Goal: Task Accomplishment & Management: Manage account settings

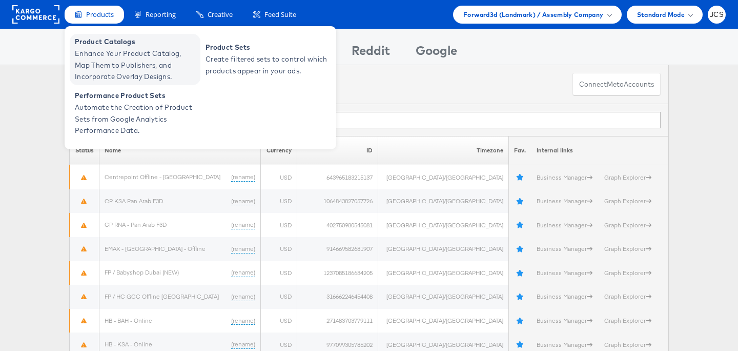
click at [100, 51] on span "Enhance Your Product Catalog, Map Them to Publishers, and Incorporate Overlay D…" at bounding box center [136, 65] width 123 height 35
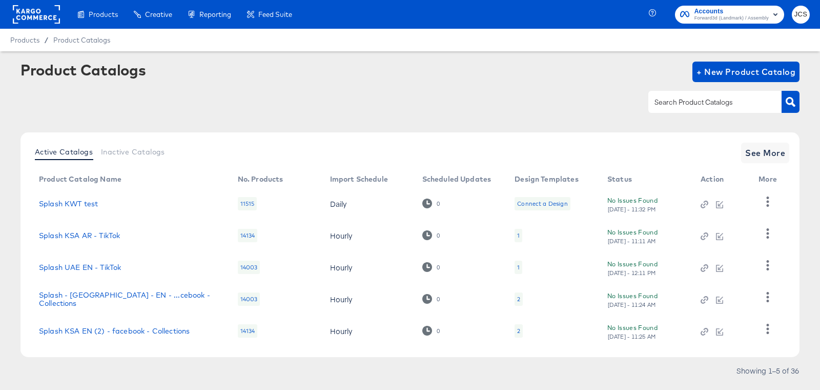
click at [685, 101] on input "text" at bounding box center [706, 102] width 109 height 12
click at [713, 15] on span "Forward3d (Landmark) / Assembly" at bounding box center [732, 18] width 74 height 8
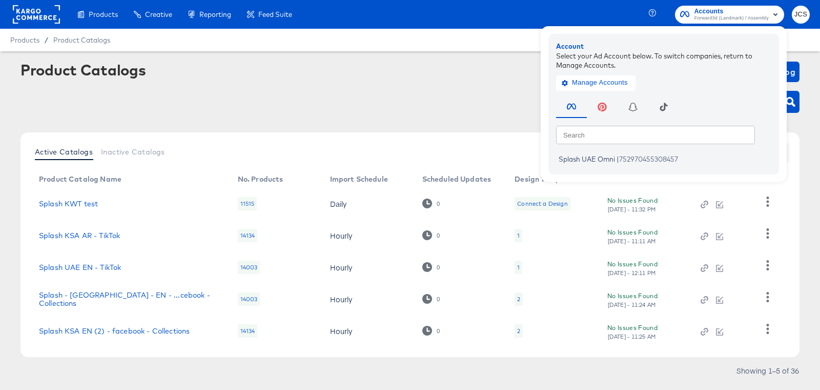
scroll to position [5, 0]
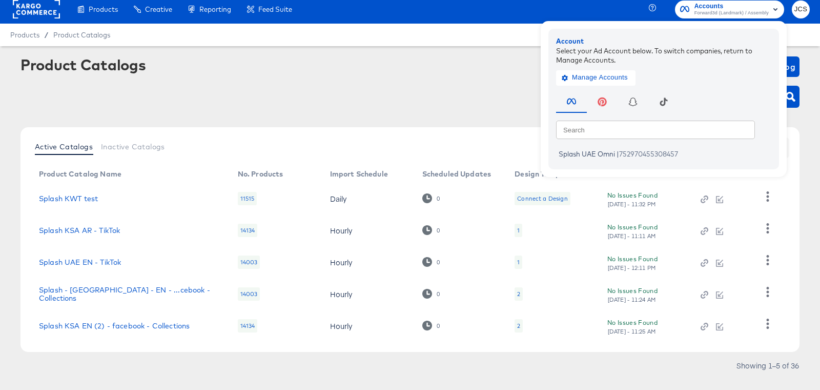
click at [40, 14] on rect at bounding box center [36, 9] width 47 height 18
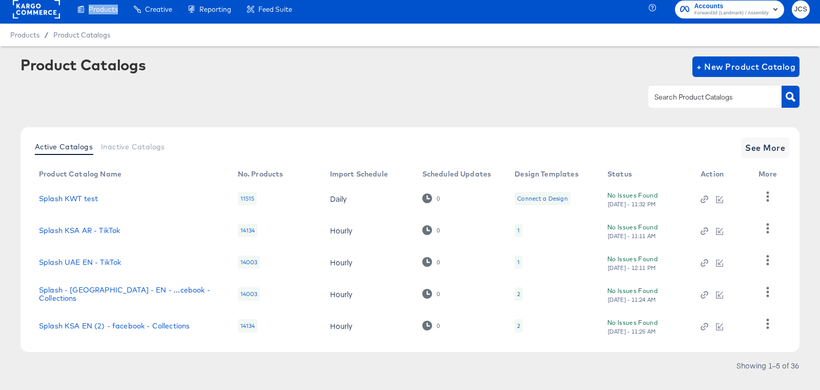
click at [40, 14] on rect at bounding box center [36, 9] width 47 height 18
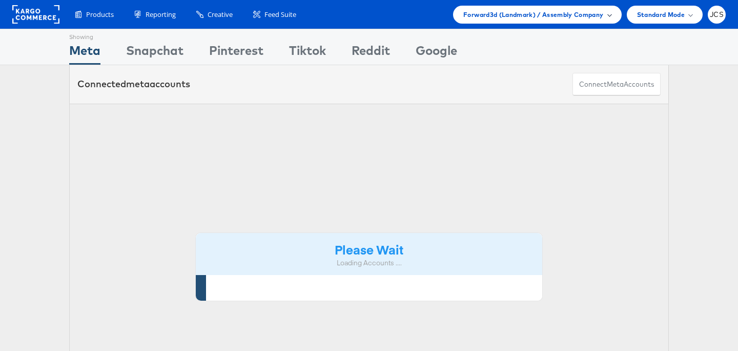
click at [579, 21] on div "Forward3d (Landmark) / Assembly Company" at bounding box center [537, 15] width 168 height 18
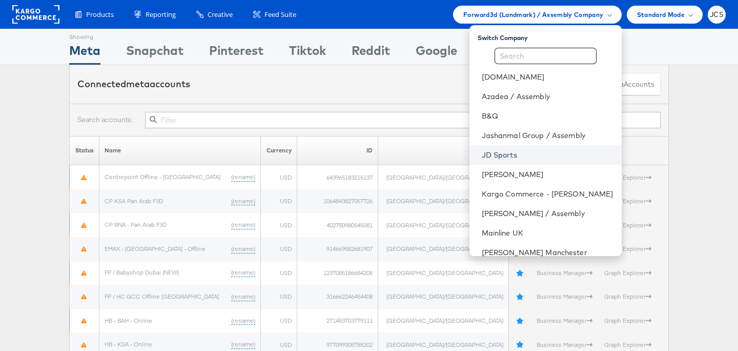
click at [500, 158] on link "JD Sports" at bounding box center [548, 155] width 132 height 10
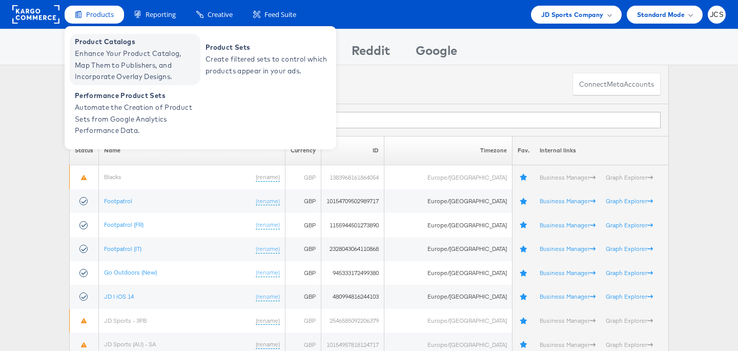
click at [100, 45] on span "Product Catalogs" at bounding box center [136, 42] width 123 height 12
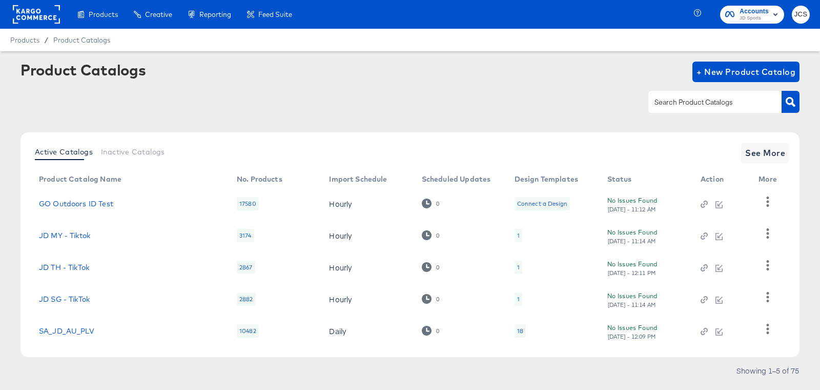
click at [716, 101] on input "text" at bounding box center [706, 102] width 109 height 12
type input "main"
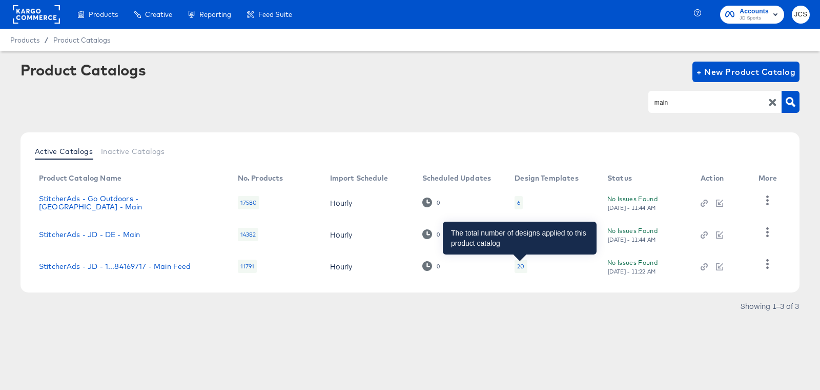
click at [521, 265] on div "20" at bounding box center [520, 266] width 7 height 8
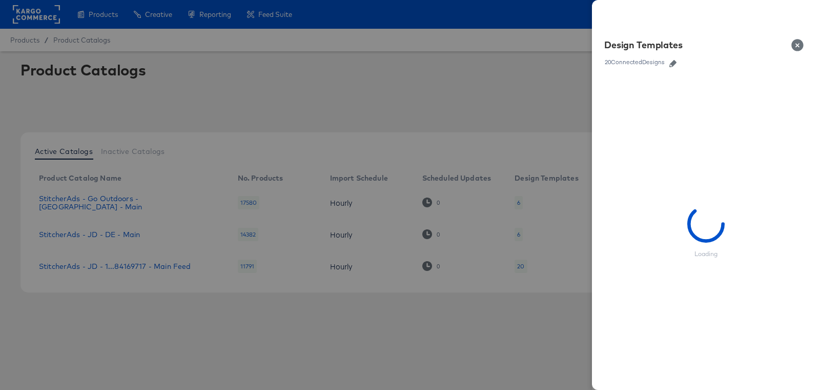
click at [671, 62] on icon "button" at bounding box center [672, 63] width 7 height 7
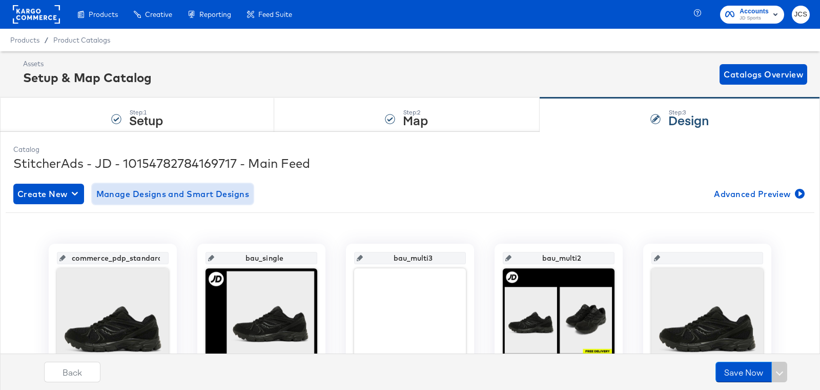
click at [123, 199] on span "Manage Designs and Smart Designs" at bounding box center [172, 194] width 153 height 14
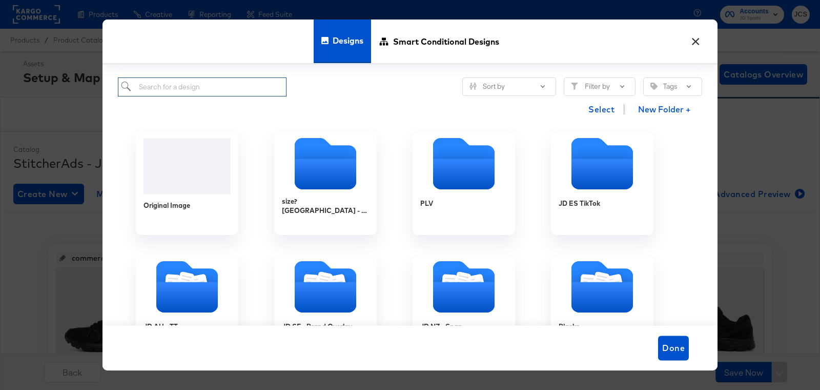
click at [228, 83] on input "search" at bounding box center [202, 86] width 169 height 19
paste input "uk pin test"
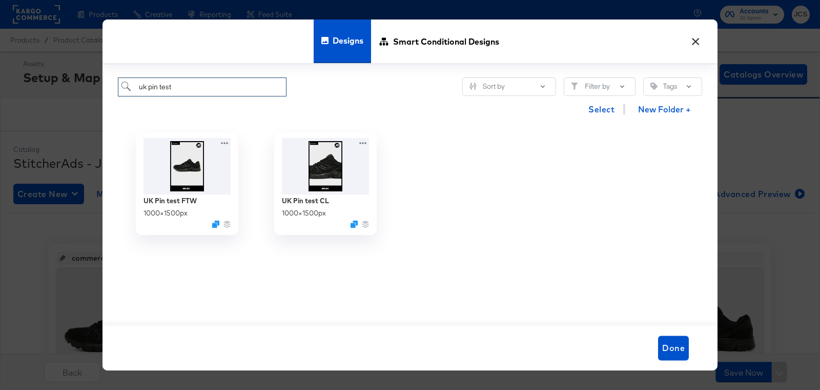
type input "uk pin test"
click at [227, 142] on icon at bounding box center [226, 141] width 13 height 11
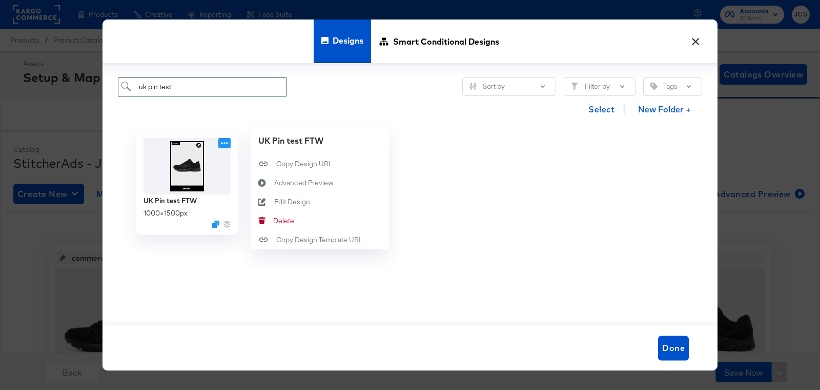
click at [235, 256] on div "UK Pin test FTW 1000 × 1500 px UK Pin test FTW Copy Design URL Copy Design URL …" at bounding box center [410, 223] width 584 height 203
click at [224, 139] on icon at bounding box center [226, 141] width 13 height 11
click at [274, 202] on div "Edit Design Edit Design" at bounding box center [274, 202] width 0 height 0
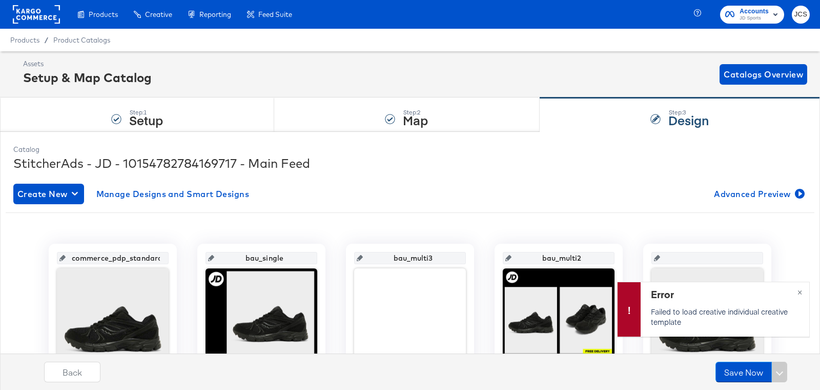
click at [22, 16] on rect at bounding box center [36, 14] width 47 height 18
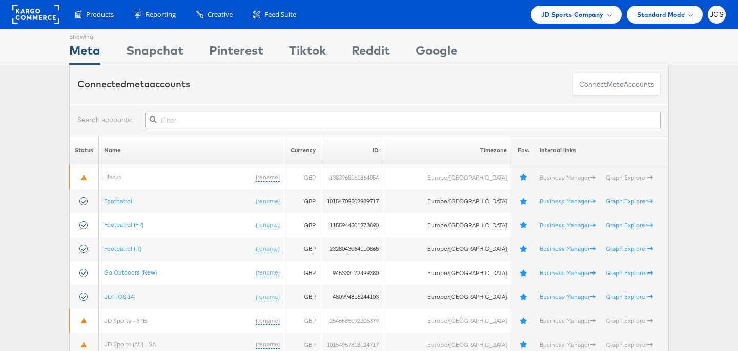
drag, startPoint x: 586, startPoint y: 18, endPoint x: 585, endPoint y: 24, distance: 5.7
click at [586, 18] on span "JD Sports Company" at bounding box center [572, 14] width 63 height 11
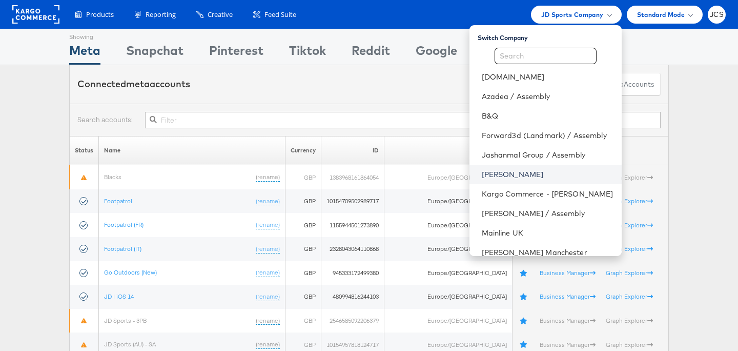
click at [504, 177] on link "[PERSON_NAME]" at bounding box center [548, 174] width 132 height 10
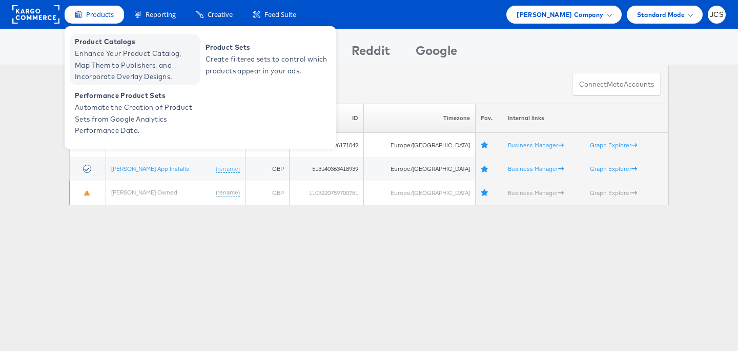
click at [97, 49] on span "Enhance Your Product Catalog, Map Them to Publishers, and Incorporate Overlay D…" at bounding box center [136, 65] width 123 height 35
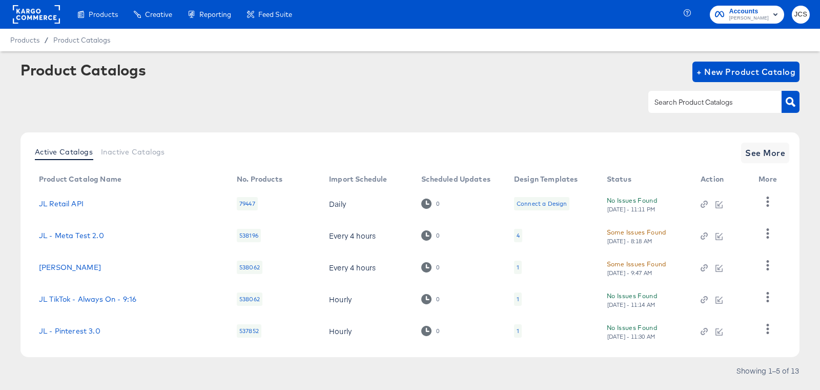
click at [512, 329] on td "1" at bounding box center [552, 331] width 93 height 32
click at [515, 329] on div "1" at bounding box center [518, 330] width 8 height 13
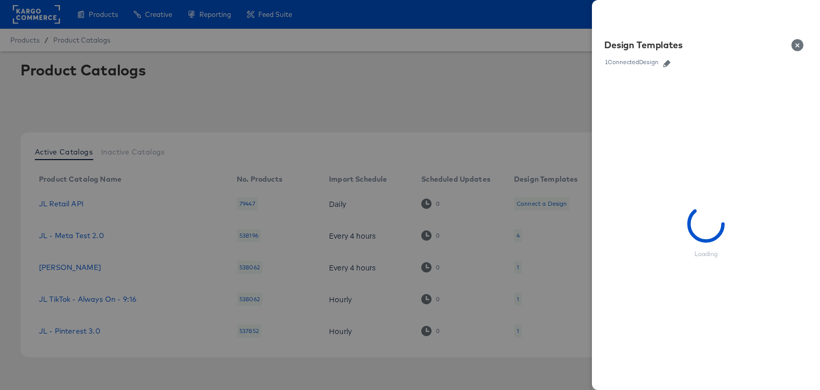
click at [669, 61] on icon "button" at bounding box center [666, 63] width 7 height 7
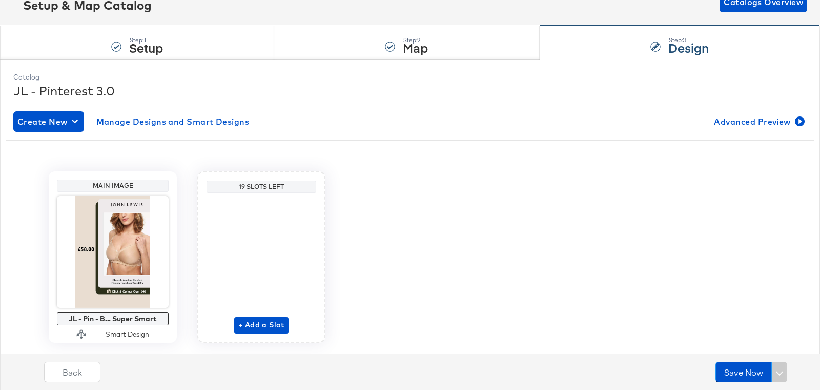
scroll to position [74, 0]
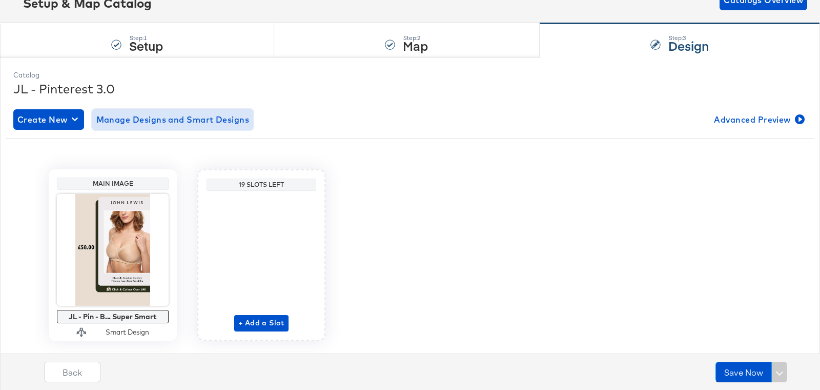
click at [251, 112] on button "Manage Designs and Smart Designs" at bounding box center [172, 119] width 161 height 21
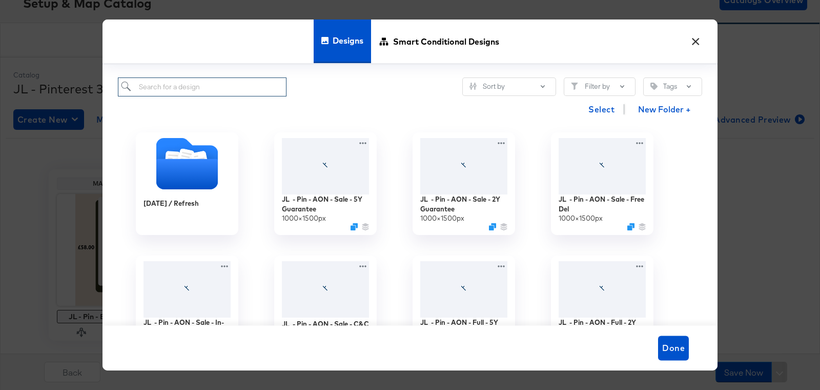
click at [240, 82] on input "search" at bounding box center [202, 86] width 169 height 19
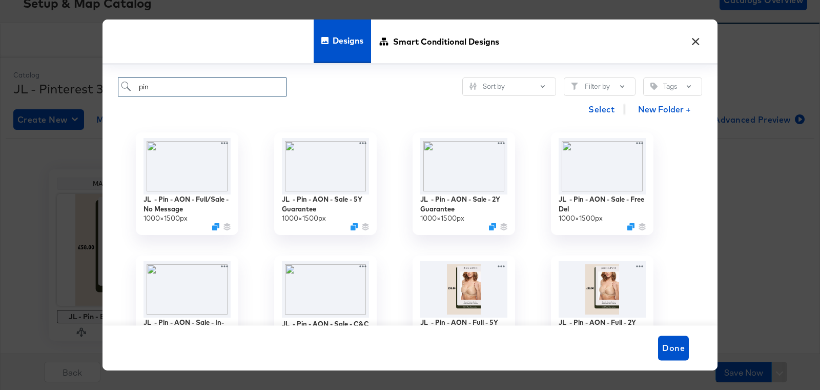
type input "pin"
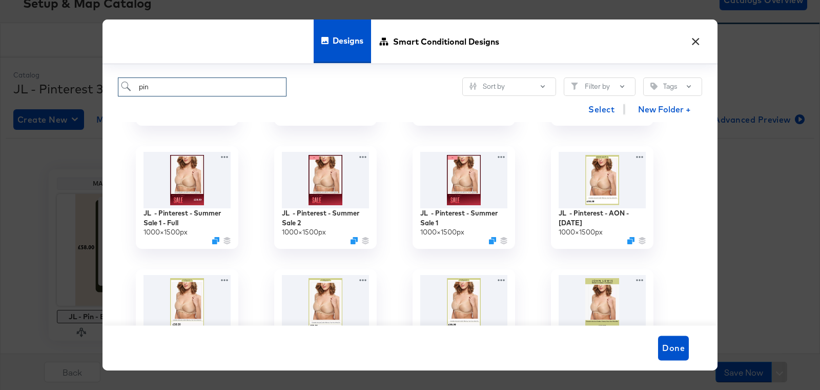
scroll to position [567, 0]
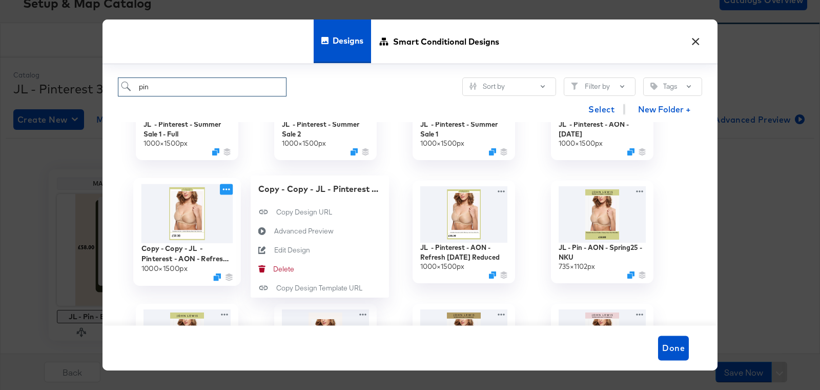
click at [228, 185] on icon at bounding box center [226, 189] width 13 height 11
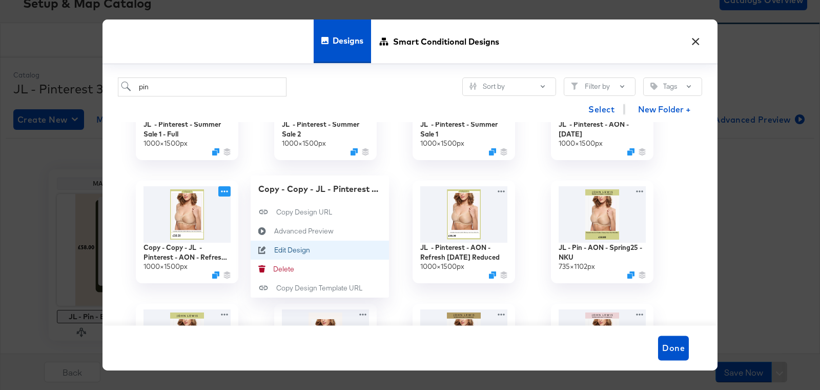
click at [280, 244] on button "Edit Design Edit Design" at bounding box center [320, 249] width 138 height 19
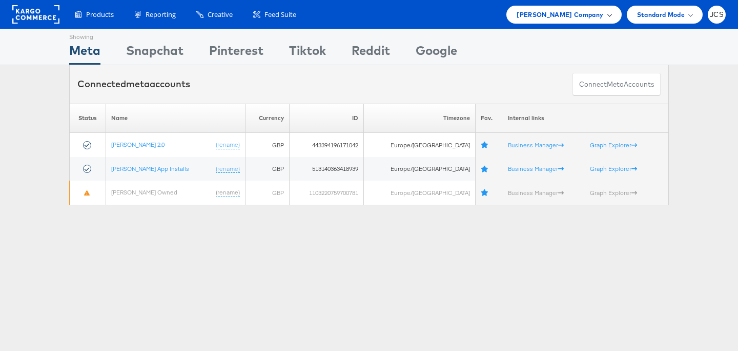
click at [605, 12] on div "[PERSON_NAME] Company" at bounding box center [564, 14] width 94 height 11
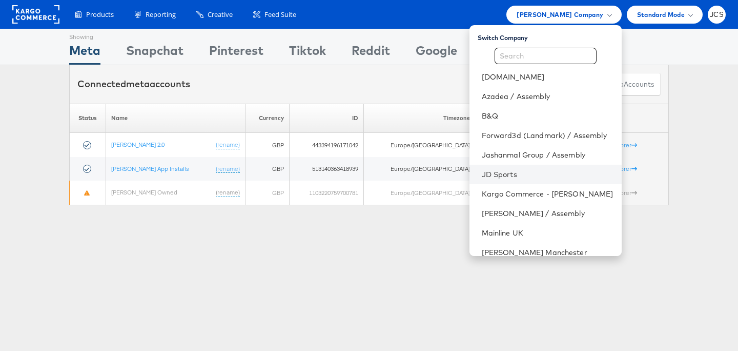
click at [493, 168] on li "JD Sports" at bounding box center [546, 174] width 152 height 19
click at [471, 179] on li "JD Sports" at bounding box center [546, 174] width 152 height 19
click at [482, 172] on link "JD Sports" at bounding box center [548, 174] width 132 height 10
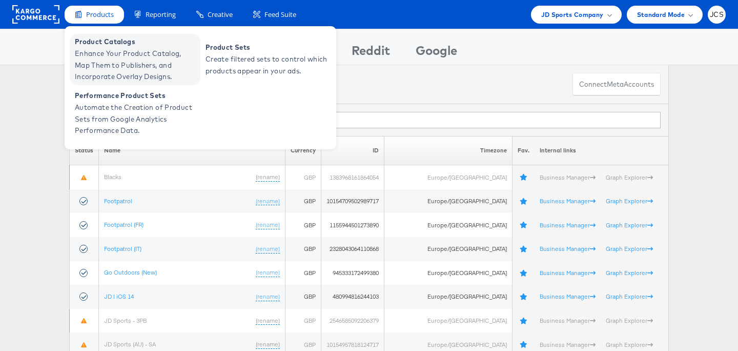
click at [93, 48] on span "Enhance Your Product Catalog, Map Them to Publishers, and Incorporate Overlay D…" at bounding box center [136, 65] width 123 height 35
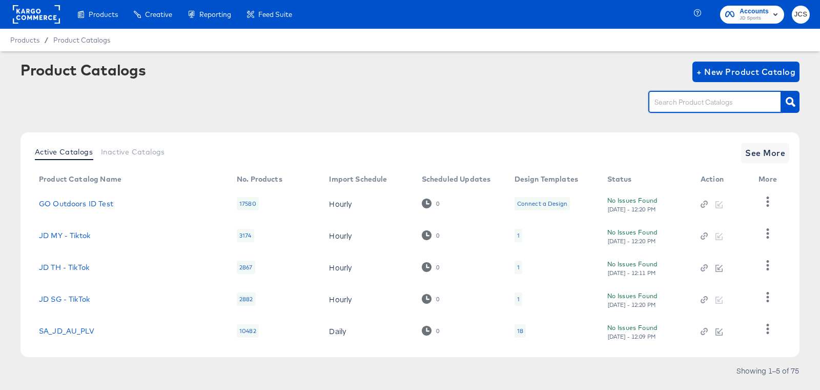
click at [702, 107] on input "text" at bounding box center [706, 102] width 109 height 12
type input "pin"
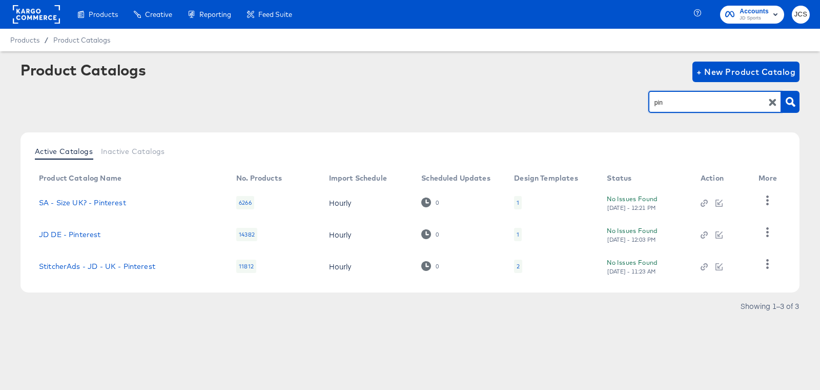
click at [518, 266] on div "2" at bounding box center [518, 266] width 3 height 8
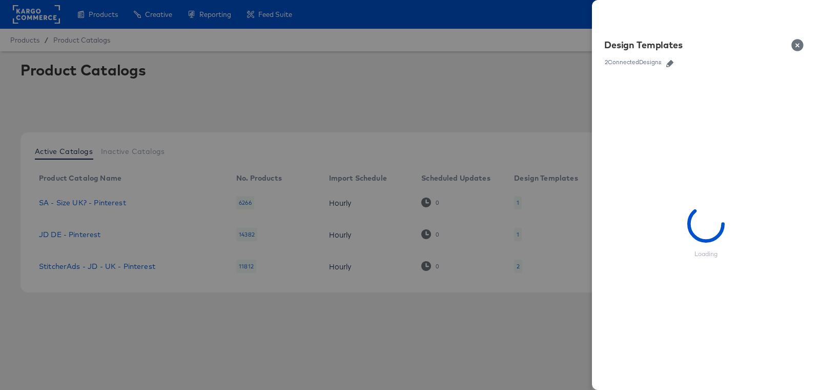
click at [673, 65] on icon "button" at bounding box center [669, 63] width 7 height 7
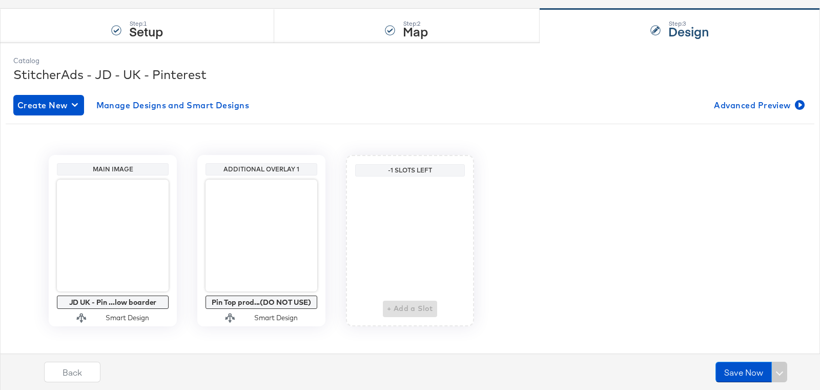
scroll to position [98, 0]
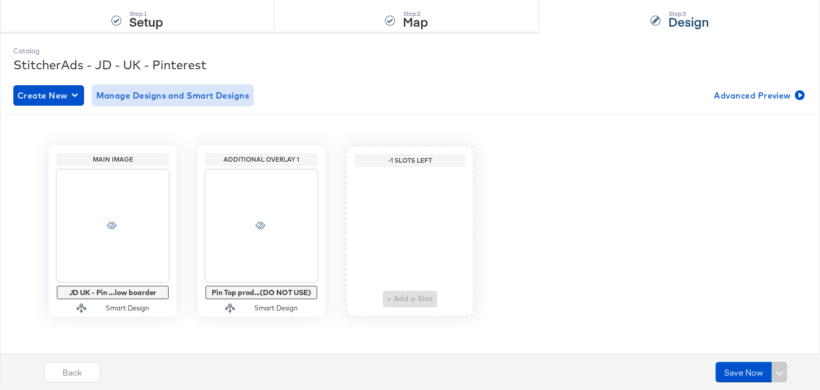
click at [208, 97] on span "Manage Designs and Smart Designs" at bounding box center [172, 95] width 153 height 14
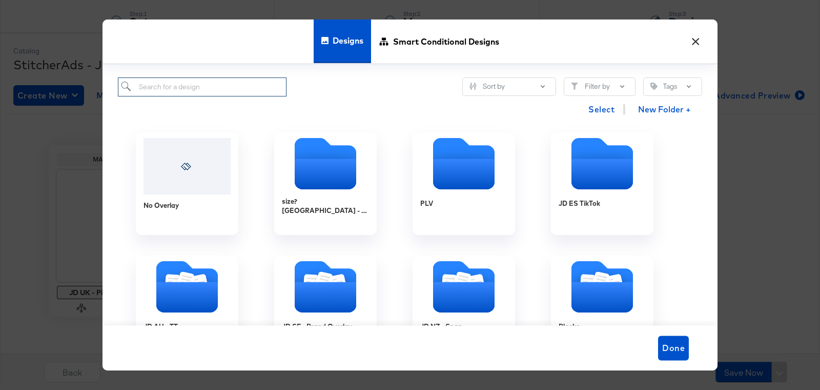
click at [194, 90] on input "search" at bounding box center [202, 86] width 169 height 19
paste input "uk pin test"
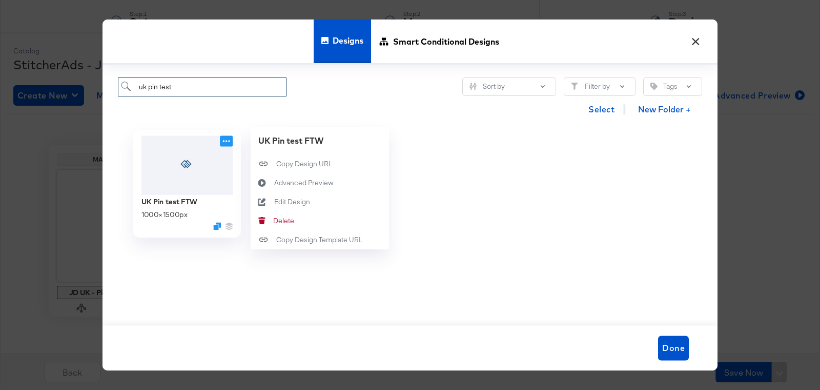
click at [230, 140] on icon at bounding box center [226, 141] width 13 height 11
type input "uk pin test"
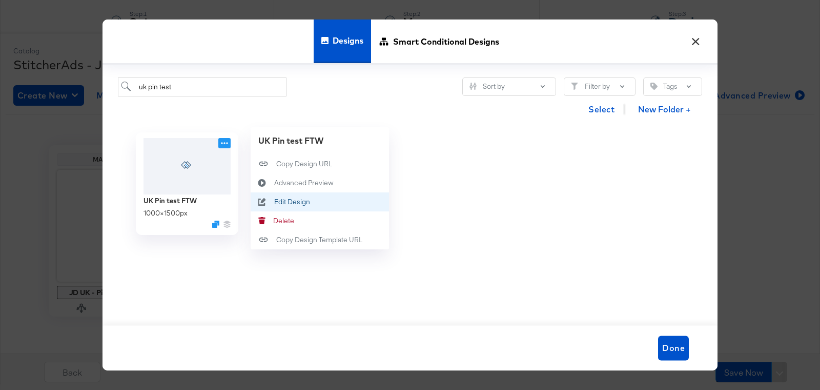
click at [274, 202] on div "Edit Design Edit Design" at bounding box center [274, 202] width 0 height 0
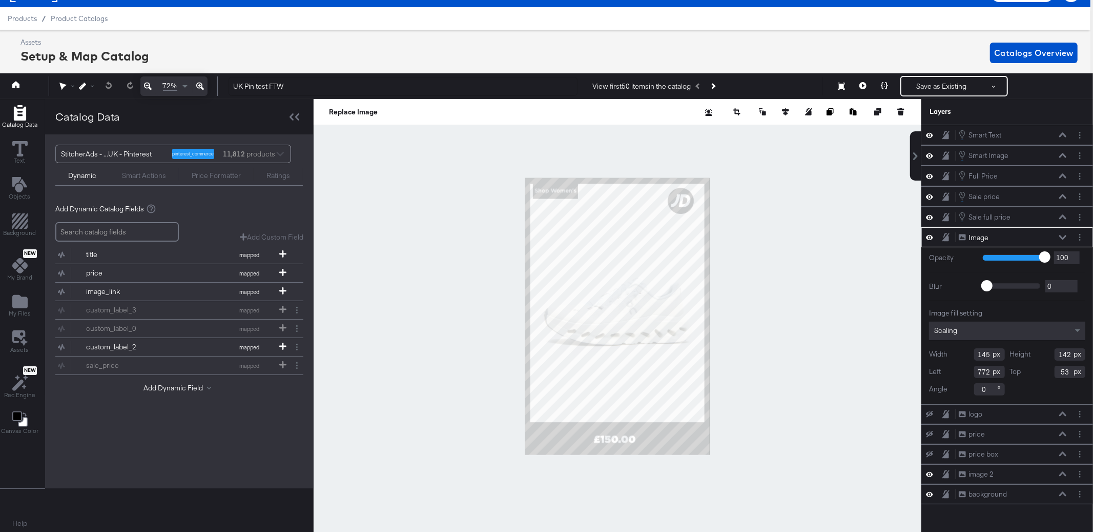
scroll to position [0, 0]
click at [775, 215] on div at bounding box center [618, 316] width 608 height 434
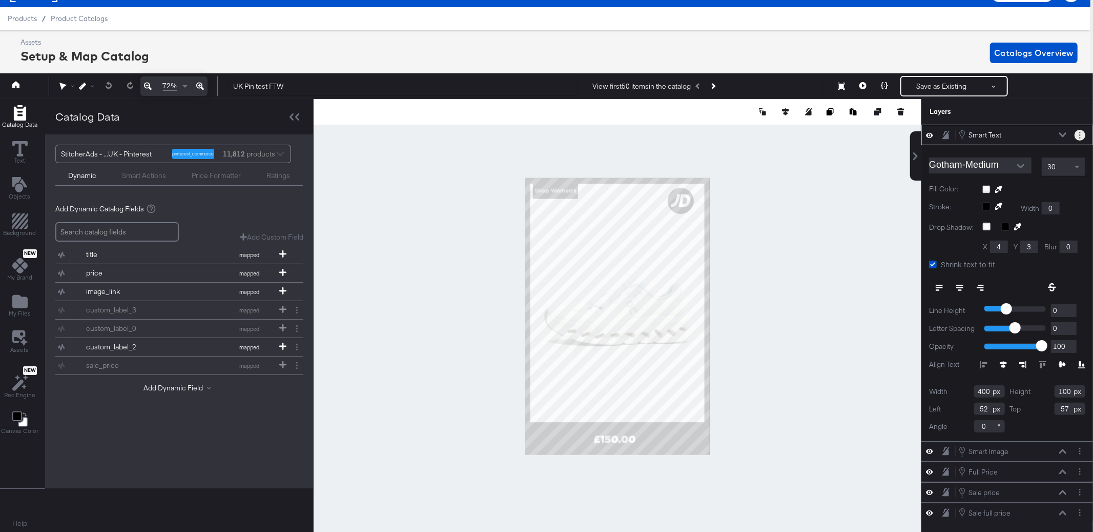
click at [820, 137] on circle "Layer Options" at bounding box center [1080, 138] width 2 height 2
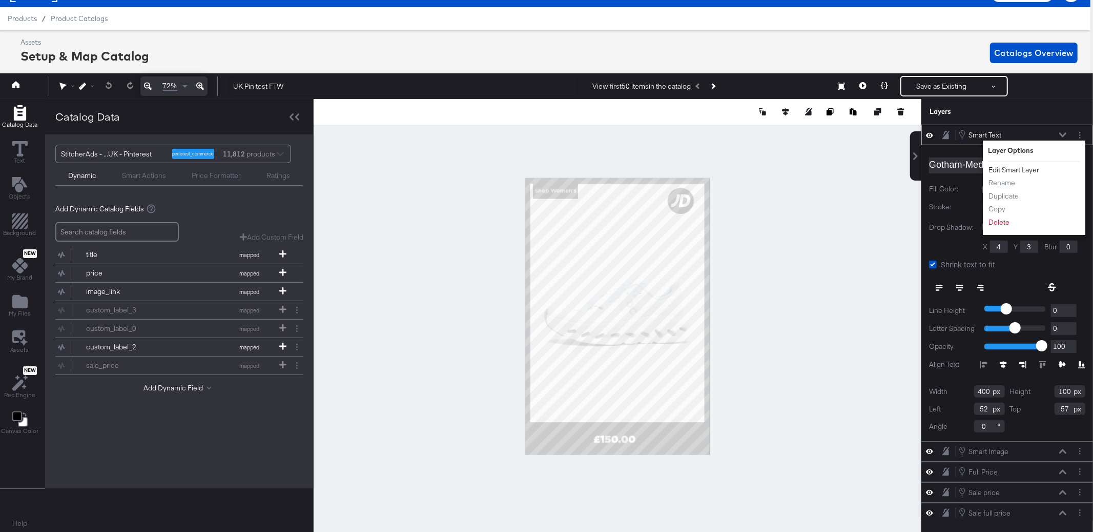
click at [820, 168] on button "Edit Smart Layer" at bounding box center [1014, 170] width 52 height 11
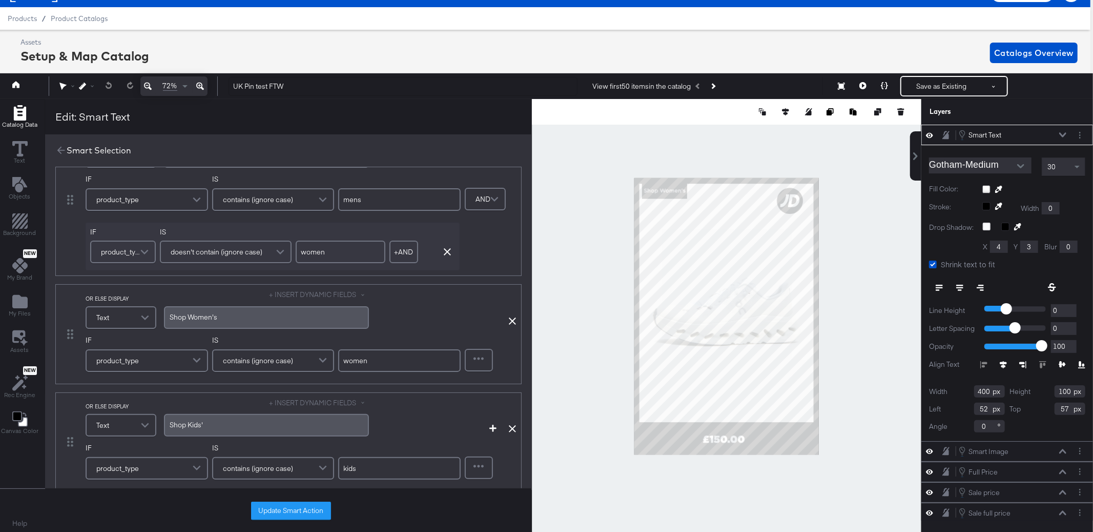
scroll to position [35, 0]
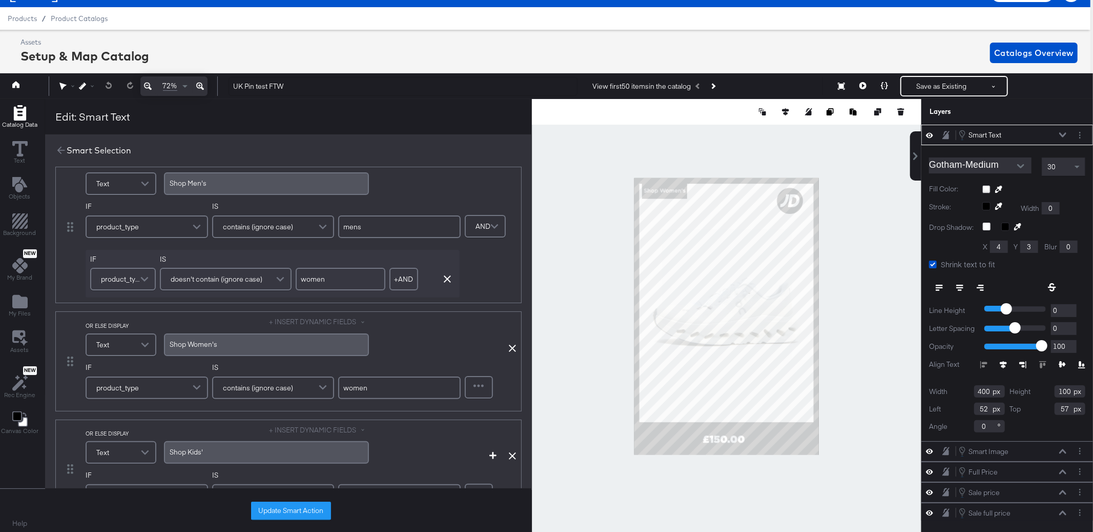
click at [555, 346] on div at bounding box center [727, 316] width 390 height 434
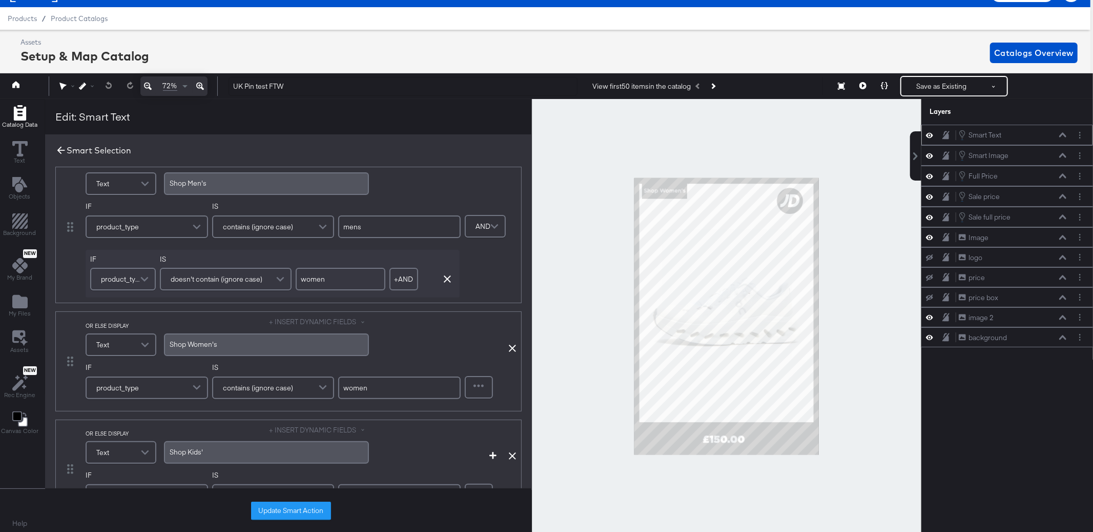
click at [59, 149] on icon at bounding box center [60, 150] width 11 height 11
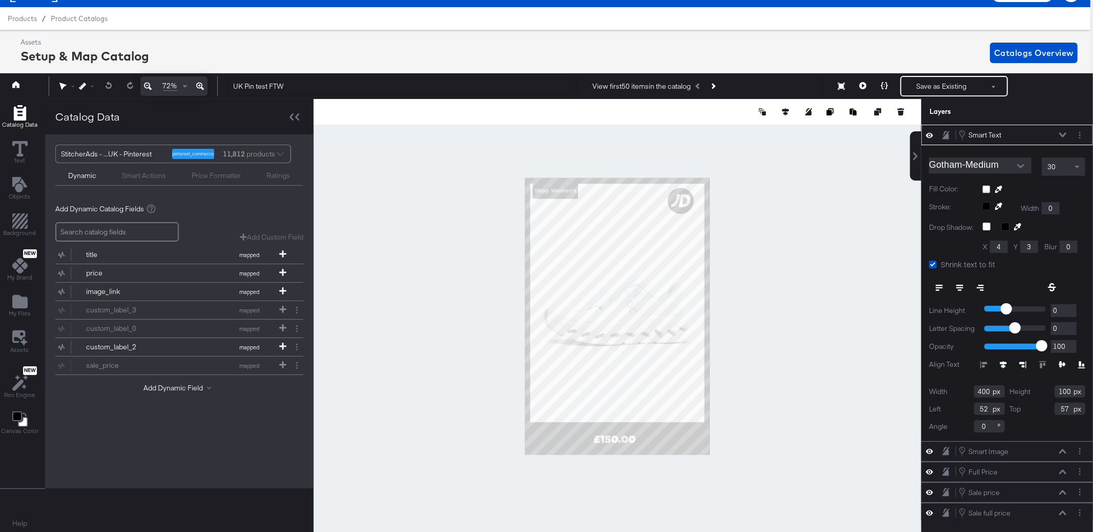
click at [820, 365] on icon at bounding box center [1003, 364] width 7 height 7
click at [820, 364] on icon at bounding box center [1062, 364] width 7 height 6
type input "42"
type input "46"
type input "236"
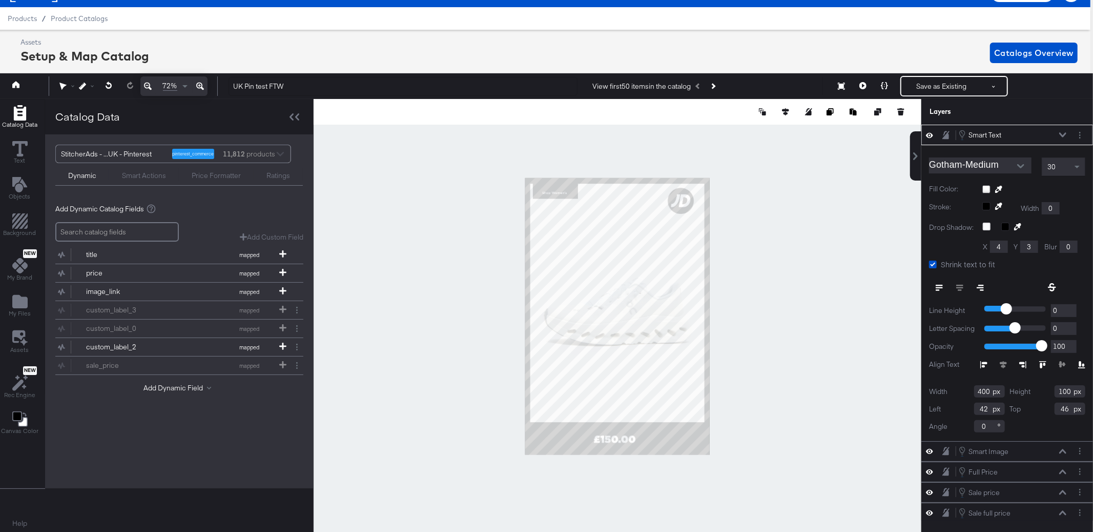
type input "59"
type input "53"
type input "81"
type input "31"
click at [792, 214] on div at bounding box center [618, 316] width 608 height 434
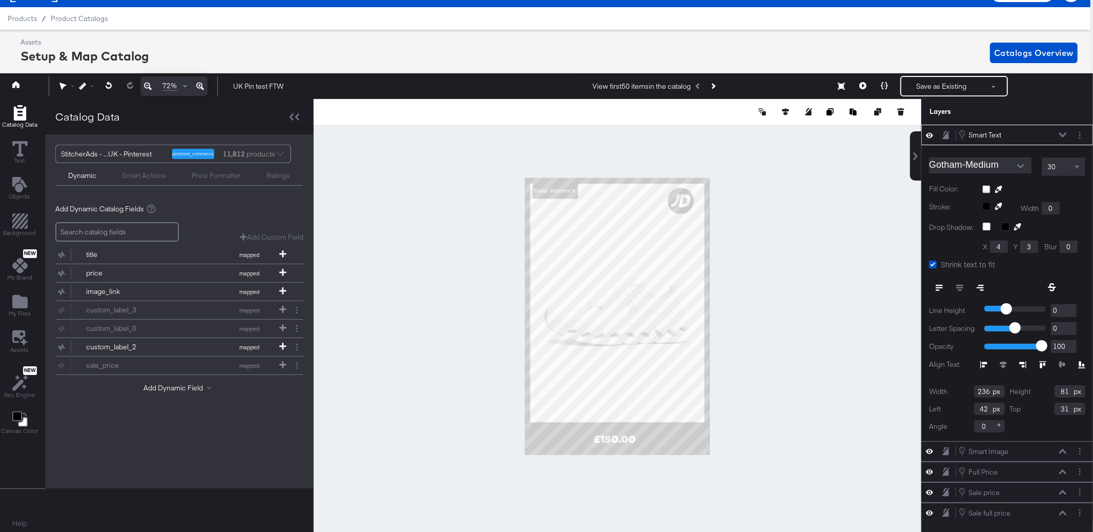
click at [781, 324] on div at bounding box center [618, 316] width 608 height 434
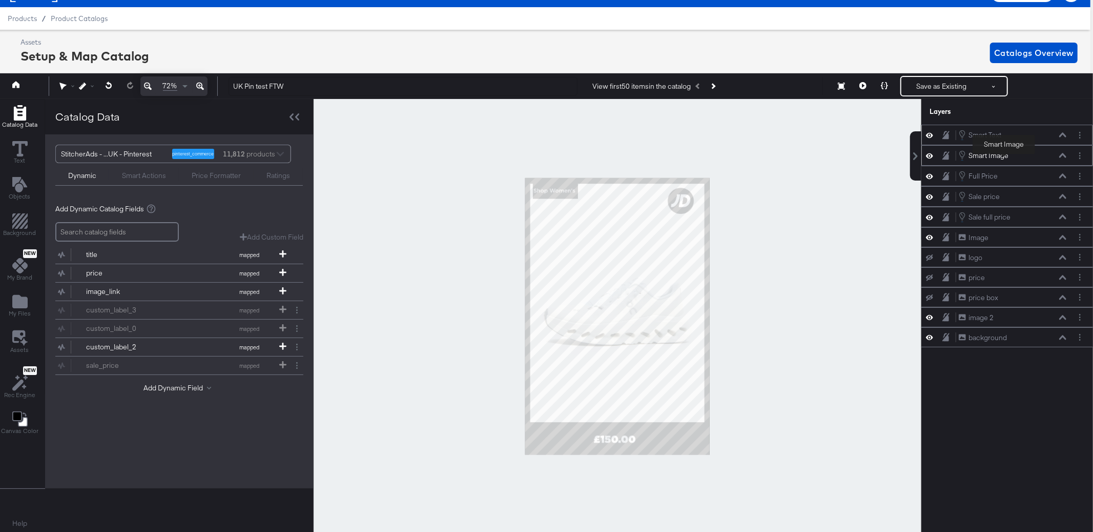
click at [820, 156] on div "Smart Image" at bounding box center [989, 156] width 40 height 10
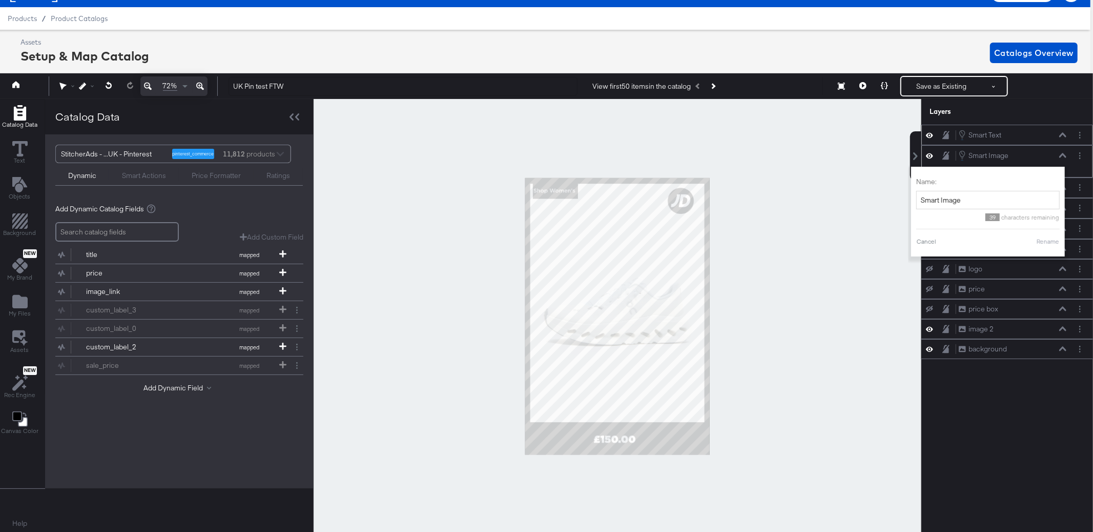
click at [820, 154] on icon at bounding box center [1062, 155] width 7 height 5
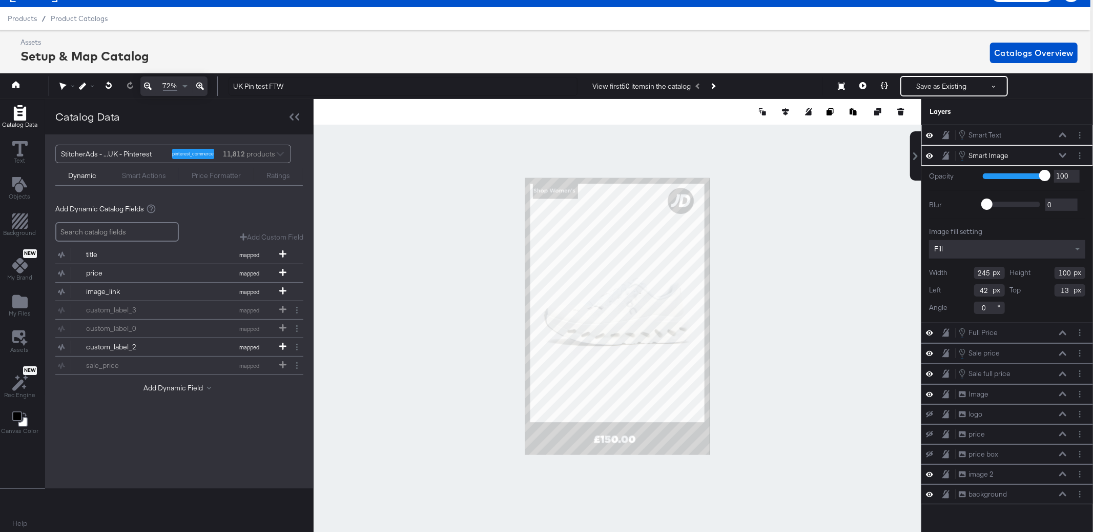
click at [820, 135] on icon at bounding box center [1062, 135] width 7 height 5
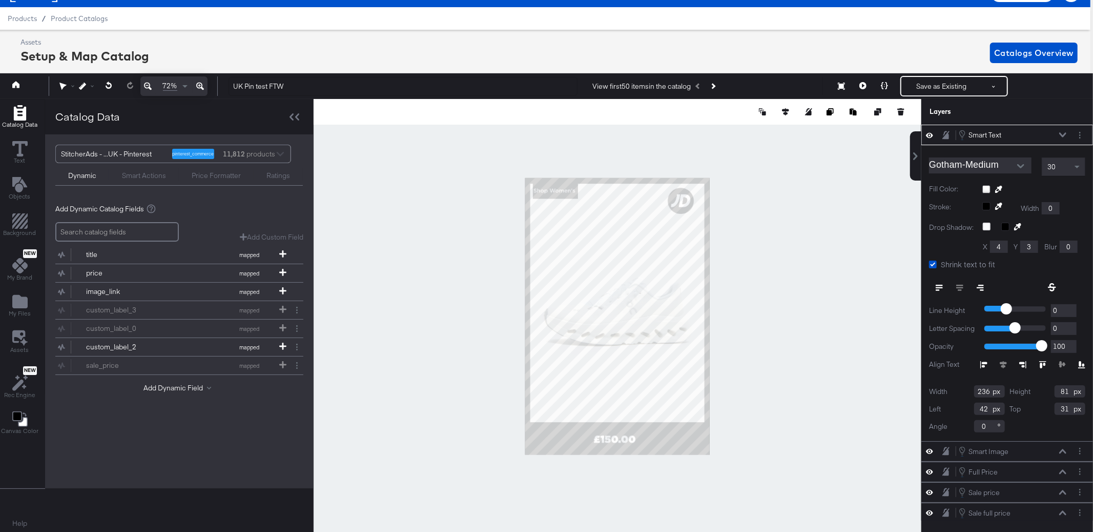
click at [820, 389] on input "236" at bounding box center [989, 391] width 31 height 12
type input "242"
type input "96"
click at [820, 389] on icon at bounding box center [1062, 450] width 7 height 5
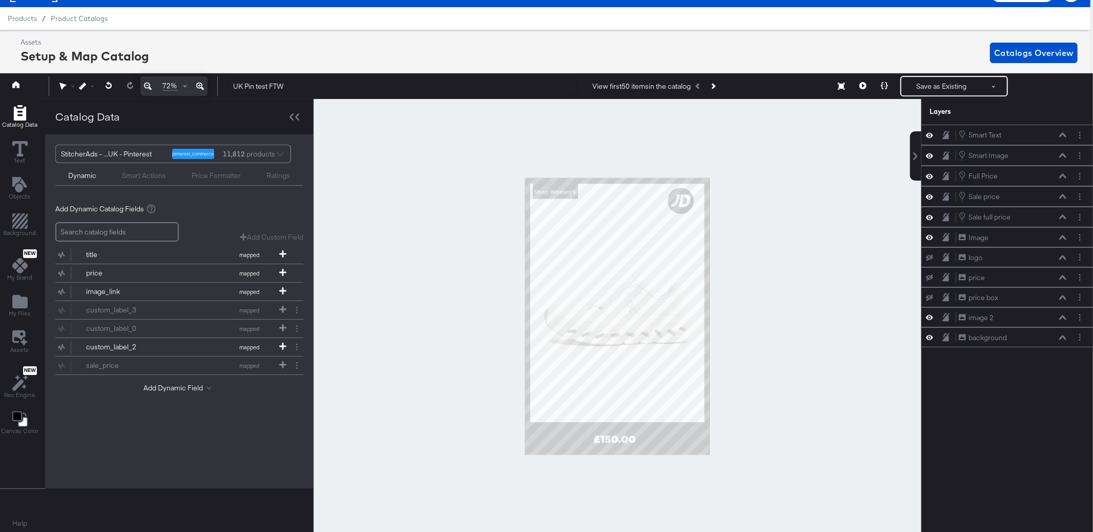
click at [820, 234] on div at bounding box center [618, 316] width 608 height 434
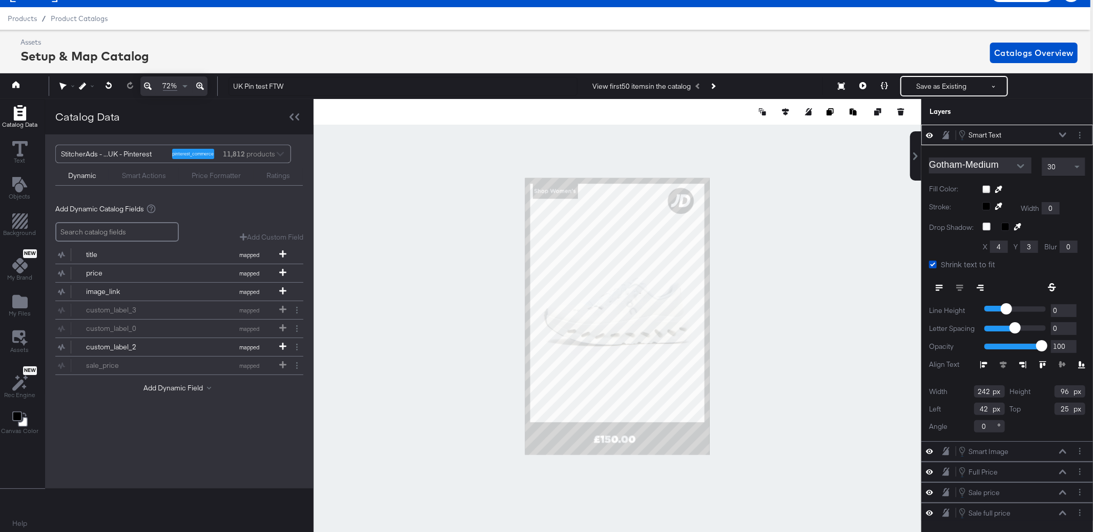
type input "24"
type input "44"
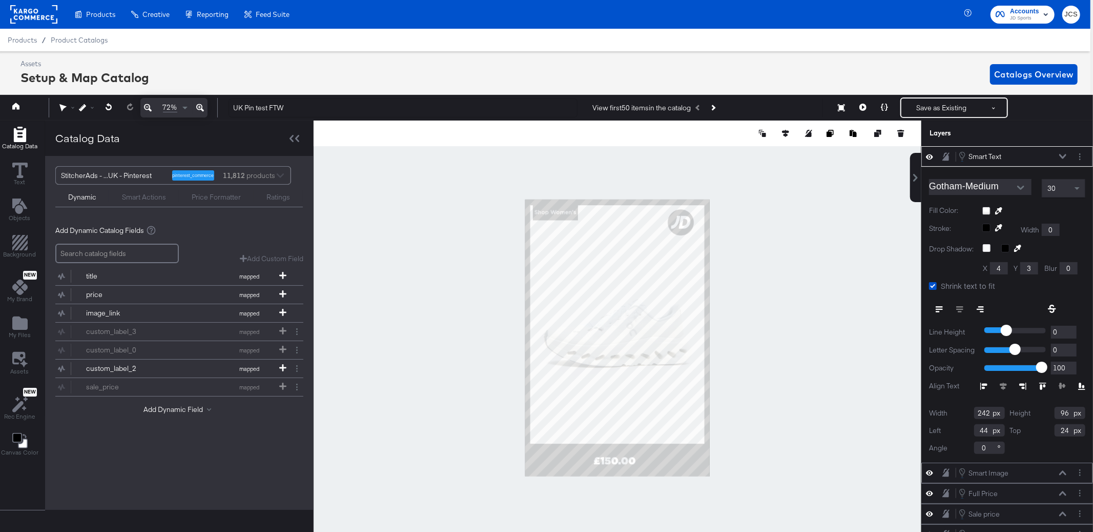
click at [820, 389] on button at bounding box center [1063, 473] width 8 height 6
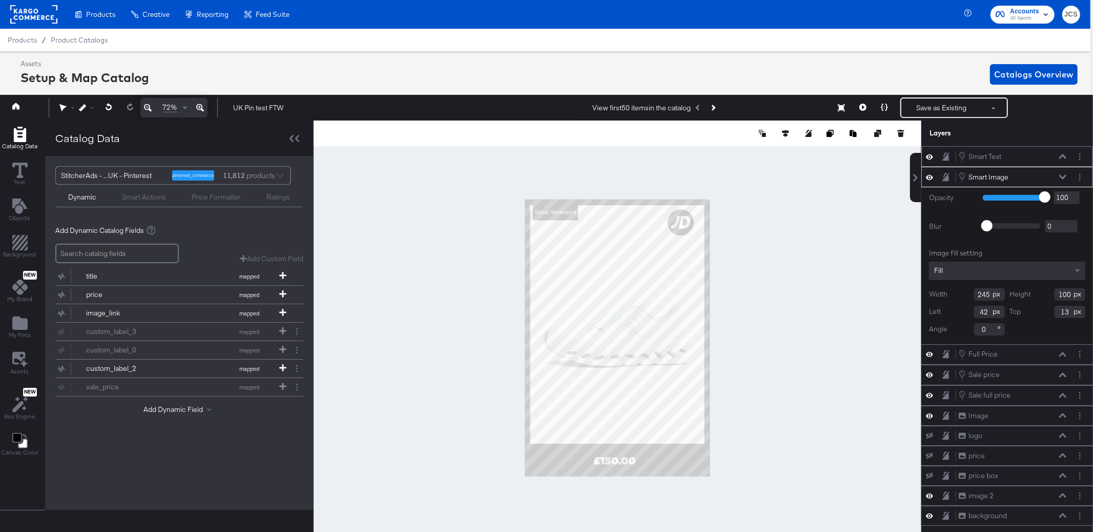
click at [820, 158] on icon at bounding box center [1062, 156] width 7 height 5
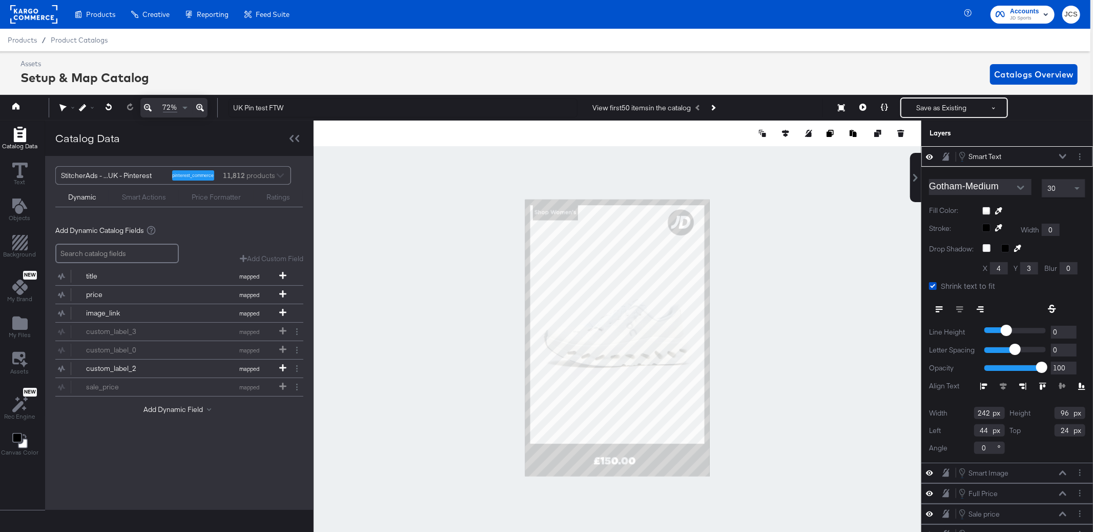
click at [788, 276] on div at bounding box center [618, 337] width 608 height 434
type input "46"
type input "26"
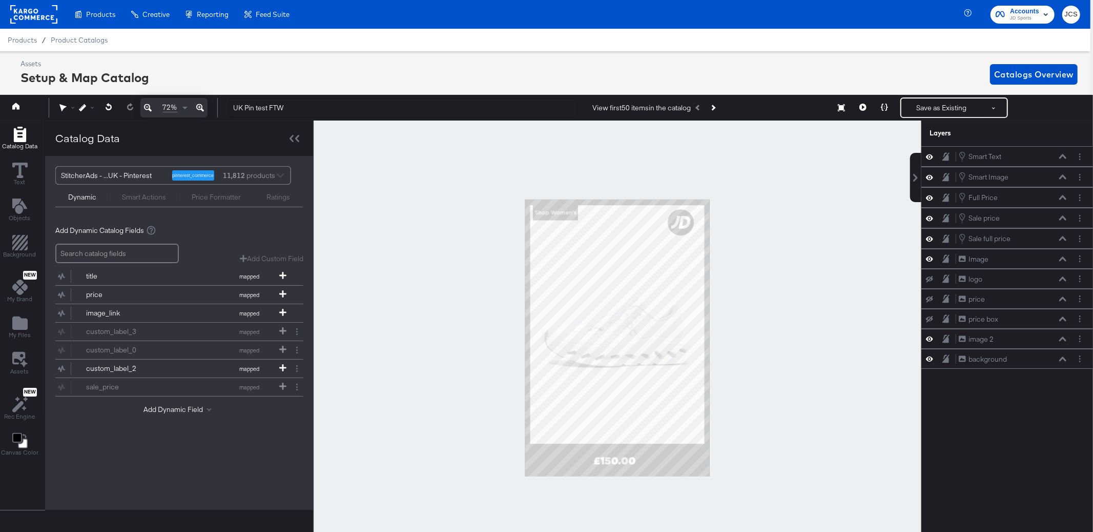
click at [820, 256] on div at bounding box center [618, 337] width 608 height 434
click at [820, 106] on icon at bounding box center [863, 107] width 7 height 7
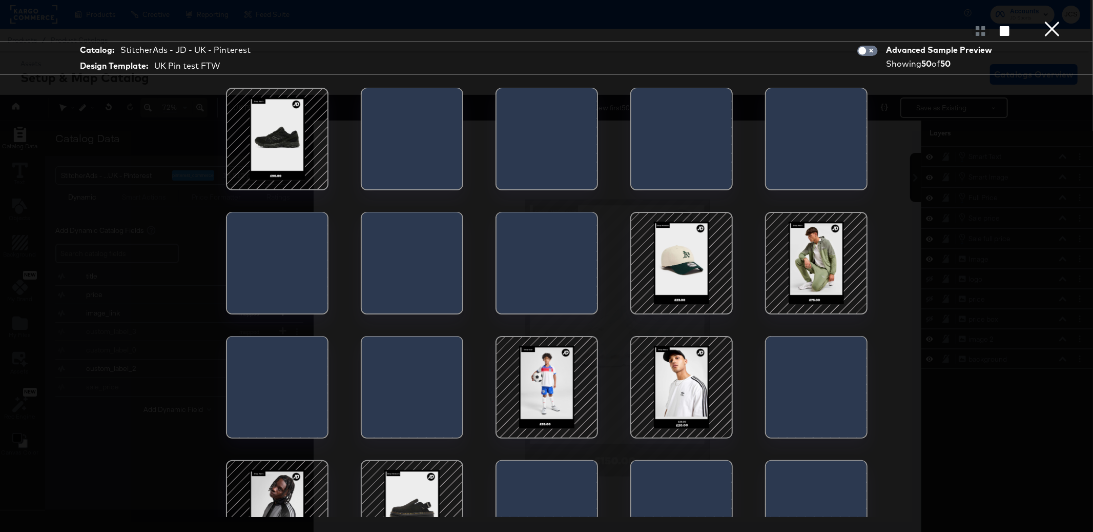
click at [549, 370] on div at bounding box center [546, 386] width 87 height 87
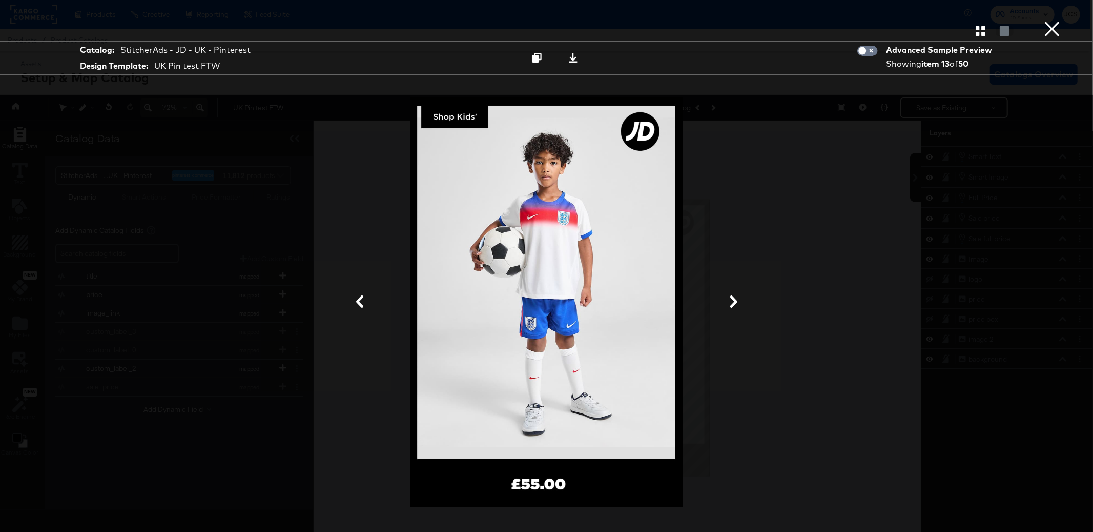
click at [358, 299] on icon at bounding box center [360, 301] width 12 height 12
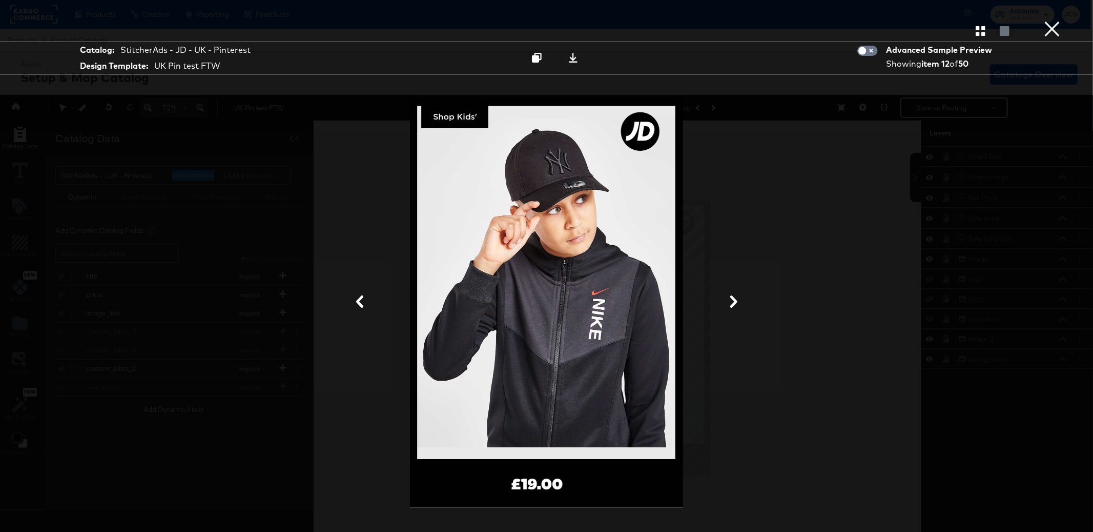
click at [358, 299] on icon at bounding box center [360, 301] width 12 height 12
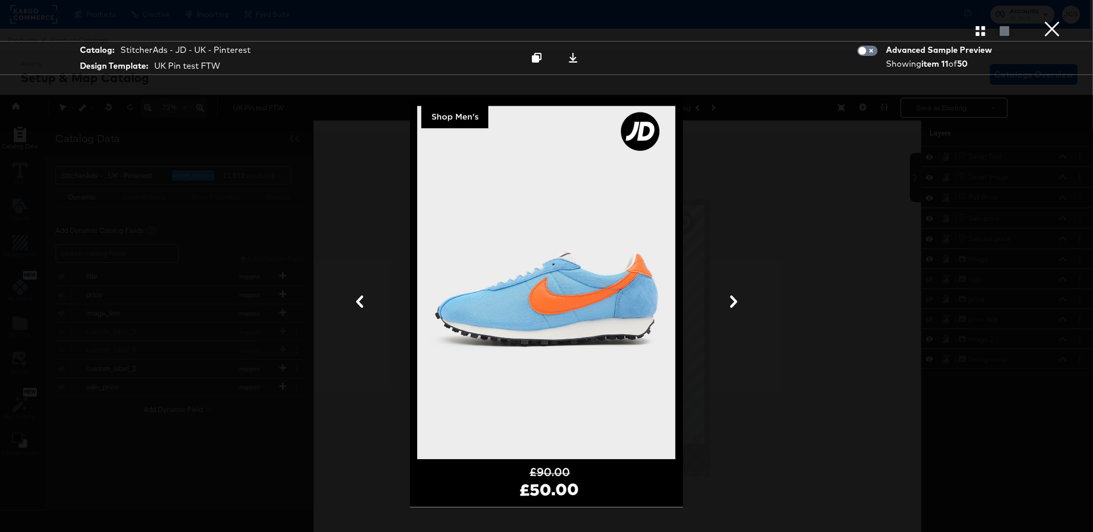
click at [820, 21] on button "×" at bounding box center [1052, 10] width 21 height 21
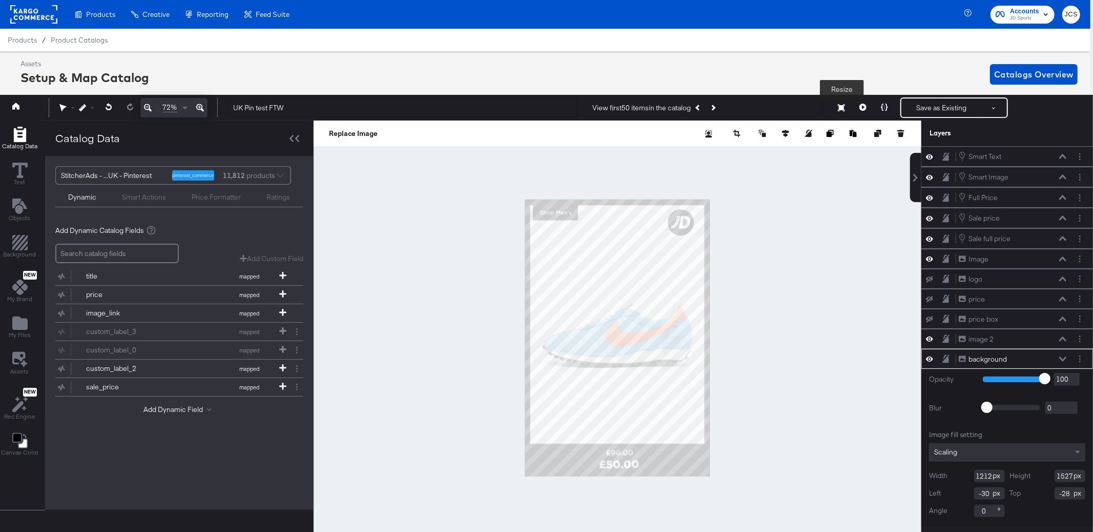
click at [820, 107] on button "Resize" at bounding box center [842, 108] width 22 height 18
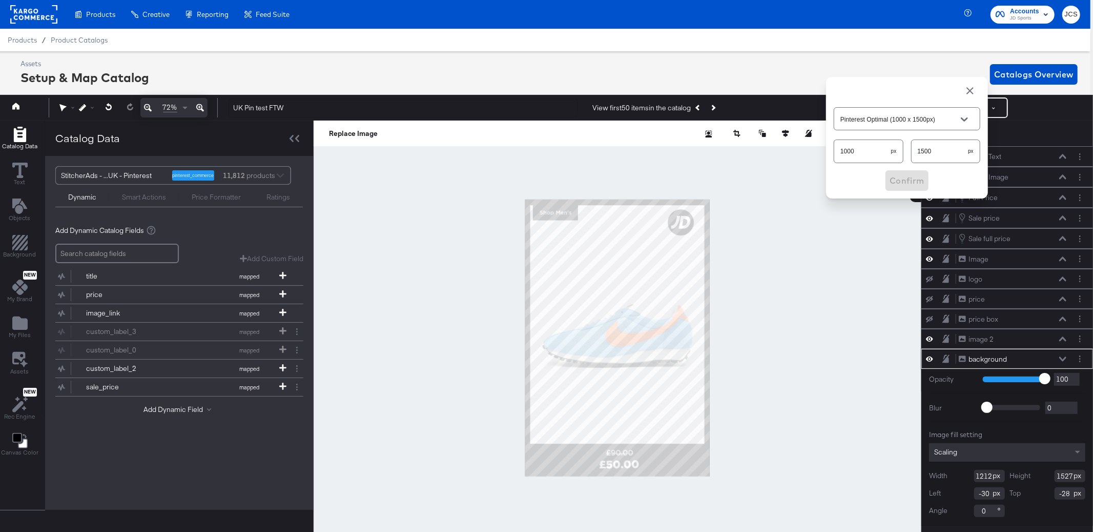
click at [820, 389] on input "1212" at bounding box center [989, 476] width 31 height 12
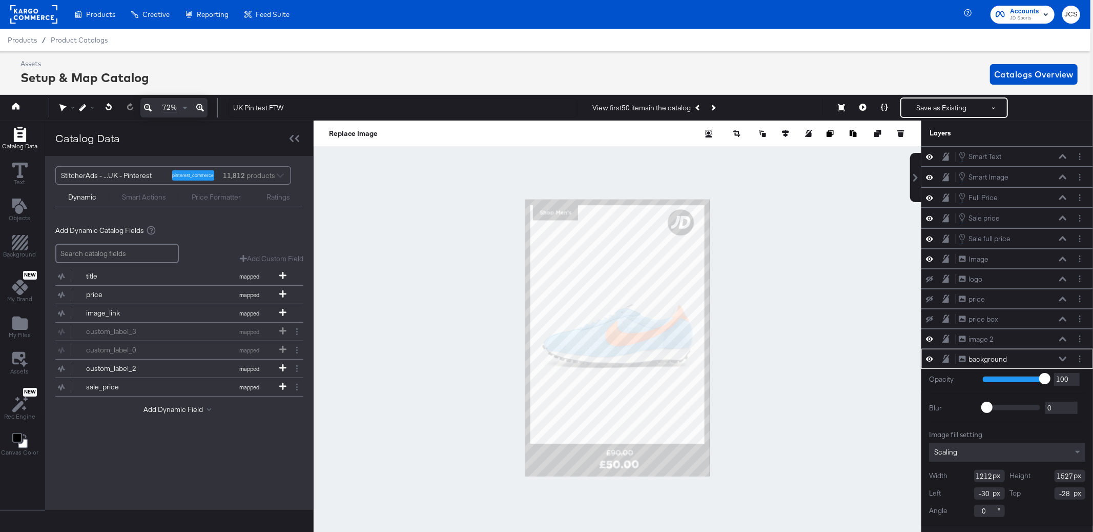
click at [820, 389] on input "1212" at bounding box center [989, 476] width 31 height 12
type input "1000"
type input "1500"
click at [787, 133] on icon at bounding box center [785, 133] width 7 height 7
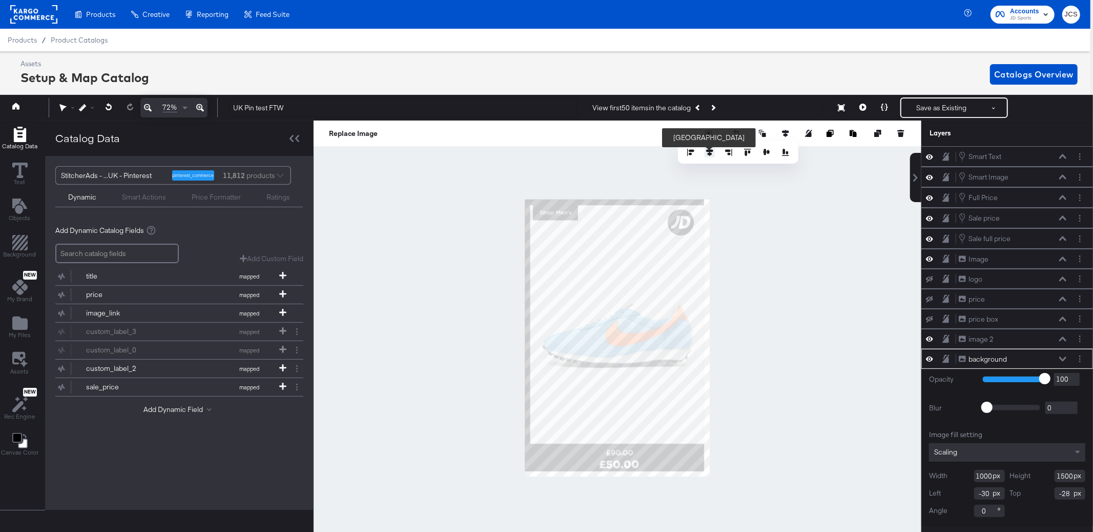
click at [712, 153] on icon at bounding box center [709, 152] width 7 height 7
type input "0"
click at [768, 151] on icon at bounding box center [766, 152] width 7 height 6
type input "0"
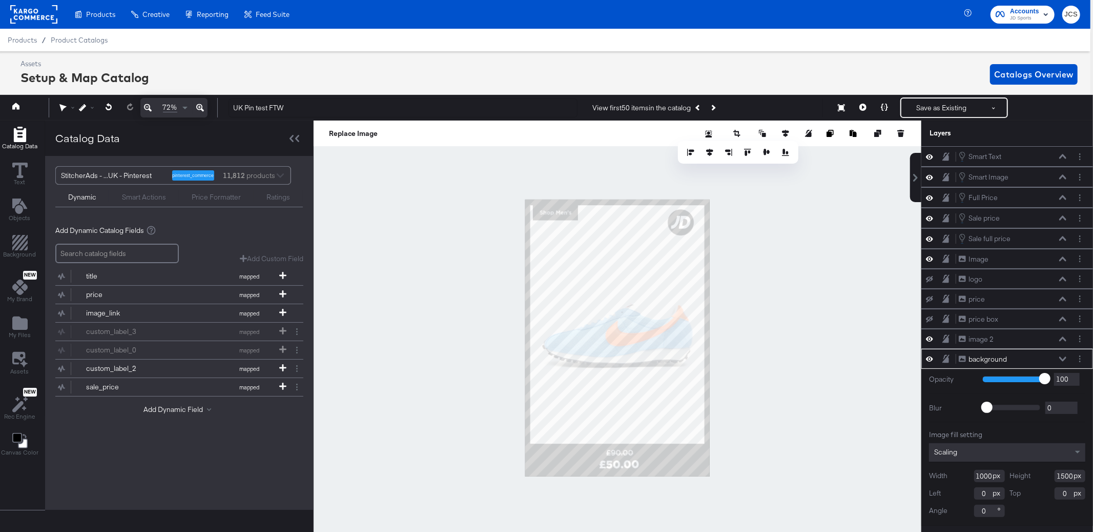
click at [820, 389] on div at bounding box center [618, 337] width 608 height 434
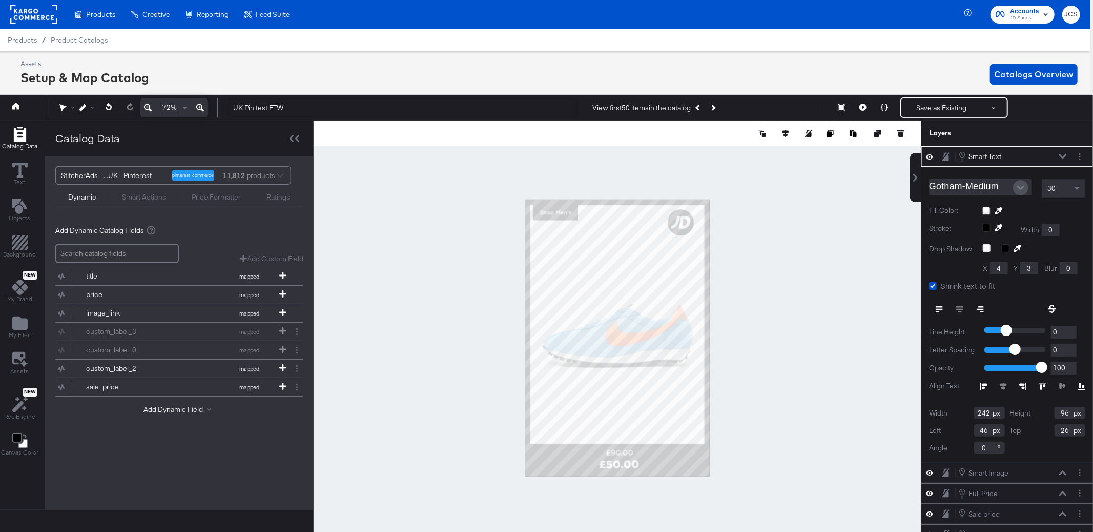
click at [820, 189] on icon "Open" at bounding box center [1020, 187] width 7 height 7
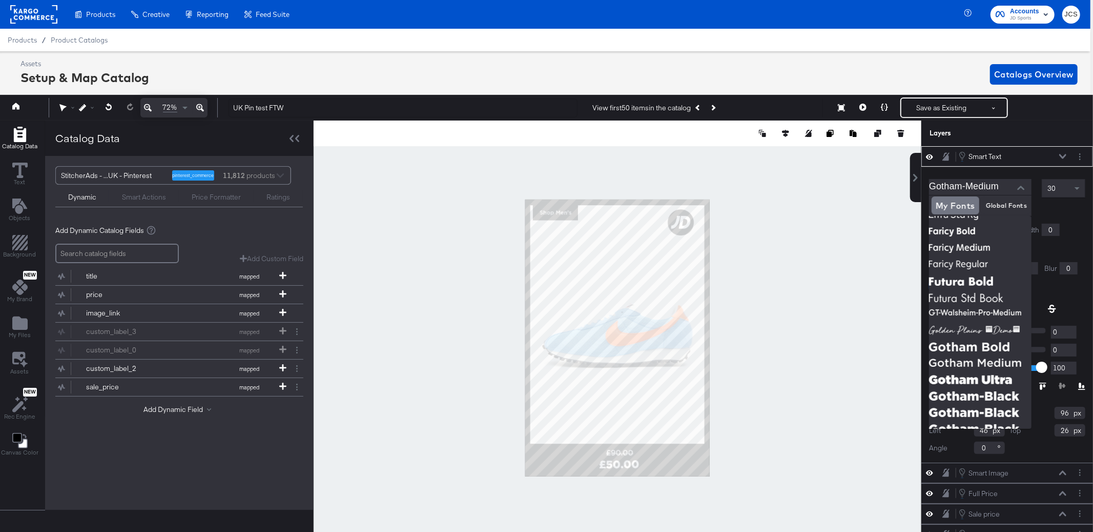
scroll to position [100, 0]
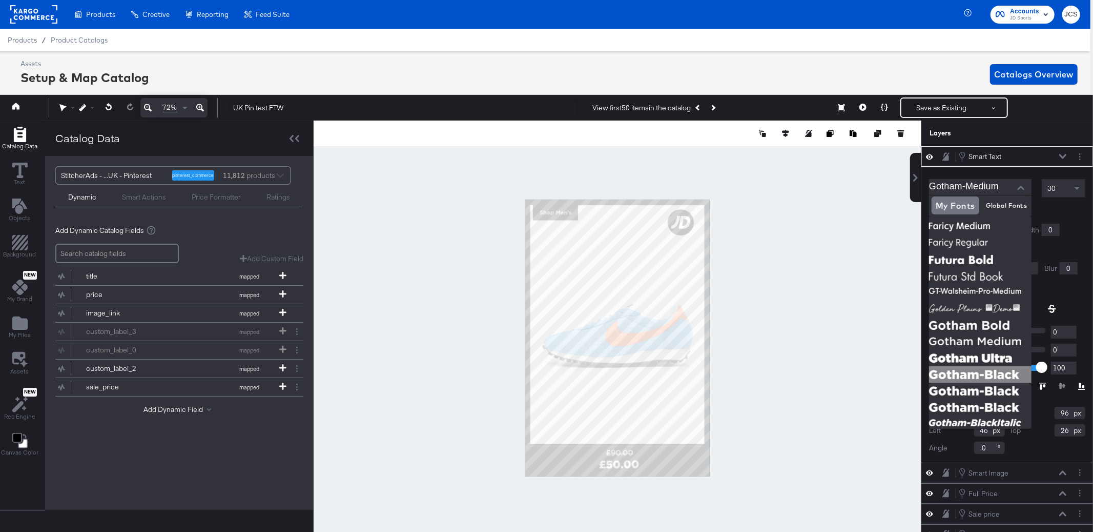
click at [820, 377] on img at bounding box center [980, 374] width 103 height 16
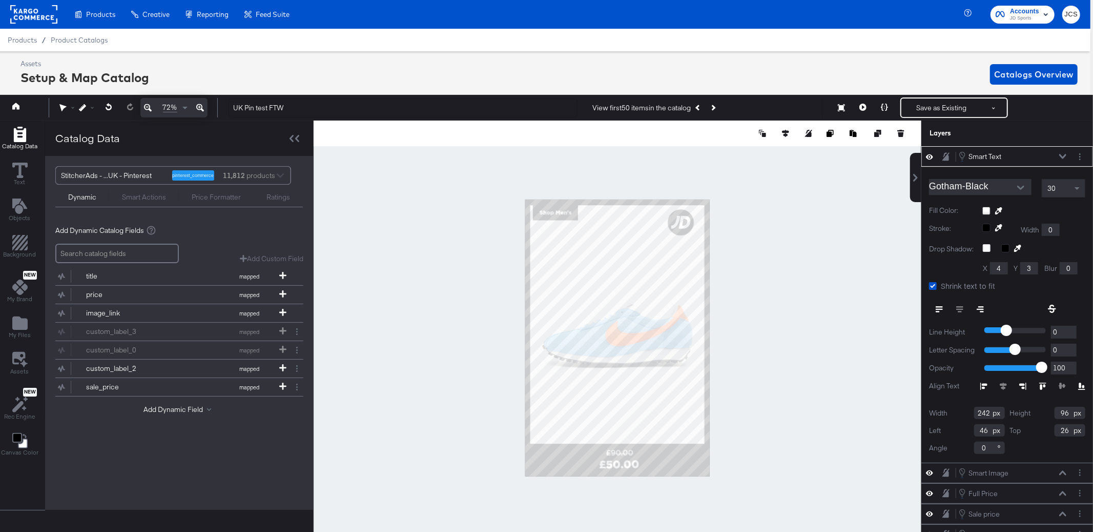
click at [820, 179] on input "Gotham-Black" at bounding box center [972, 186] width 87 height 15
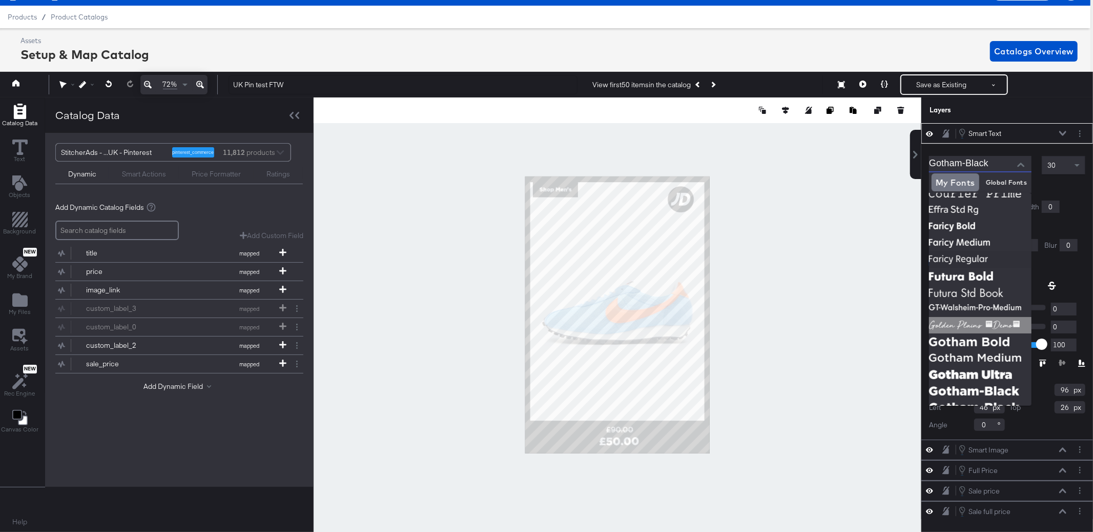
scroll to position [83, 0]
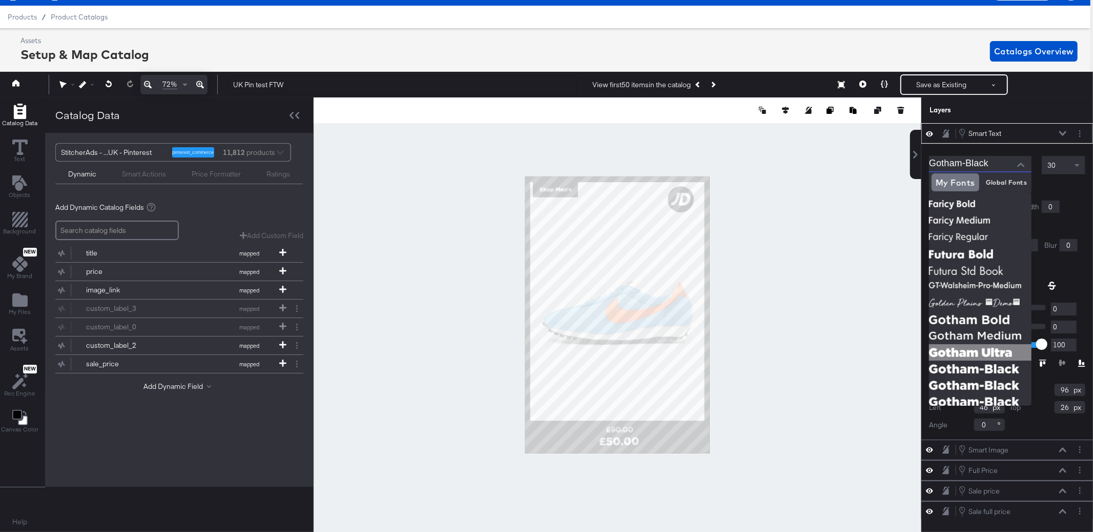
click at [820, 350] on img at bounding box center [980, 352] width 103 height 16
type input "Gotham Ultra"
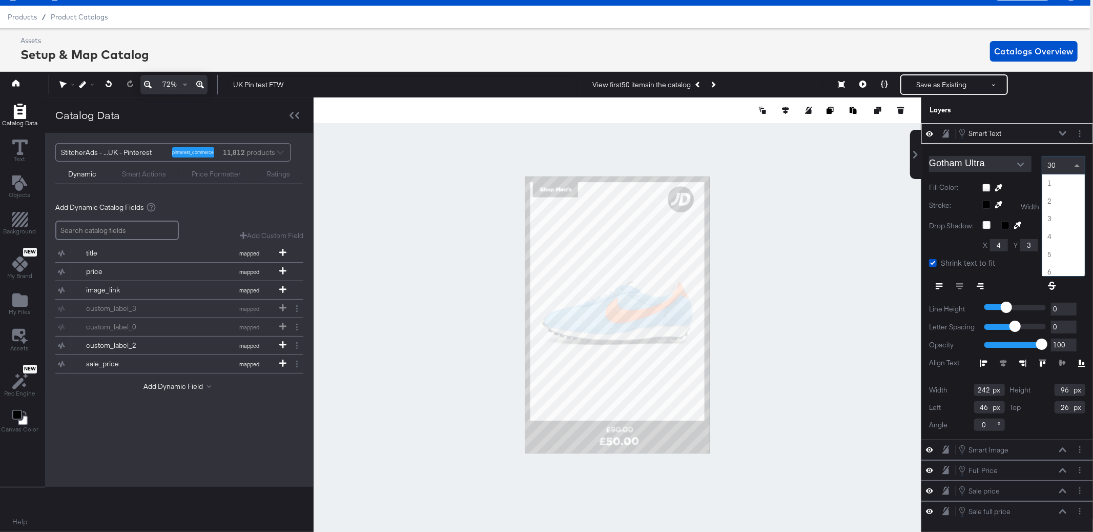
click at [820, 168] on span at bounding box center [1078, 164] width 13 height 17
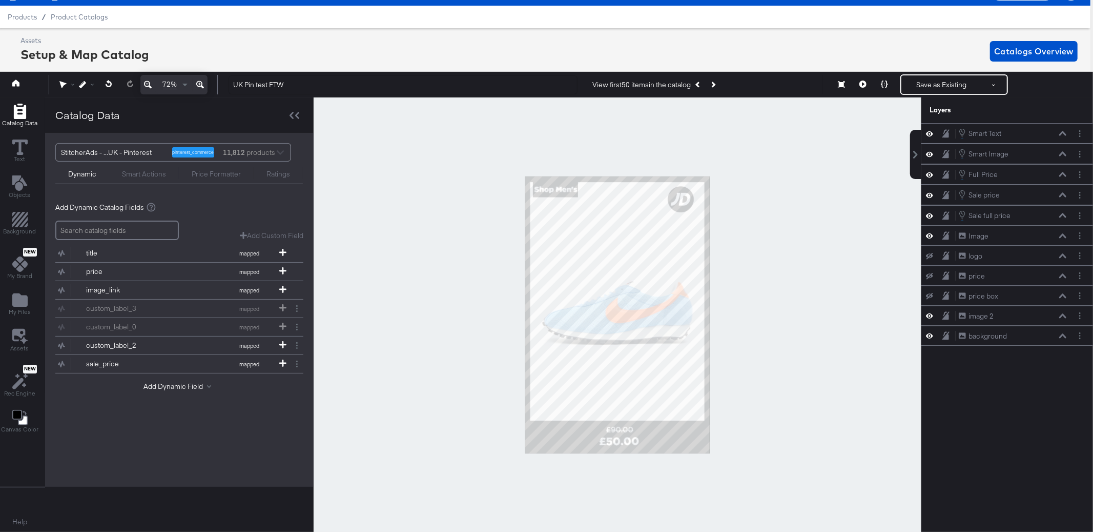
click at [820, 228] on div at bounding box center [618, 314] width 608 height 434
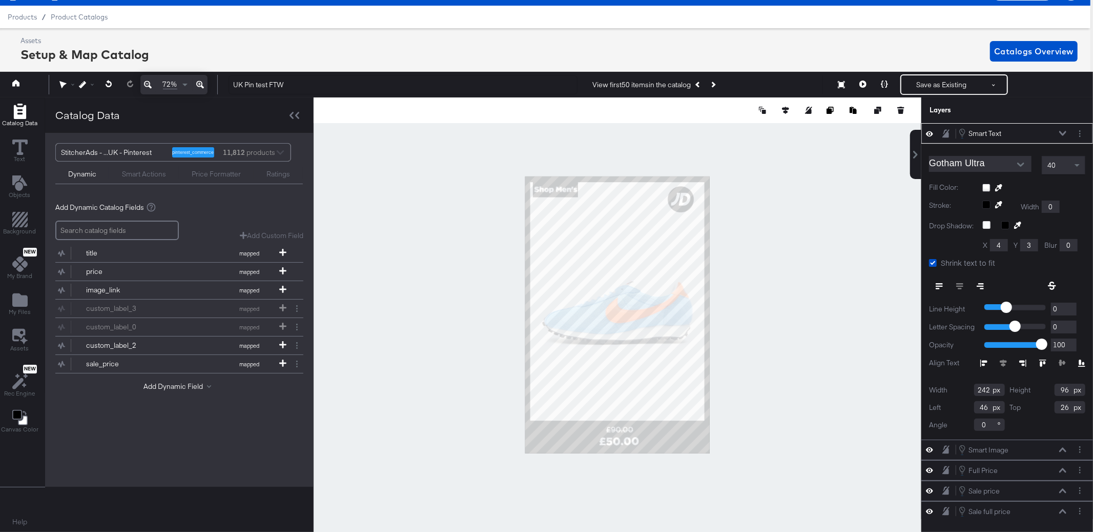
click at [820, 165] on button "Open" at bounding box center [1020, 164] width 15 height 15
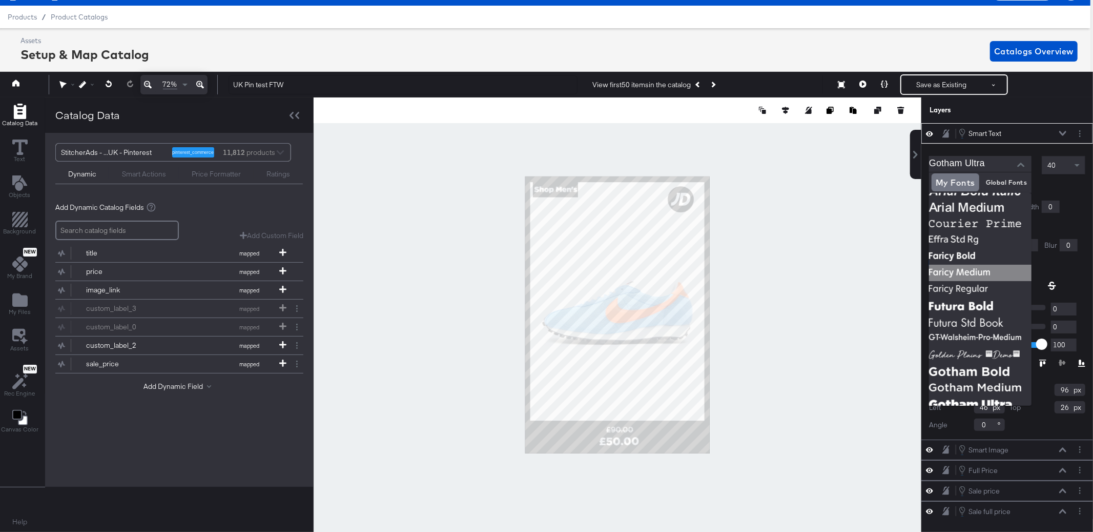
scroll to position [35, 0]
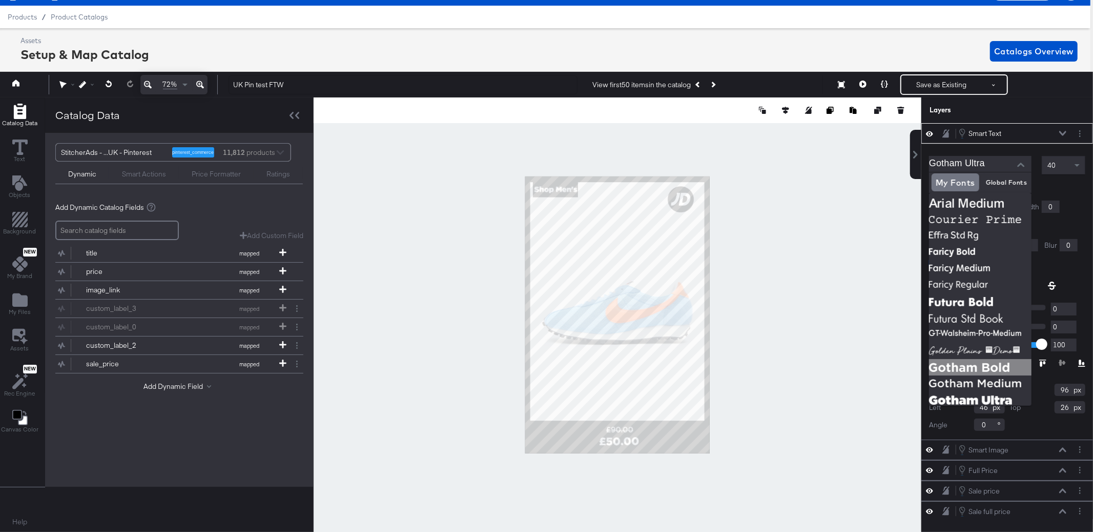
click at [820, 365] on img at bounding box center [980, 367] width 103 height 16
type input "Gotham-Bold"
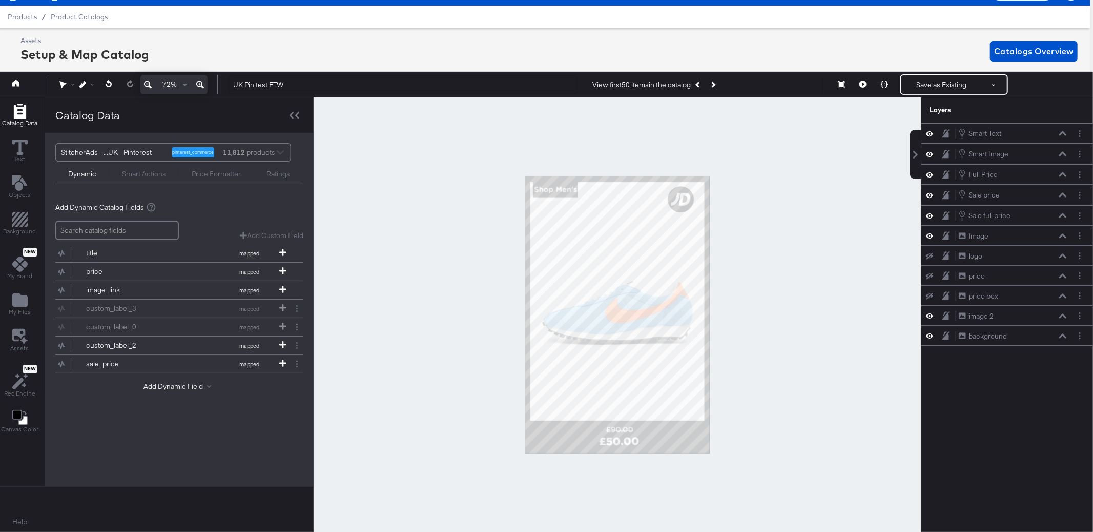
click at [800, 250] on div at bounding box center [618, 314] width 608 height 434
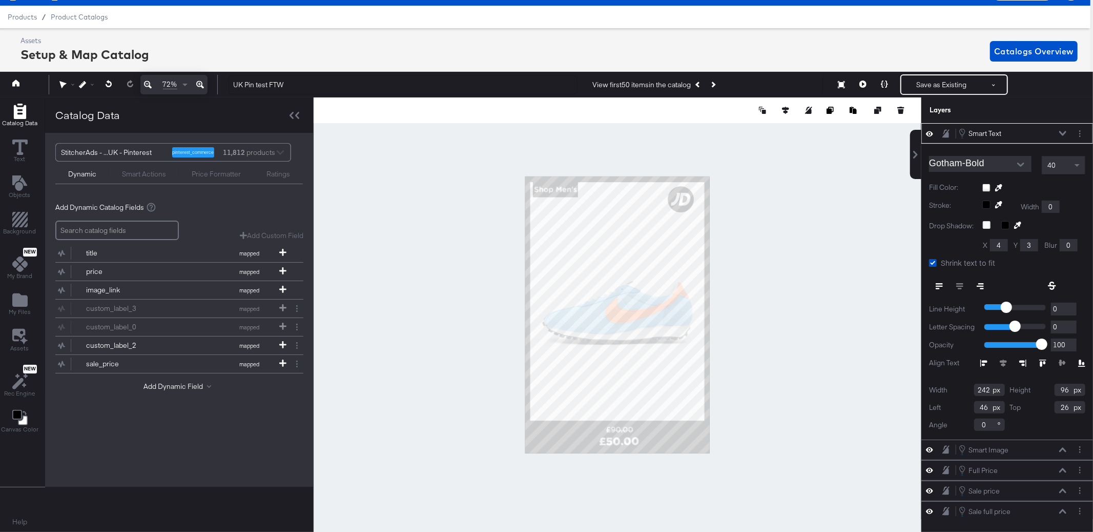
click at [820, 389] on input "242" at bounding box center [989, 389] width 31 height 12
type input "220"
click at [820, 327] on div at bounding box center [618, 314] width 608 height 434
type input "56"
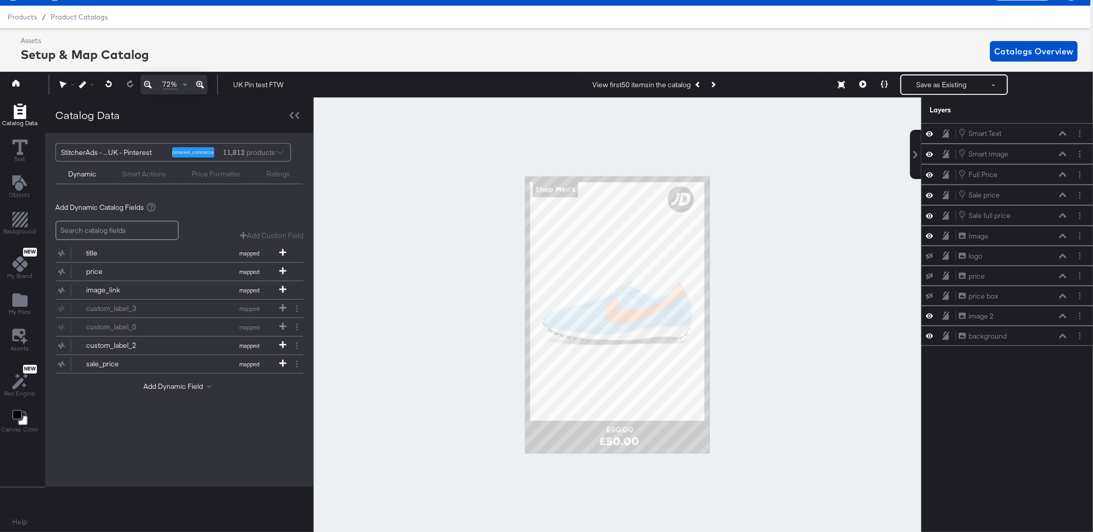
click at [820, 262] on div at bounding box center [618, 314] width 608 height 434
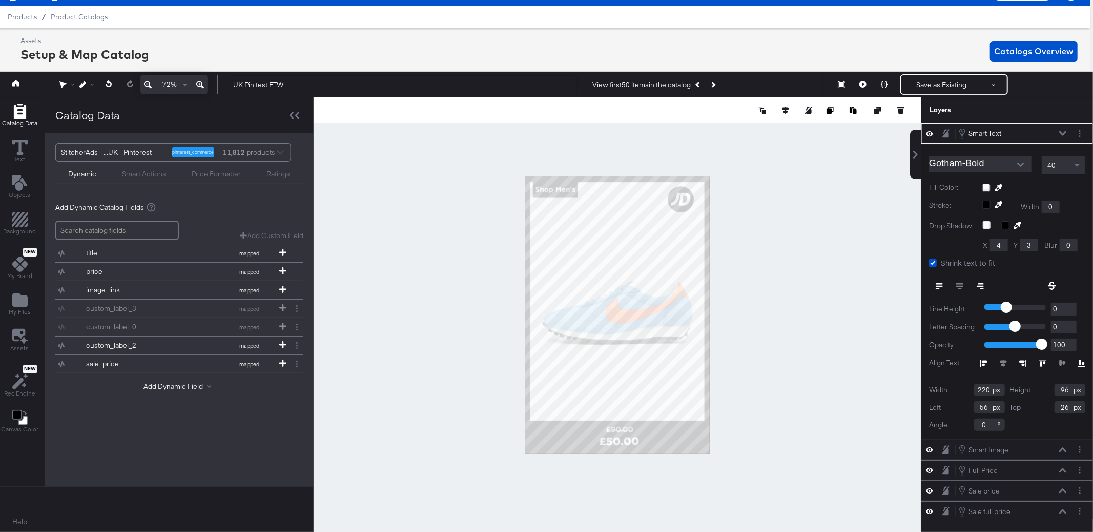
click at [820, 292] on div at bounding box center [618, 314] width 608 height 434
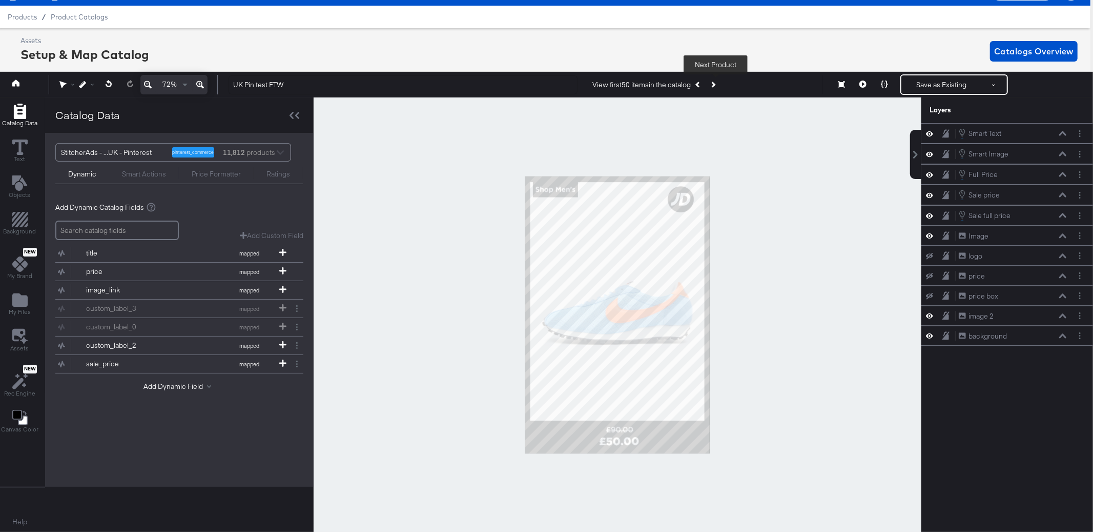
click at [716, 87] on icon "Next Product" at bounding box center [713, 85] width 6 height 6
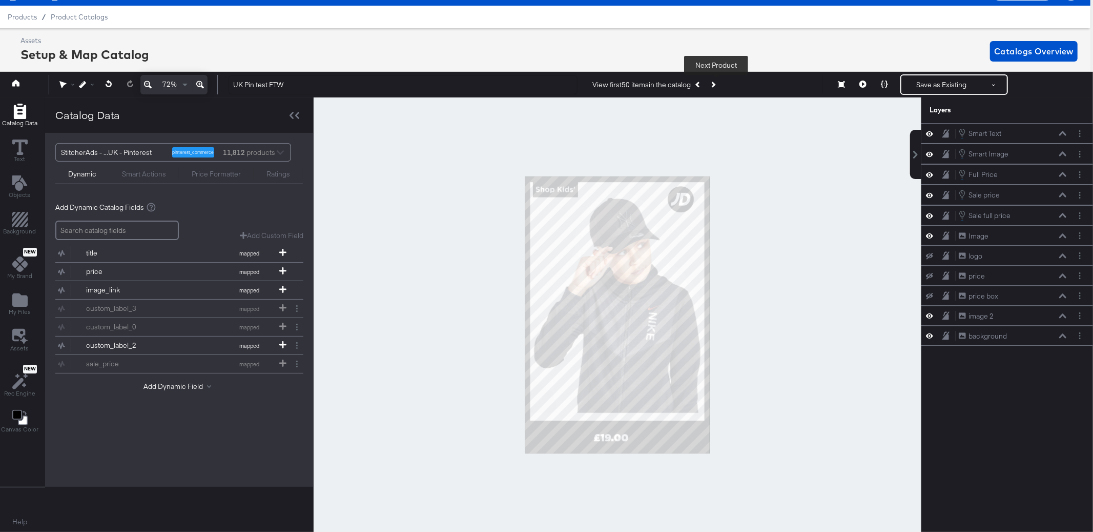
click at [716, 87] on icon "Next Product" at bounding box center [713, 85] width 6 height 6
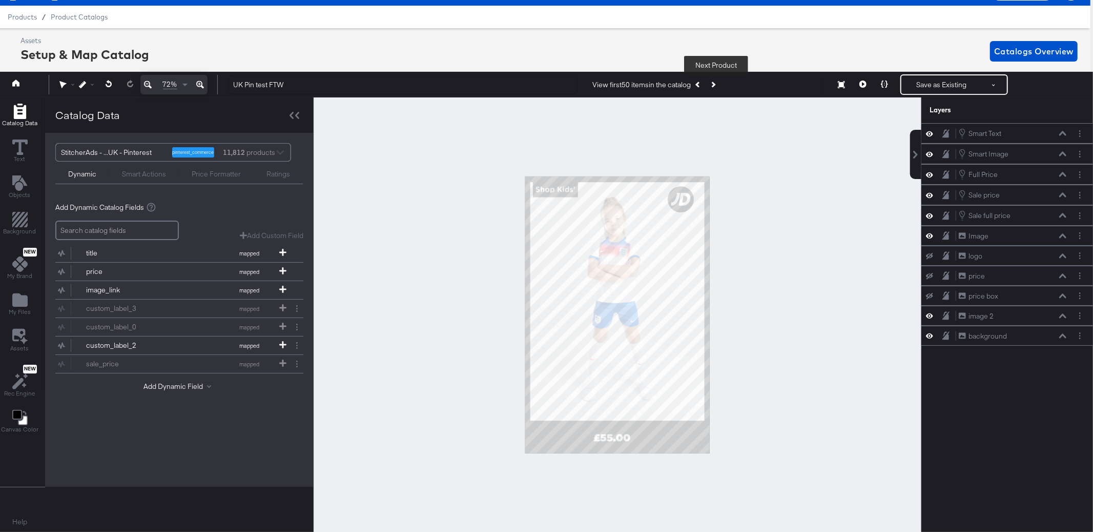
click at [716, 87] on icon "Next Product" at bounding box center [713, 85] width 6 height 6
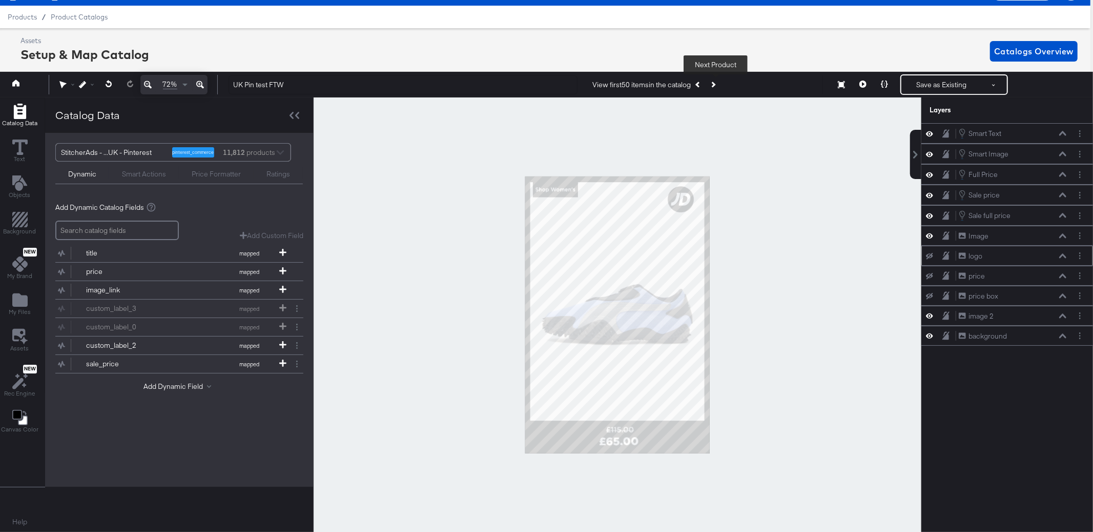
click at [820, 256] on icon at bounding box center [929, 256] width 7 height 7
click at [820, 256] on icon at bounding box center [929, 255] width 7 height 5
click at [820, 279] on div at bounding box center [933, 276] width 14 height 8
click at [820, 277] on icon at bounding box center [929, 276] width 7 height 7
click at [820, 277] on icon at bounding box center [929, 275] width 7 height 9
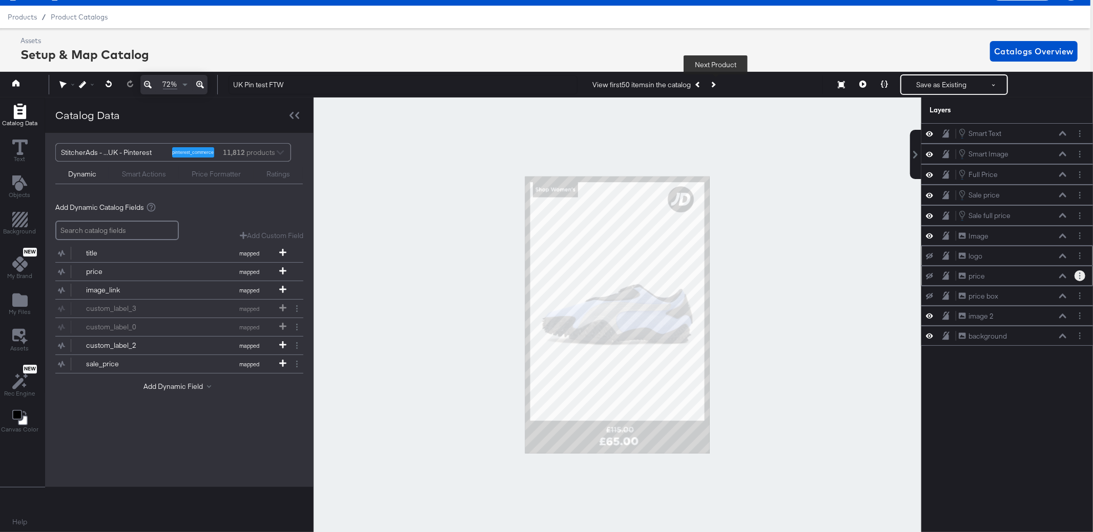
click at [820, 279] on button "Layer Options" at bounding box center [1080, 275] width 11 height 11
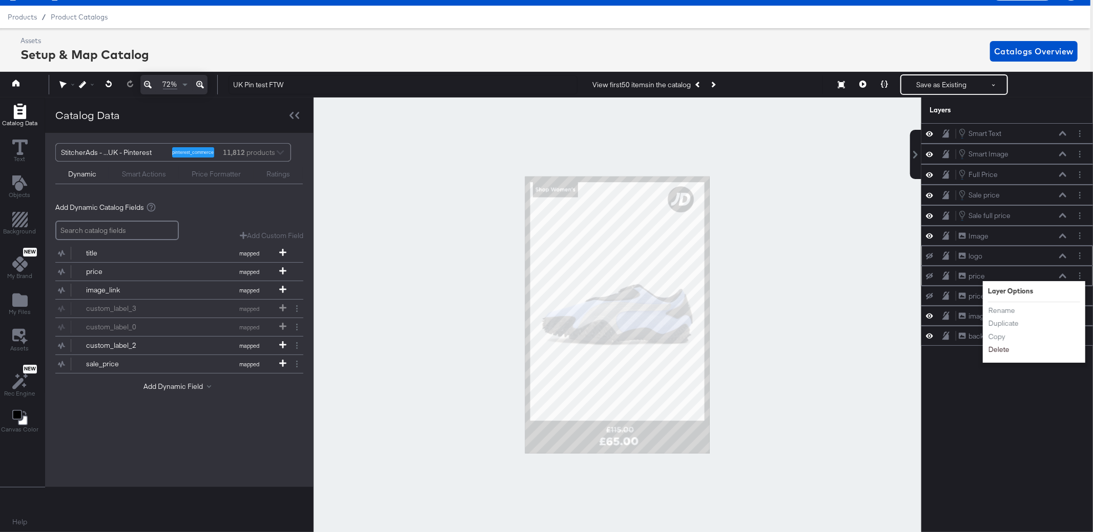
click at [820, 350] on button "Delete" at bounding box center [999, 349] width 22 height 11
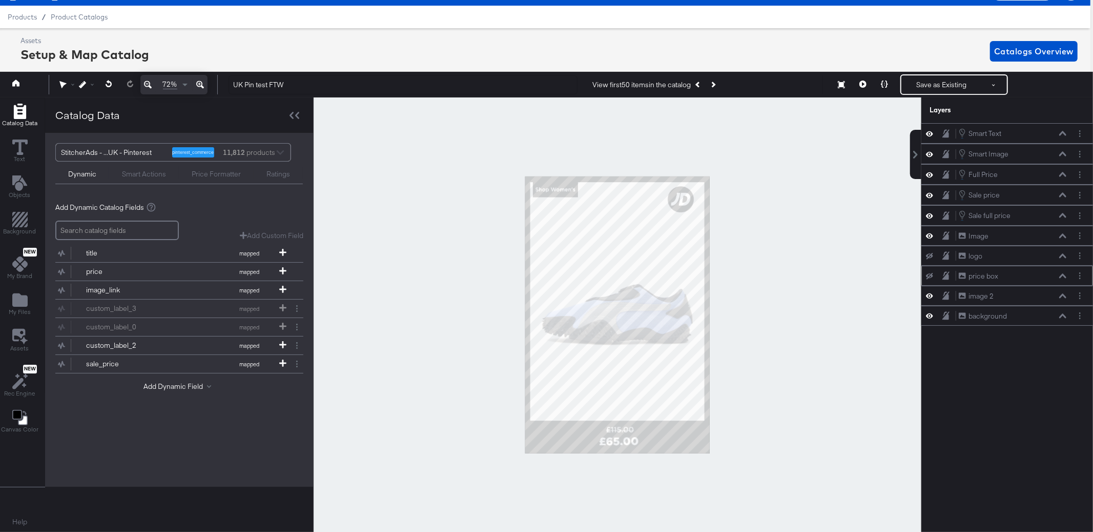
click at [820, 278] on icon at bounding box center [929, 276] width 7 height 7
click at [820, 278] on icon at bounding box center [929, 275] width 7 height 9
click at [701, 86] on icon "Previous Product" at bounding box center [699, 85] width 6 height 6
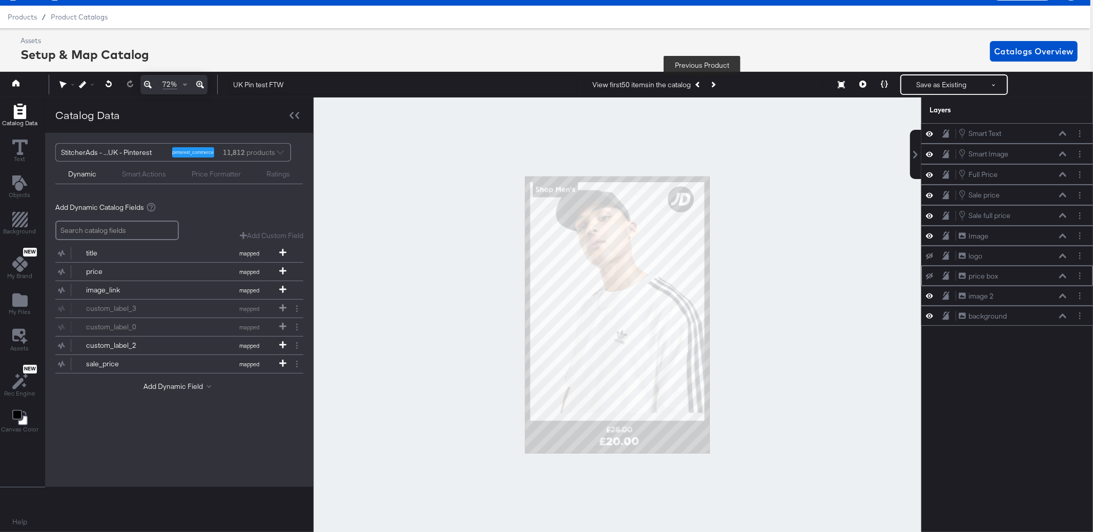
click at [701, 86] on icon "Previous Product" at bounding box center [699, 85] width 6 height 6
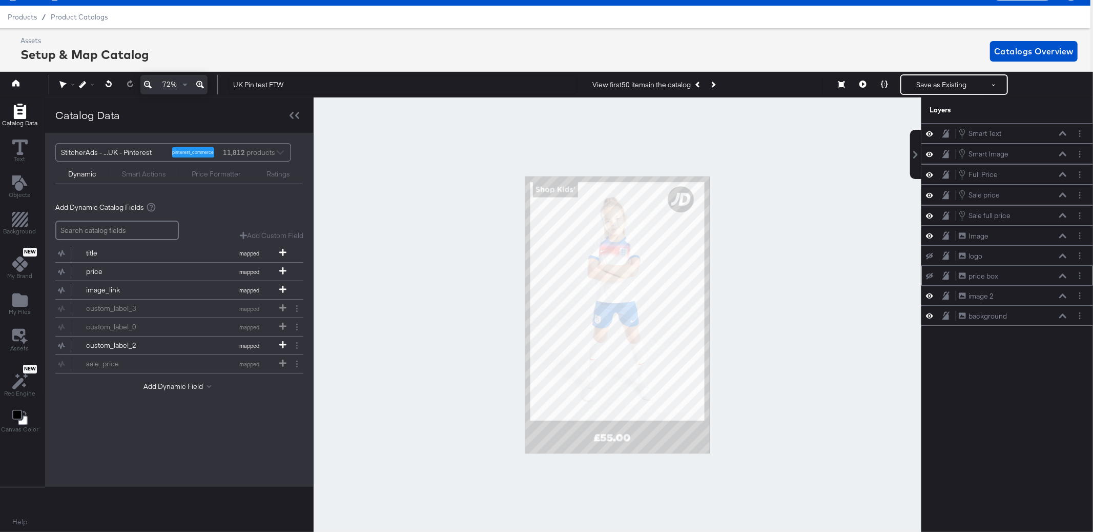
click at [820, 274] on button at bounding box center [930, 276] width 8 height 8
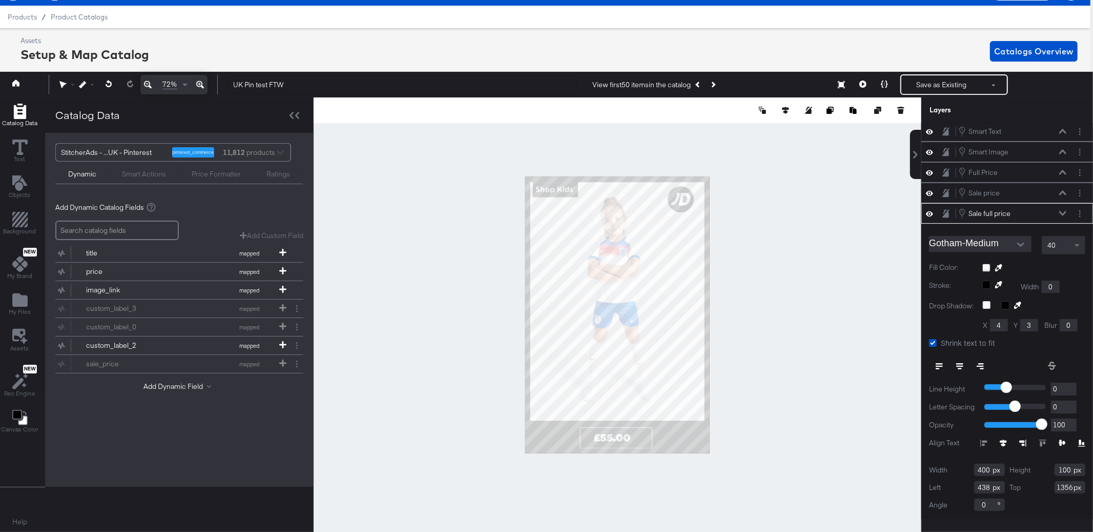
scroll to position [0, 0]
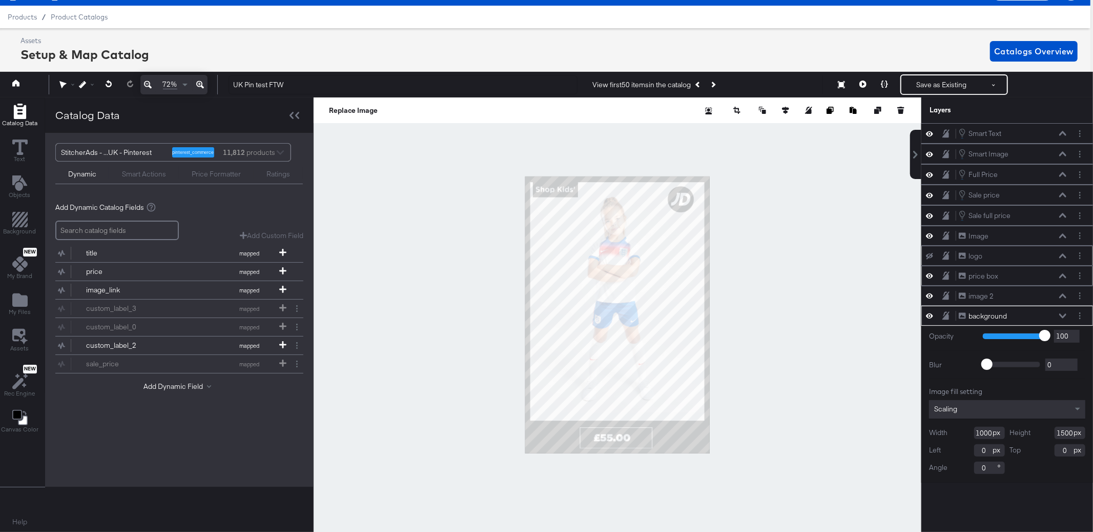
click at [820, 255] on icon at bounding box center [929, 256] width 7 height 7
click at [820, 255] on button "Layer Options" at bounding box center [1080, 255] width 11 height 11
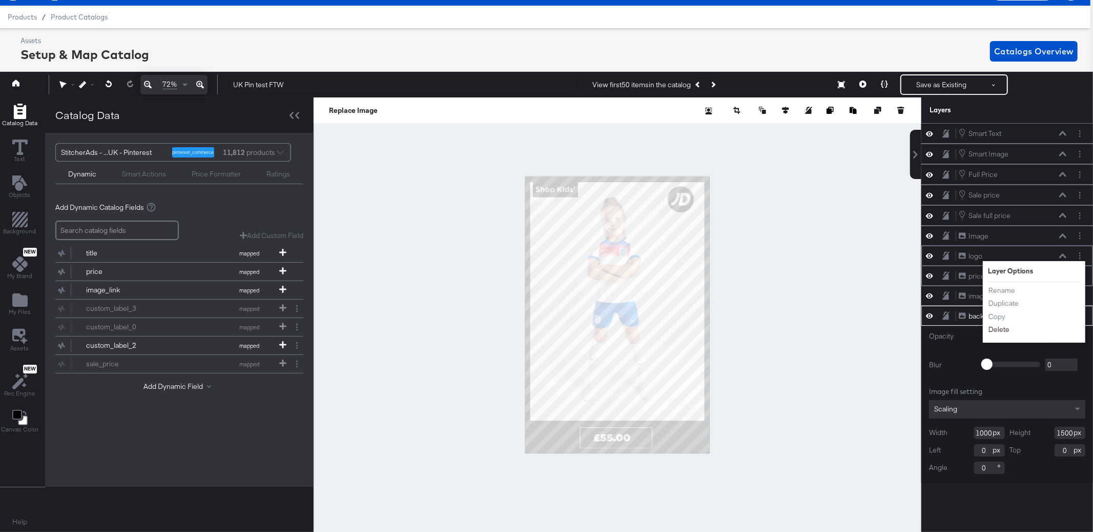
click at [820, 329] on button "Delete" at bounding box center [999, 329] width 22 height 11
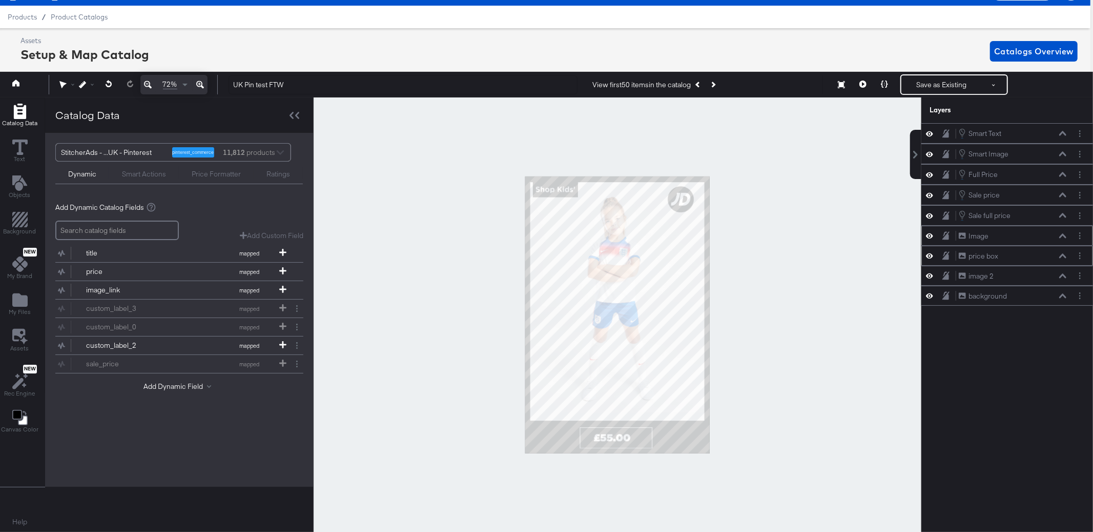
click at [820, 238] on icon at bounding box center [929, 235] width 7 height 5
click at [820, 238] on icon at bounding box center [929, 236] width 7 height 7
click at [820, 255] on button "Layer Options" at bounding box center [1080, 255] width 11 height 11
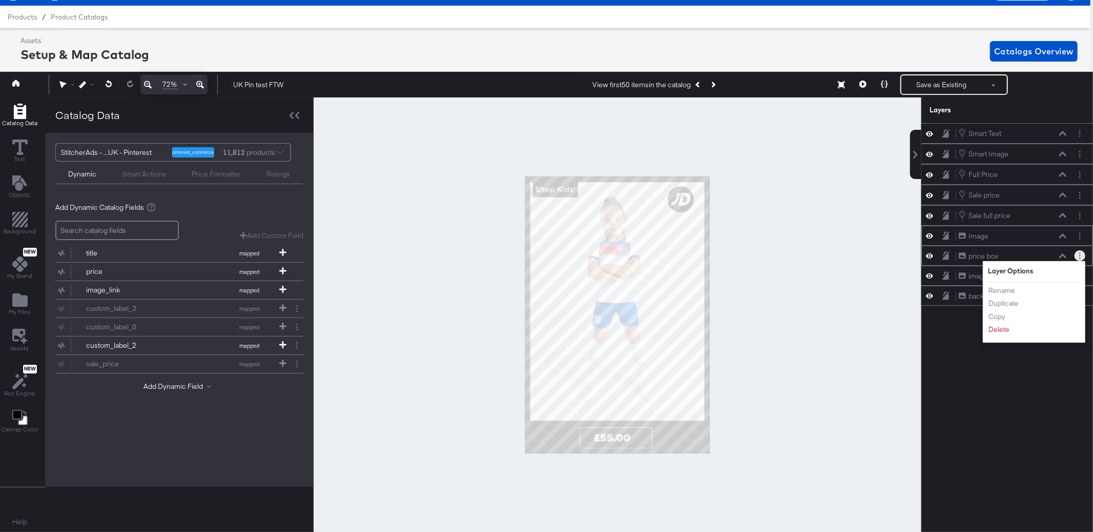
click at [820, 255] on icon at bounding box center [1062, 255] width 7 height 5
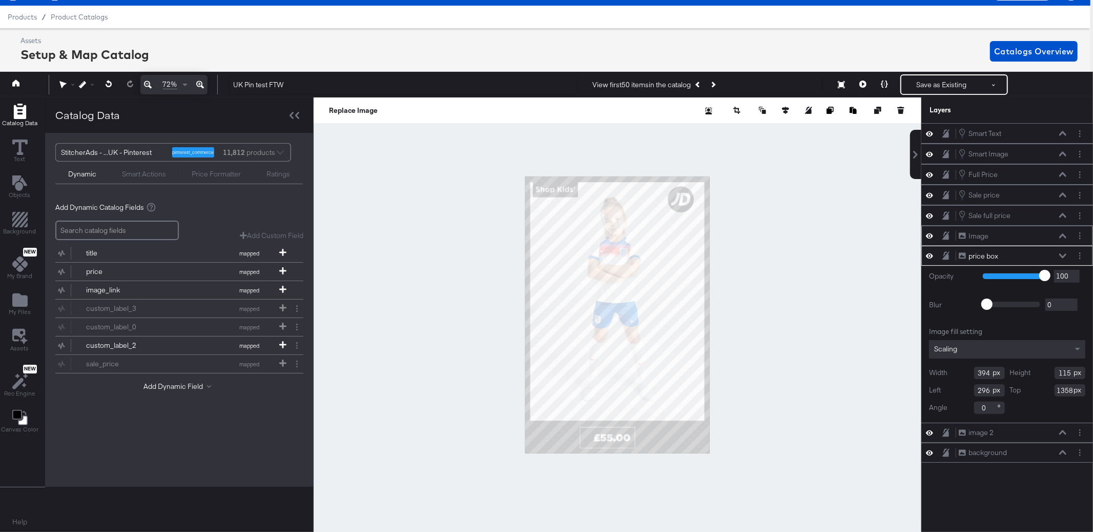
type input "300"
type input "117"
type input "1356"
click at [788, 107] on icon at bounding box center [785, 110] width 7 height 7
click at [711, 129] on icon at bounding box center [709, 129] width 7 height 7
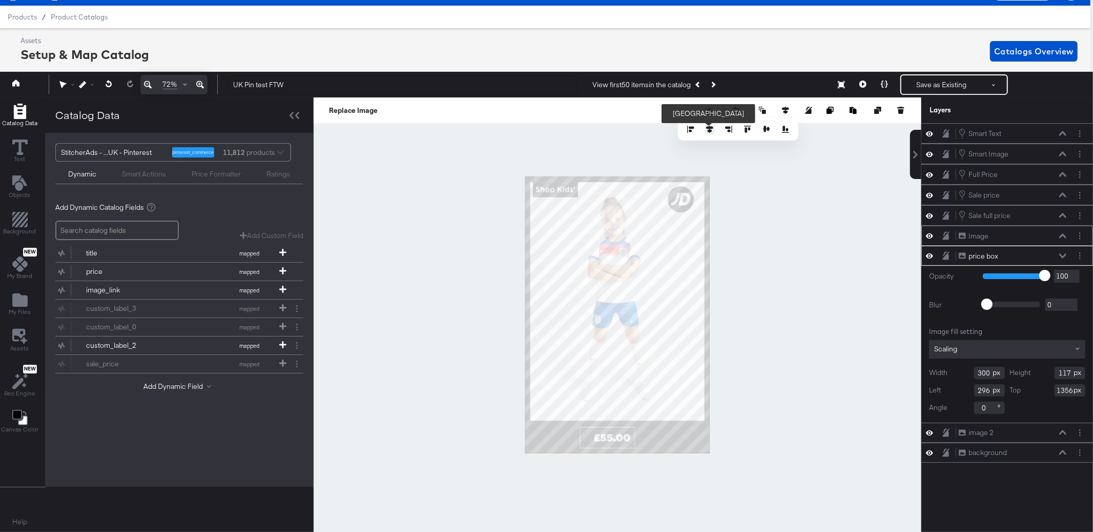
type input "350"
click at [820, 173] on icon at bounding box center [1062, 174] width 7 height 5
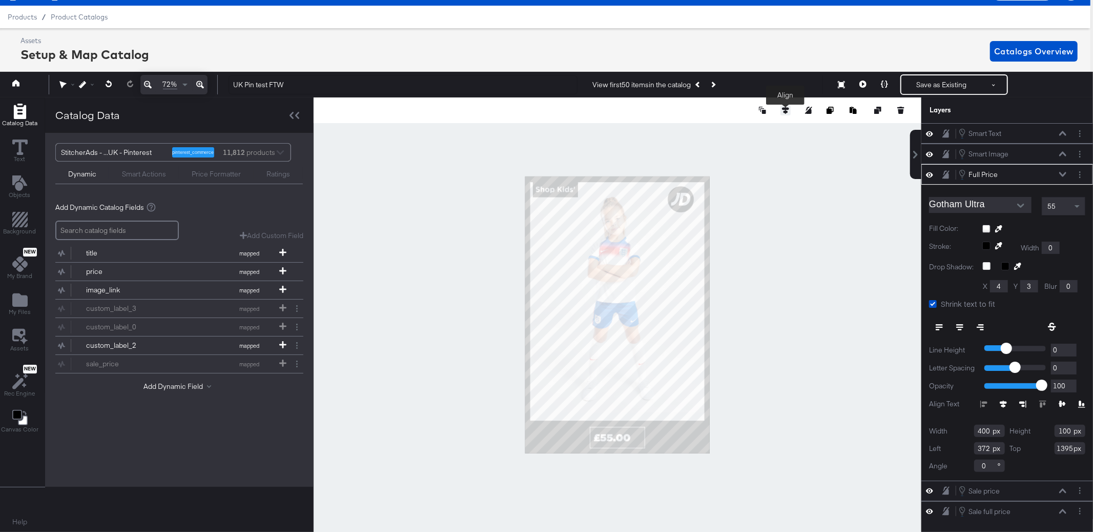
click at [787, 109] on icon at bounding box center [785, 110] width 7 height 7
click at [708, 130] on icon at bounding box center [709, 129] width 7 height 7
type input "300"
click at [820, 389] on icon at bounding box center [1003, 403] width 7 height 7
click at [820, 389] on div at bounding box center [1033, 403] width 105 height 7
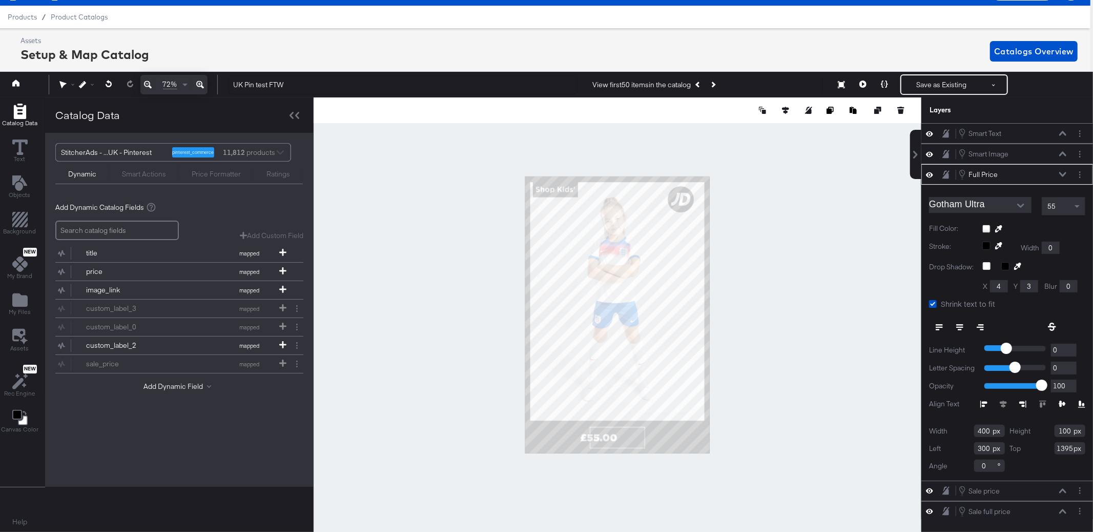
click at [820, 389] on icon at bounding box center [1062, 403] width 7 height 7
type input "356"
type input "1364"
type input "291"
type input "115"
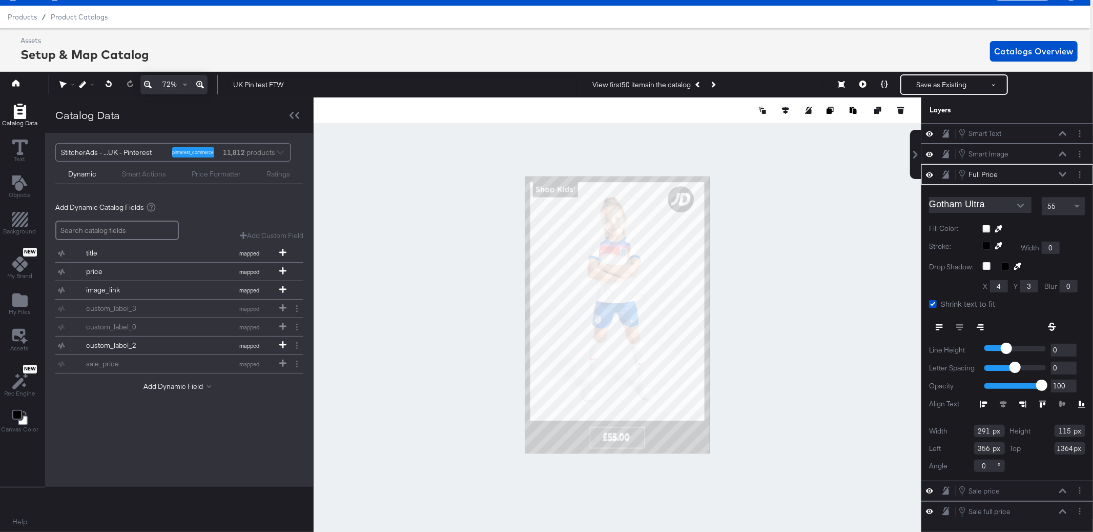
type input "350"
type input "1356"
click at [786, 427] on div at bounding box center [618, 314] width 608 height 434
click at [782, 109] on icon at bounding box center [785, 110] width 7 height 7
click at [709, 128] on icon at bounding box center [709, 129] width 7 height 7
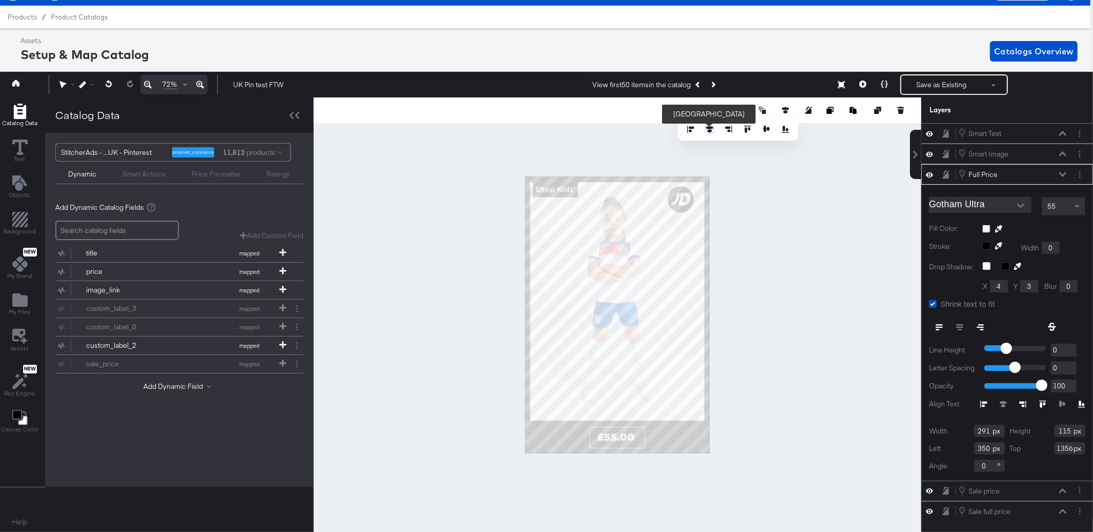
type input "355"
click at [814, 261] on div at bounding box center [618, 314] width 608 height 434
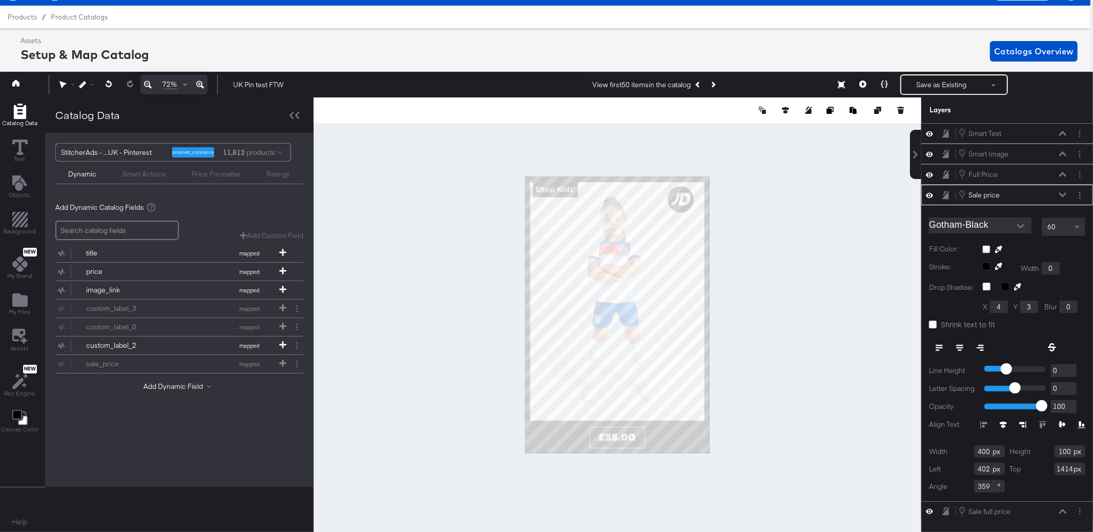
click at [1064, 193] on icon at bounding box center [1062, 194] width 7 height 5
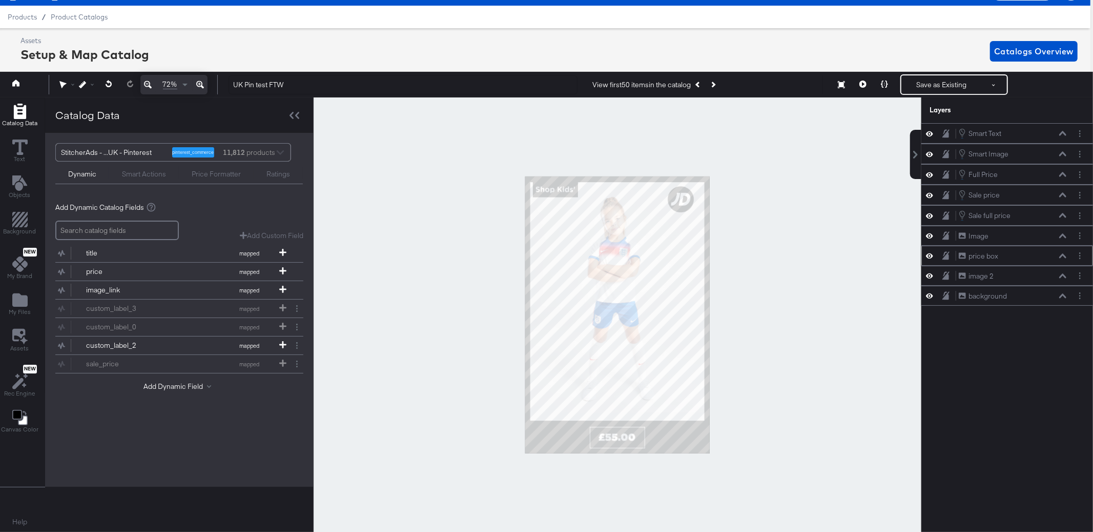
click at [1065, 257] on icon at bounding box center [1062, 255] width 7 height 5
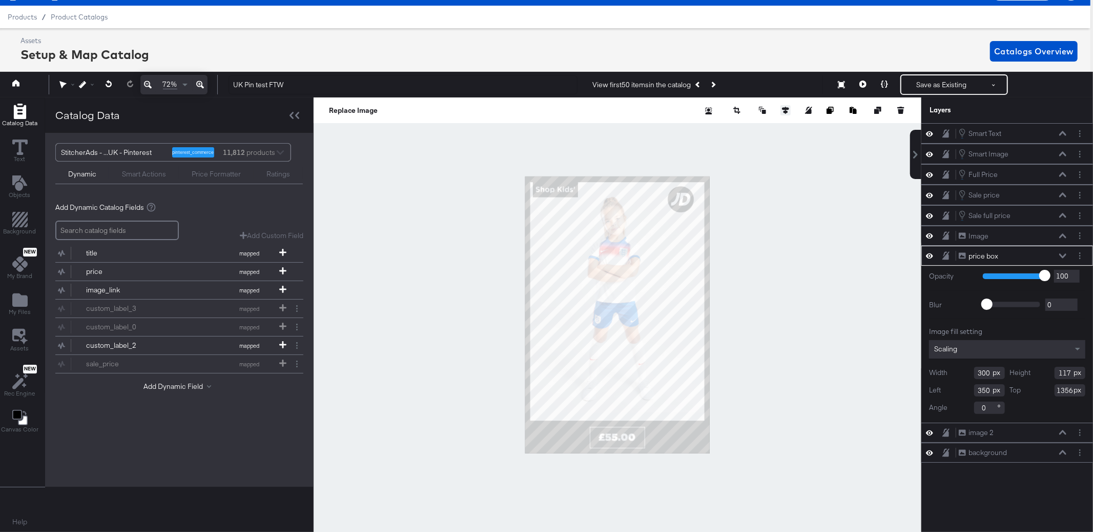
click at [782, 107] on icon at bounding box center [785, 110] width 7 height 7
click at [713, 128] on button at bounding box center [710, 129] width 10 height 10
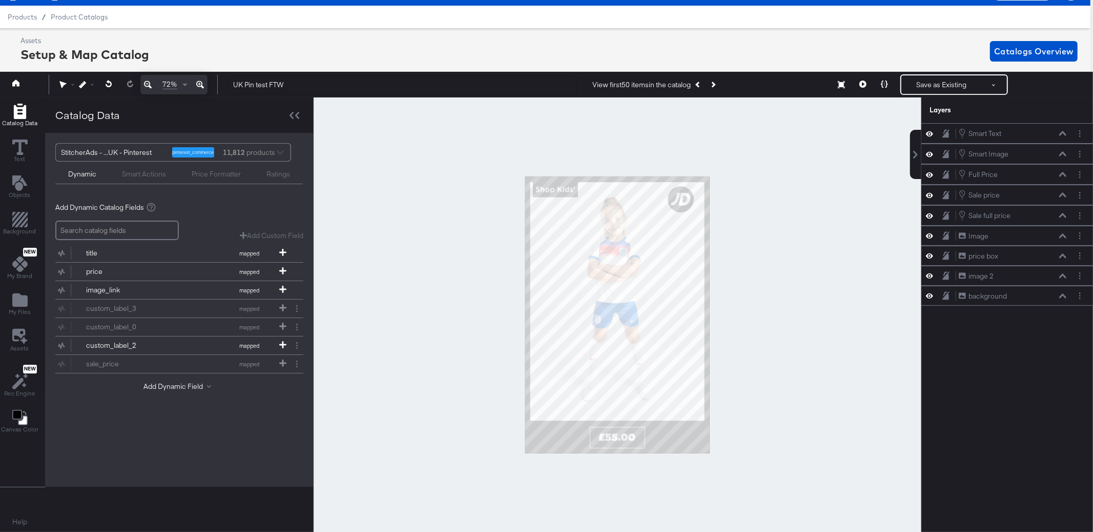
click at [795, 277] on div at bounding box center [618, 314] width 608 height 434
click at [933, 79] on button "Save as Existing" at bounding box center [942, 84] width 80 height 18
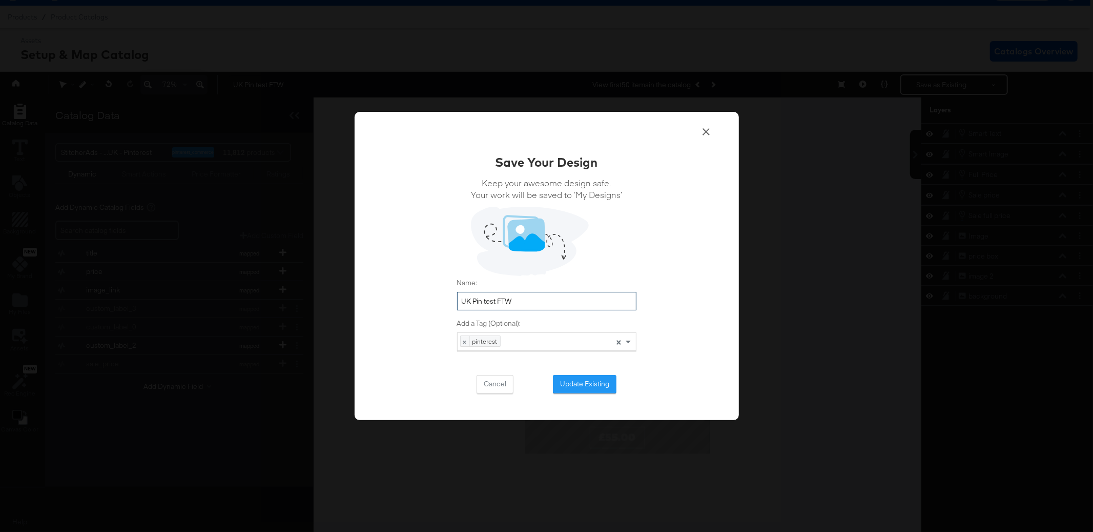
drag, startPoint x: 524, startPoint y: 303, endPoint x: 425, endPoint y: 291, distance: 100.1
click at [425, 291] on div "Save Your Design Keep your awesome design safe. Your work will be saved to ‘My …" at bounding box center [547, 266] width 384 height 308
type input "JD UK - Pin - FW - Full"
click at [601, 384] on button "Update Existing" at bounding box center [585, 384] width 64 height 18
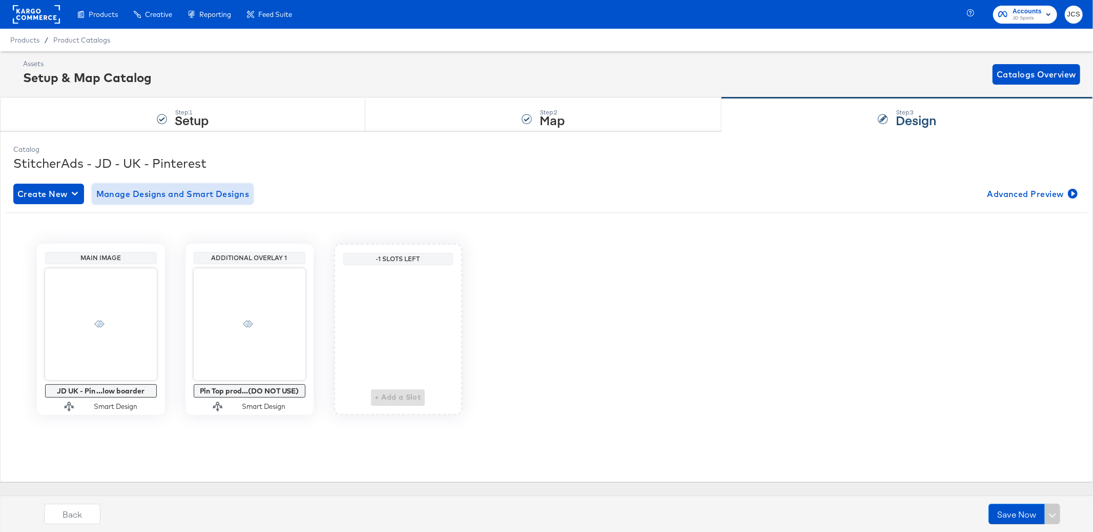
click at [148, 196] on span "Manage Designs and Smart Designs" at bounding box center [172, 194] width 153 height 14
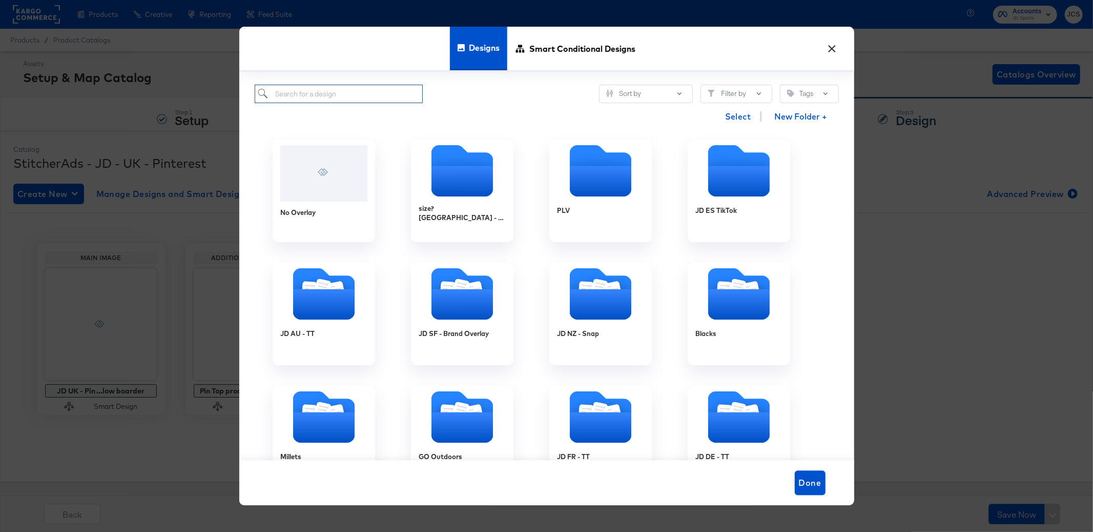
click at [322, 96] on input "search" at bounding box center [339, 94] width 169 height 19
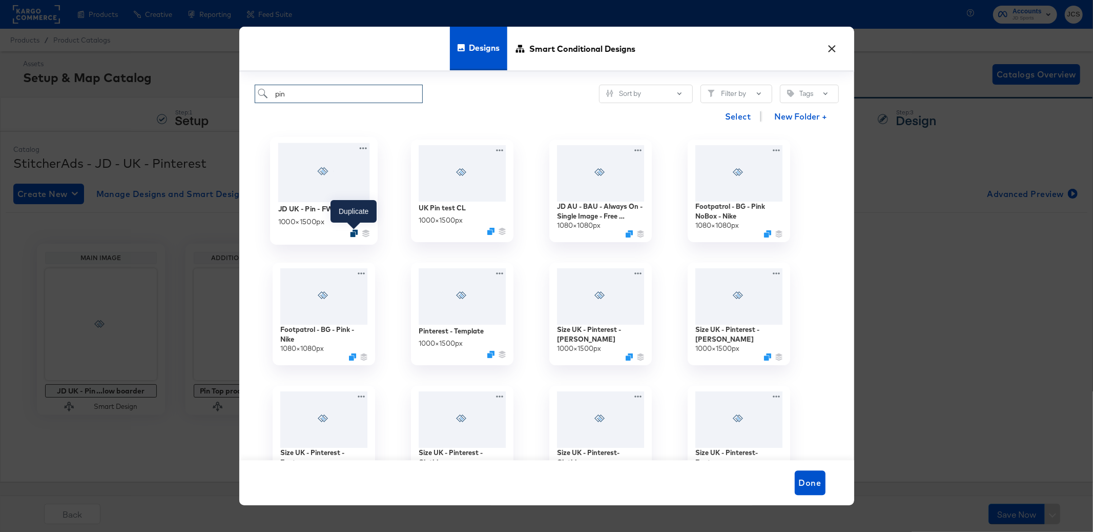
type input "pin"
click at [356, 233] on icon "Duplicate" at bounding box center [354, 234] width 8 height 8
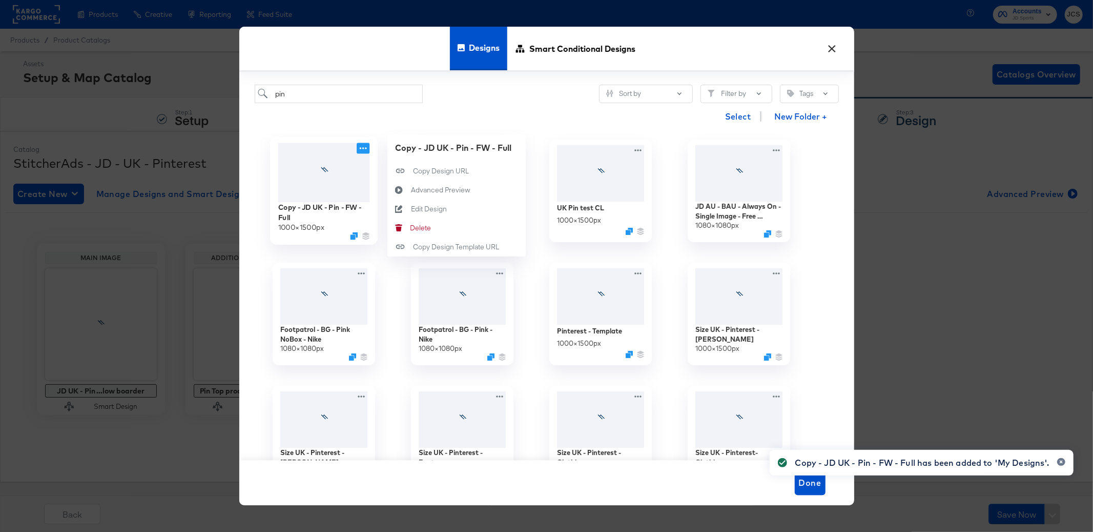
click at [360, 145] on icon at bounding box center [363, 148] width 13 height 11
click at [411, 209] on div "Edit Design Edit Design" at bounding box center [411, 209] width 0 height 0
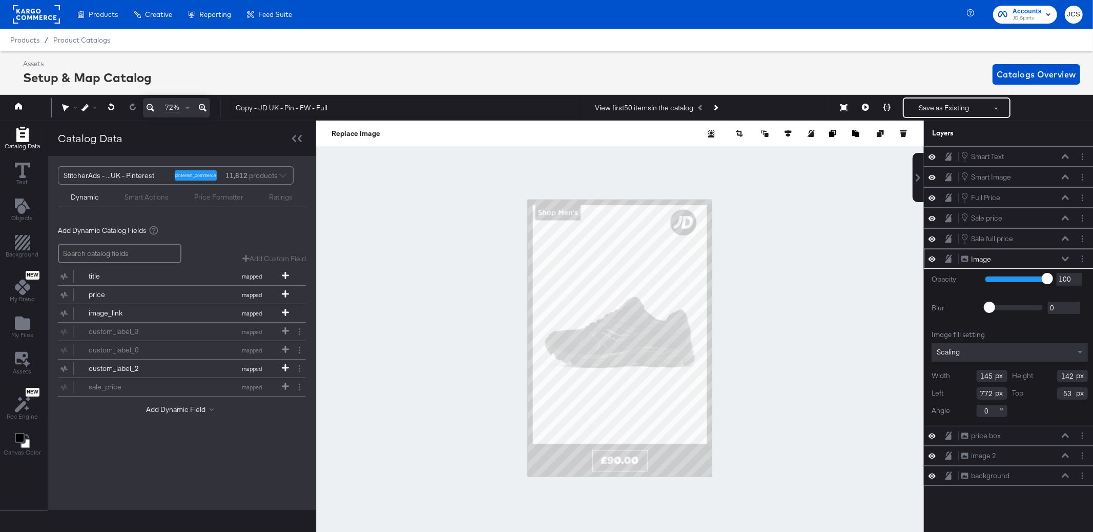
click at [1065, 258] on icon at bounding box center [1065, 258] width 7 height 5
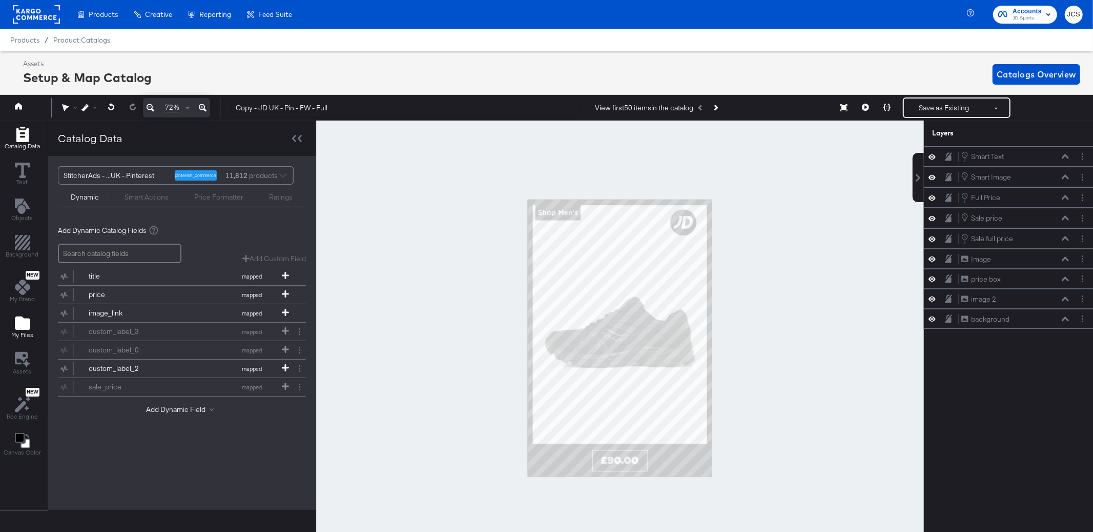
click at [34, 330] on button "My Files" at bounding box center [22, 327] width 34 height 29
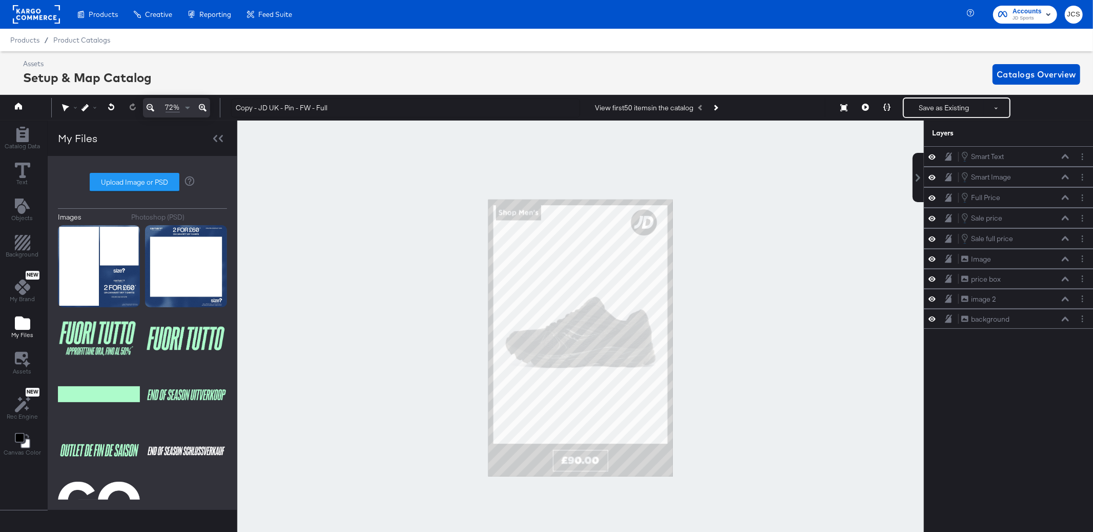
click at [168, 214] on div "Photoshop (PSD)" at bounding box center [158, 217] width 53 height 10
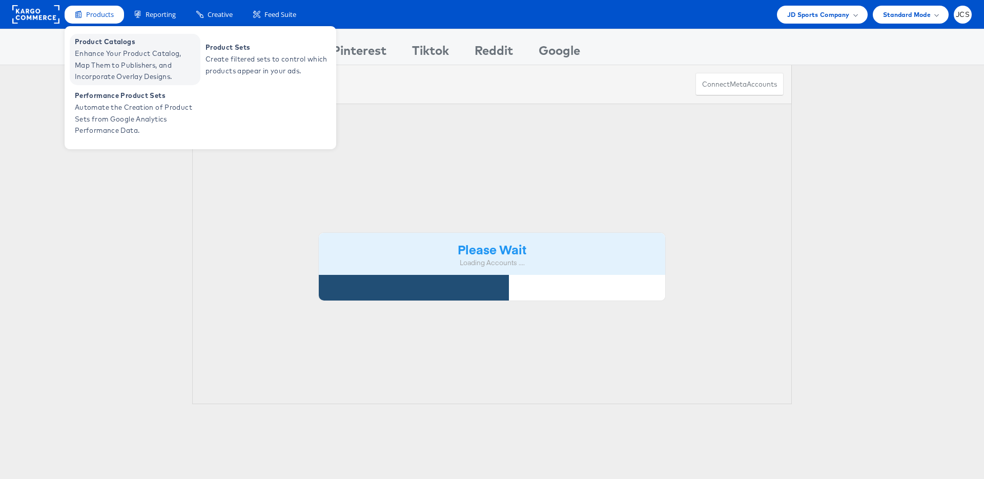
click at [96, 54] on span "Enhance Your Product Catalog, Map Them to Publishers, and Incorporate Overlay D…" at bounding box center [136, 65] width 123 height 35
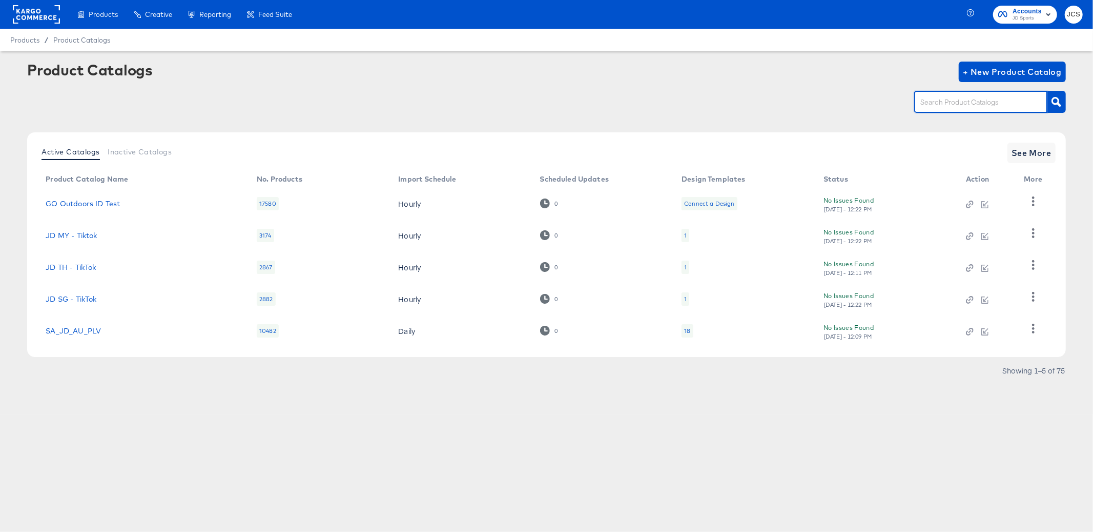
click at [985, 100] on input "text" at bounding box center [972, 102] width 109 height 12
type input "main"
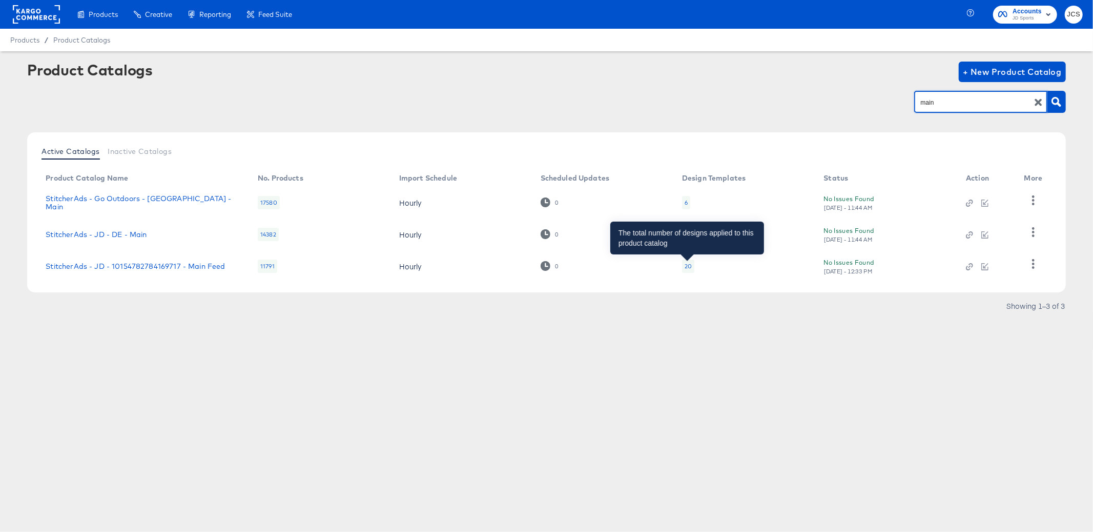
click at [685, 263] on div "20" at bounding box center [688, 266] width 7 height 8
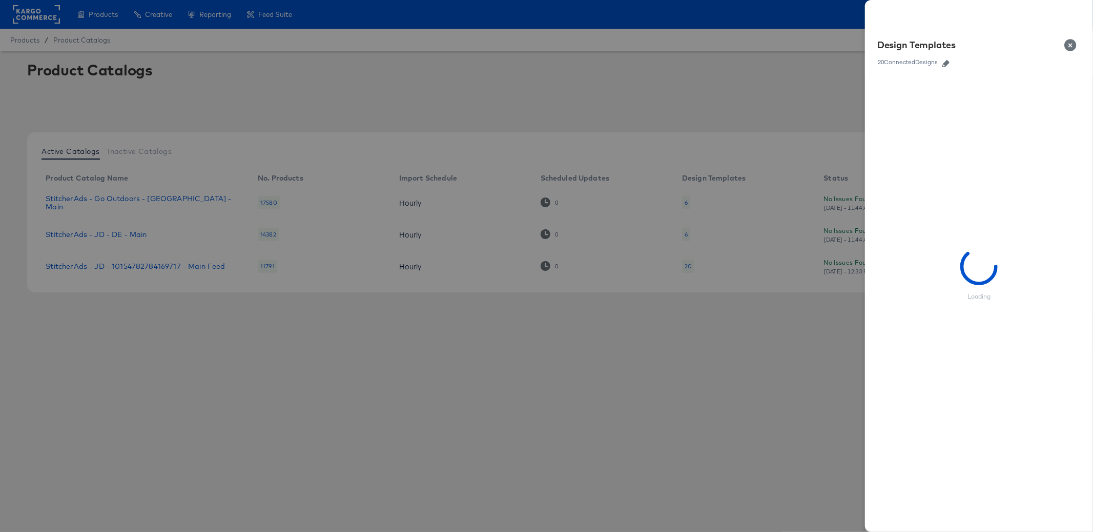
click at [945, 64] on icon "button" at bounding box center [946, 63] width 7 height 7
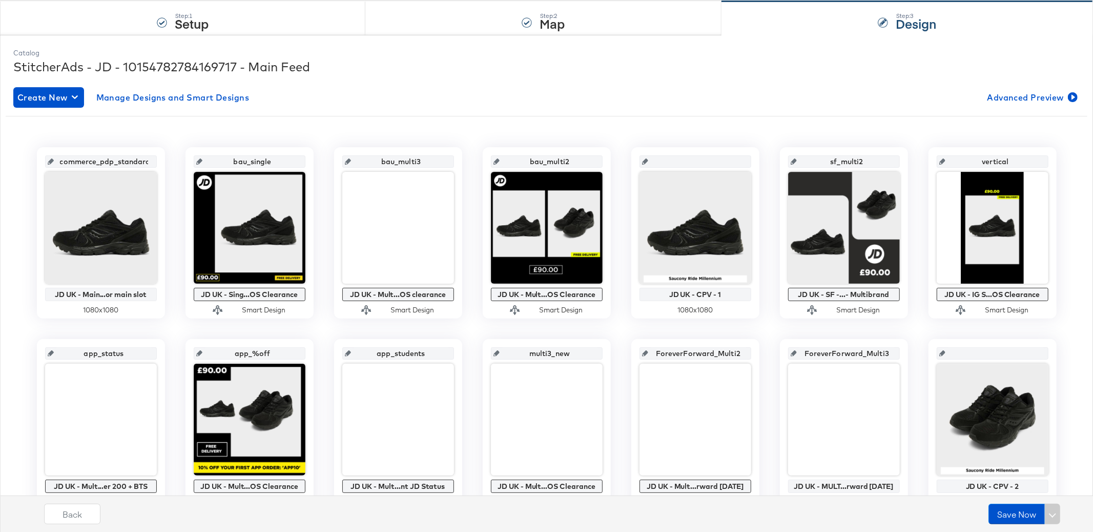
scroll to position [105, 0]
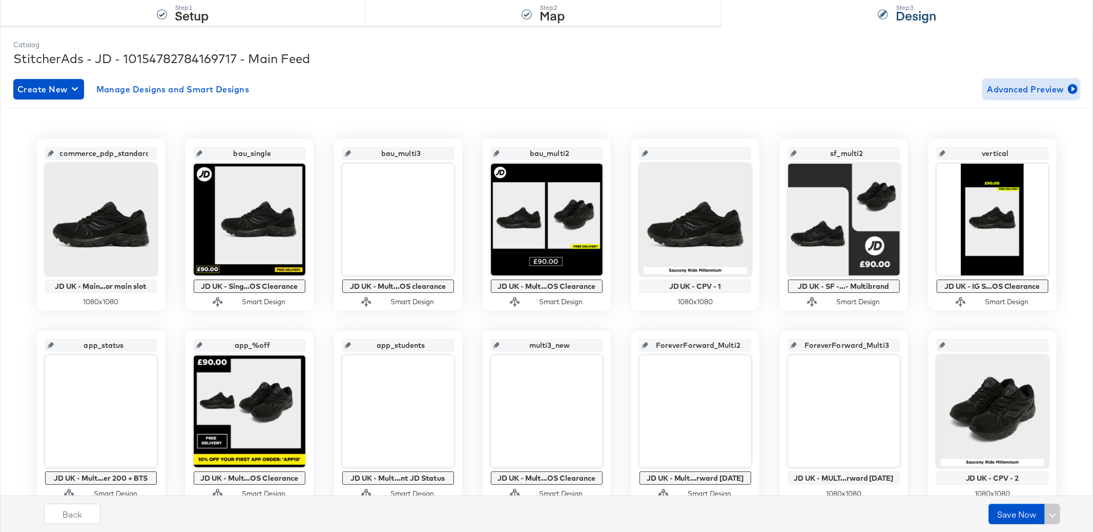
click at [1023, 88] on span "Advanced Preview" at bounding box center [1031, 89] width 89 height 14
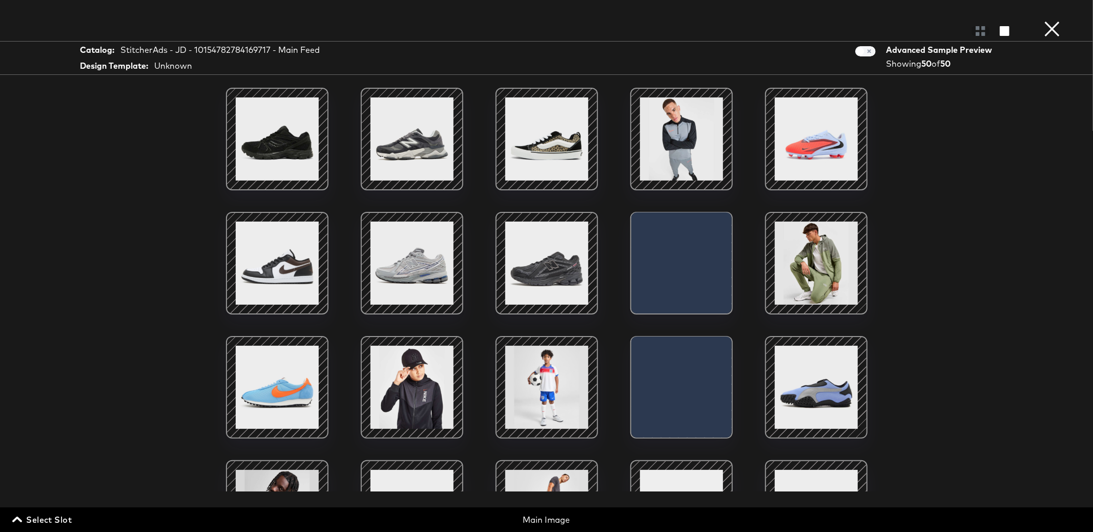
click at [46, 514] on span "Select Slot" at bounding box center [42, 519] width 57 height 14
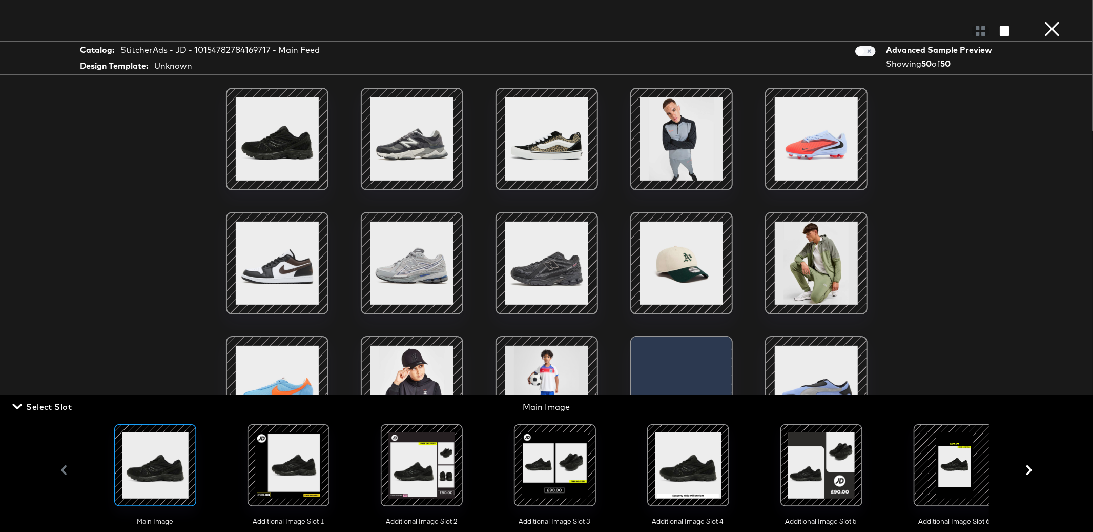
click at [287, 470] on div at bounding box center [289, 465] width 70 height 70
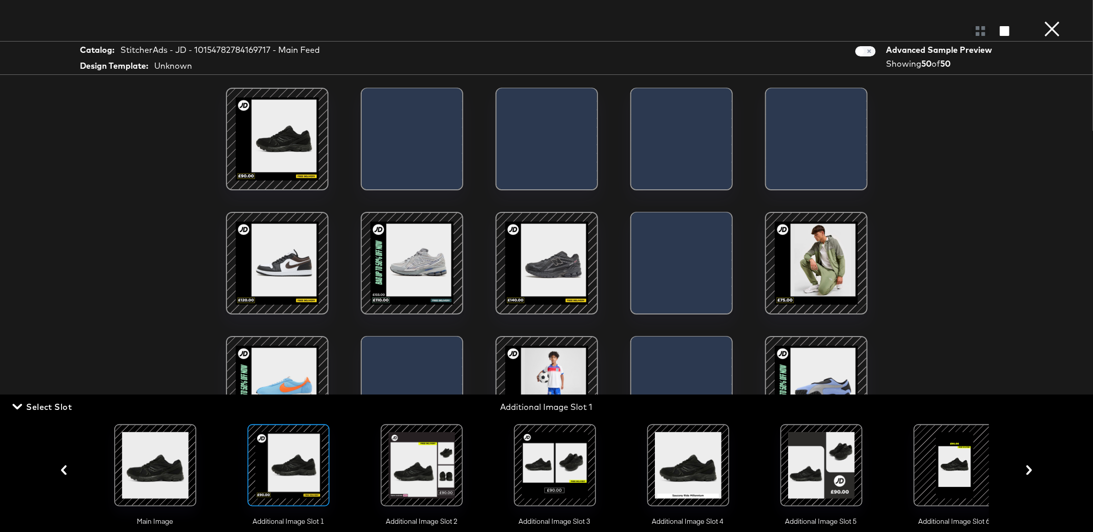
click at [44, 406] on span "Select Slot" at bounding box center [42, 406] width 57 height 14
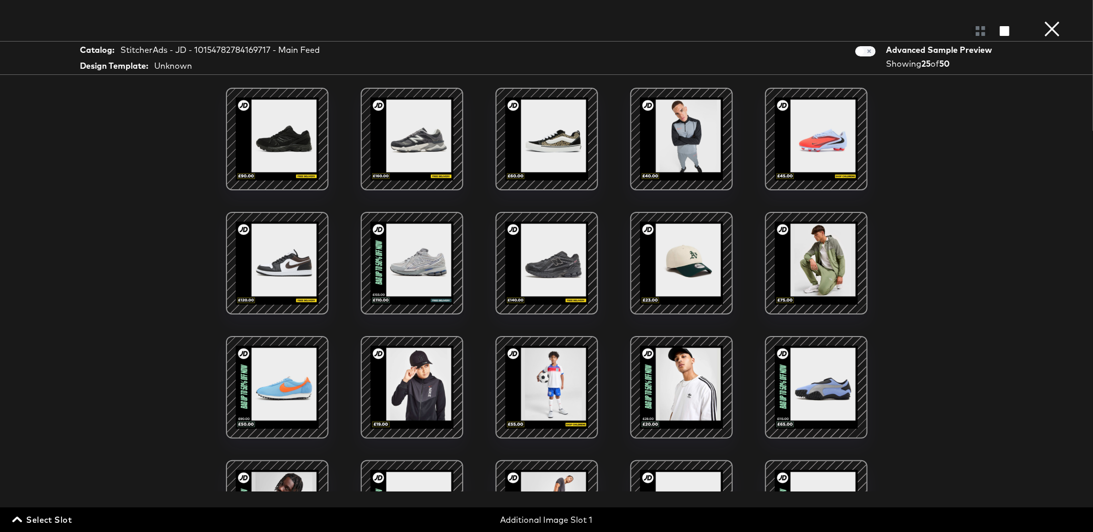
click at [386, 272] on div at bounding box center [412, 262] width 87 height 87
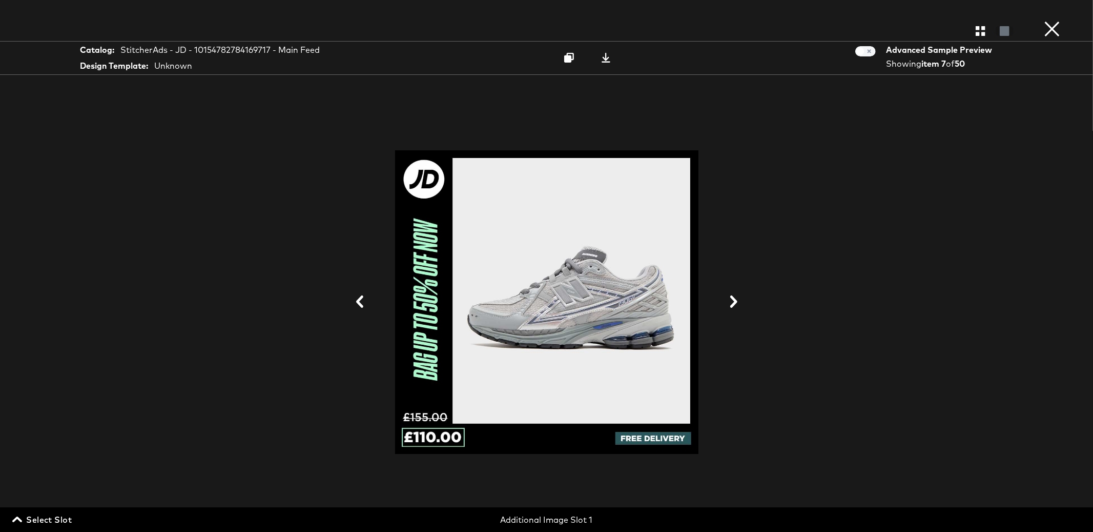
drag, startPoint x: 1056, startPoint y: 28, endPoint x: 1062, endPoint y: 20, distance: 9.7
click at [1062, 20] on button "×" at bounding box center [1052, 10] width 21 height 21
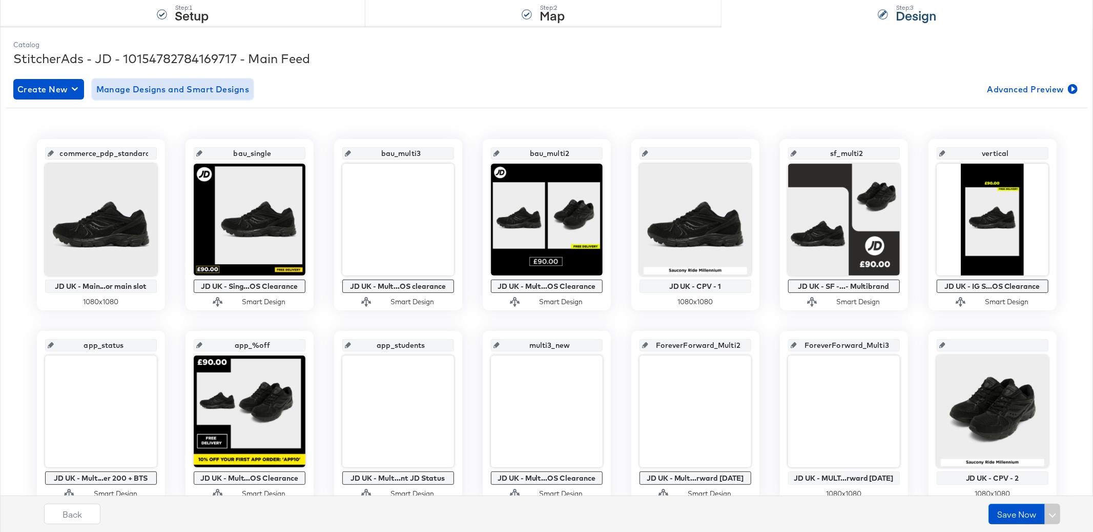
click at [134, 98] on button "Manage Designs and Smart Designs" at bounding box center [172, 89] width 161 height 21
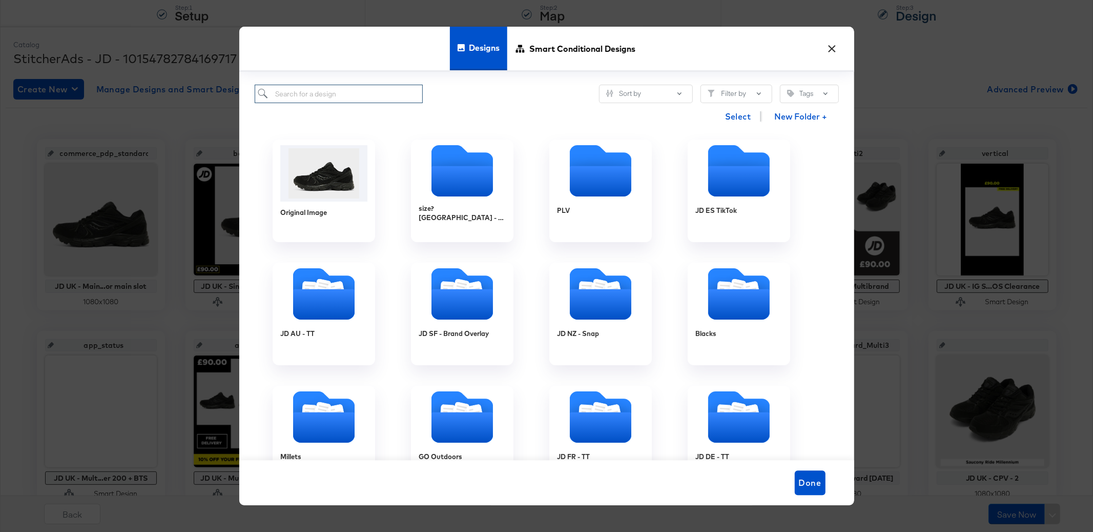
click at [348, 91] on input "search" at bounding box center [339, 94] width 169 height 19
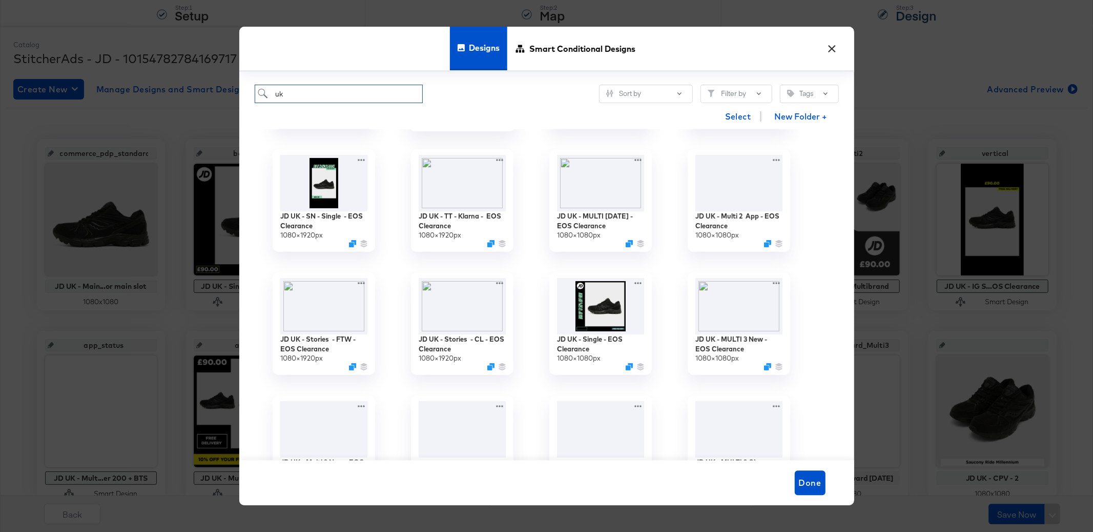
scroll to position [247, 0]
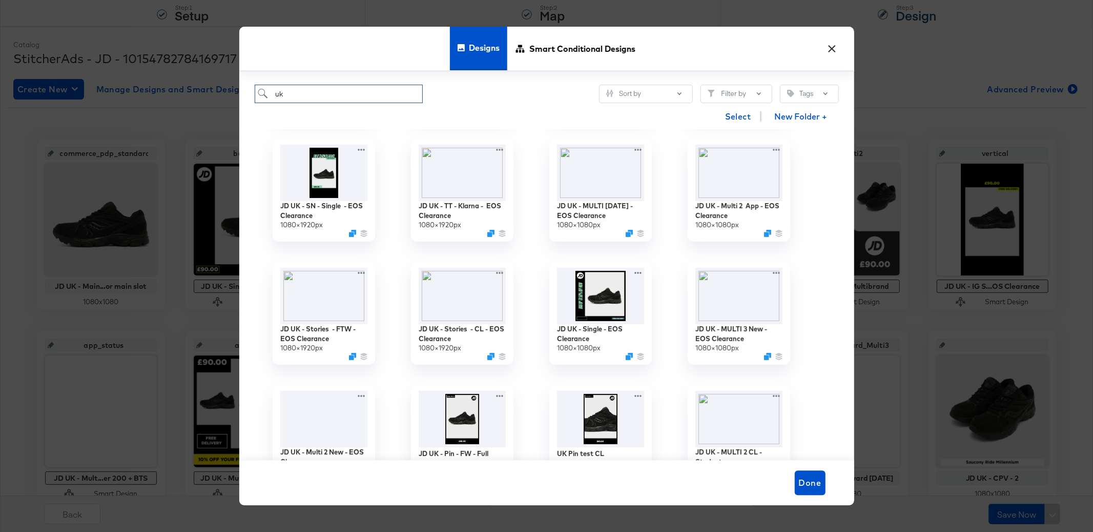
type input "uk"
click at [838, 47] on button "×" at bounding box center [832, 46] width 18 height 18
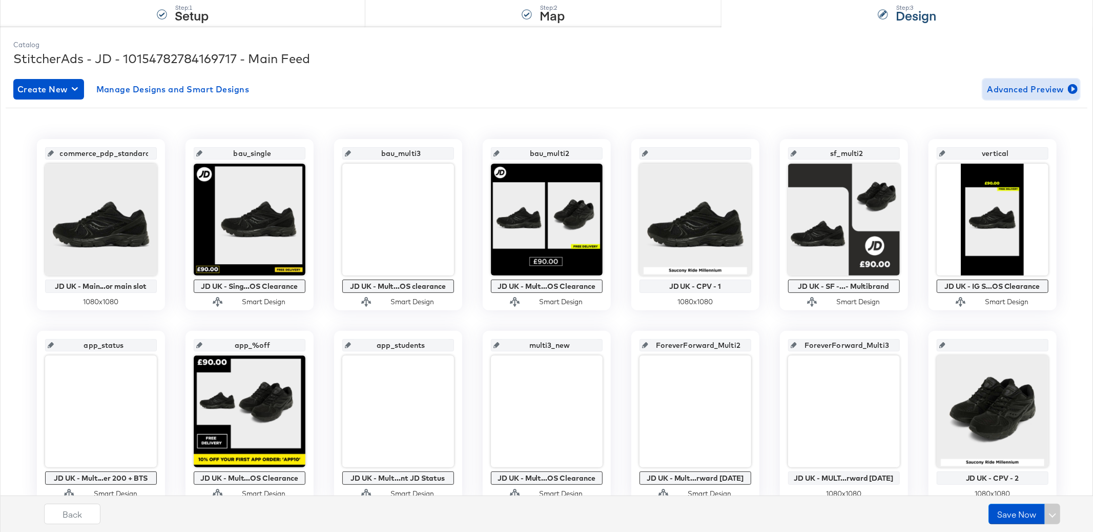
click at [1003, 89] on span "Advanced Preview" at bounding box center [1031, 89] width 89 height 14
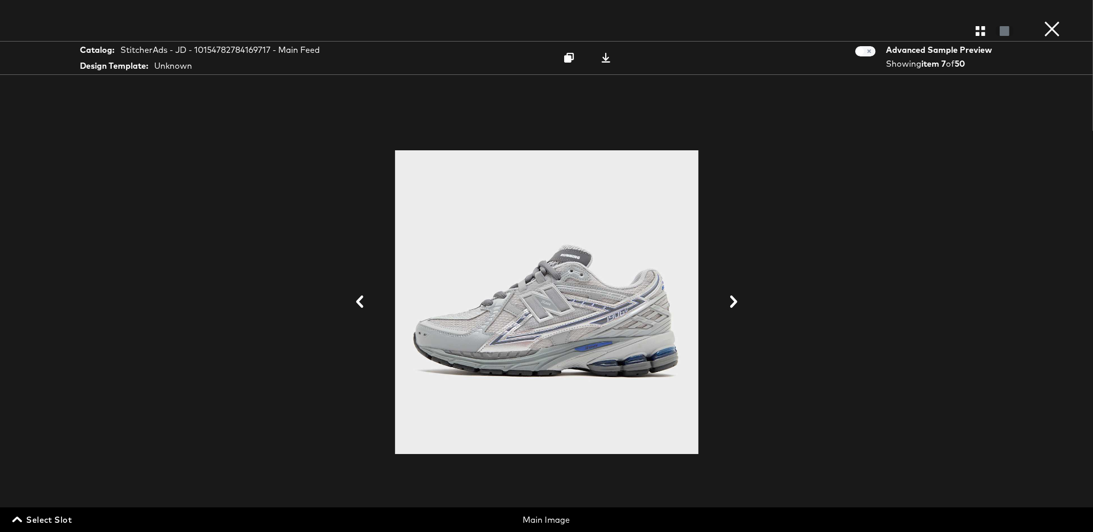
click at [50, 525] on span "Select Slot" at bounding box center [42, 519] width 57 height 14
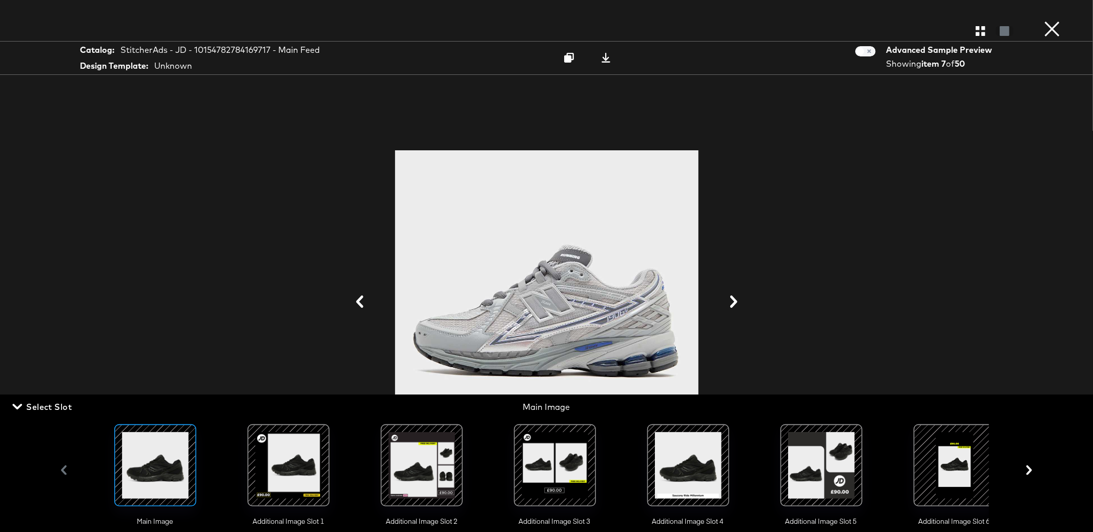
click at [947, 460] on div at bounding box center [955, 465] width 70 height 70
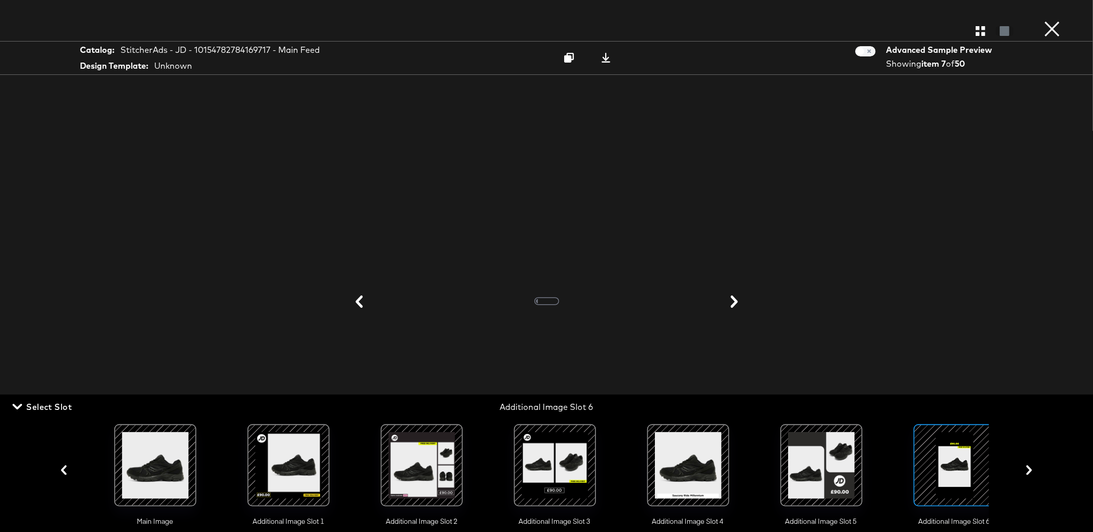
scroll to position [0, 16]
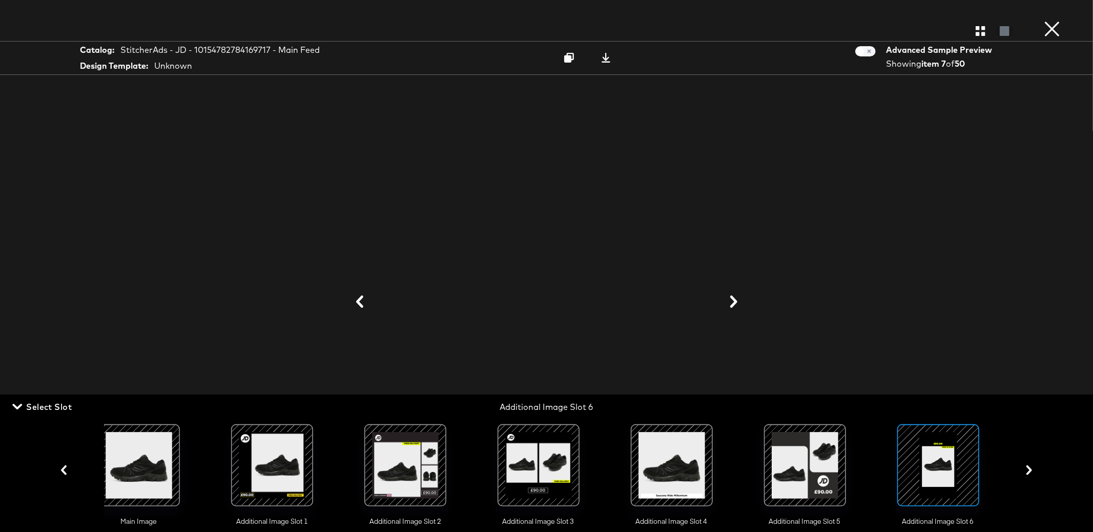
click at [32, 406] on span "Select Slot" at bounding box center [42, 406] width 57 height 14
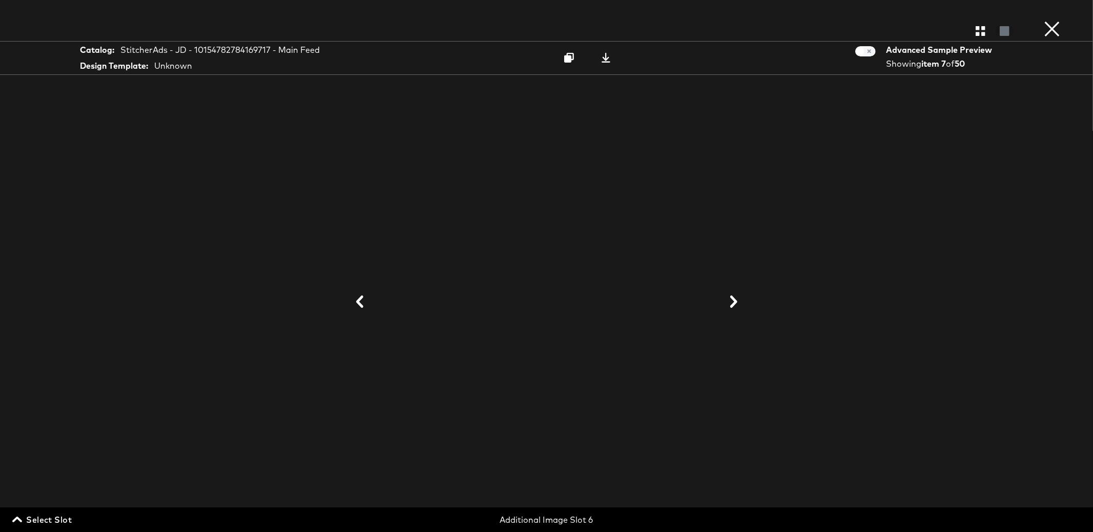
click at [361, 299] on icon at bounding box center [359, 301] width 7 height 12
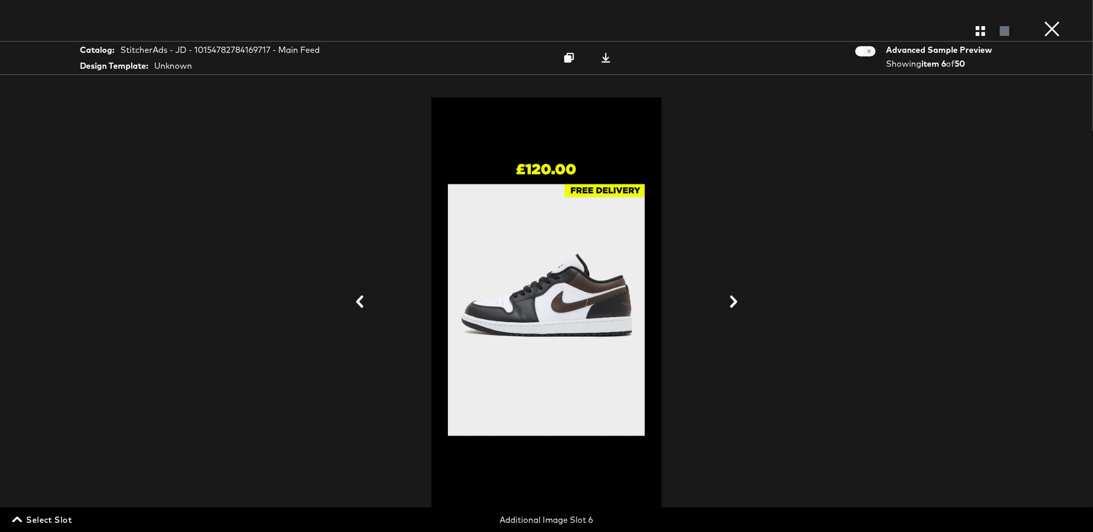
click at [1059, 21] on button "×" at bounding box center [1052, 10] width 21 height 21
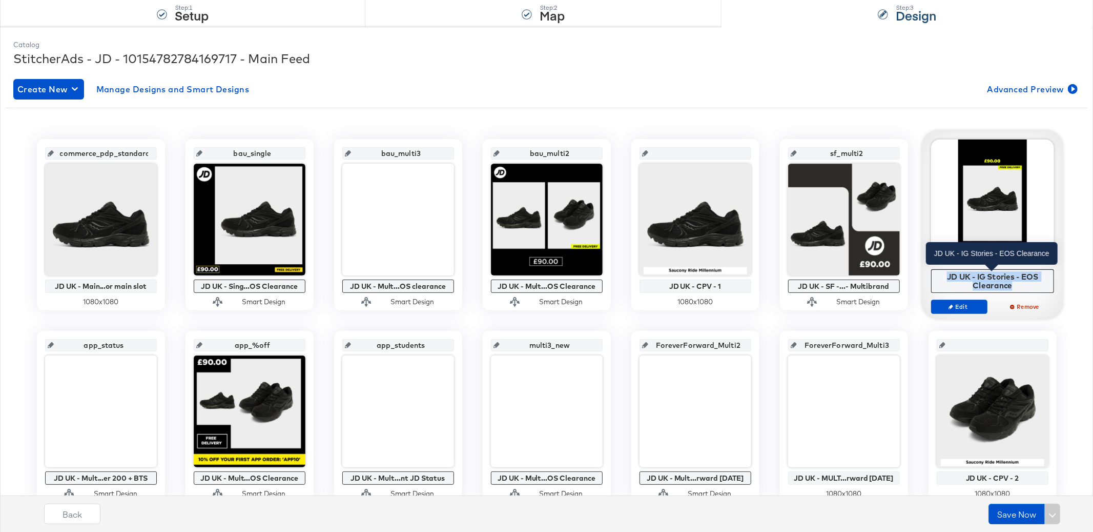
copy div "JD UK - IG Stories - EOS Clearance"
drag, startPoint x: 1015, startPoint y: 282, endPoint x: 945, endPoint y: 278, distance: 69.9
click at [945, 278] on div "JD UK - IG Stories - EOS Clearance" at bounding box center [992, 281] width 117 height 18
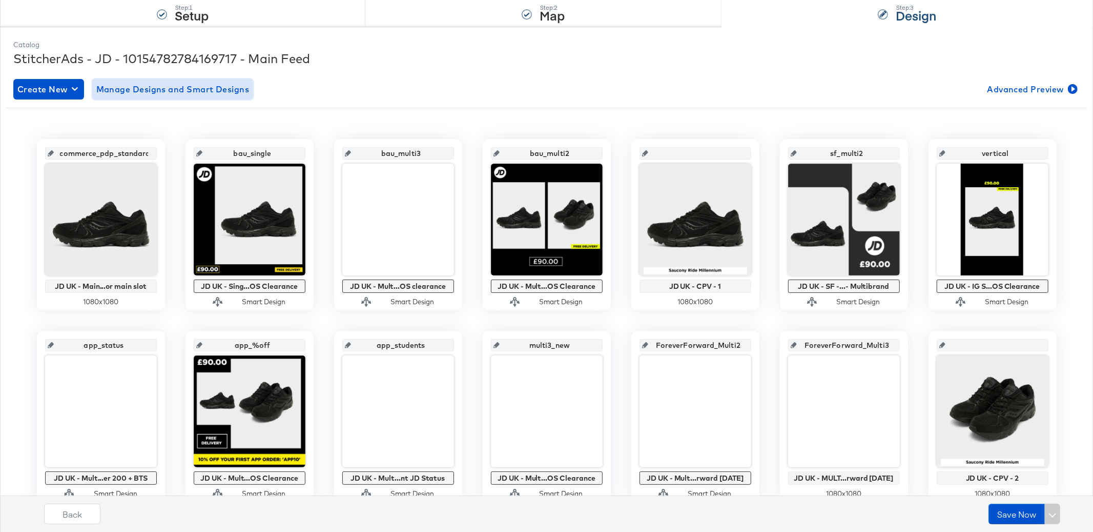
click at [140, 92] on span "Manage Designs and Smart Designs" at bounding box center [172, 89] width 153 height 14
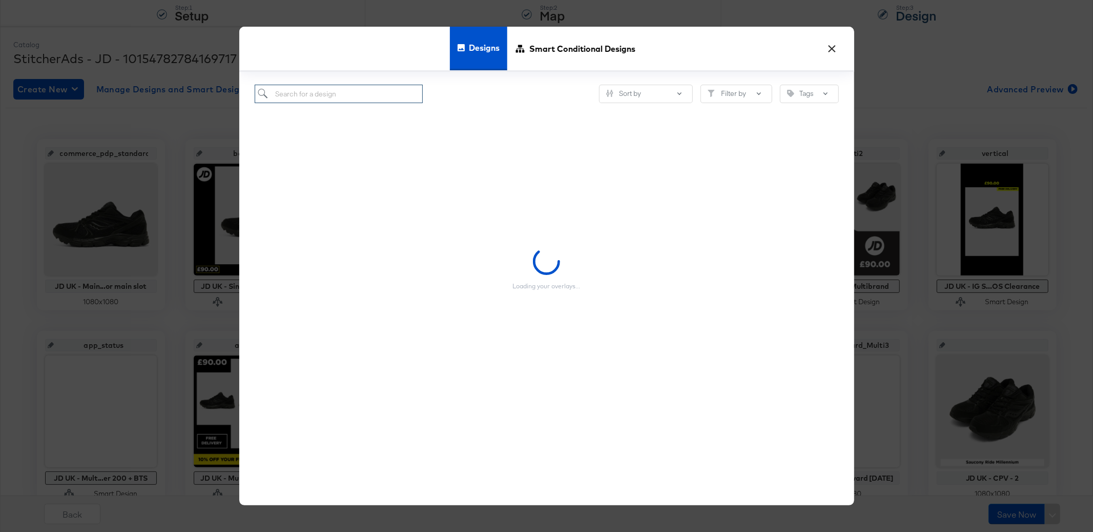
click at [322, 89] on input "search" at bounding box center [339, 94] width 169 height 19
paste input "JD UK - IG Stories - EOS Clearance"
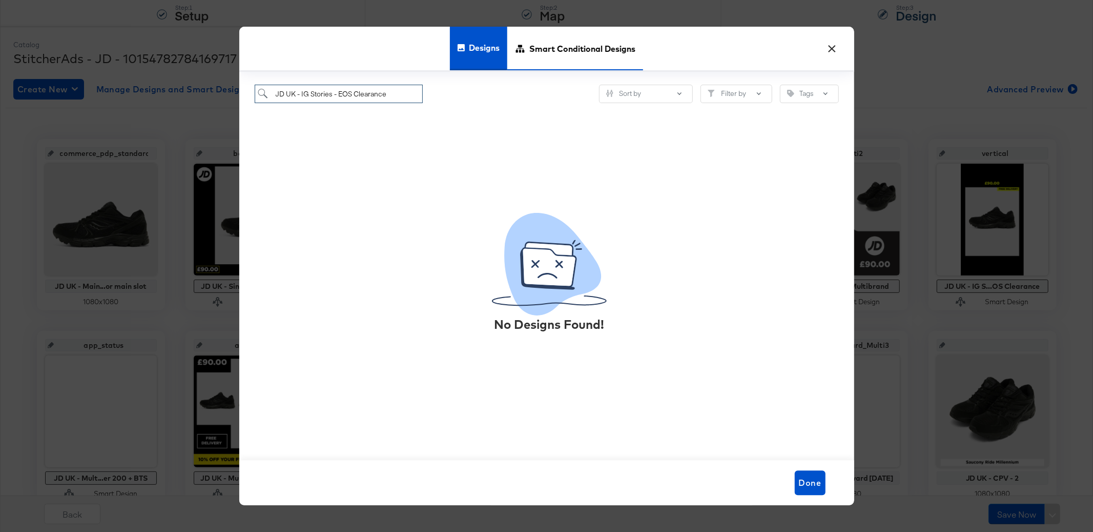
type input "JD UK - IG Stories - EOS Clearance"
click at [549, 55] on span "Smart Conditional Designs" at bounding box center [582, 48] width 106 height 45
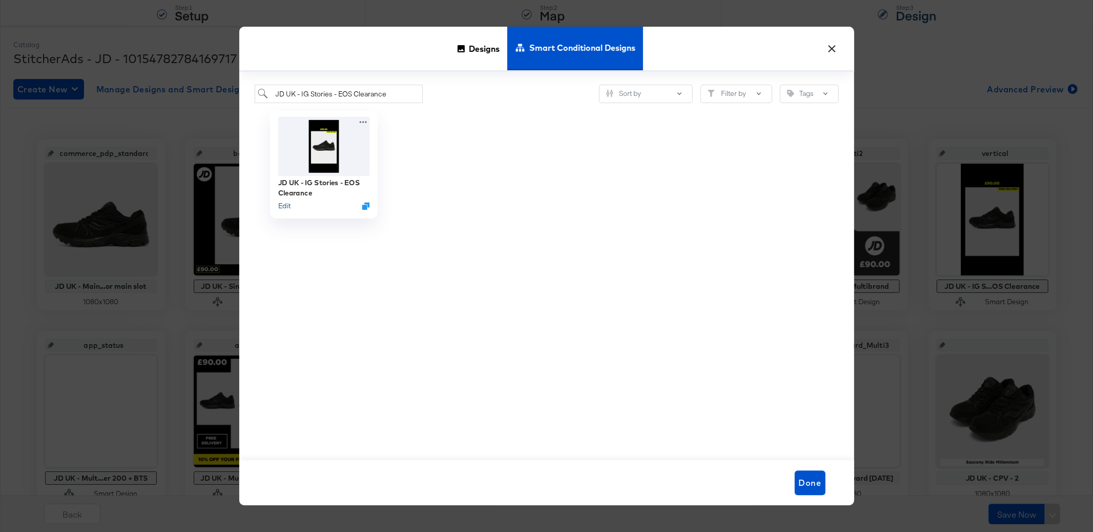
click at [290, 204] on button "Edit" at bounding box center [284, 206] width 12 height 10
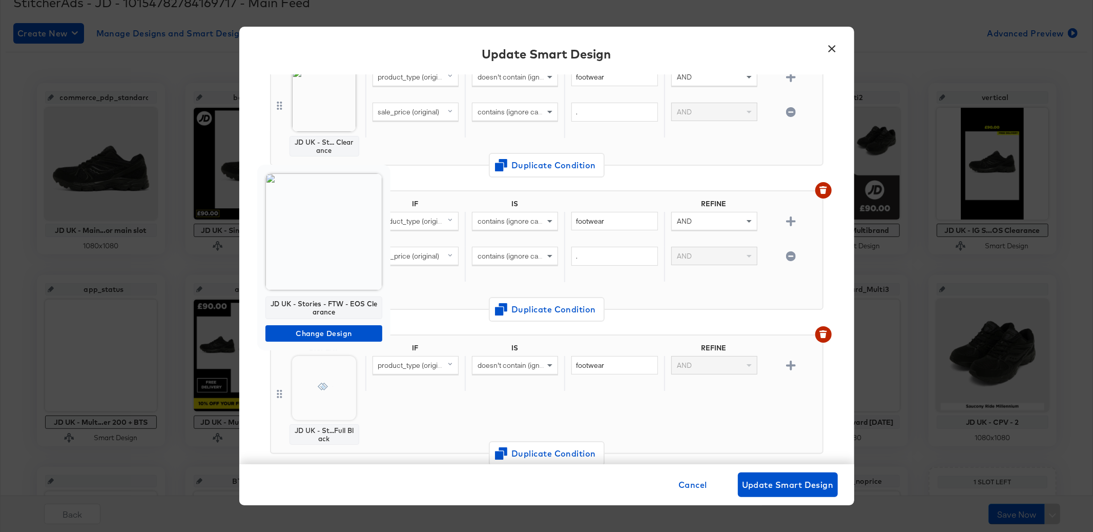
scroll to position [172, 0]
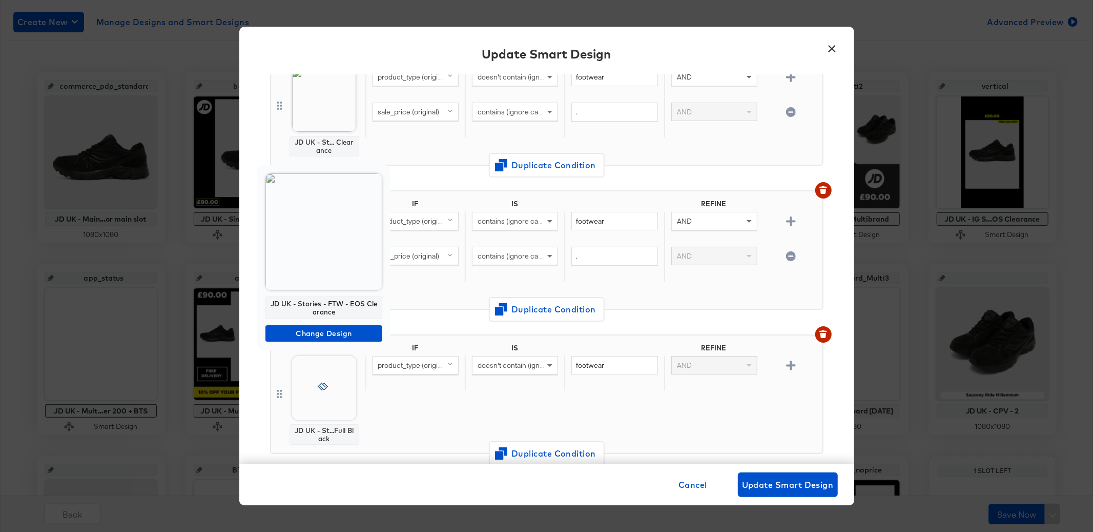
click at [403, 405] on div at bounding box center [546, 266] width 1093 height 532
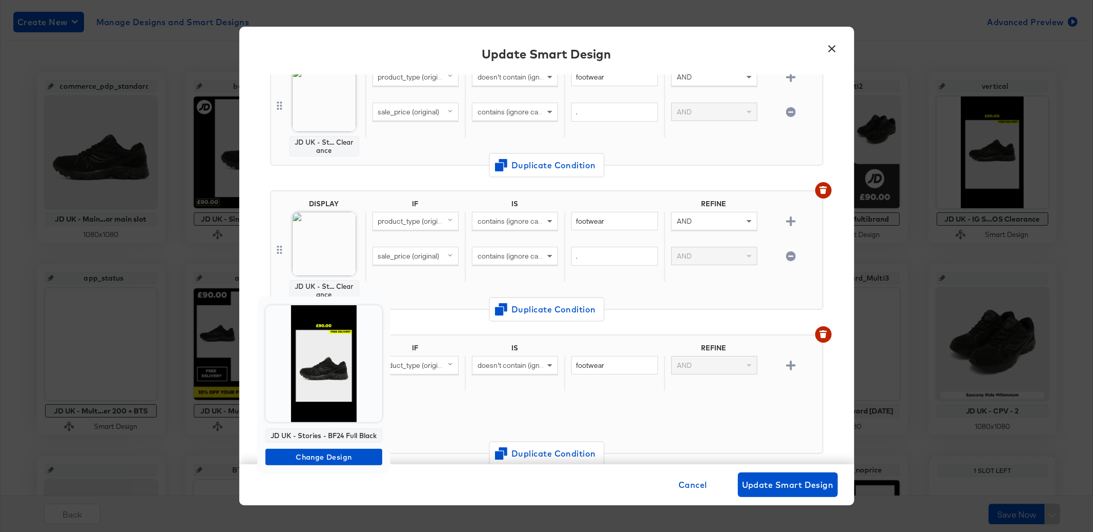
click at [339, 435] on div "JD UK - Stories - BF24 Full Black" at bounding box center [324, 435] width 117 height 14
copy div "JD UK - Stories - BF24 Full Black"
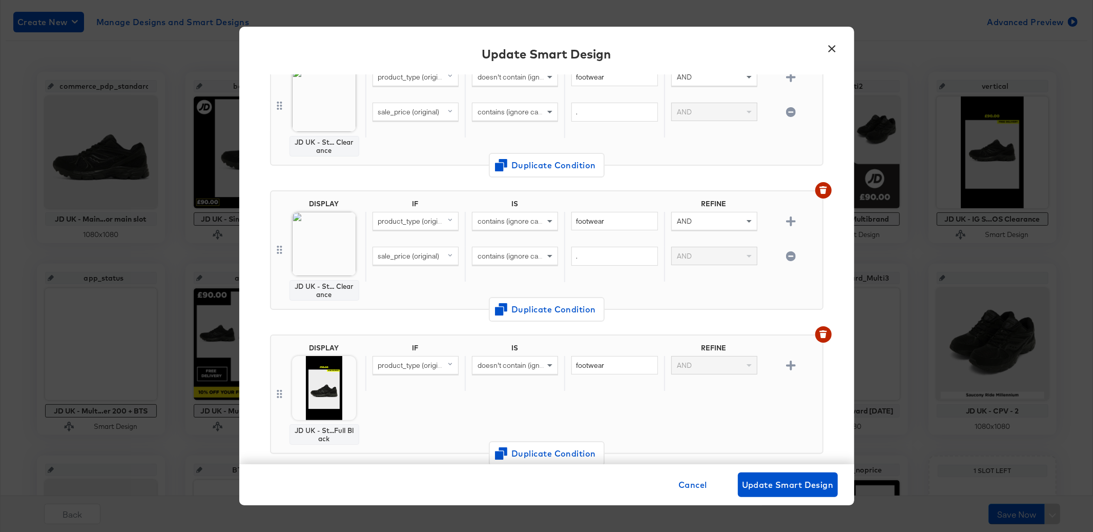
drag, startPoint x: 832, startPoint y: 47, endPoint x: 783, endPoint y: 76, distance: 57.1
click at [832, 47] on button "×" at bounding box center [832, 46] width 18 height 18
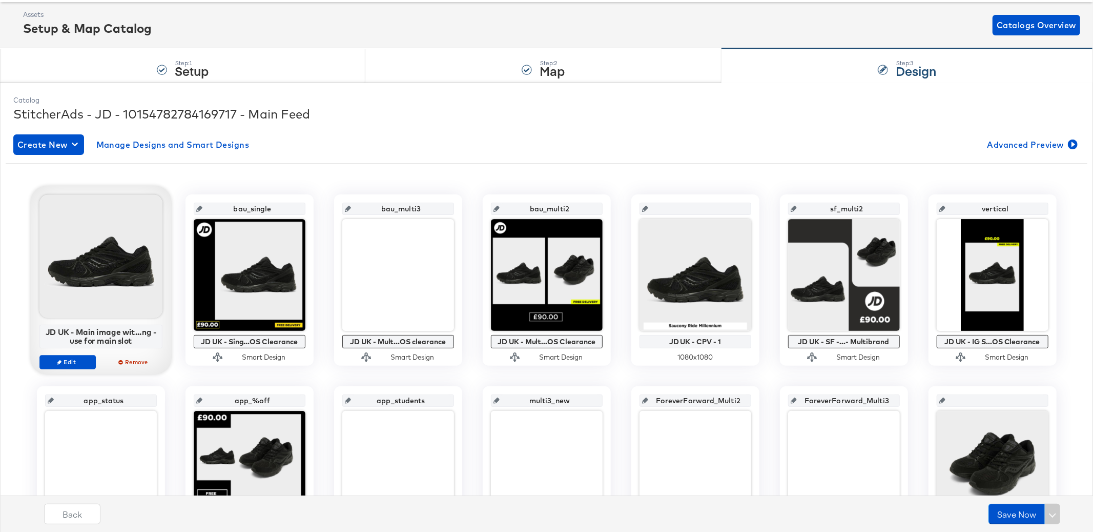
scroll to position [0, 0]
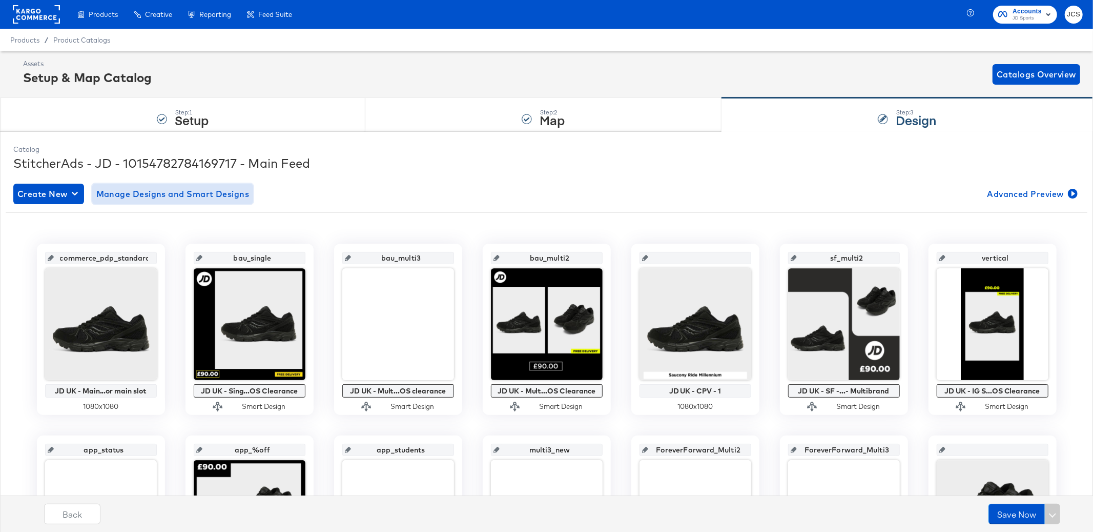
click at [125, 195] on span "Manage Designs and Smart Designs" at bounding box center [172, 194] width 153 height 14
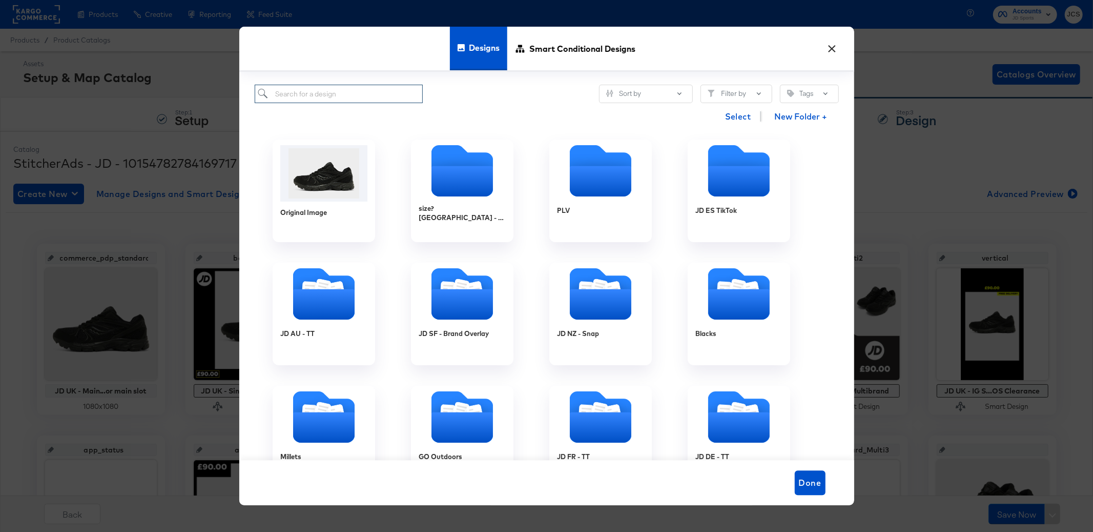
click at [384, 91] on input "search" at bounding box center [339, 94] width 169 height 19
paste input "JD UK - Stories - BF24 Full Black"
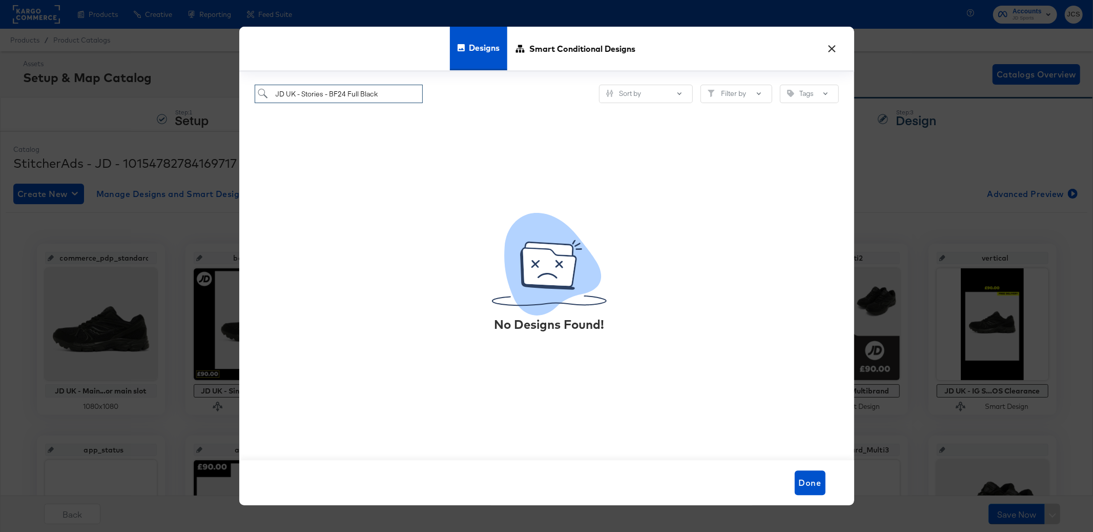
drag, startPoint x: 385, startPoint y: 95, endPoint x: 329, endPoint y: 94, distance: 56.9
click at [329, 94] on input "JD UK - Stories - BF24 Full Black" at bounding box center [339, 94] width 169 height 19
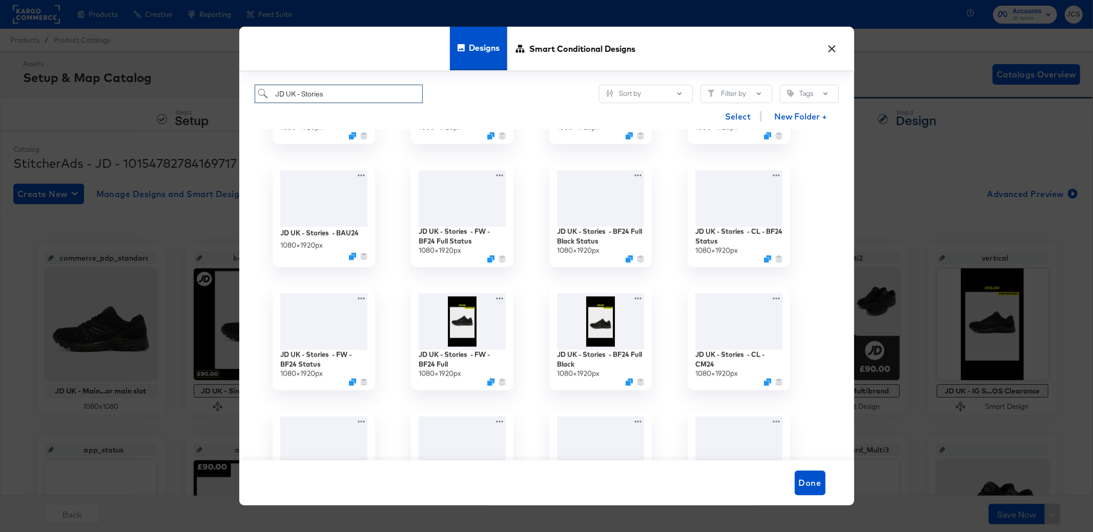
scroll to position [843, 0]
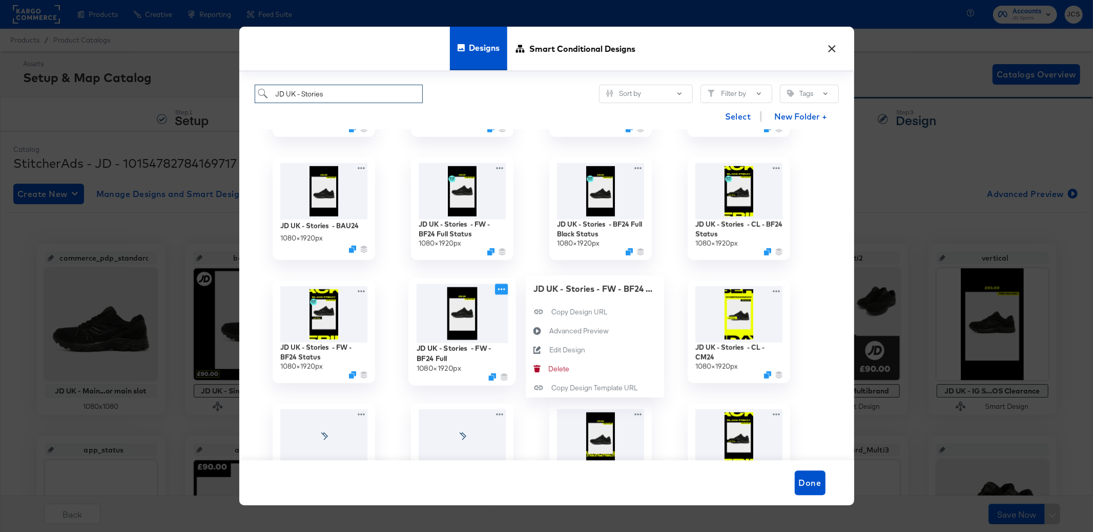
click at [500, 286] on icon at bounding box center [501, 289] width 13 height 11
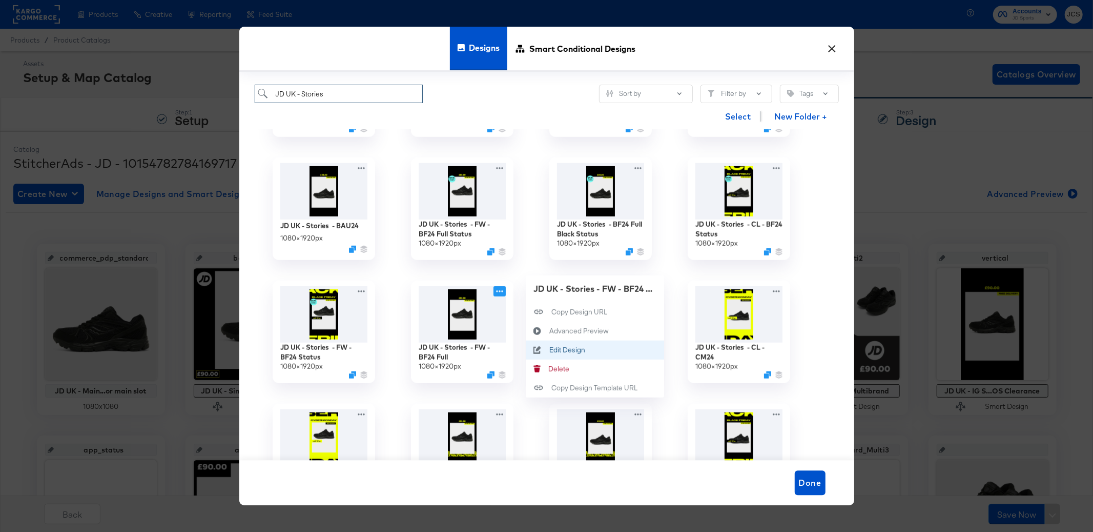
type input "JD UK - Stories"
click at [549, 350] on div "Edit Design Edit Design" at bounding box center [549, 350] width 0 height 0
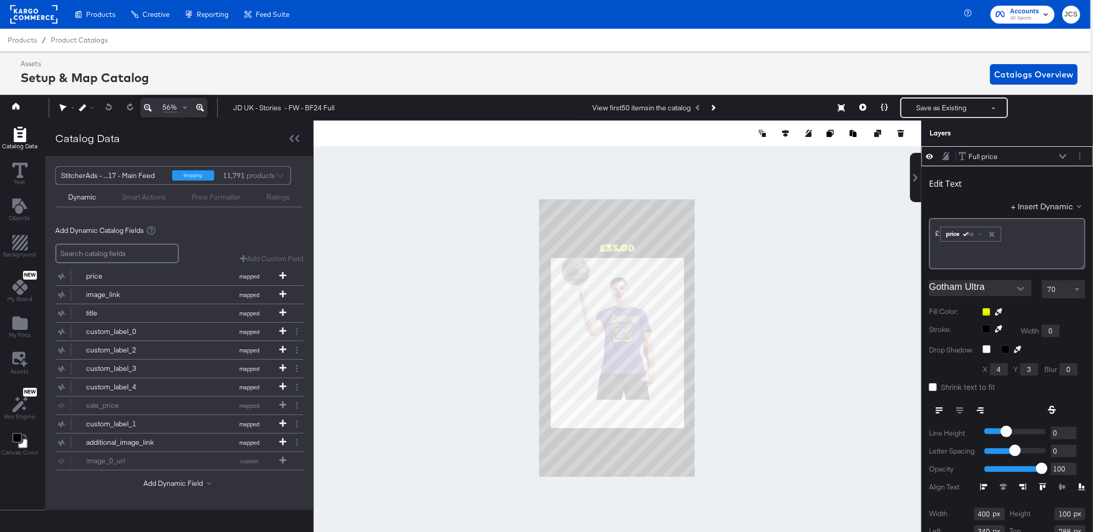
scroll to position [11, 3]
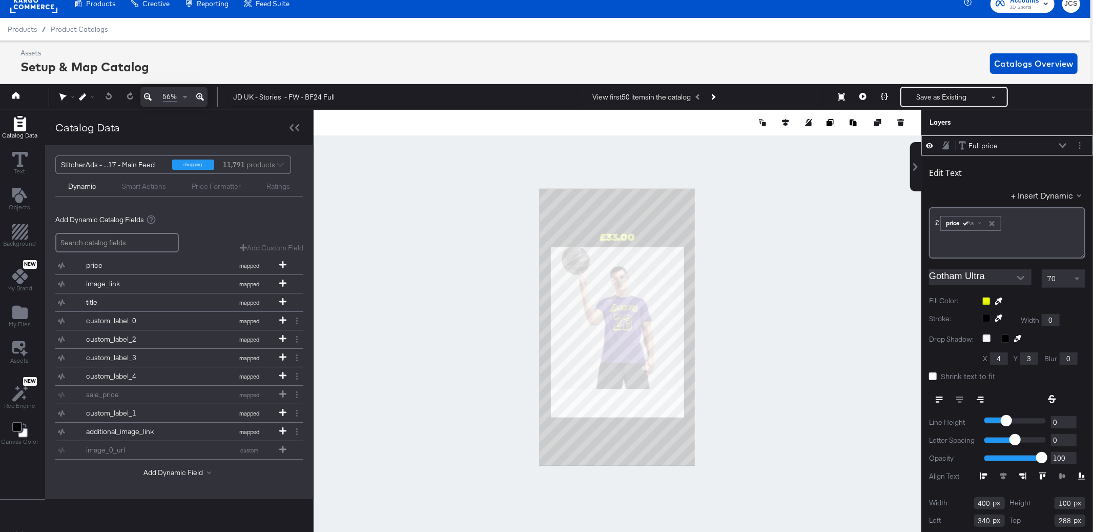
click at [987, 301] on div at bounding box center [1034, 301] width 103 height 8
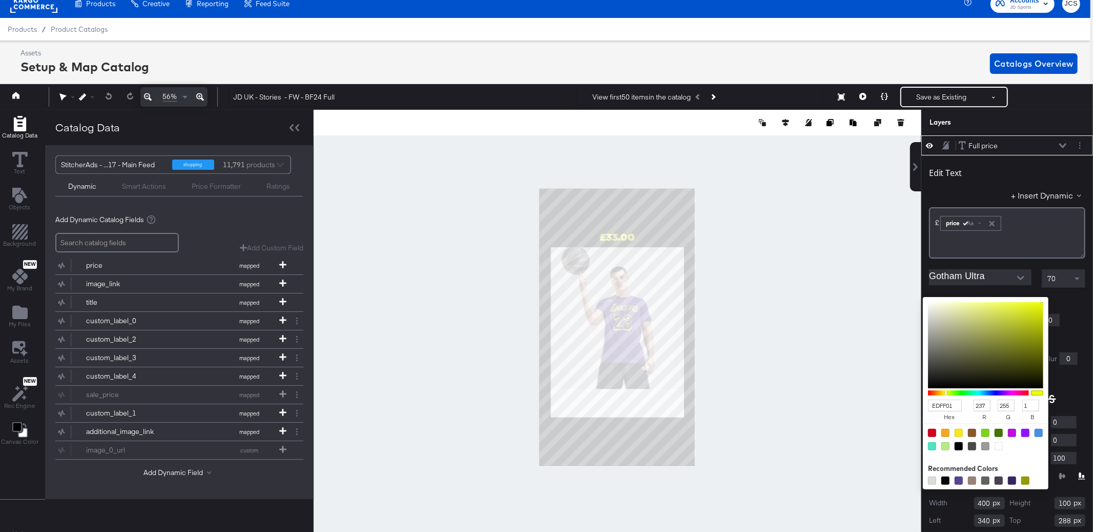
click at [951, 406] on input "EDFF01" at bounding box center [945, 405] width 34 height 12
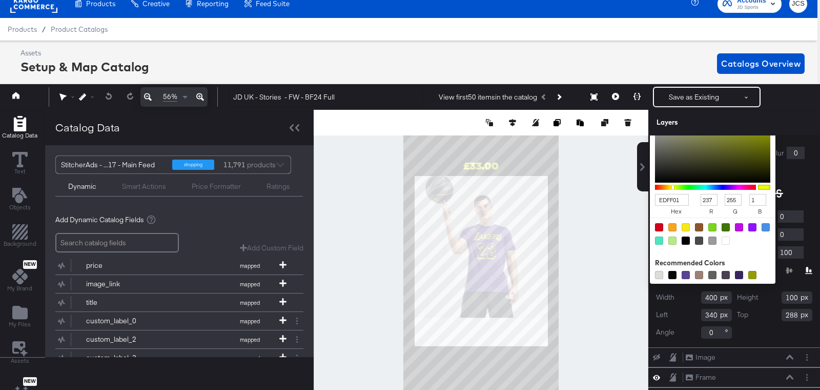
scroll to position [206, 0]
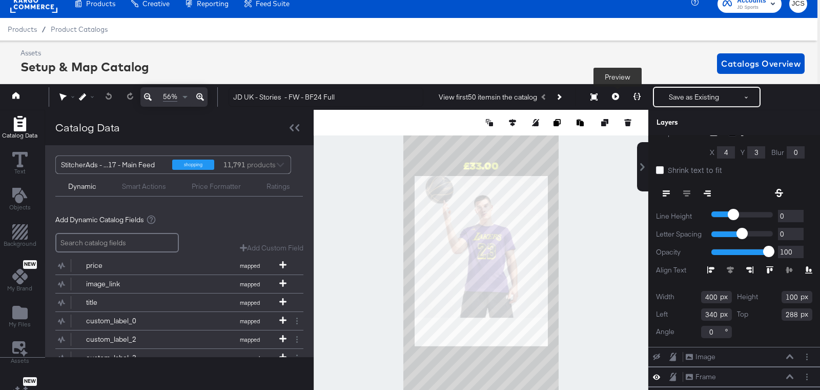
click at [617, 94] on icon at bounding box center [615, 96] width 7 height 7
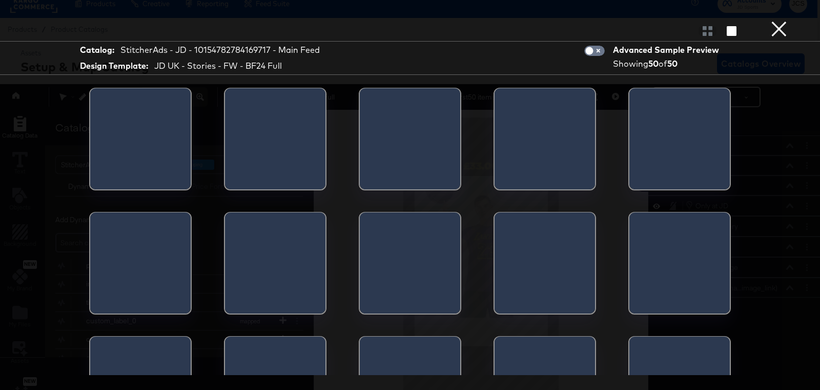
scroll to position [0, 0]
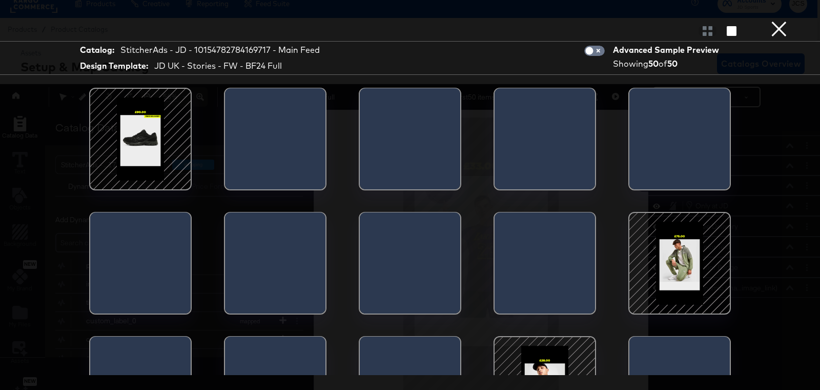
click at [157, 142] on div at bounding box center [140, 138] width 87 height 87
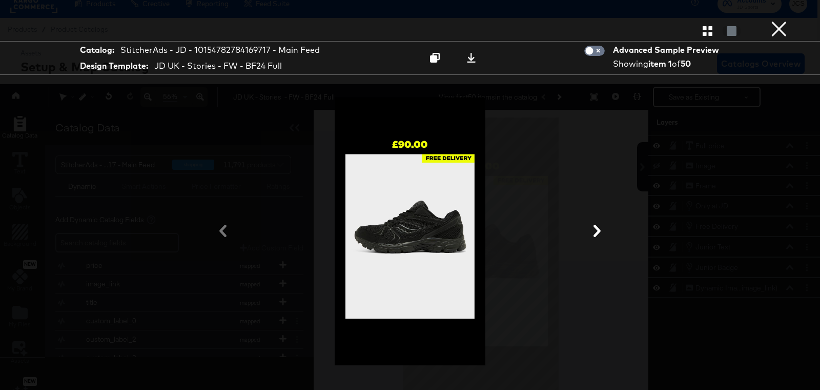
click at [779, 21] on button "×" at bounding box center [779, 10] width 21 height 21
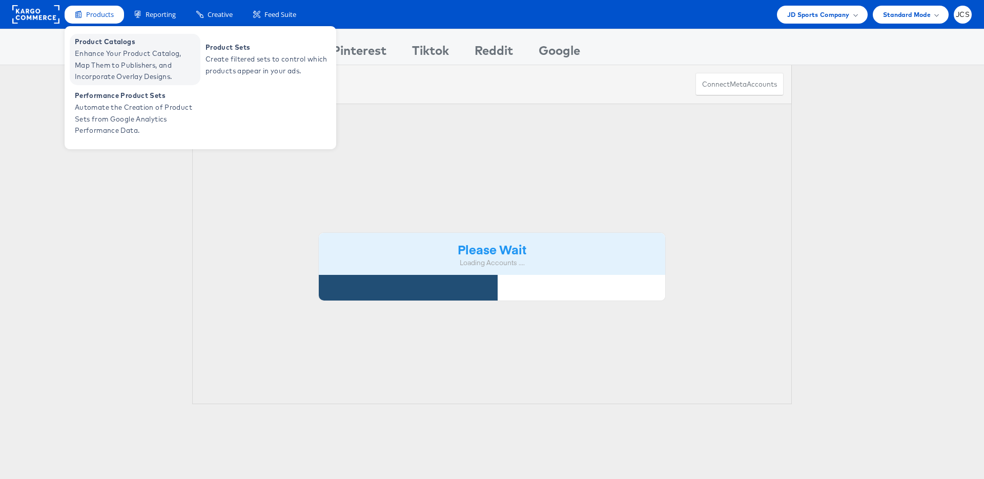
click at [92, 57] on span "Enhance Your Product Catalog, Map Them to Publishers, and Incorporate Overlay D…" at bounding box center [136, 65] width 123 height 35
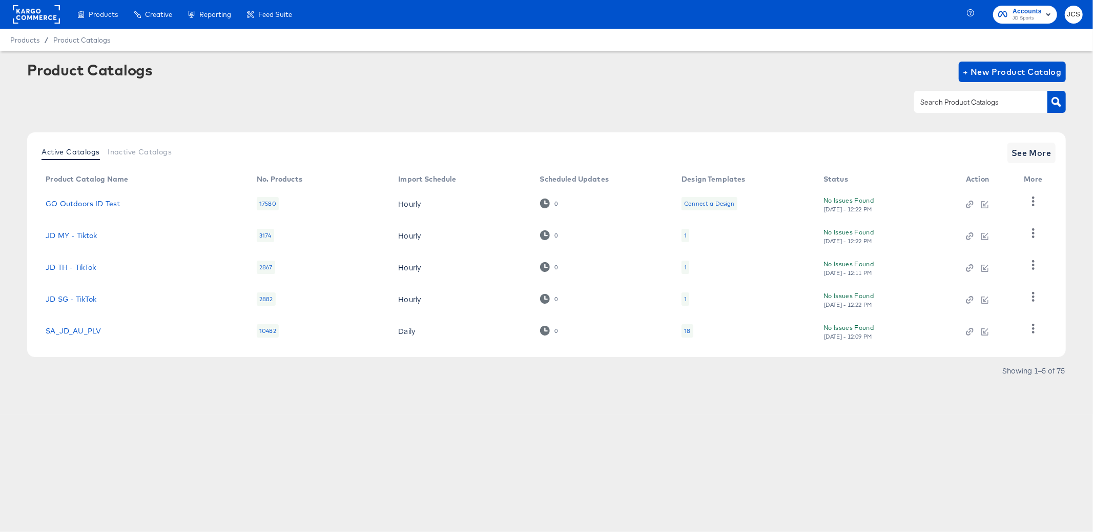
click at [964, 104] on input "text" at bounding box center [972, 102] width 109 height 12
type input "main"
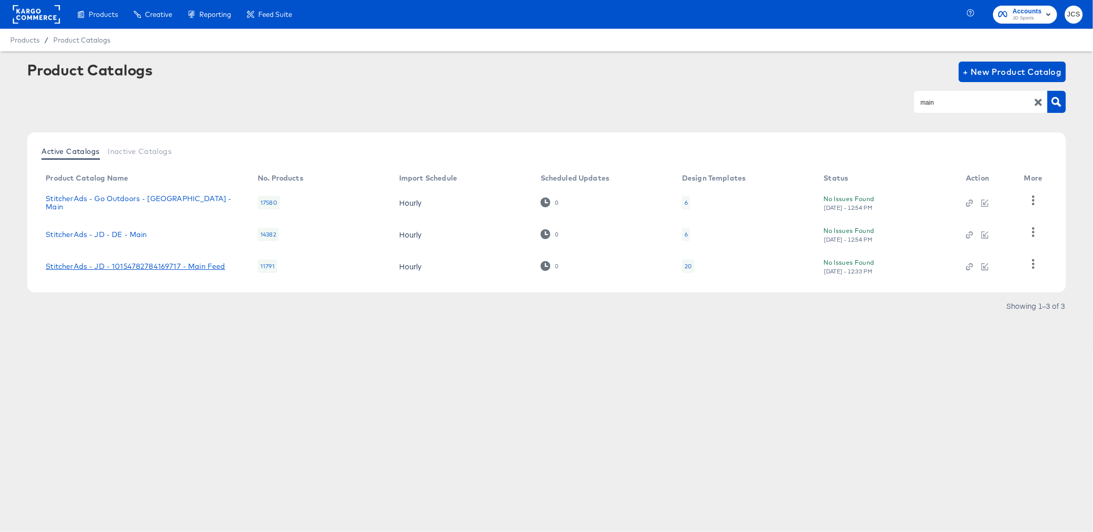
click at [185, 264] on link "StitcherAds - JD - 10154782784169717 - Main Feed" at bounding box center [135, 266] width 179 height 8
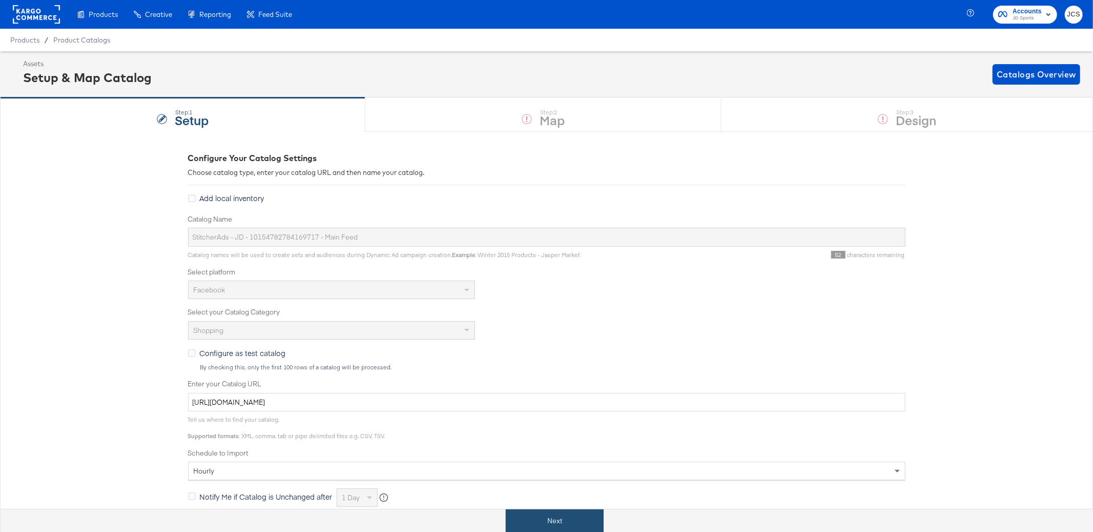
click at [560, 524] on button "Next" at bounding box center [555, 520] width 98 height 23
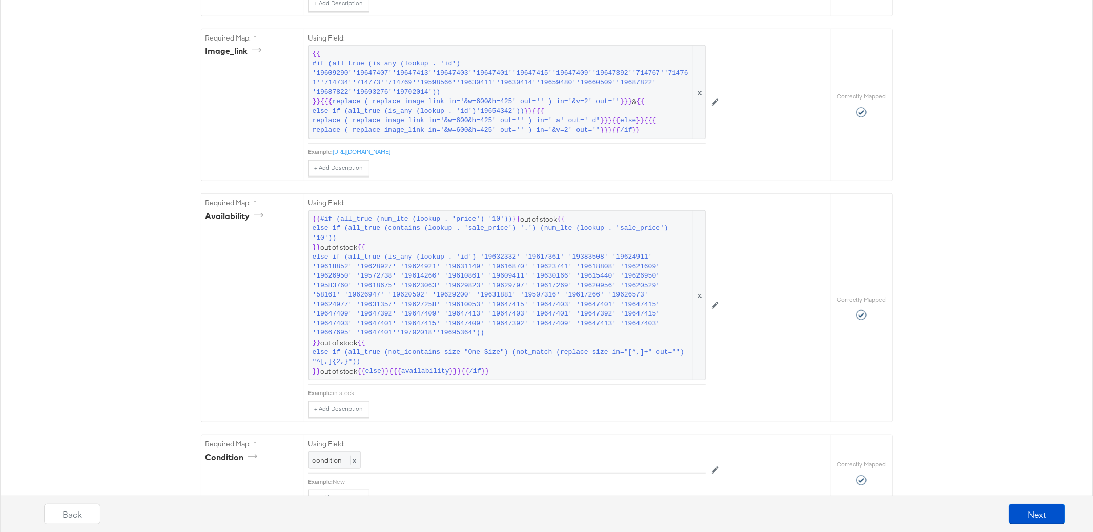
scroll to position [654, 0]
click at [1033, 514] on button "Next" at bounding box center [1037, 513] width 56 height 21
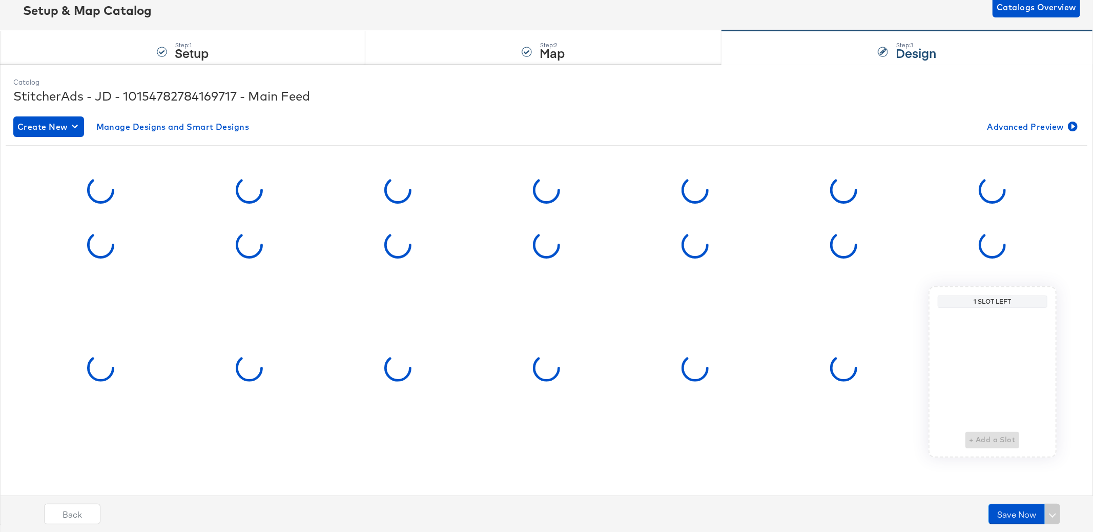
scroll to position [0, 0]
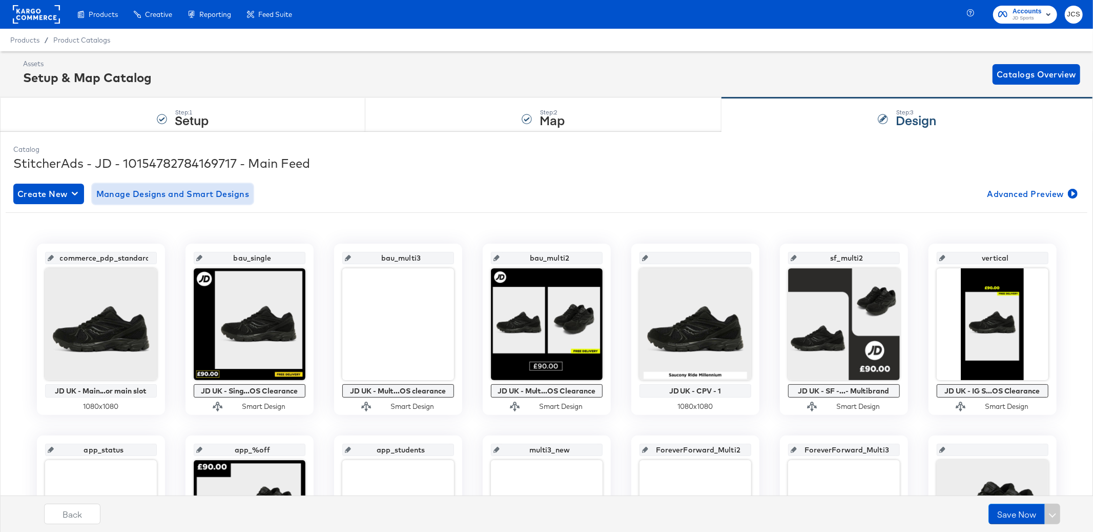
click at [160, 198] on span "Manage Designs and Smart Designs" at bounding box center [172, 194] width 153 height 14
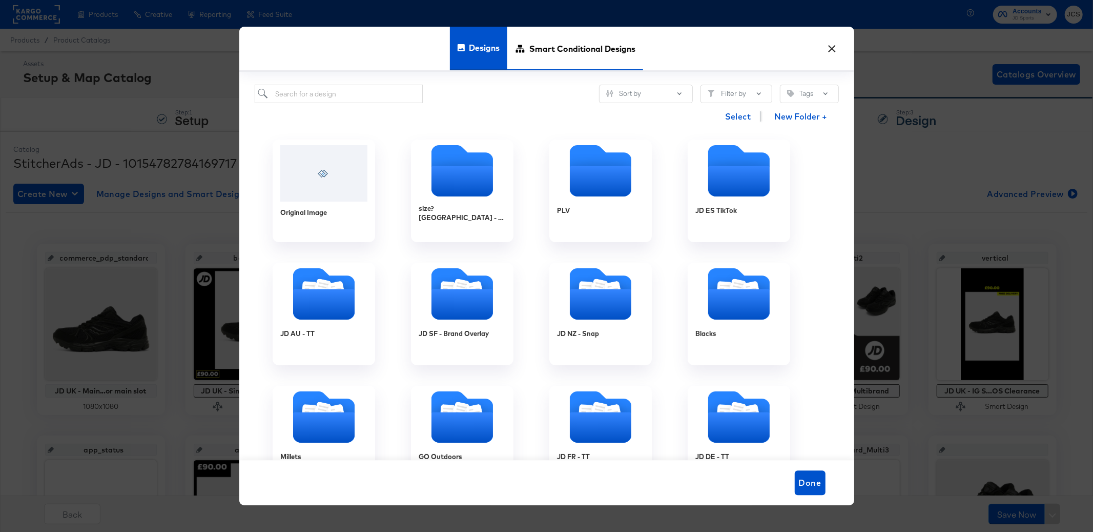
click at [564, 53] on span "Smart Conditional Designs" at bounding box center [582, 48] width 106 height 45
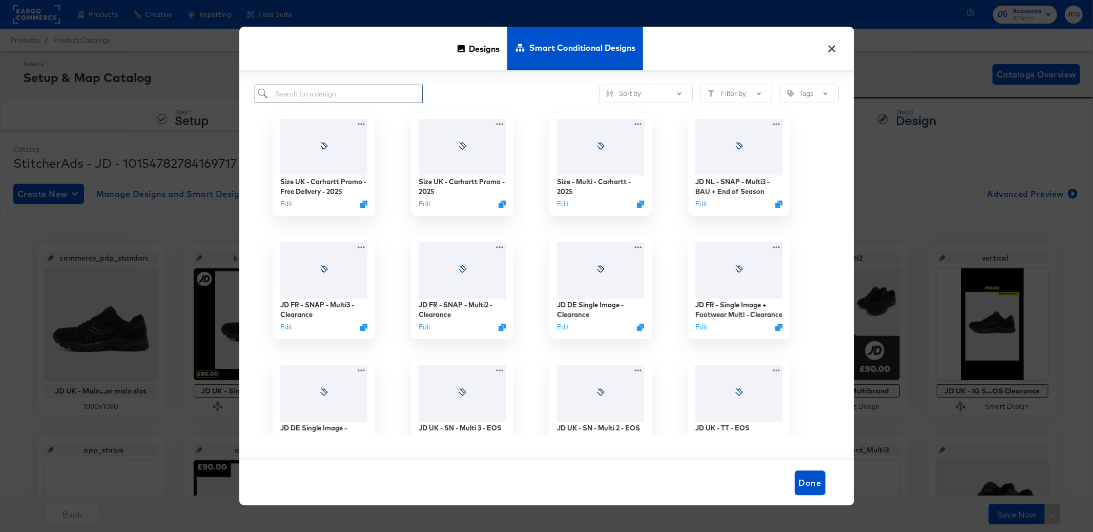
click at [336, 98] on input "search" at bounding box center [339, 94] width 169 height 19
type input "max"
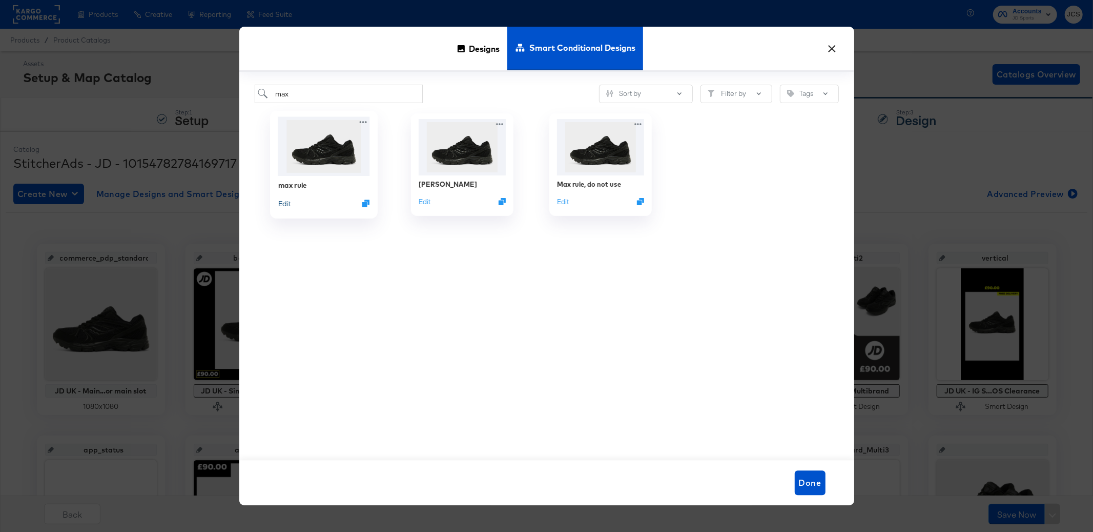
click at [285, 203] on button "Edit" at bounding box center [284, 203] width 12 height 10
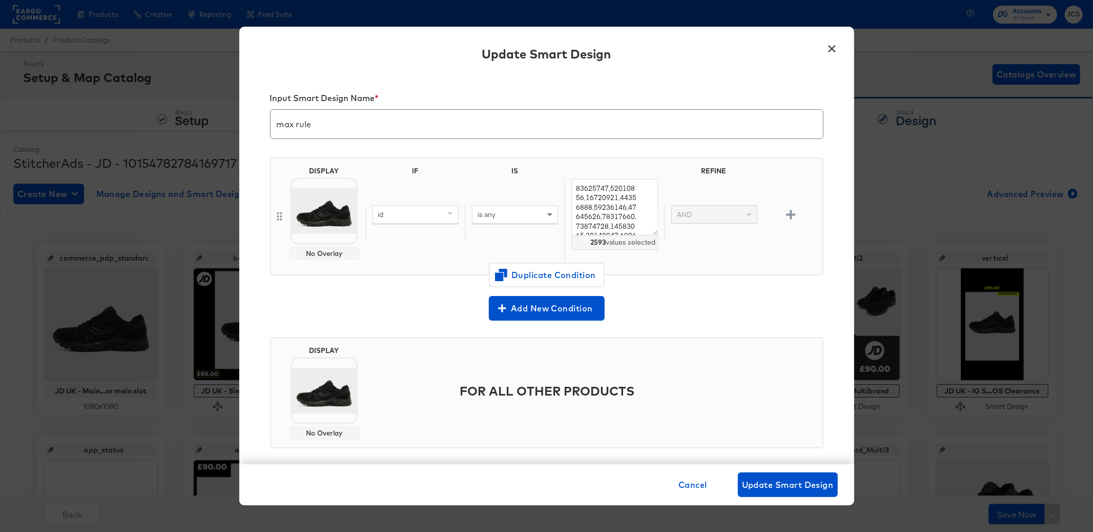
click at [448, 220] on span at bounding box center [451, 214] width 13 height 17
type input "price"
click at [412, 283] on div "price" at bounding box center [414, 285] width 77 height 10
click at [494, 216] on span "is any" at bounding box center [487, 214] width 18 height 9
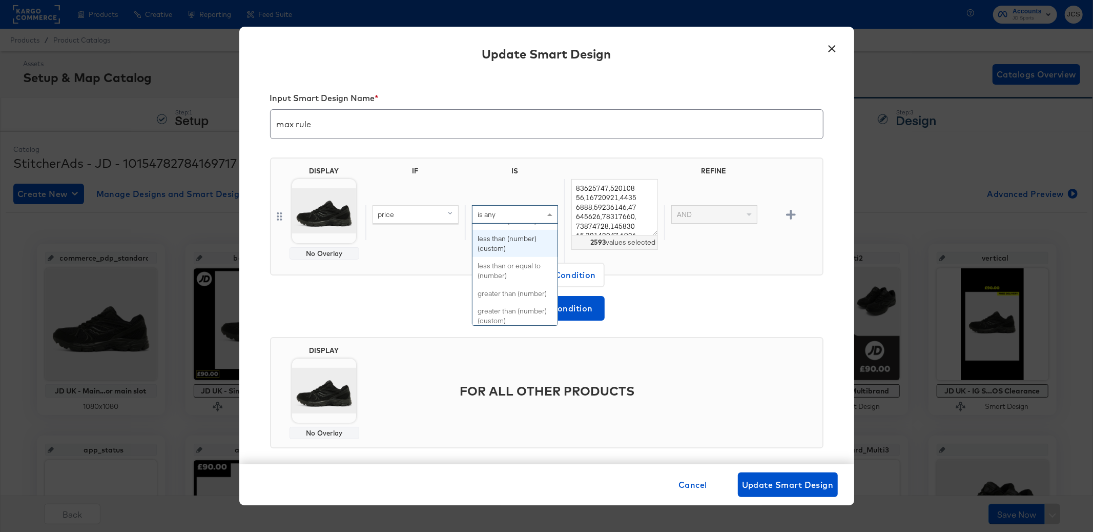
scroll to position [100, 0]
click at [439, 255] on div "price is any equal to equal to (custom) not equal to not equal to (custom) equa…" at bounding box center [591, 222] width 453 height 87
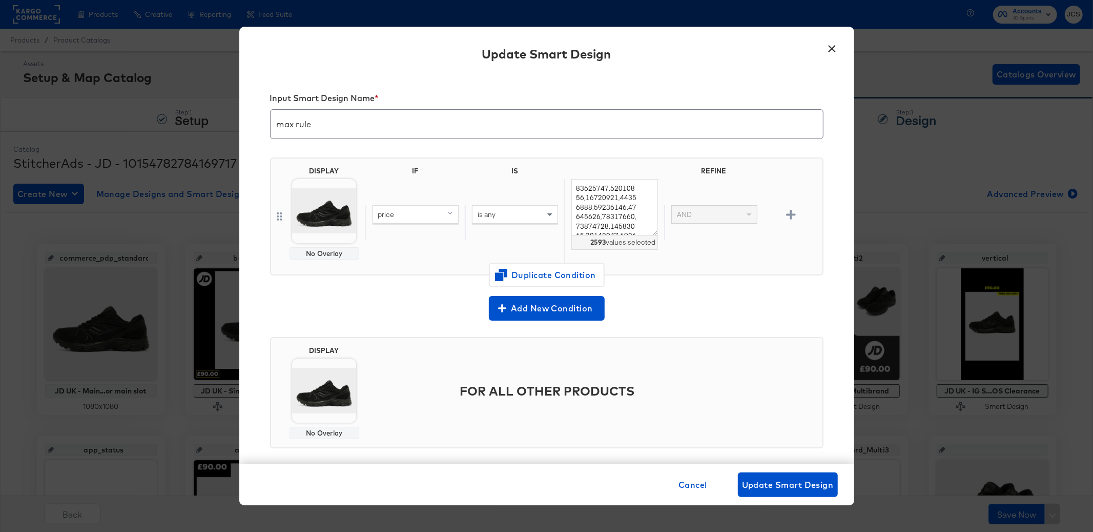
click at [426, 217] on div "price" at bounding box center [415, 214] width 85 height 17
click at [398, 317] on div "id" at bounding box center [414, 320] width 77 height 10
click at [535, 272] on span "Duplicate Condition" at bounding box center [546, 275] width 99 height 14
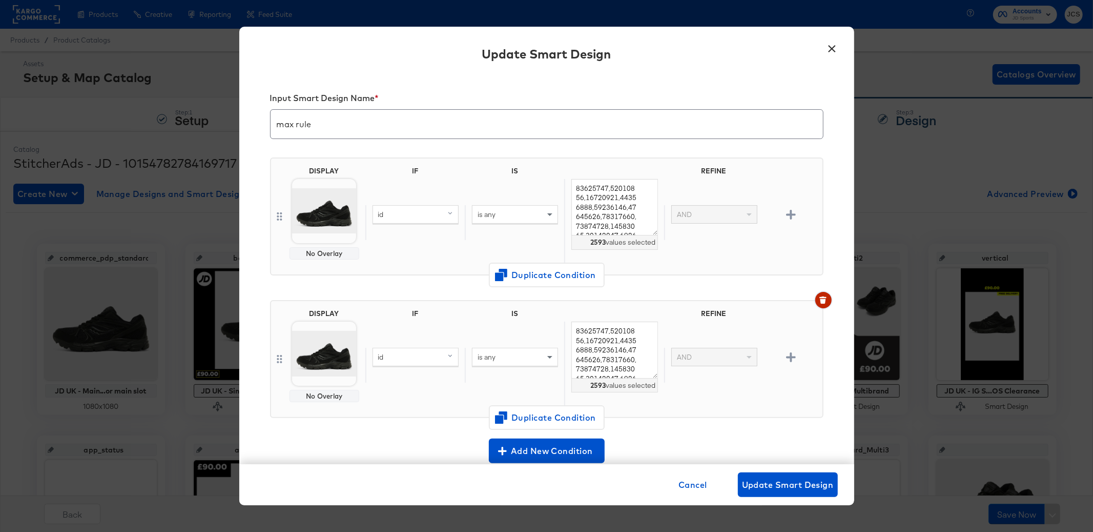
drag, startPoint x: 828, startPoint y: 294, endPoint x: 826, endPoint y: 288, distance: 6.7
click at [828, 294] on button "button" at bounding box center [823, 300] width 16 height 16
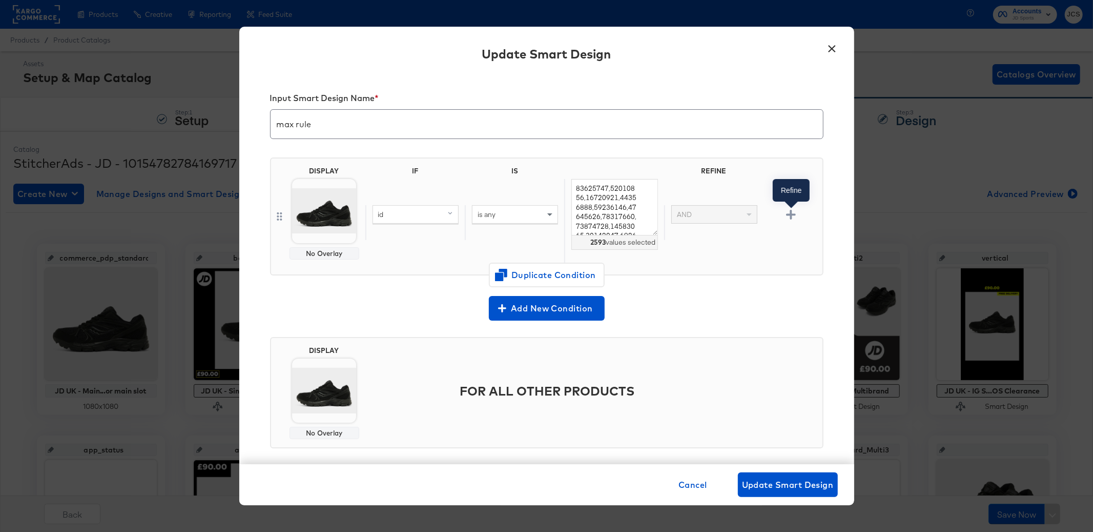
click at [797, 210] on button "button" at bounding box center [791, 215] width 18 height 10
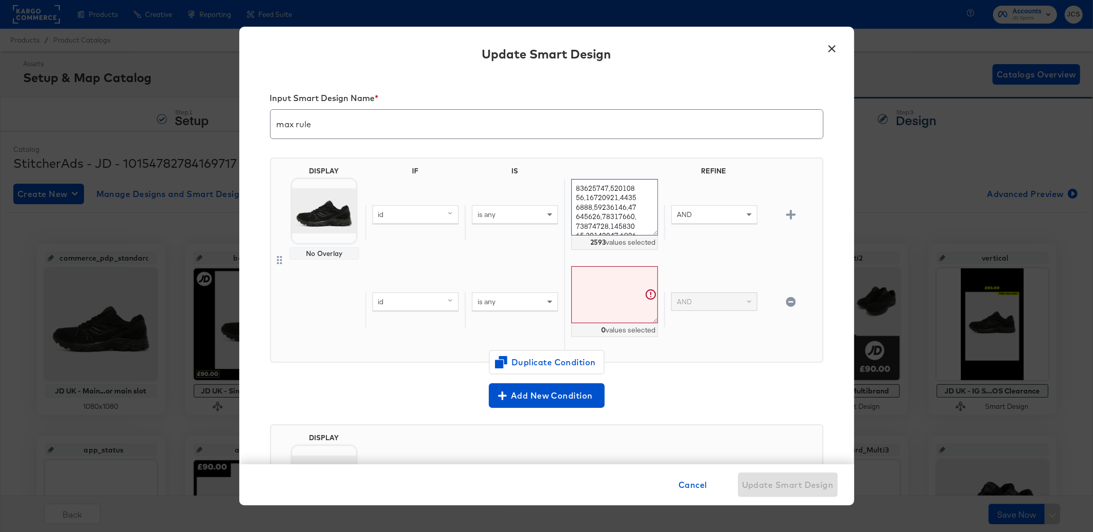
drag, startPoint x: 613, startPoint y: 196, endPoint x: 554, endPoint y: 184, distance: 60.1
click at [554, 184] on div "id is any 2593 values selected AND" at bounding box center [591, 222] width 453 height 87
click at [611, 310] on textarea at bounding box center [614, 294] width 86 height 57
paste textarea "19670344,19652006,19643450"
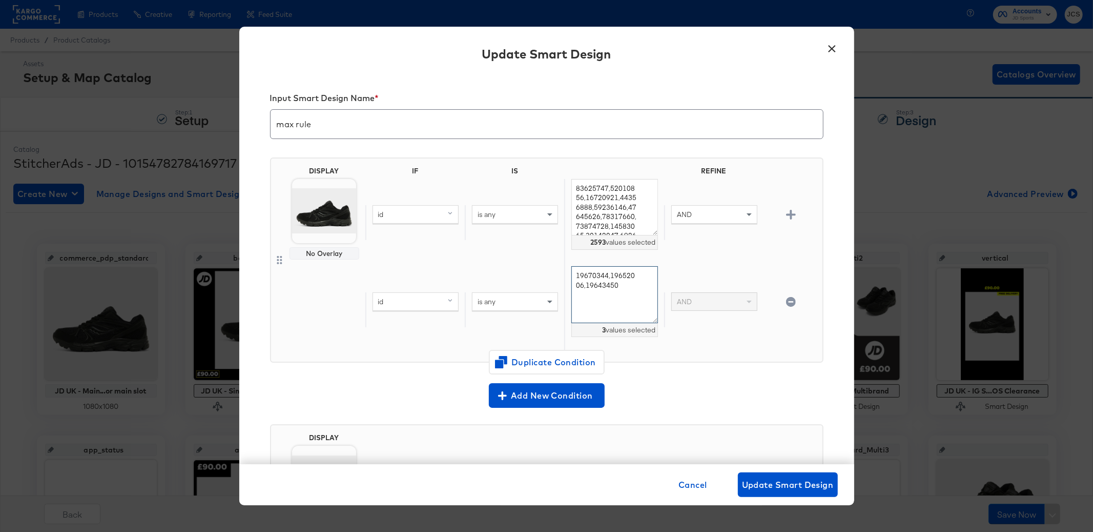
type textarea "19670344,19652006,19643450"
click at [413, 211] on div "id" at bounding box center [415, 214] width 85 height 17
type input "sa"
click at [404, 282] on div "sale_price" at bounding box center [414, 285] width 77 height 10
click at [522, 206] on div "is any" at bounding box center [515, 214] width 85 height 17
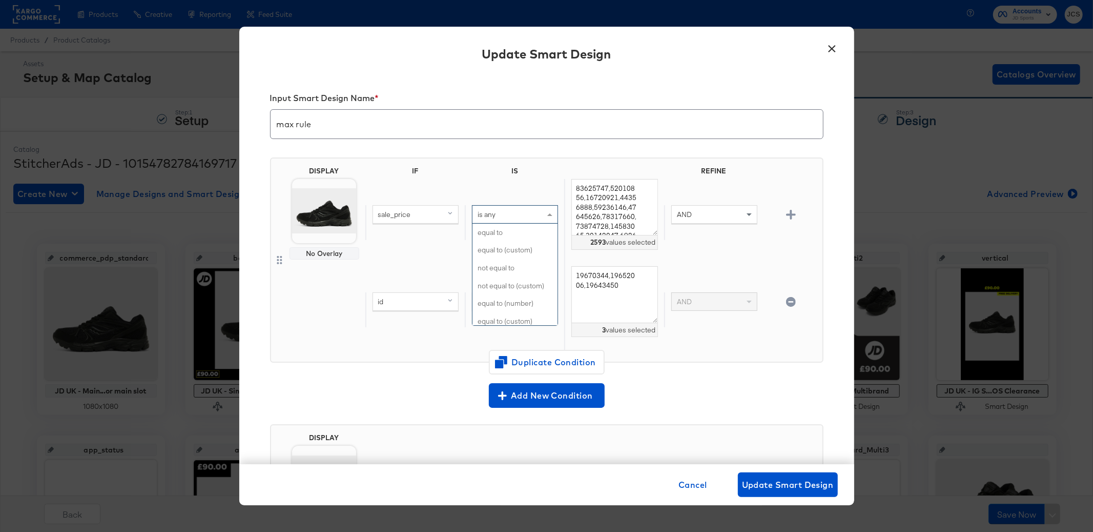
scroll to position [133, 0]
type input "con"
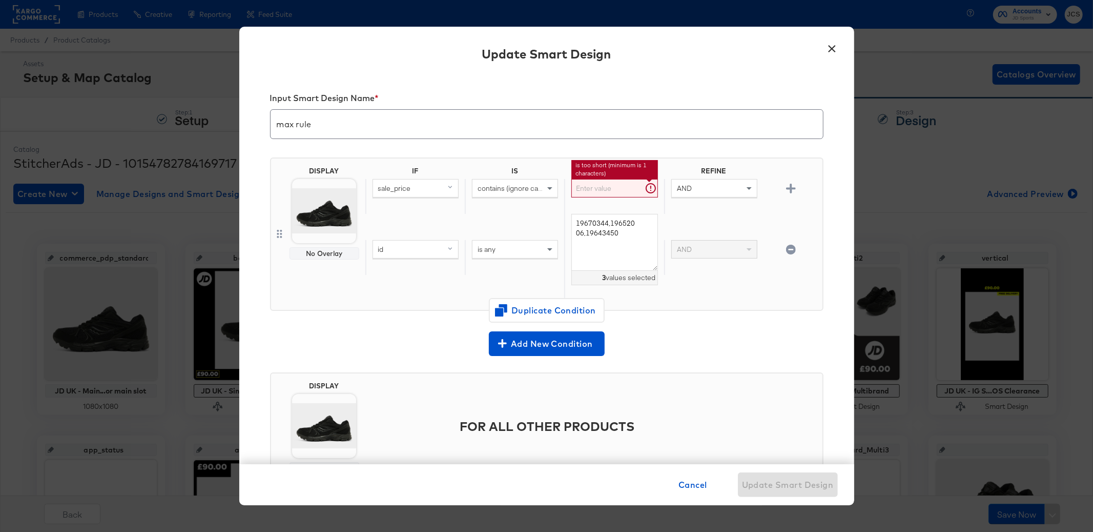
click at [608, 188] on input "text" at bounding box center [614, 188] width 86 height 19
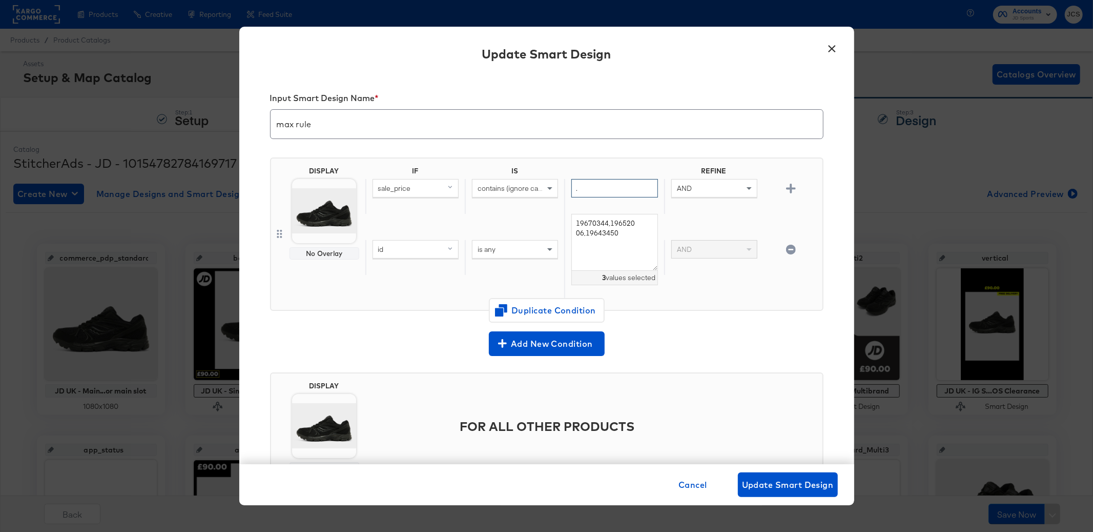
type input "."
click at [770, 308] on div "DISPLAY No Overlay IF IS REFINE sale_price contains (ignore case) . AND id is a…" at bounding box center [547, 233] width 554 height 153
click at [783, 484] on span "Update Smart Design" at bounding box center [788, 484] width 92 height 14
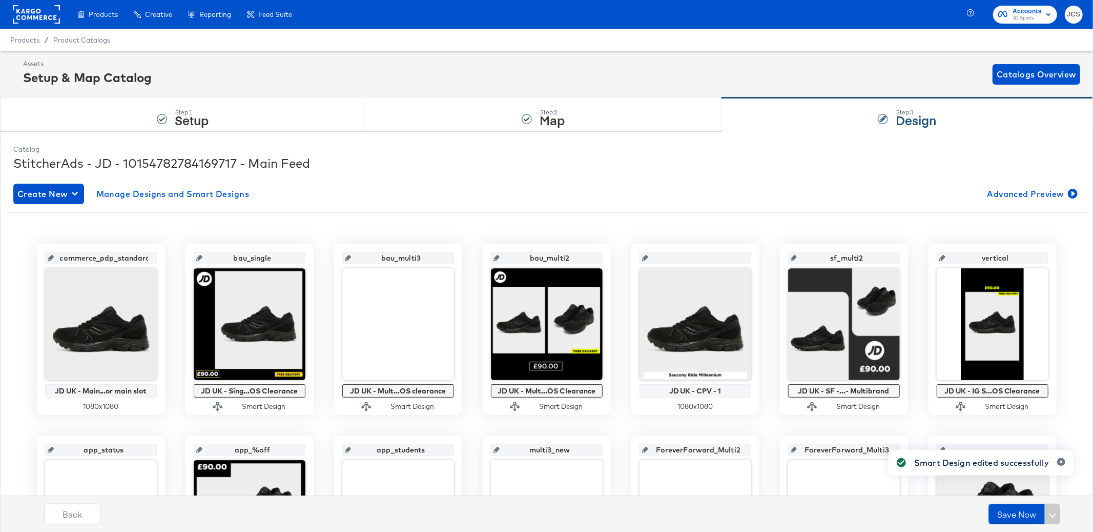
click at [159, 182] on div "Create New Manage Designs and Smart Designs Advanced Preview commerce_pdp_stand…" at bounding box center [546, 498] width 1067 height 646
click at [162, 195] on span "Manage Designs and Smart Designs" at bounding box center [172, 194] width 153 height 14
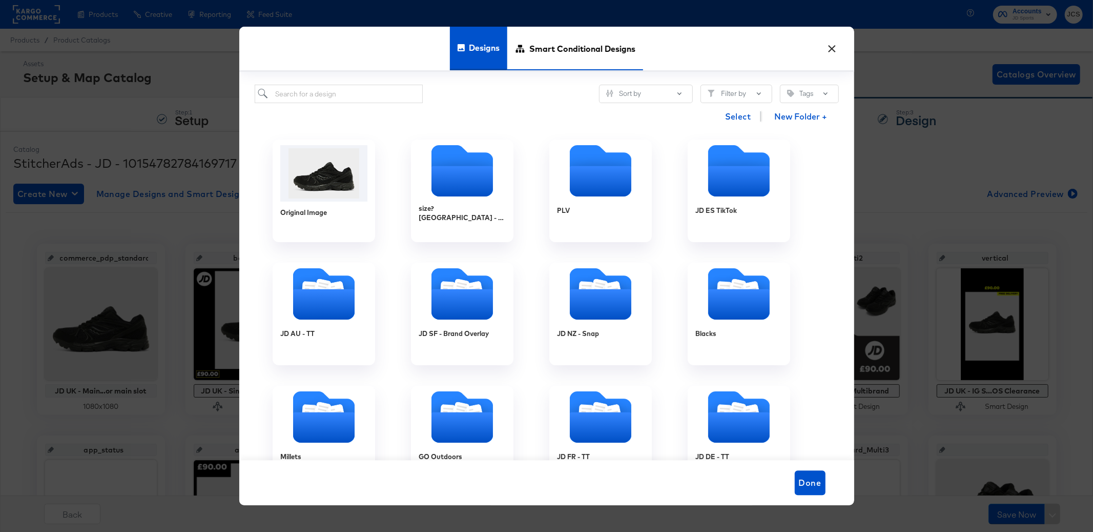
click at [592, 42] on span "Smart Conditional Designs" at bounding box center [582, 48] width 106 height 45
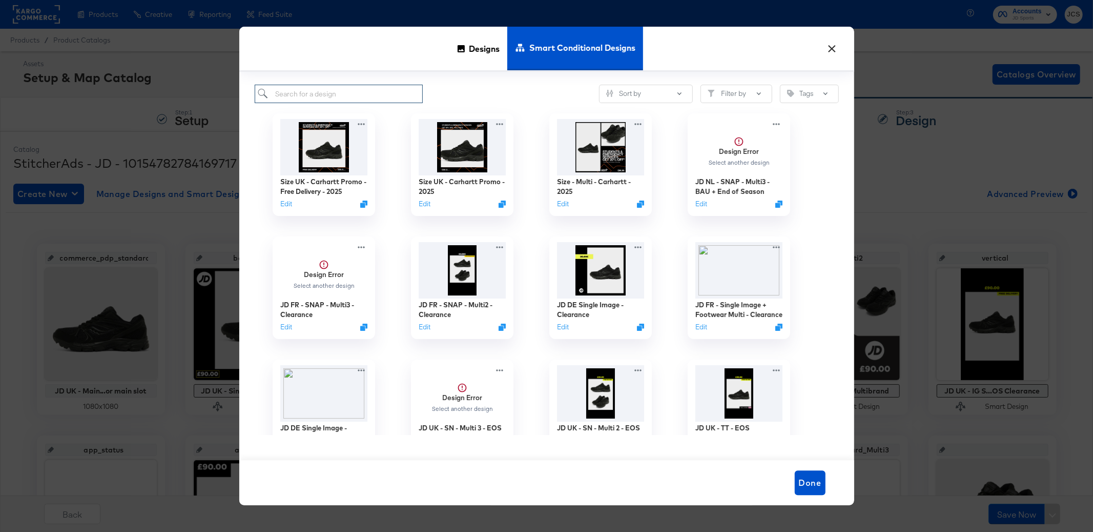
click at [310, 95] on input "search" at bounding box center [339, 94] width 169 height 19
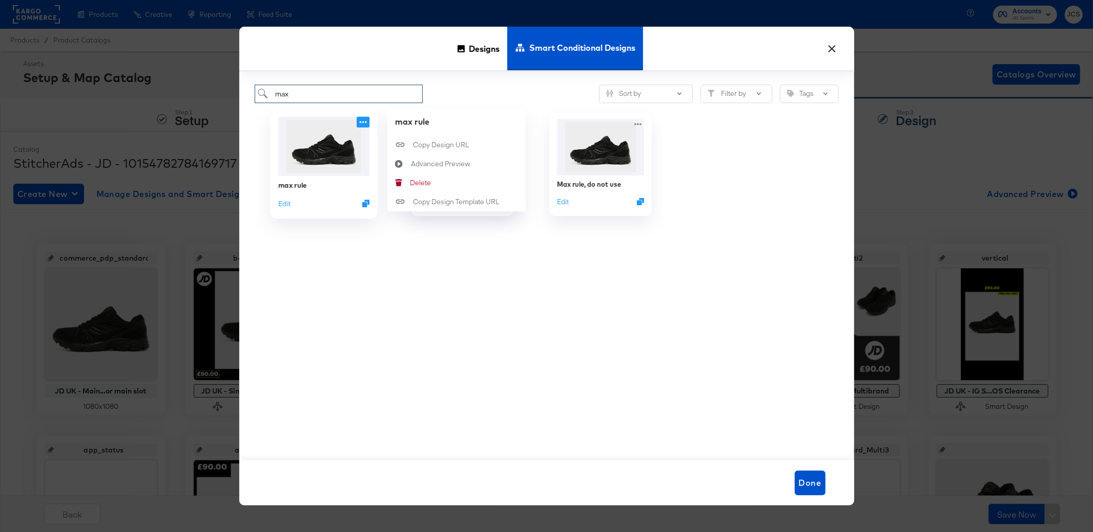
click at [365, 123] on icon at bounding box center [363, 122] width 13 height 11
type input "max"
click at [413, 145] on div "Copy Design URL Copy Design URL" at bounding box center [413, 145] width 0 height 0
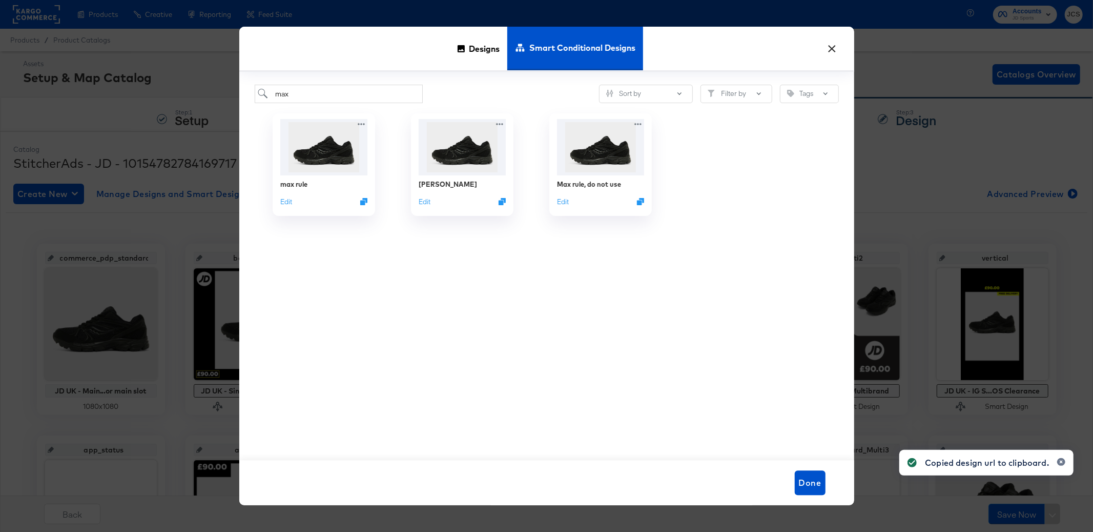
click at [833, 50] on button "×" at bounding box center [832, 46] width 18 height 18
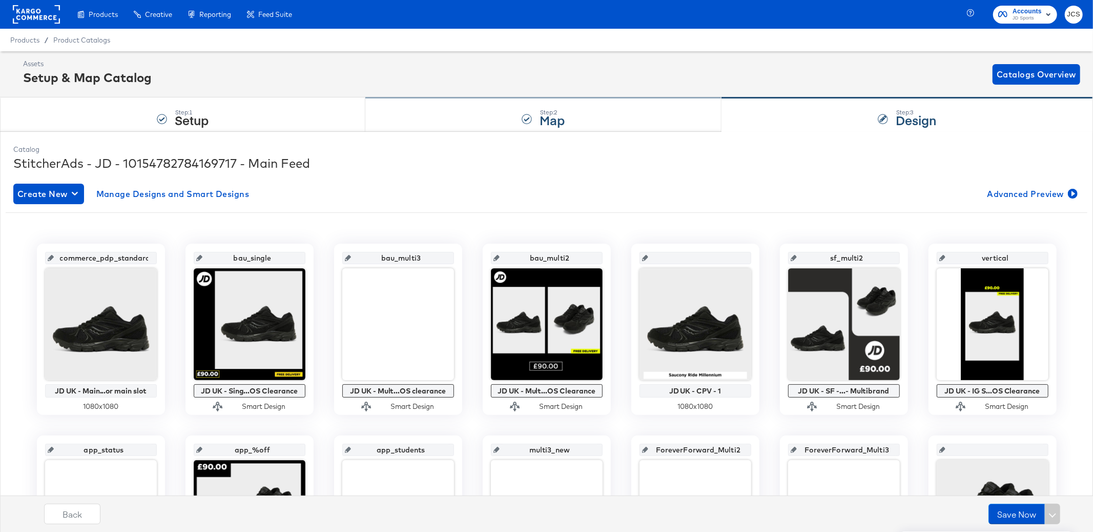
click at [549, 106] on div "Step: 2 Map" at bounding box center [552, 115] width 25 height 18
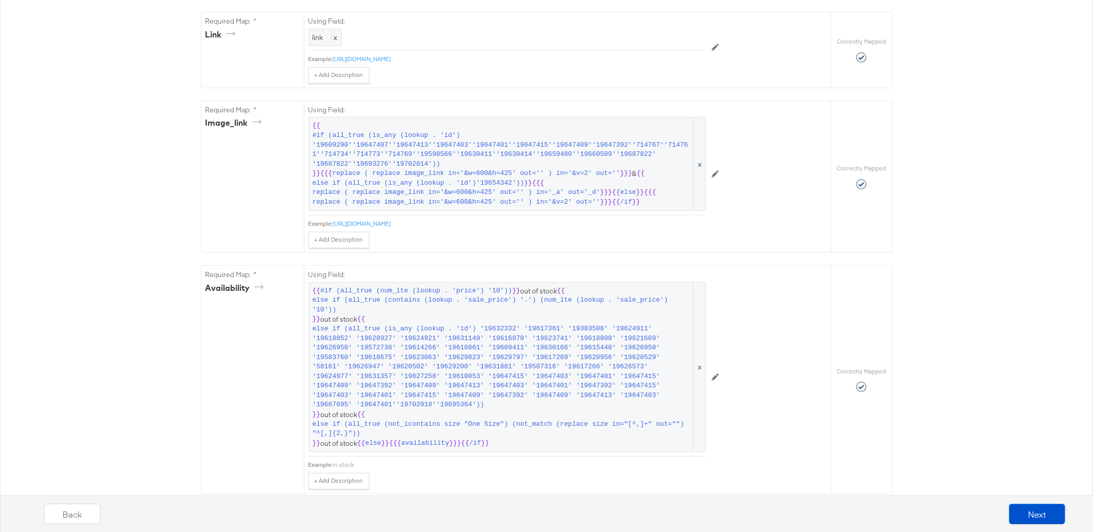
scroll to position [594, 0]
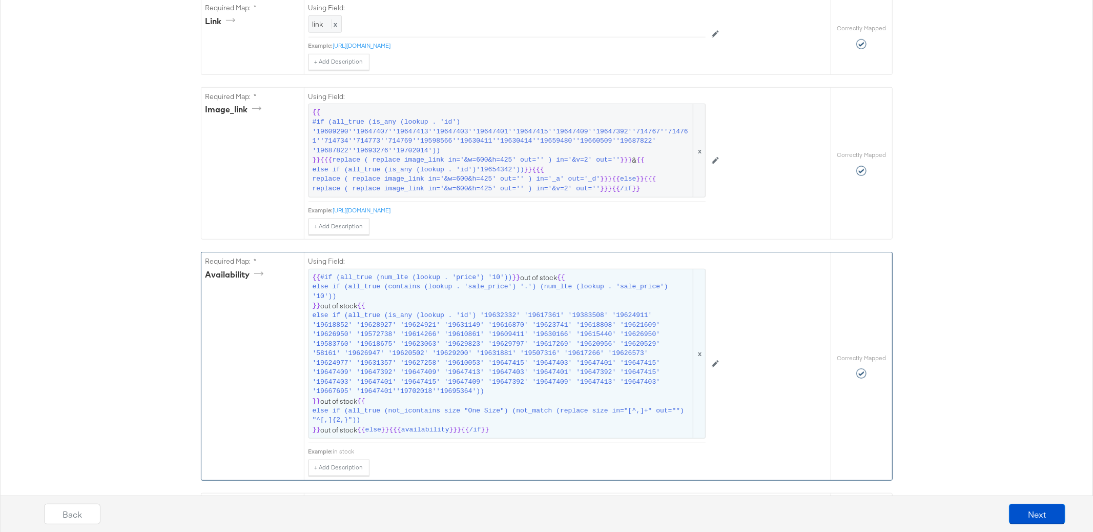
click at [544, 298] on span "else if (all_true (contains (lookup . 'sale_price') '.') (num_lte (lookup . 'sa…" at bounding box center [502, 291] width 379 height 19
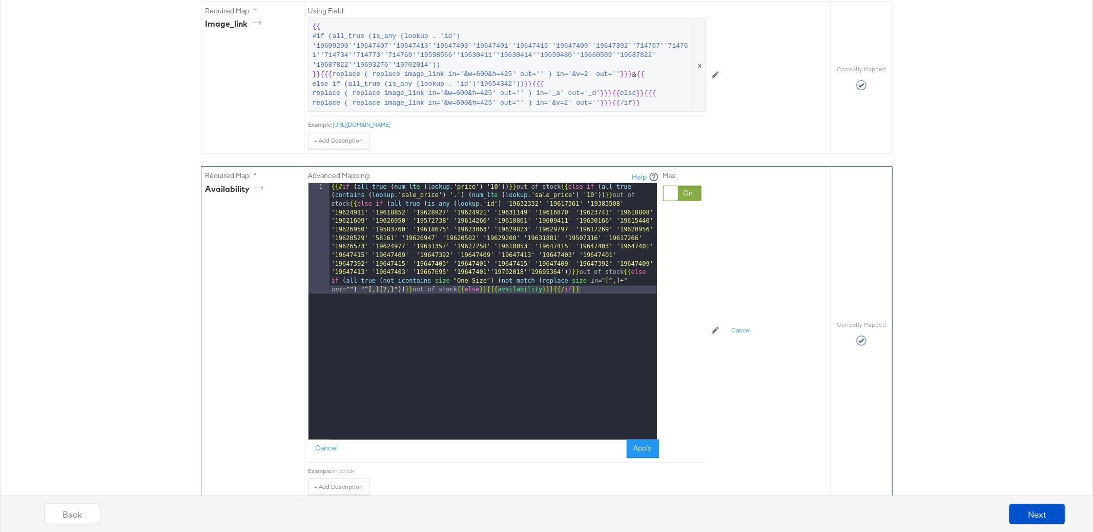
scroll to position [687, 0]
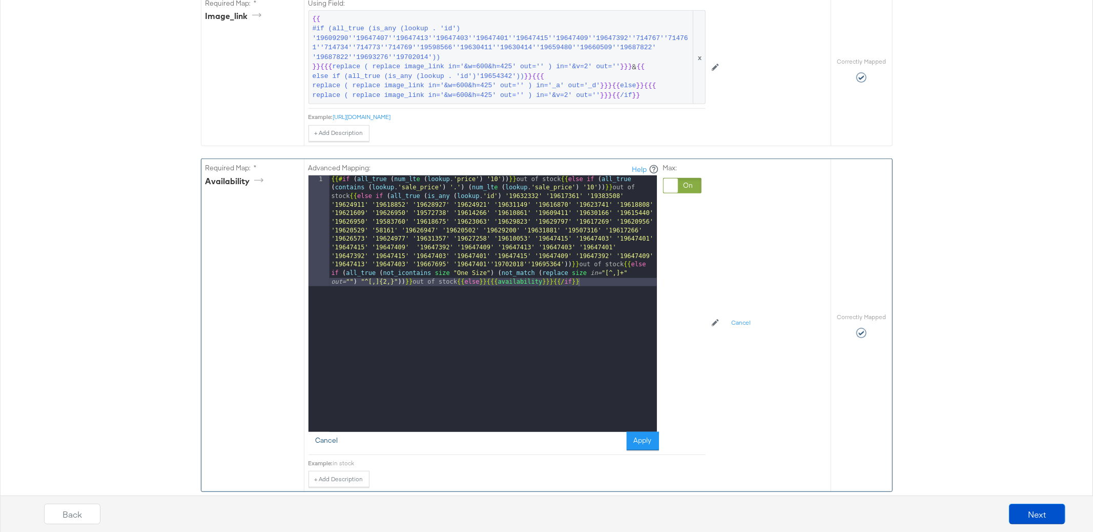
click at [329, 445] on button "Cancel" at bounding box center [327, 441] width 37 height 18
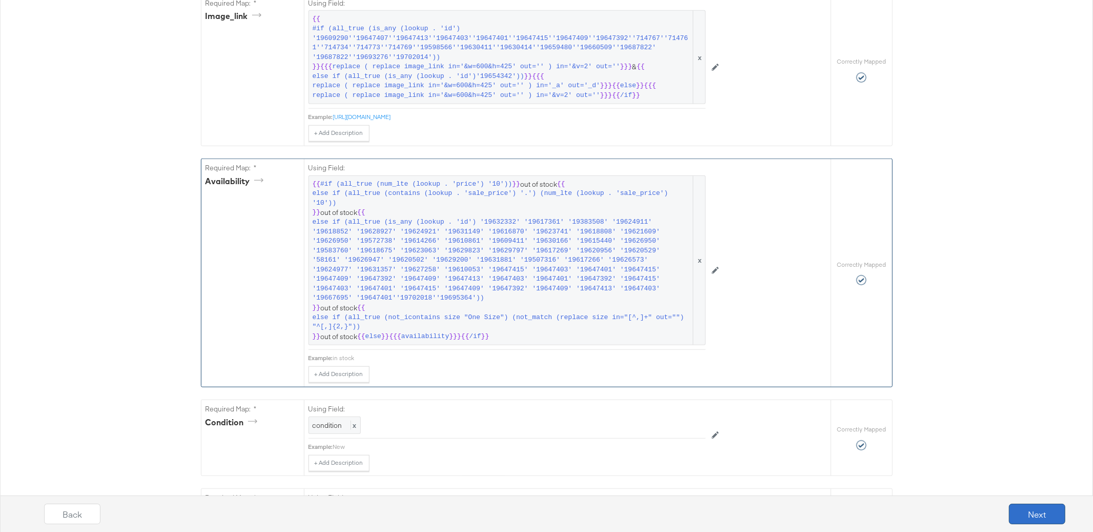
click at [1037, 507] on button "Next" at bounding box center [1037, 513] width 56 height 21
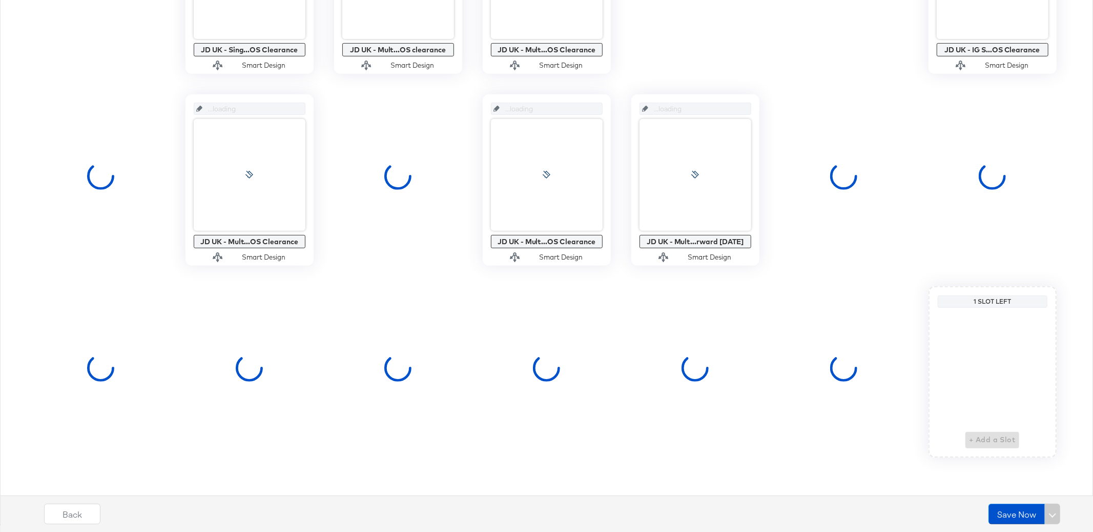
scroll to position [0, 0]
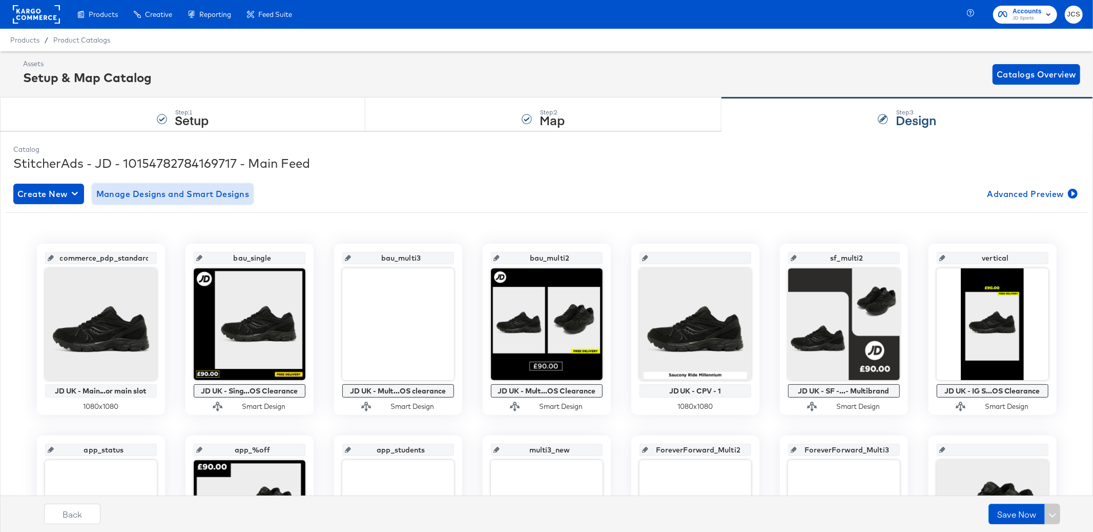
click at [208, 198] on span "Manage Designs and Smart Designs" at bounding box center [172, 194] width 153 height 14
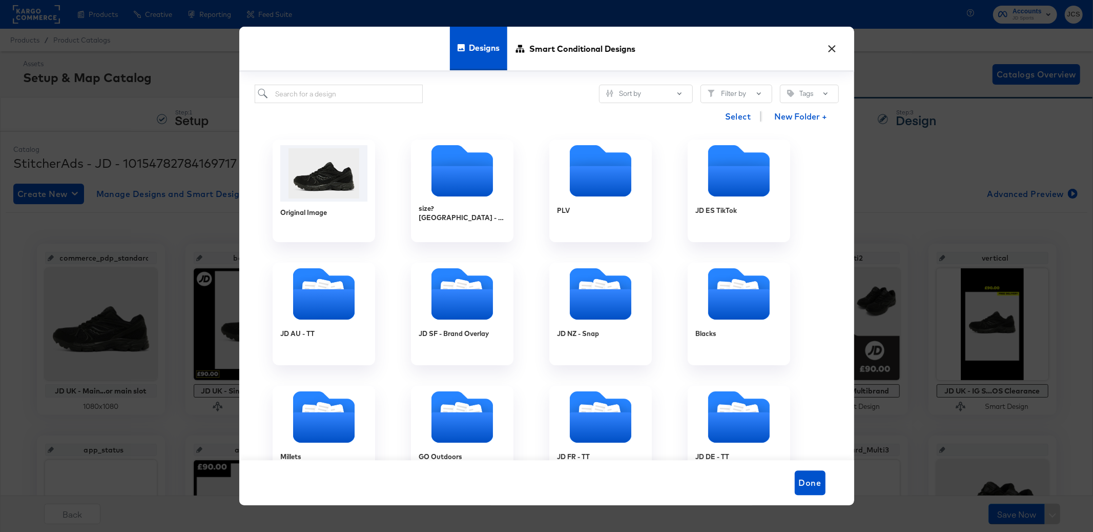
drag, startPoint x: 581, startPoint y: 46, endPoint x: 488, endPoint y: 66, distance: 94.9
click at [581, 46] on span "Smart Conditional Designs" at bounding box center [582, 48] width 106 height 45
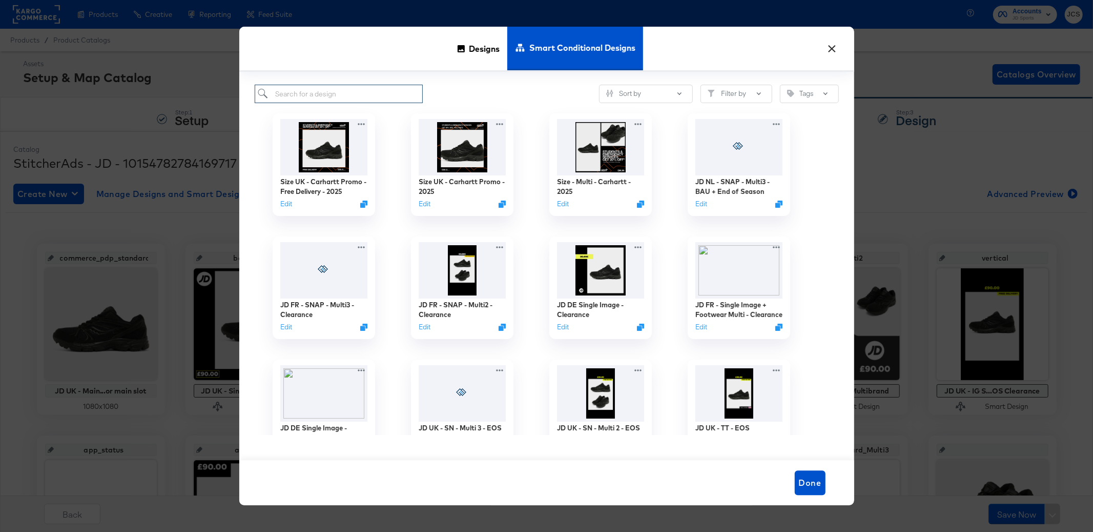
click at [322, 90] on input "search" at bounding box center [339, 94] width 169 height 19
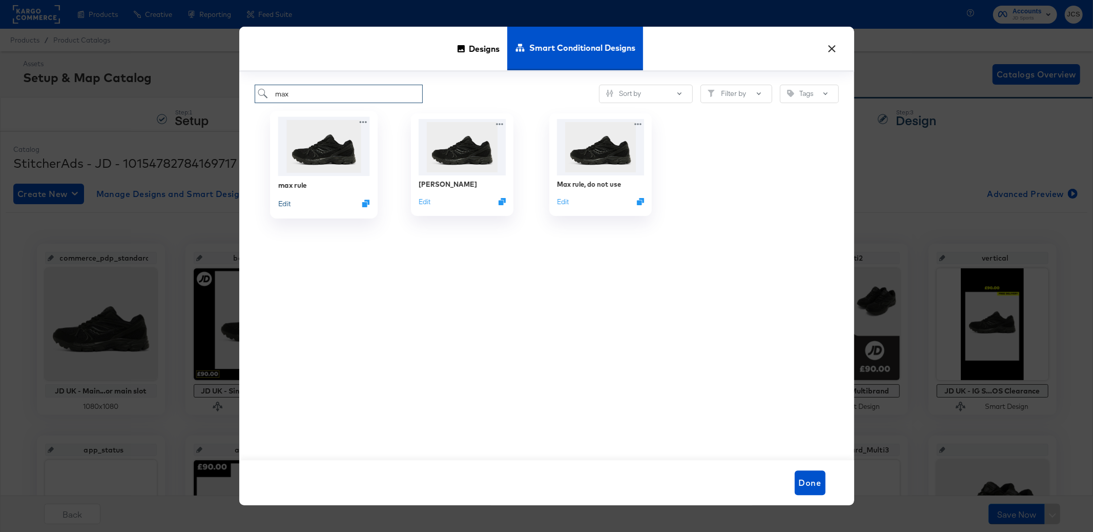
type input "max"
click at [287, 203] on button "Edit" at bounding box center [284, 203] width 12 height 10
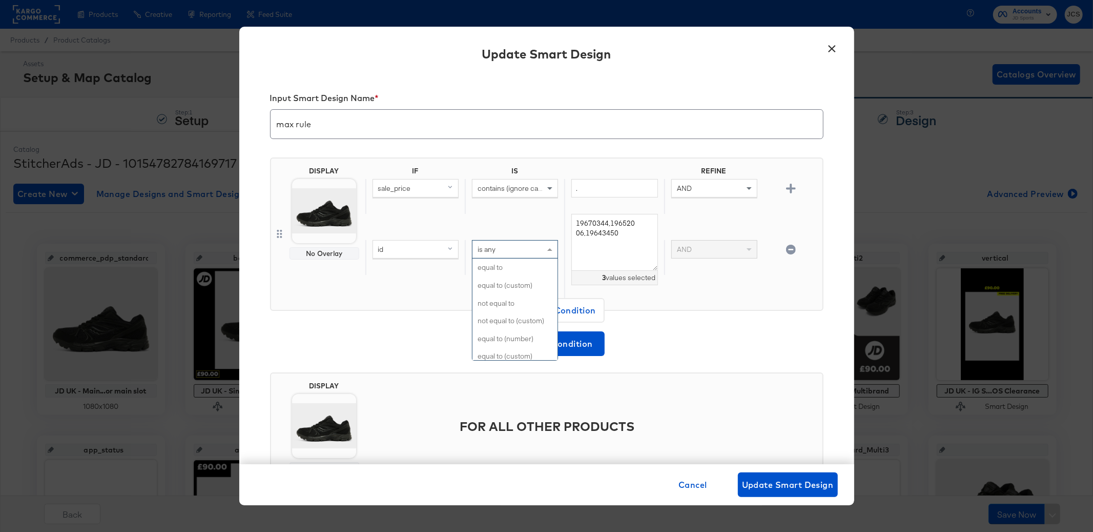
click at [507, 244] on div "is any" at bounding box center [515, 248] width 85 height 17
click at [769, 487] on span "Update Smart Design" at bounding box center [788, 484] width 92 height 14
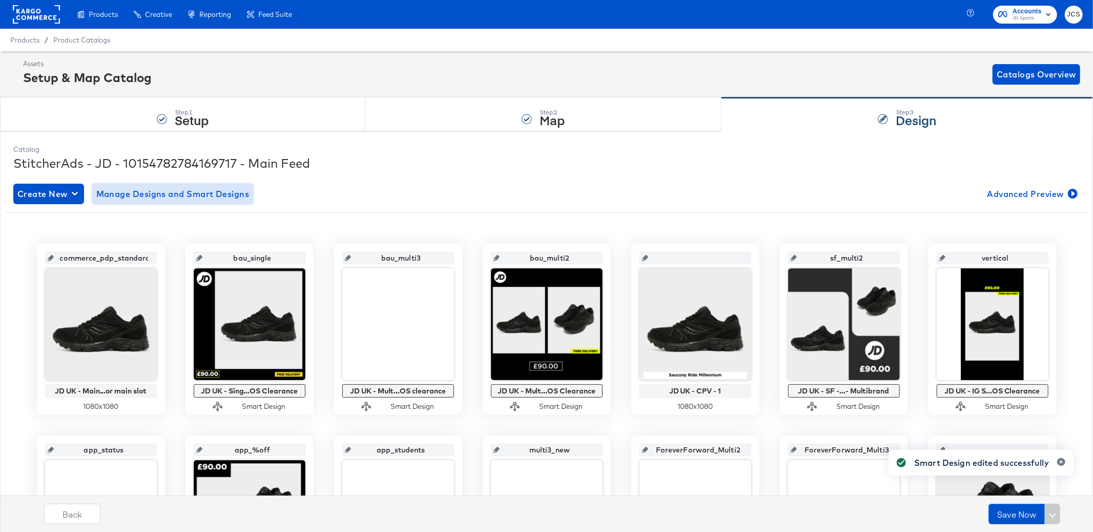
click at [178, 201] on button "Manage Designs and Smart Designs" at bounding box center [172, 193] width 161 height 21
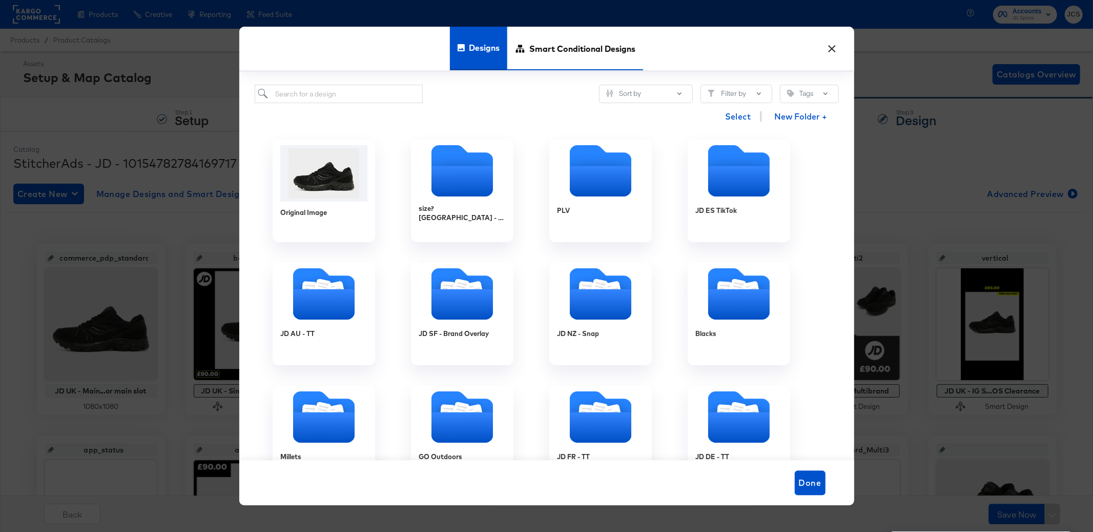
click at [574, 45] on span "Smart Conditional Designs" at bounding box center [582, 48] width 106 height 45
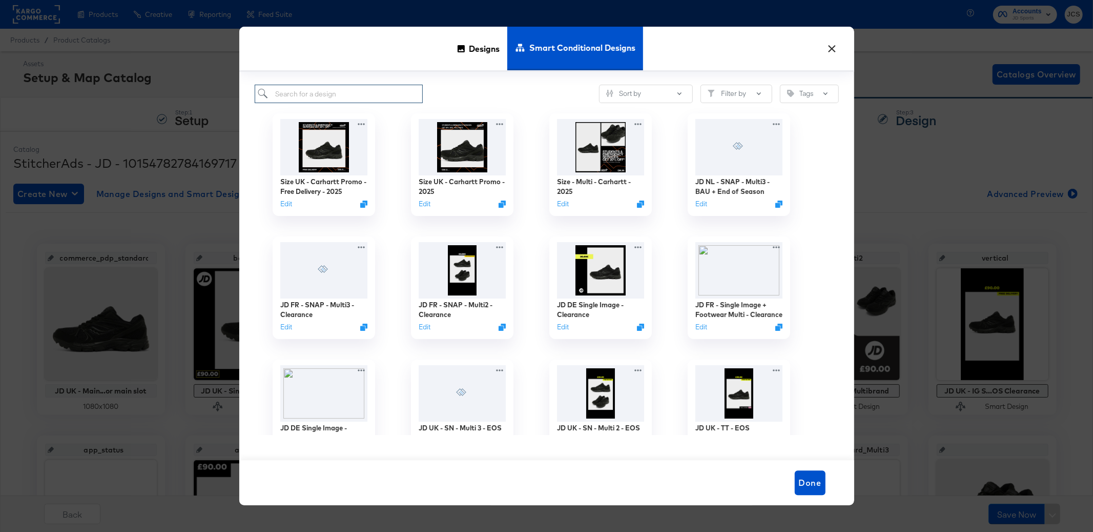
click at [345, 91] on input "search" at bounding box center [339, 94] width 169 height 19
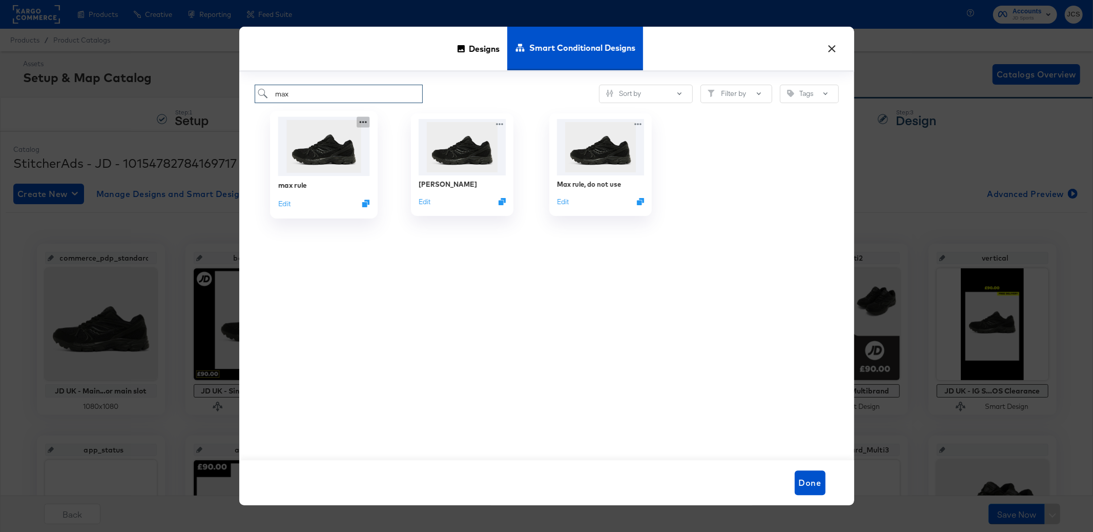
click at [362, 124] on icon at bounding box center [363, 122] width 13 height 11
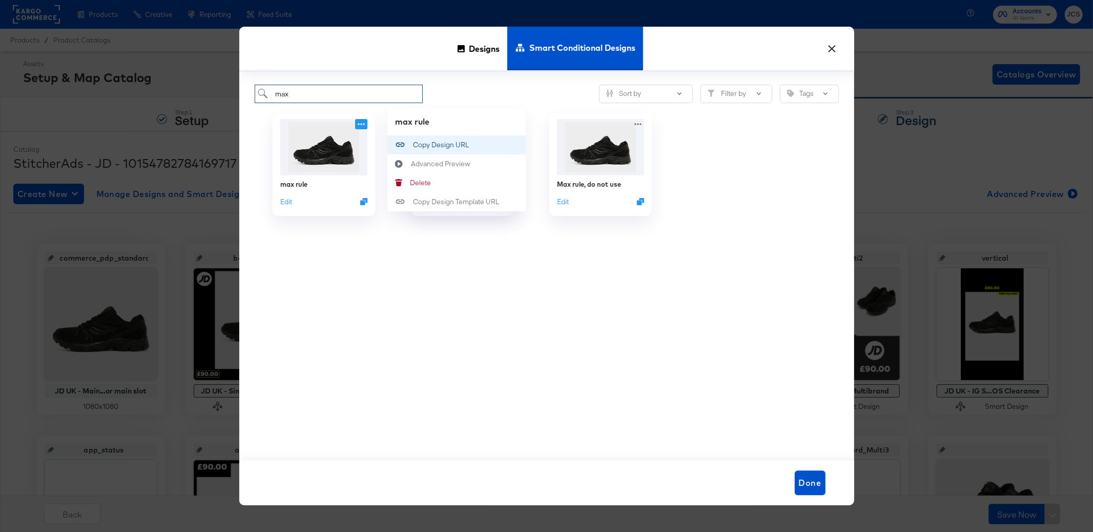
type input "max"
click at [413, 145] on div "Copy Design URL Copy Design URL" at bounding box center [413, 145] width 0 height 0
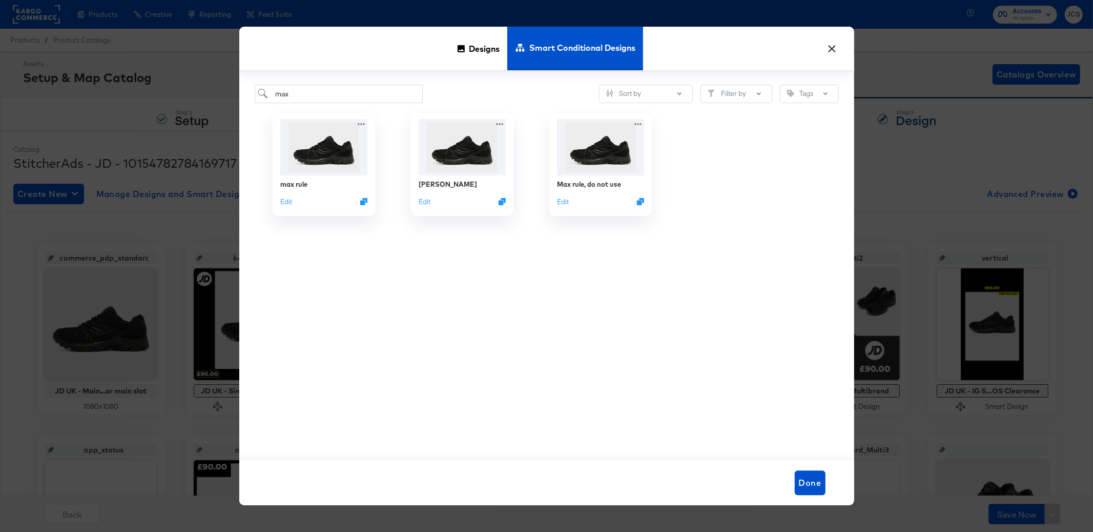
click at [830, 52] on button "×" at bounding box center [832, 46] width 18 height 18
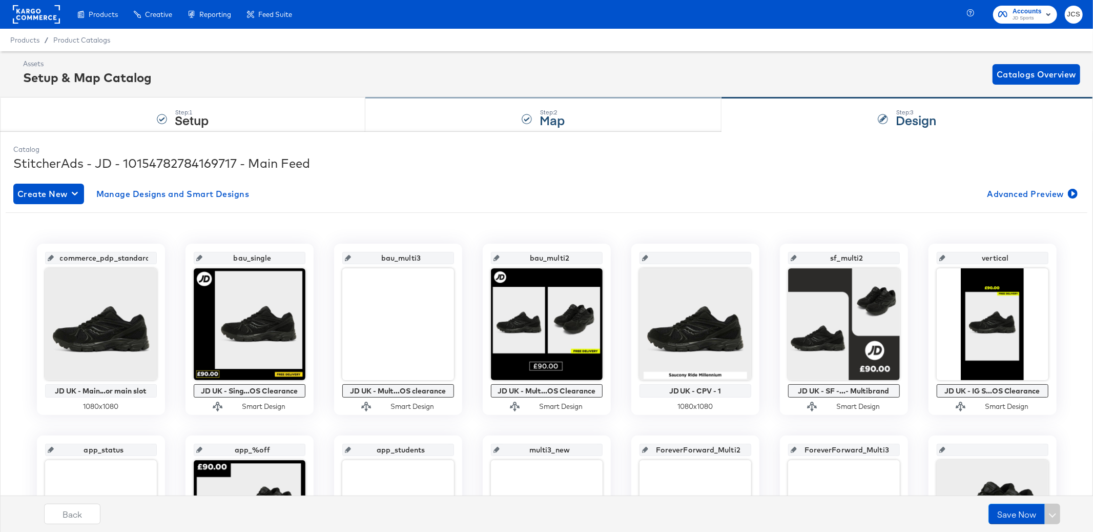
click at [447, 114] on div "Step: 2 Map" at bounding box center [543, 115] width 356 height 34
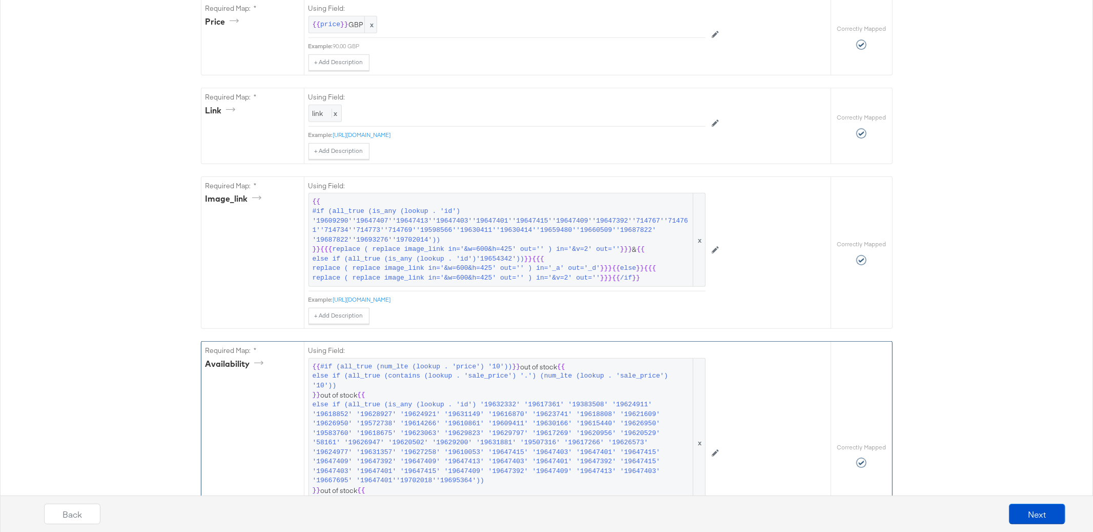
scroll to position [510, 0]
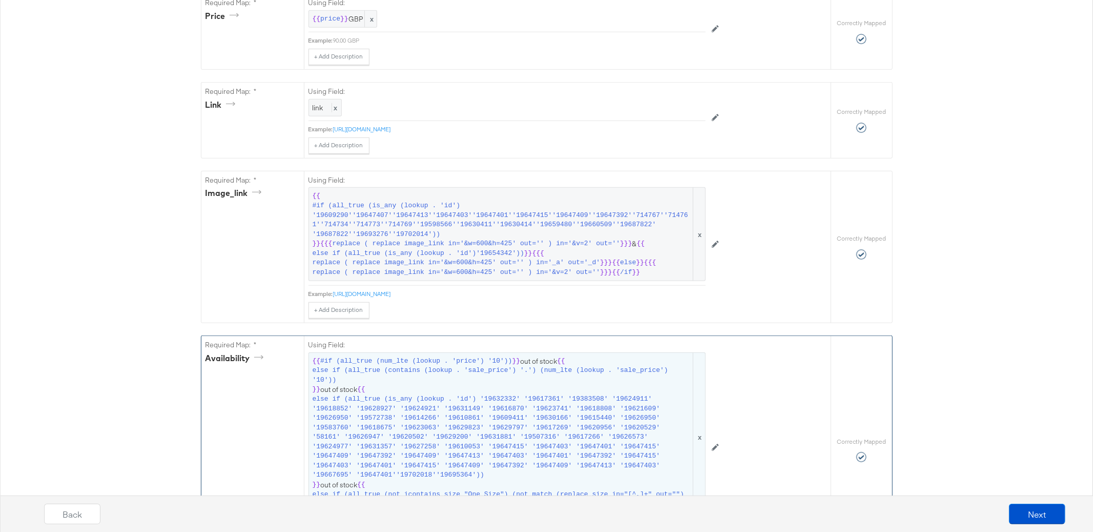
click at [425, 373] on span "else if (all_true (contains (lookup . 'sale_price') '.') (num_lte (lookup . 'sa…" at bounding box center [502, 374] width 379 height 19
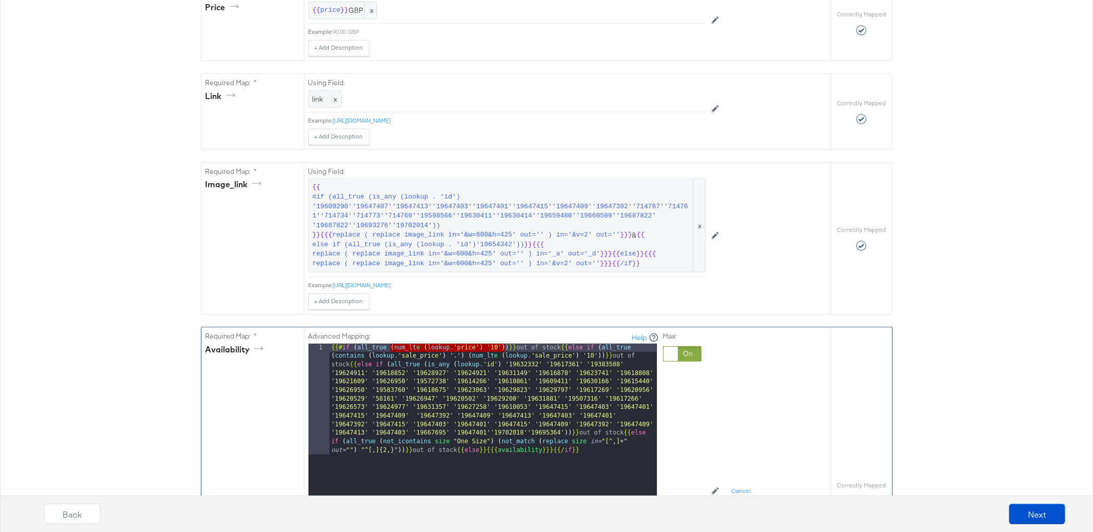
scroll to position [518, 0]
drag, startPoint x: 390, startPoint y: 359, endPoint x: 515, endPoint y: 346, distance: 125.7
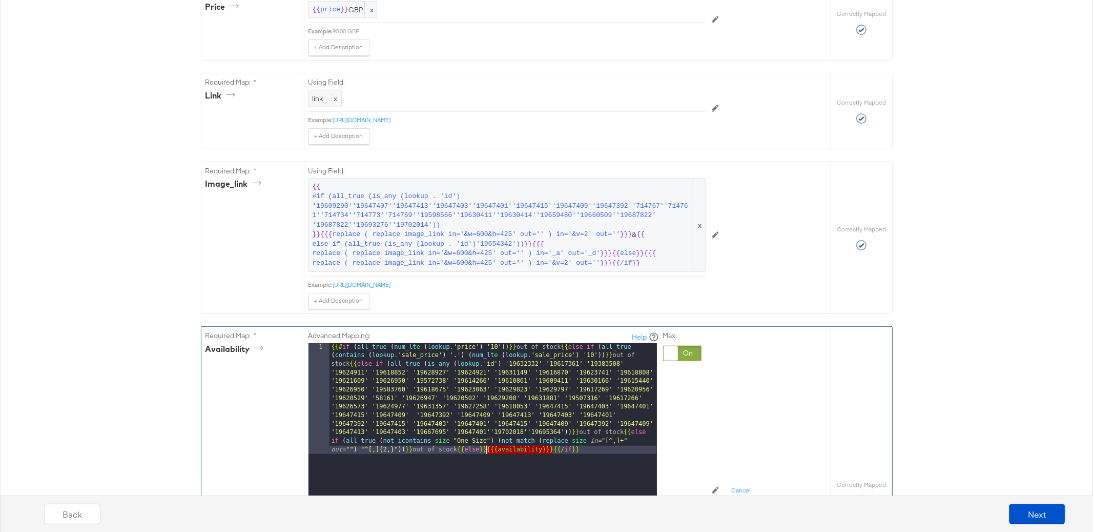
drag, startPoint x: 553, startPoint y: 452, endPoint x: 487, endPoint y: 452, distance: 65.6
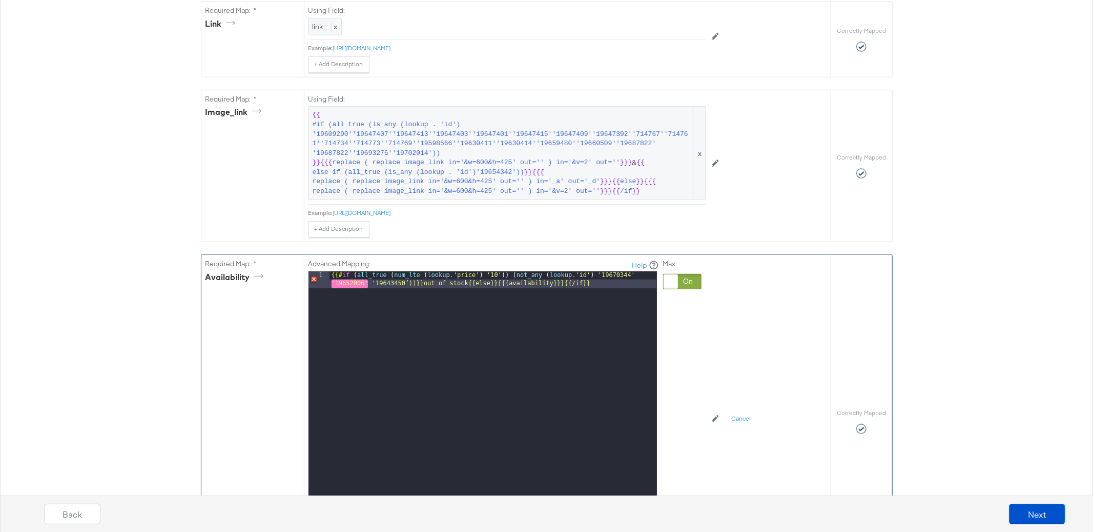
scroll to position [593, 0]
click at [372, 283] on div "{{# if ( all_true ( num_lt e ( lookup . 'price' ) '10' )) ( not_any ( lookup . …" at bounding box center [494, 415] width 328 height 291
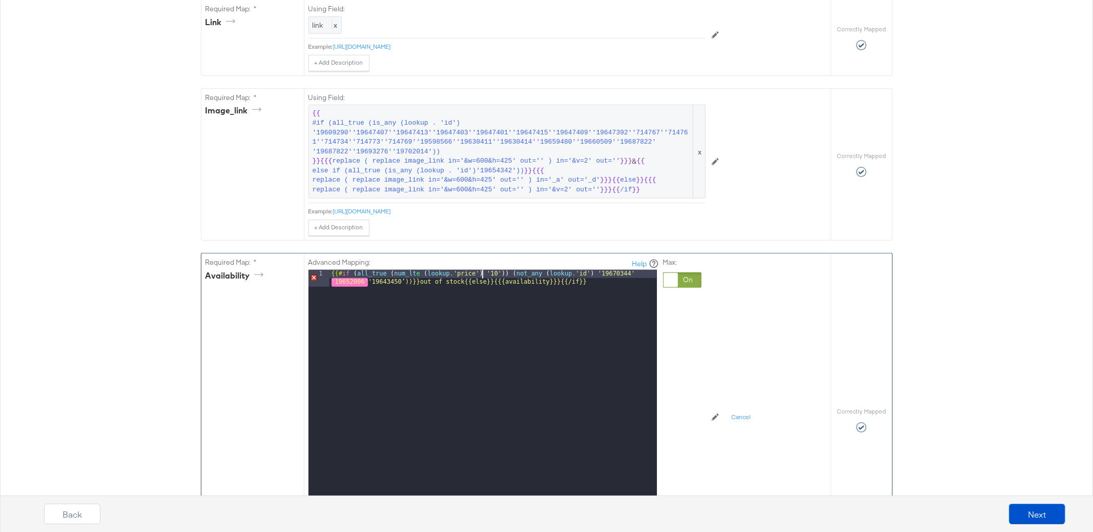
click at [484, 277] on div "{{# if ( all_true ( num_lt e ( lookup . 'price' ) '10' )) ( not_any ( lookup . …" at bounding box center [494, 415] width 328 height 291
drag, startPoint x: 371, startPoint y: 281, endPoint x: 329, endPoint y: 281, distance: 42.0
click at [329, 281] on div "1 {{# if ( all_true ( num_lt e ( lookup . 'price' ) '10' )) ( not_any ( lookup …" at bounding box center [483, 398] width 349 height 256
click at [376, 284] on div "{{# if ( all_true ( num_lt e ( lookup . 'price' ) '10' )) ( not_any ( lookup . …" at bounding box center [494, 415] width 328 height 291
click at [412, 282] on div "{{# if ( all_true ( num_lt e ( lookup . 'price' ) '10' )) ( not_any ( lookup . …" at bounding box center [494, 415] width 328 height 291
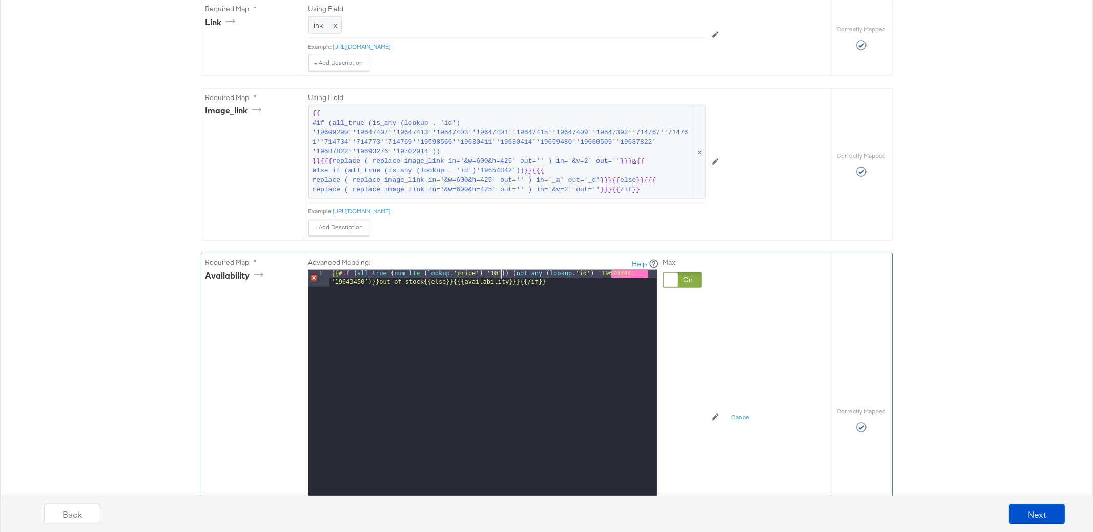
drag, startPoint x: 502, startPoint y: 276, endPoint x: 506, endPoint y: 278, distance: 5.3
click at [503, 277] on div "{{# if ( all_true ( num_lt e ( lookup . 'price' ) '10' )) ( not_any ( lookup . …" at bounding box center [494, 415] width 328 height 291
click at [370, 283] on div "{{# if ( all_true ( num_lt e ( lookup . 'price' ) '120' )) ( not_any ( lookup .…" at bounding box center [494, 415] width 328 height 291
click at [563, 280] on div "{{# if ( all_true ( num_lt e ( lookup . 'price' ) '120' )) ( not_any ( lookup .…" at bounding box center [494, 415] width 328 height 291
click at [372, 284] on div "{{# if ( all_true ( num_lt e ( lookup . 'price' ) '120' )) ( not_any ( lookup .…" at bounding box center [494, 415] width 328 height 291
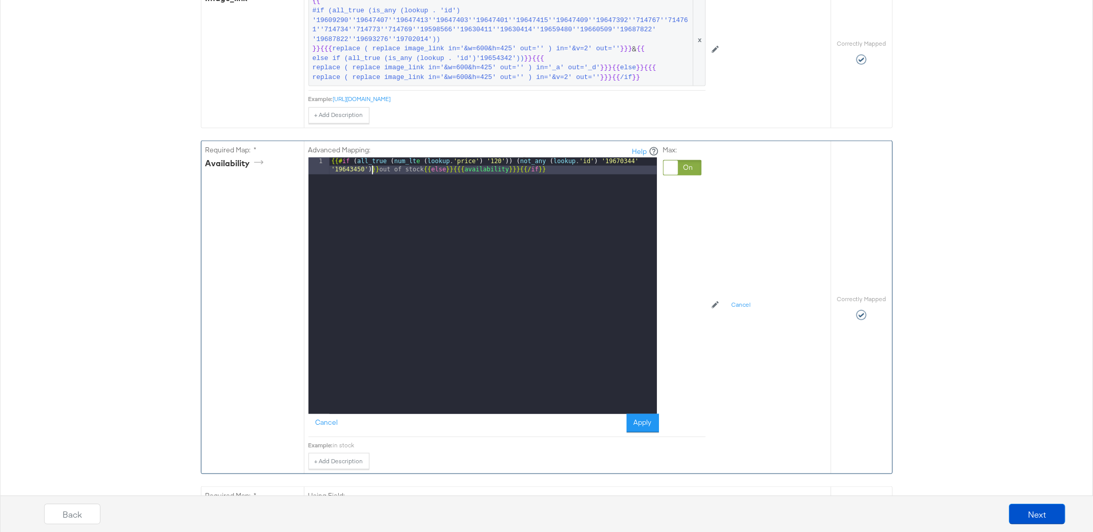
scroll to position [716, 0]
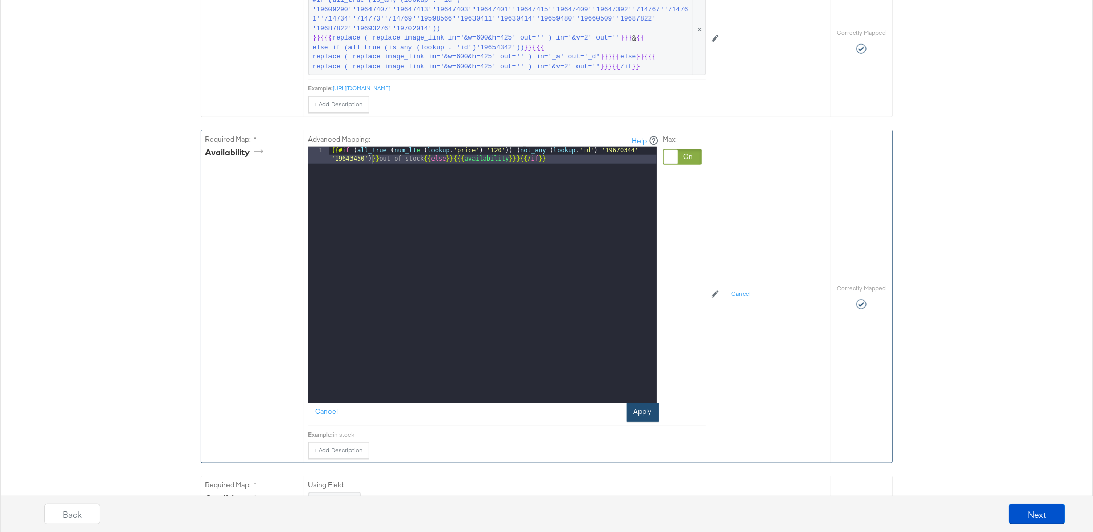
click at [638, 413] on button "Apply" at bounding box center [643, 412] width 32 height 18
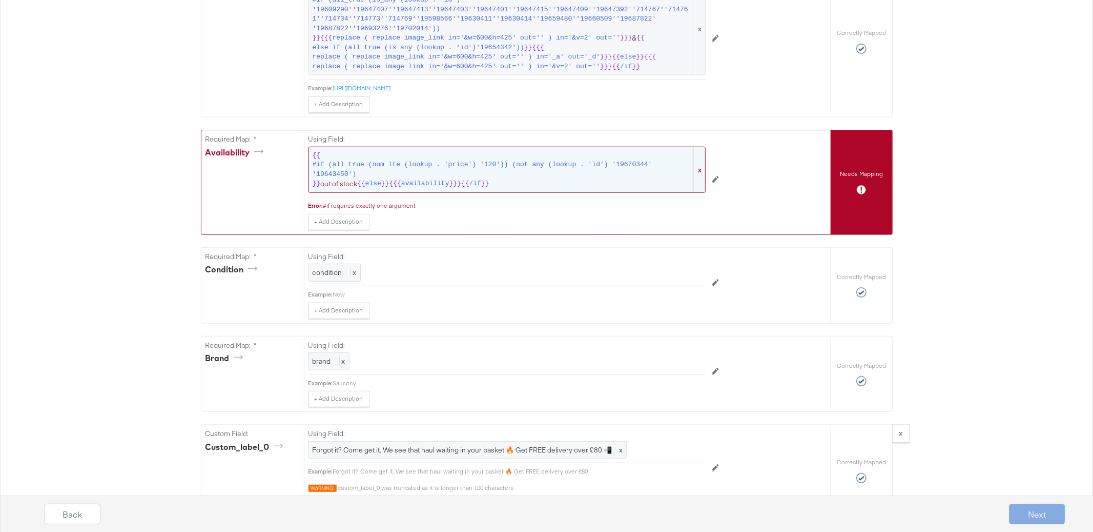
click at [514, 170] on span "#if (all_true (num_lte (lookup . 'price') '120')) (not_any (lookup . 'id') '196…" at bounding box center [502, 169] width 379 height 19
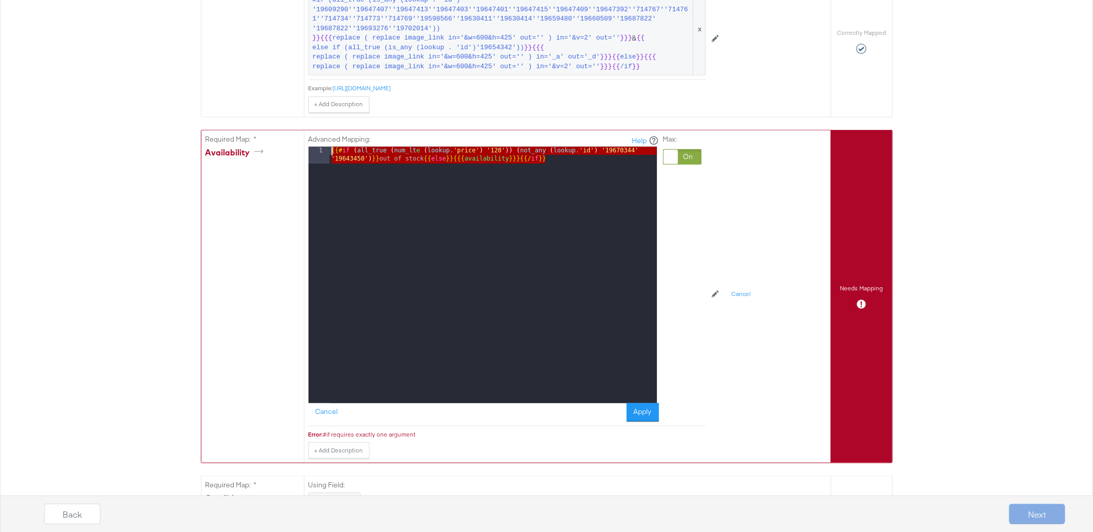
drag, startPoint x: 569, startPoint y: 159, endPoint x: 304, endPoint y: 145, distance: 265.4
click at [304, 145] on div "Advanced Mapping: Help 1 {{# if ( all_true ( num_lt e ( lookup . 'price' ) '120…" at bounding box center [567, 296] width 527 height 332
paste textarea
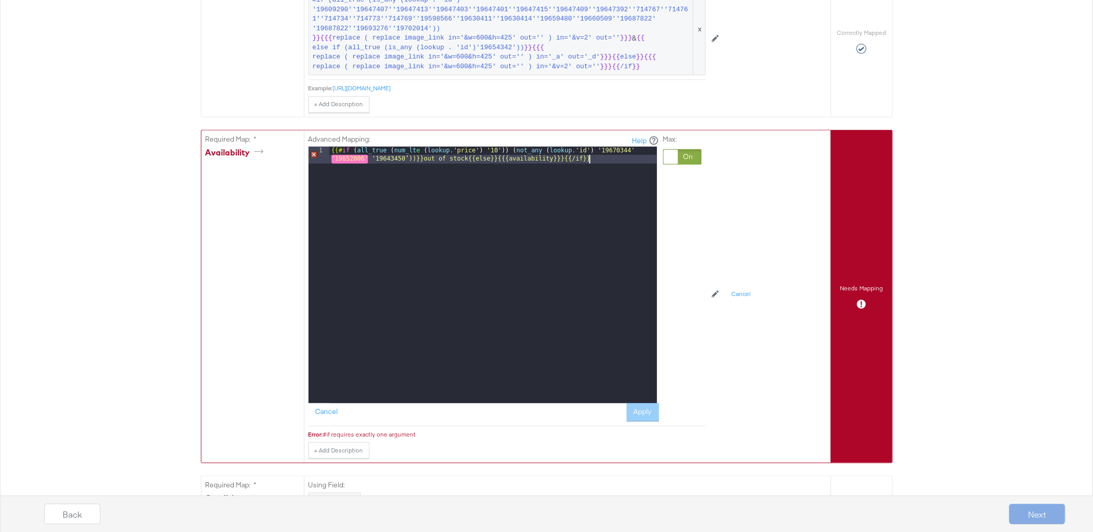
click at [410, 161] on div "{{# if ( all_true ( num_lt e ( lookup . 'price' ) '10' )) ( not_any ( lookup . …" at bounding box center [494, 292] width 328 height 291
click at [642, 417] on button "Apply" at bounding box center [643, 412] width 32 height 18
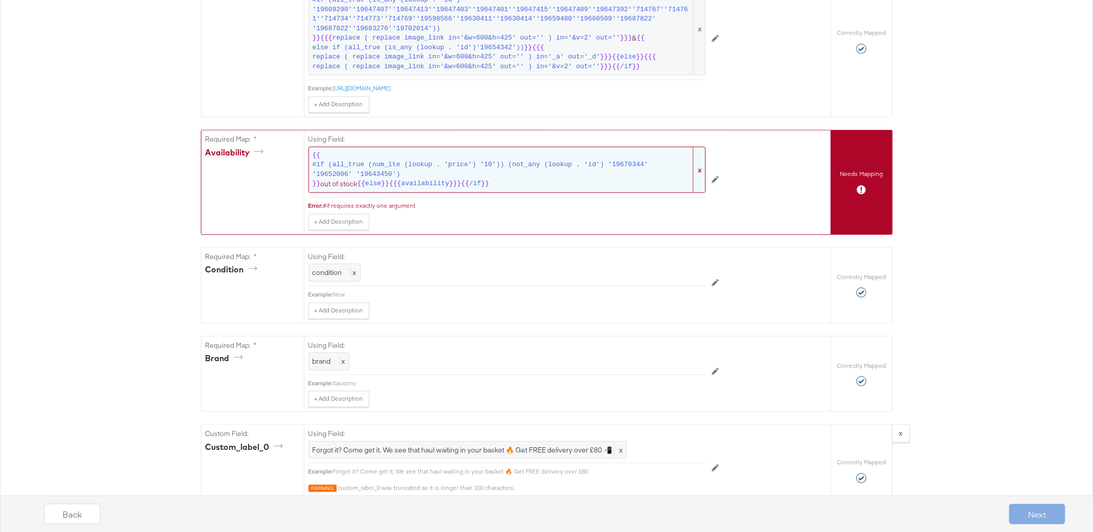
click at [350, 161] on span "#if (all_true (num_lte (lookup . 'price') '10')) (not_any (lookup . 'id') '1967…" at bounding box center [502, 169] width 379 height 19
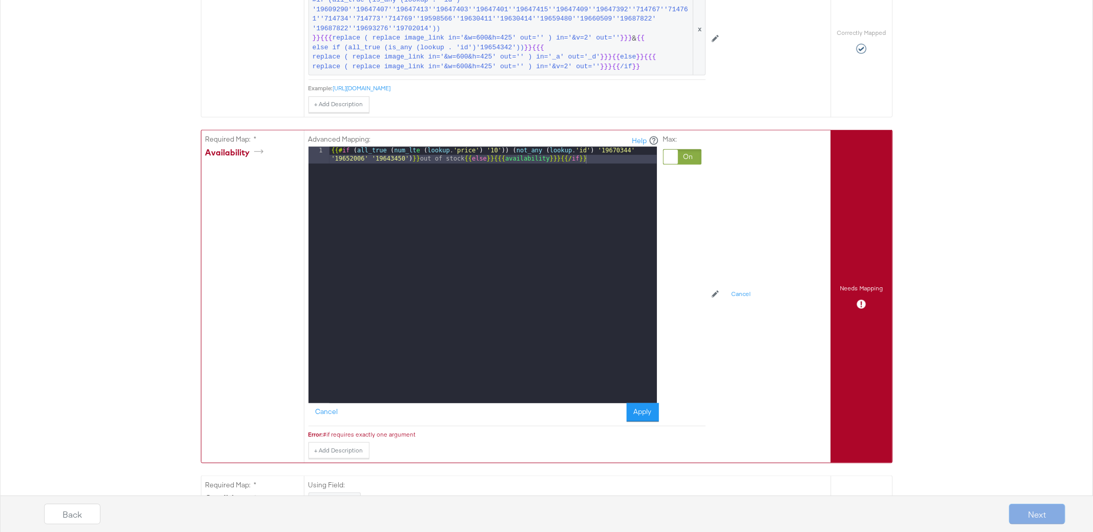
click at [681, 155] on div at bounding box center [682, 156] width 38 height 15
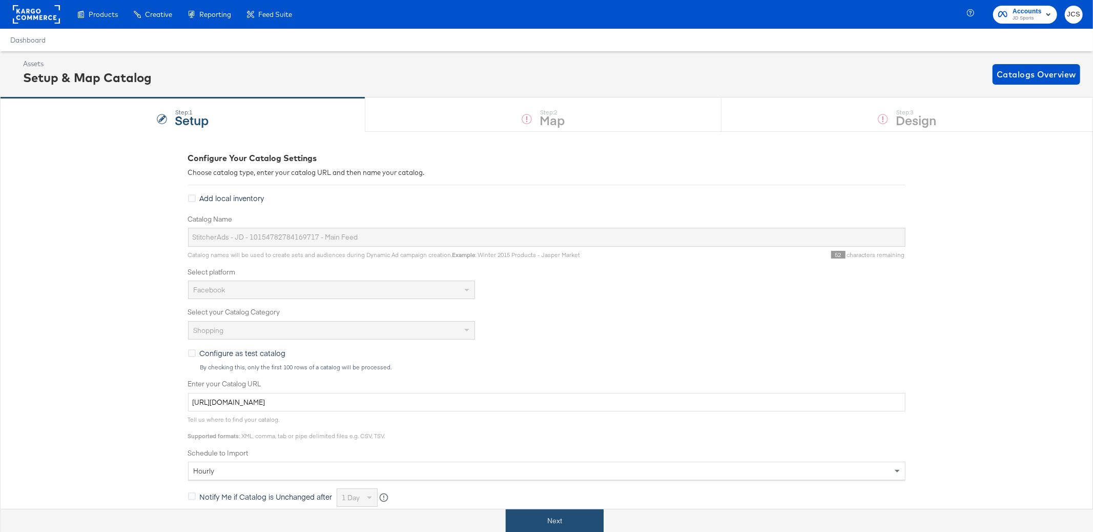
click at [522, 517] on button "Next" at bounding box center [555, 520] width 98 height 23
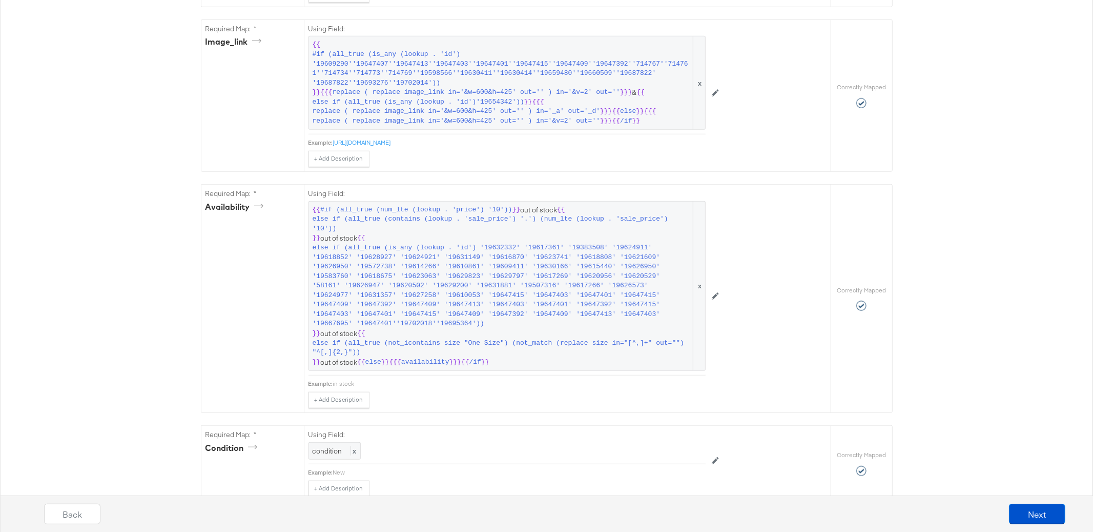
scroll to position [671, 0]
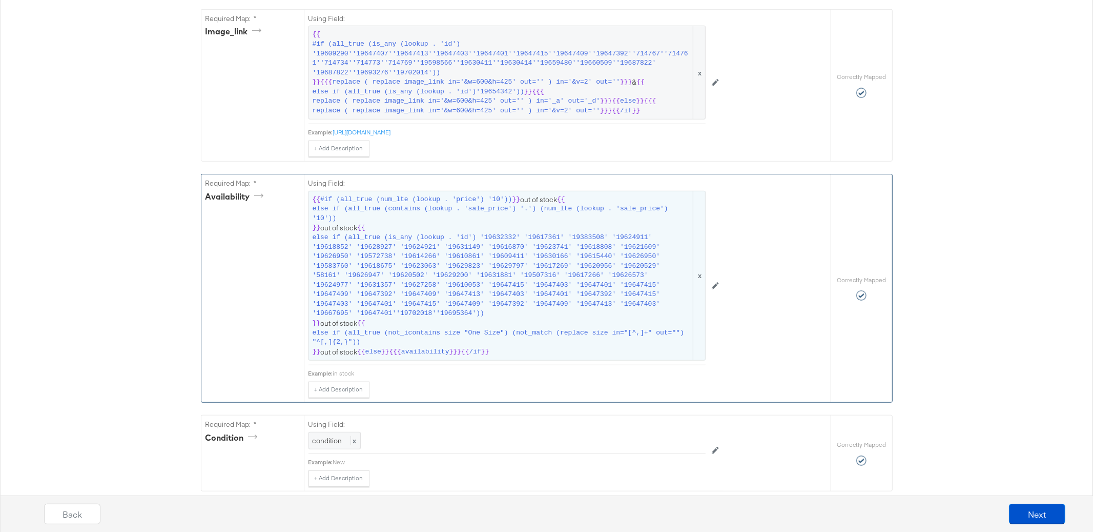
click at [491, 332] on span "else if (all_true (not_icontains size "One Size") (not_match (replace size in="…" at bounding box center [502, 337] width 379 height 19
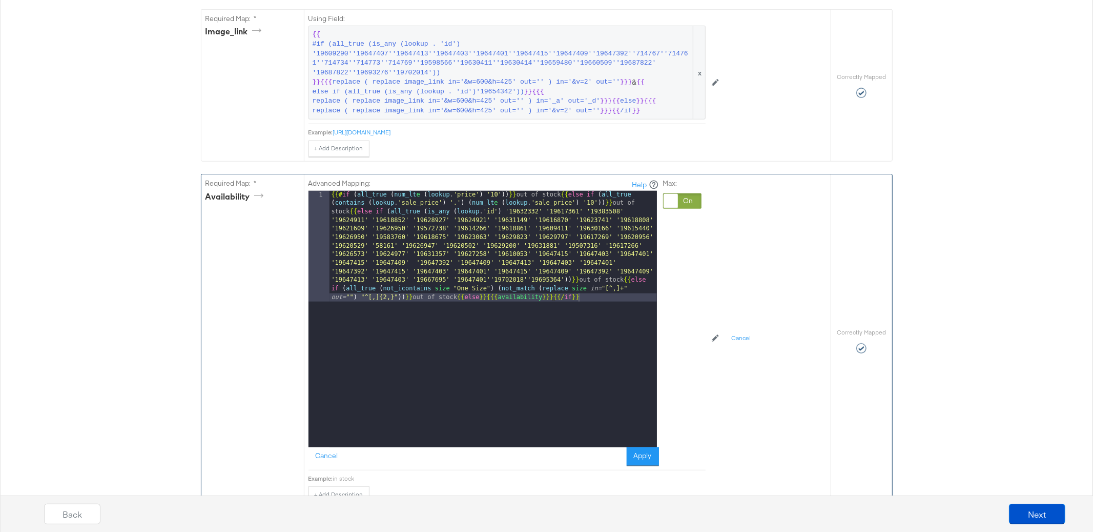
click at [619, 206] on div "{{# if ( all_true ( num_lt e ( lookup . 'price' ) '10' )) }} out of stock {{ el…" at bounding box center [494, 430] width 328 height 478
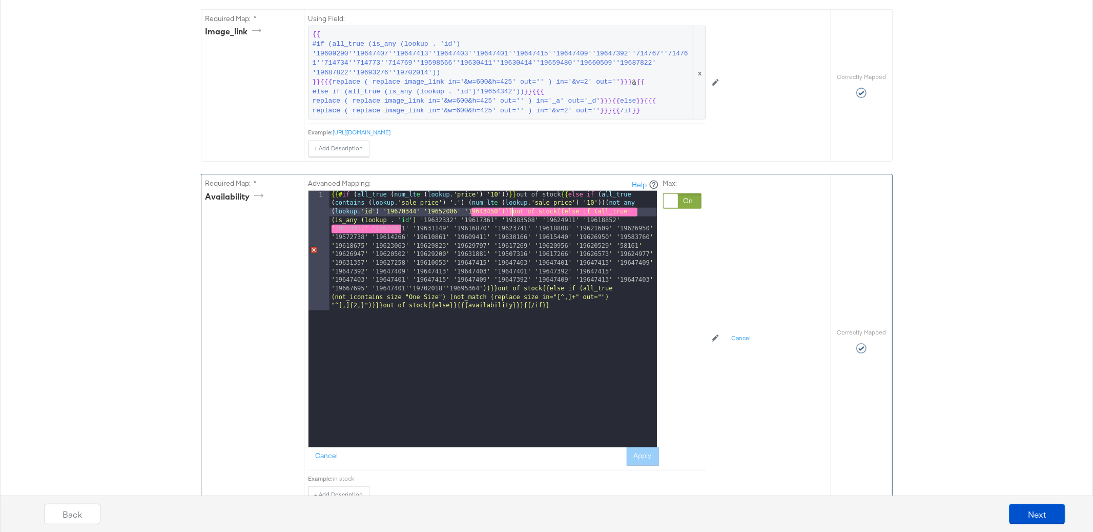
click at [620, 206] on div "{{# if ( all_true ( num_lt e ( lookup . 'price' ) '10' )) }} out of stock {{ el…" at bounding box center [494, 439] width 328 height 496
click at [507, 213] on div "{{# if ( all_true ( num_lt e ( lookup . 'price' ) '10' )) }} out of stock {{ el…" at bounding box center [494, 439] width 328 height 496
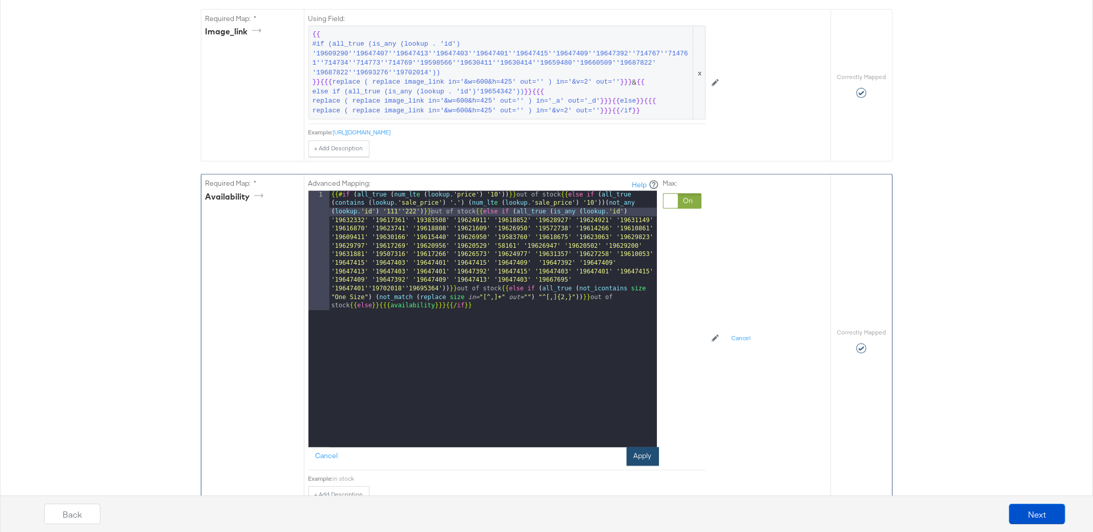
click at [640, 456] on button "Apply" at bounding box center [643, 456] width 32 height 18
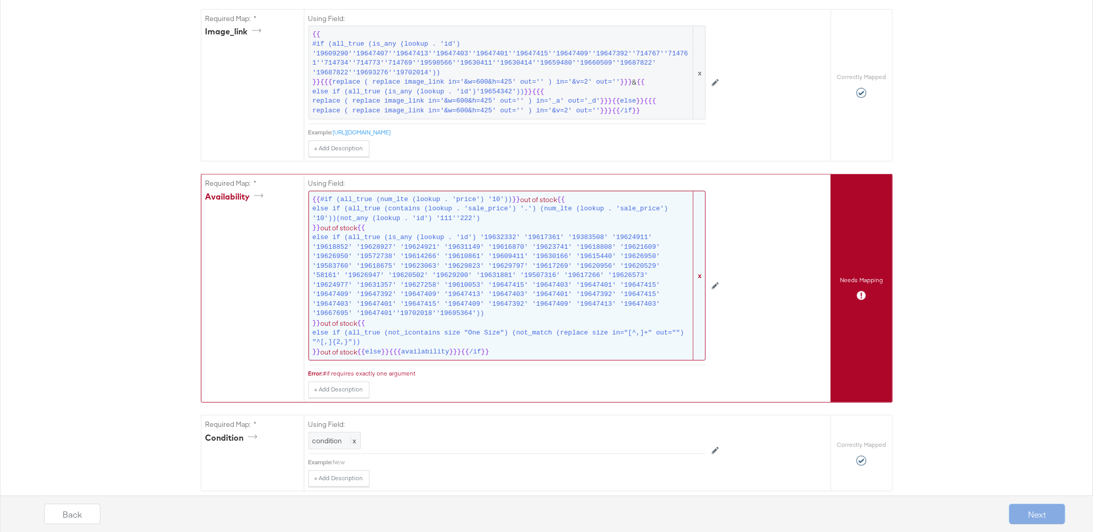
click at [435, 242] on span "else if (all_true (is_any (lookup . 'id') '19632332' '19617361' '19383508' '196…" at bounding box center [502, 276] width 379 height 86
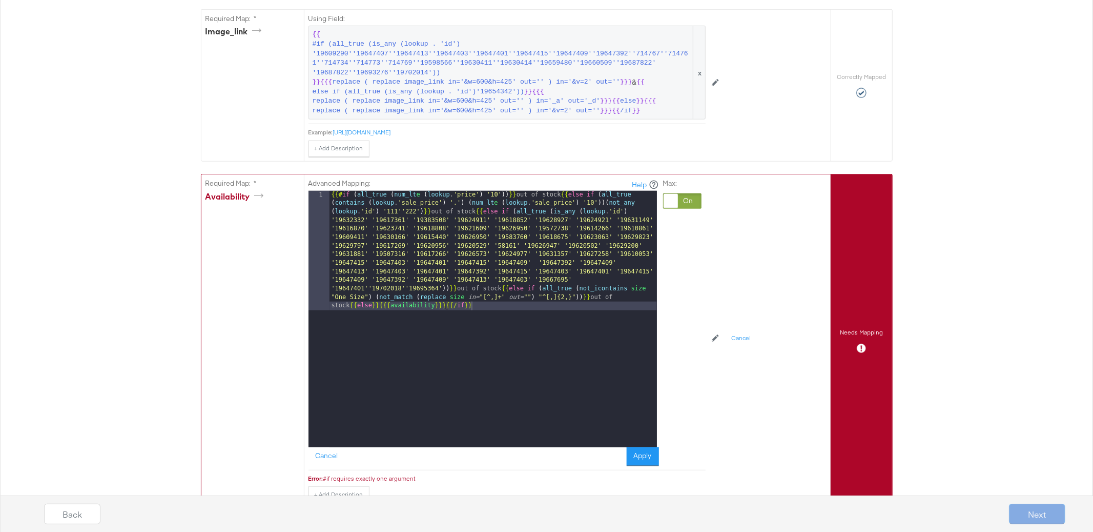
click at [435, 242] on div "{{# if ( all_true ( num_lt e ( lookup . 'price' ) '10' )) }} out of stock {{ el…" at bounding box center [494, 439] width 328 height 496
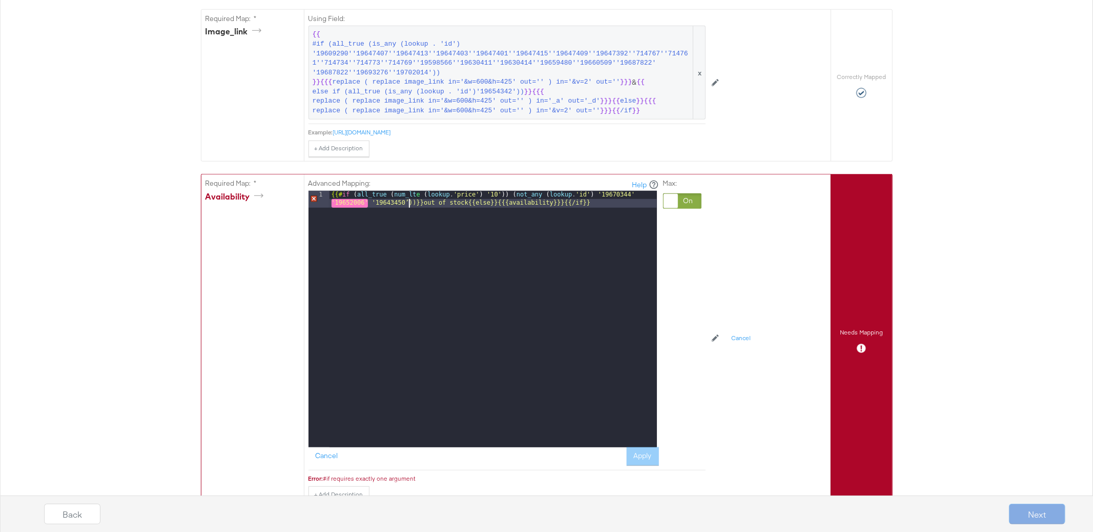
click at [409, 205] on div "{{# if ( all_true ( num_lt e ( lookup . 'price' ) '10' )) ( not_any ( lookup . …" at bounding box center [494, 336] width 328 height 291
click at [639, 462] on button "Apply" at bounding box center [643, 456] width 32 height 18
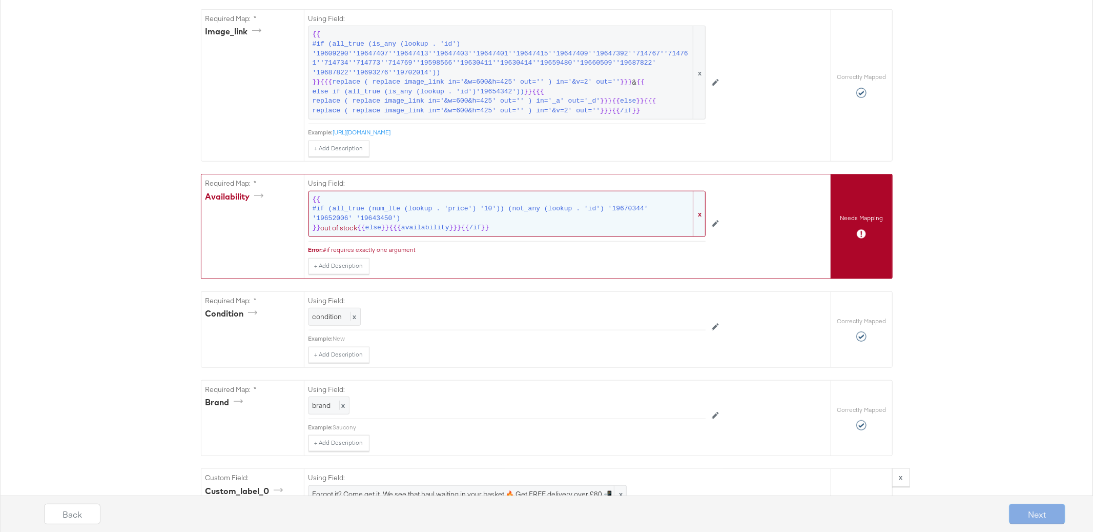
click at [496, 217] on span "#if (all_true (num_lte (lookup . 'price') '10')) (not_any (lookup . 'id') '1967…" at bounding box center [502, 213] width 379 height 19
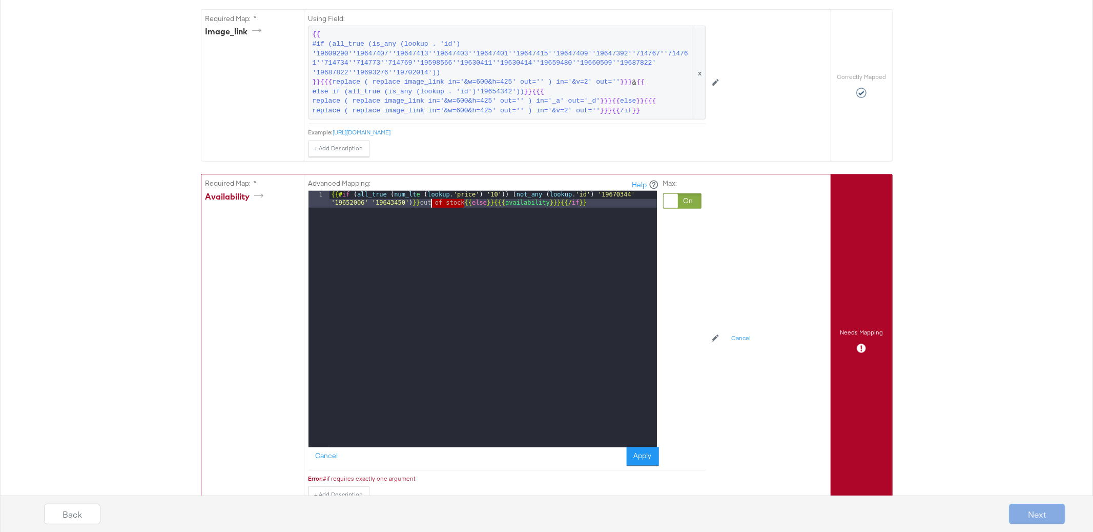
drag, startPoint x: 465, startPoint y: 202, endPoint x: 434, endPoint y: 204, distance: 31.3
click at [433, 203] on div "{{# if ( all_true ( num_lt e ( lookup . 'price' ) '10' )) ( not_any ( lookup . …" at bounding box center [494, 336] width 328 height 291
click at [638, 446] on div "{{# if ( all_true ( num_lt e ( lookup . 'price' ) '10' )) ( not_any ( lookup . …" at bounding box center [494, 336] width 328 height 291
click at [644, 454] on button "Apply" at bounding box center [643, 456] width 32 height 18
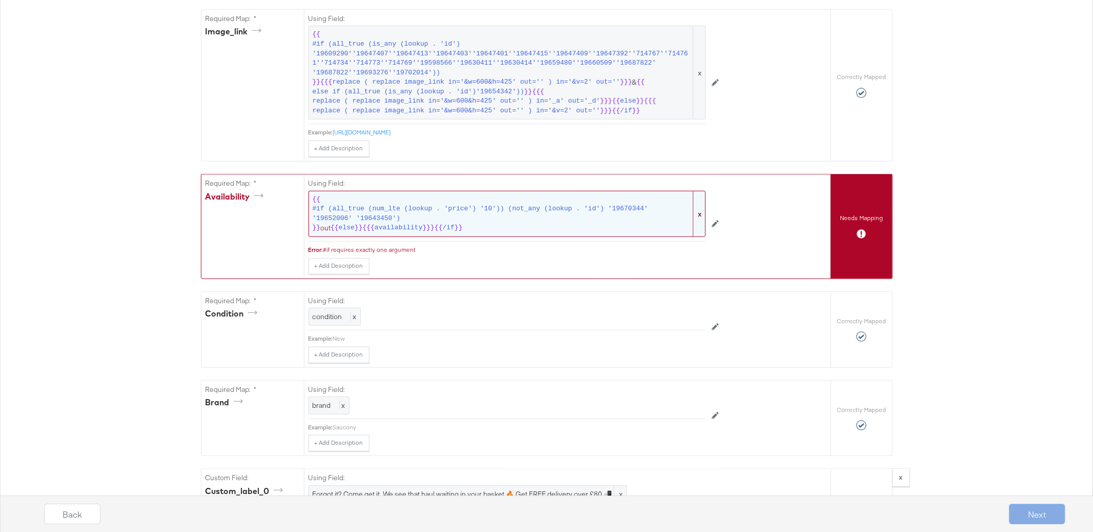
click at [443, 227] on span "/if" at bounding box center [449, 228] width 12 height 10
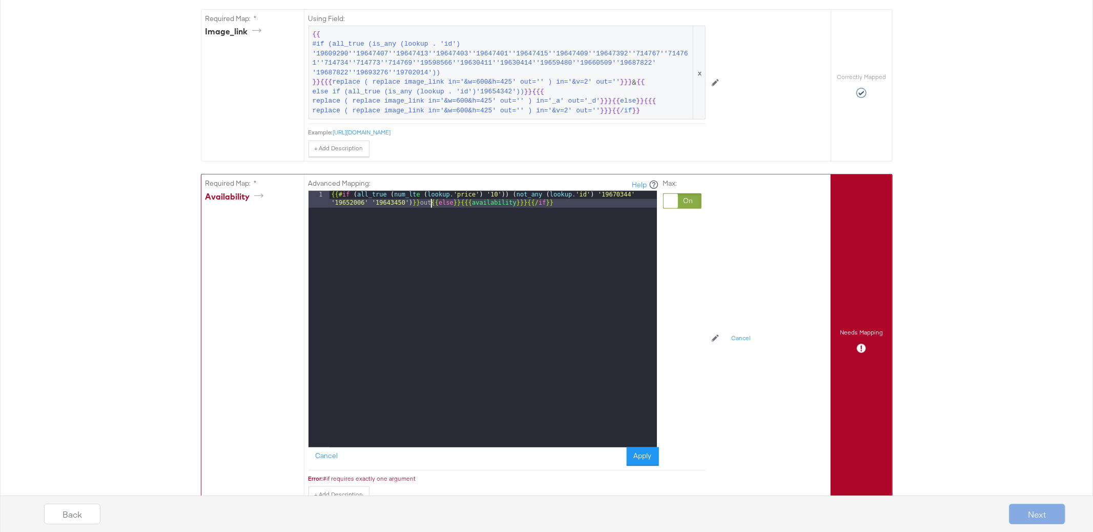
click at [430, 207] on div "{{# if ( all_true ( num_lt e ( lookup . 'price' ) '10' )) ( not_any ( lookup . …" at bounding box center [494, 336] width 328 height 291
click at [634, 457] on button "Apply" at bounding box center [643, 456] width 32 height 18
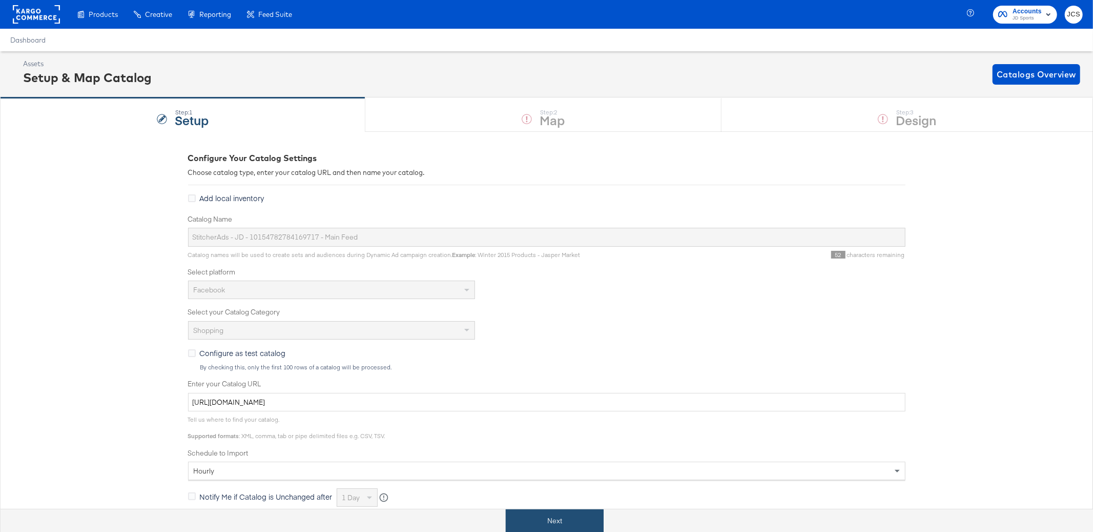
click at [542, 529] on button "Next" at bounding box center [555, 520] width 98 height 23
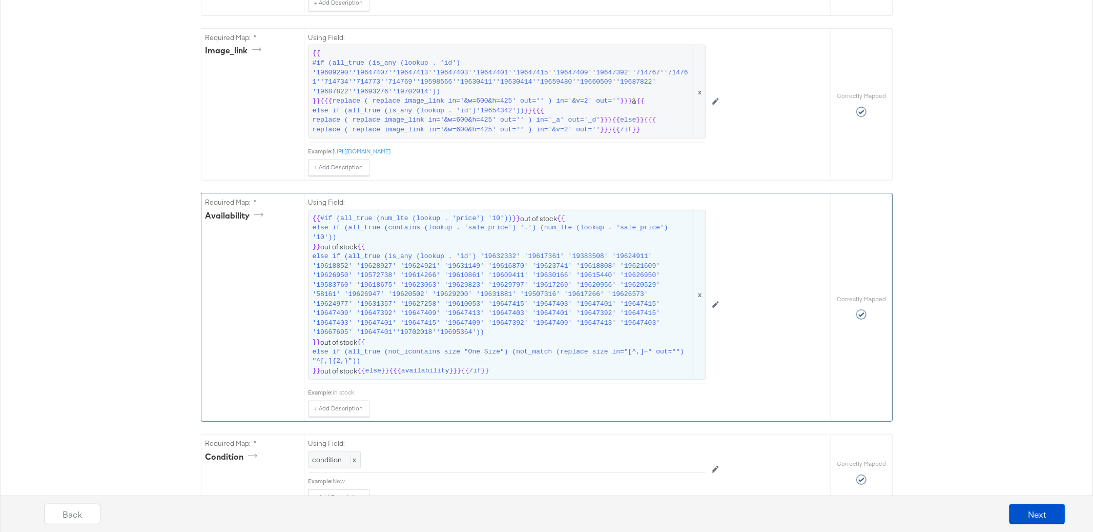
scroll to position [660, 0]
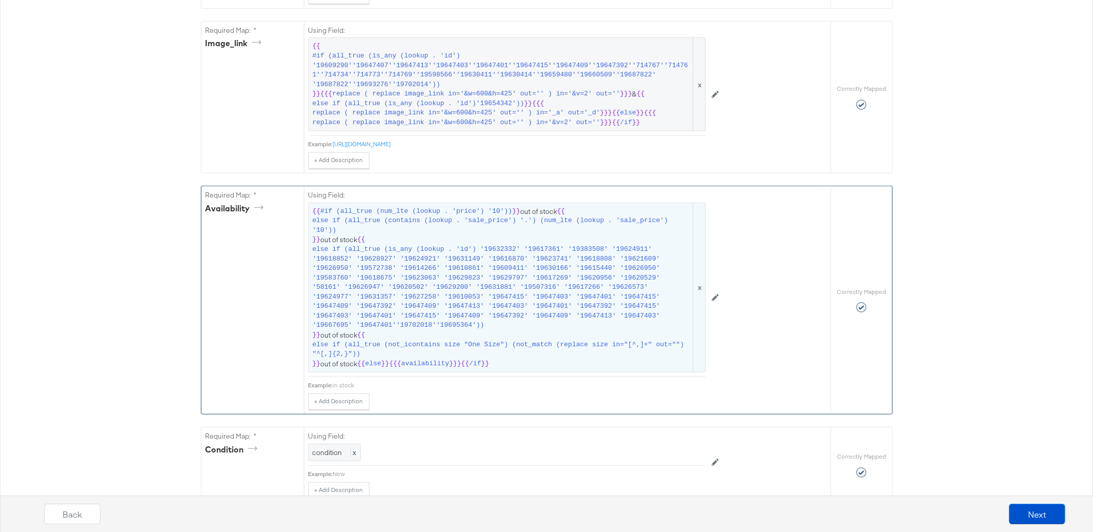
click at [352, 246] on span "else if (all_true (is_any (lookup . 'id') '19632332' '19617361' '19383508' '196…" at bounding box center [502, 287] width 379 height 86
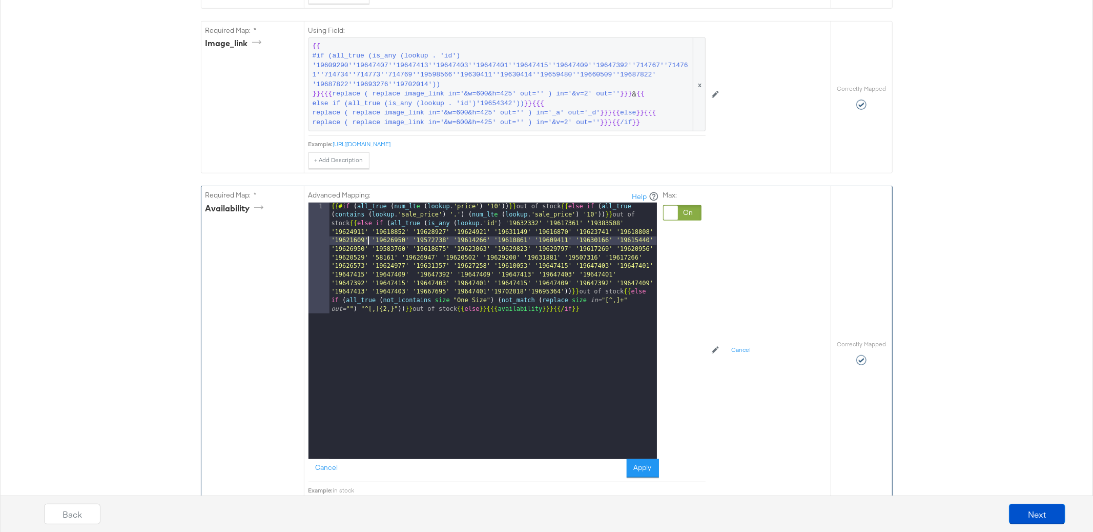
click at [370, 245] on div "{{# if ( all_true ( num_lt e ( lookup . 'price' ) '10' )) }} out of stock {{ el…" at bounding box center [494, 441] width 328 height 478
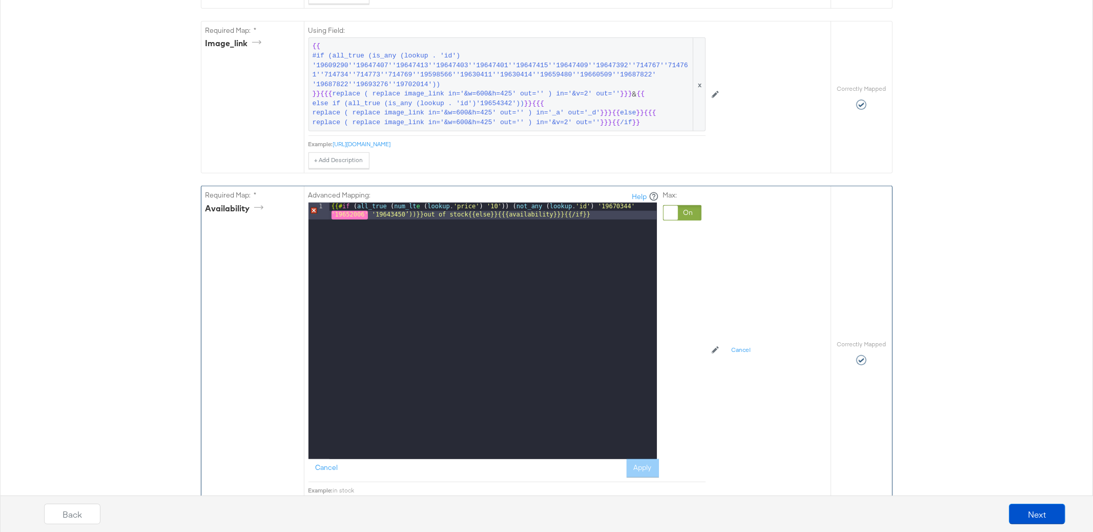
drag, startPoint x: 410, startPoint y: 214, endPoint x: 420, endPoint y: 220, distance: 11.5
click at [410, 214] on div "{{# if ( all_true ( num_lt e ( lookup . 'price' ) '10' )) ( not_any ( lookup . …" at bounding box center [494, 347] width 328 height 291
drag, startPoint x: 516, startPoint y: 207, endPoint x: 389, endPoint y: 205, distance: 127.1
click at [389, 205] on div "{{# if ( all_true ( num_lt e ( lookup . 'price' ) '10' )) ( not_any ( lookup . …" at bounding box center [494, 347] width 328 height 291
click at [609, 207] on div "{{# if ( all_true ( not_any ( lookup . 'id' ) '19670344' '19652006' '19643450' …" at bounding box center [494, 347] width 328 height 291
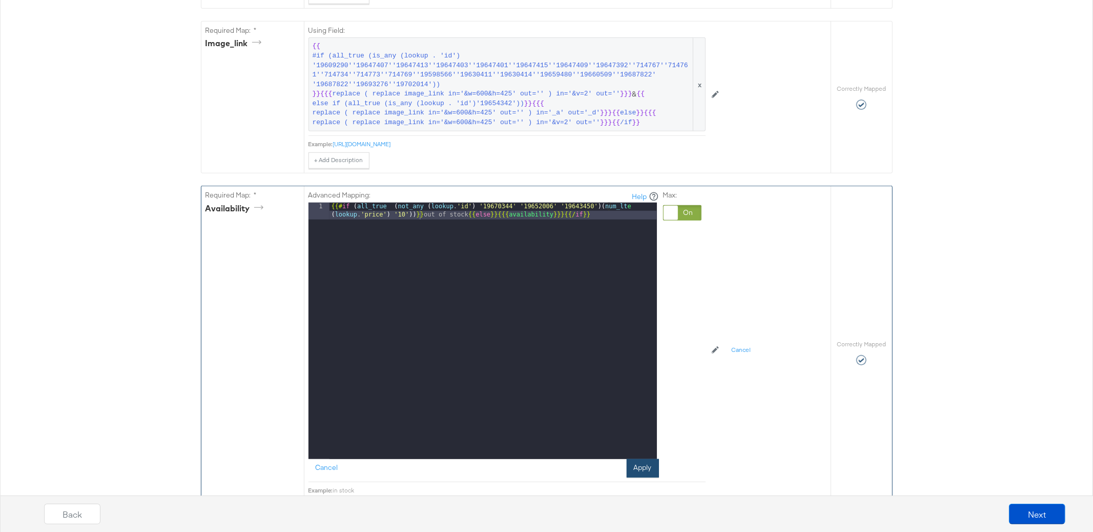
click at [641, 463] on button "Apply" at bounding box center [643, 468] width 32 height 18
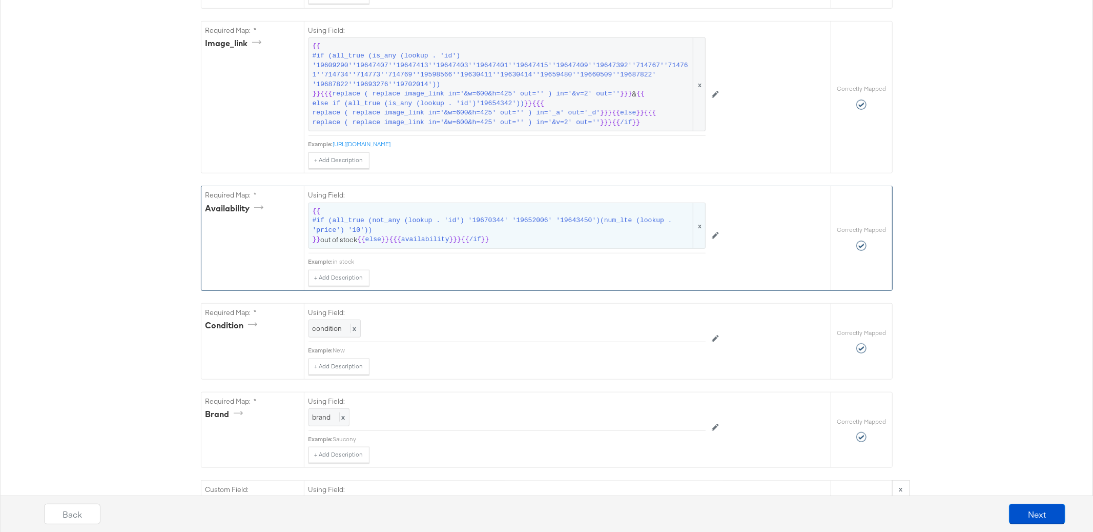
click at [501, 235] on span "#if (all_true (not_any (lookup . 'id') '19670344' '19652006' '19643450')(num_lt…" at bounding box center [502, 225] width 379 height 19
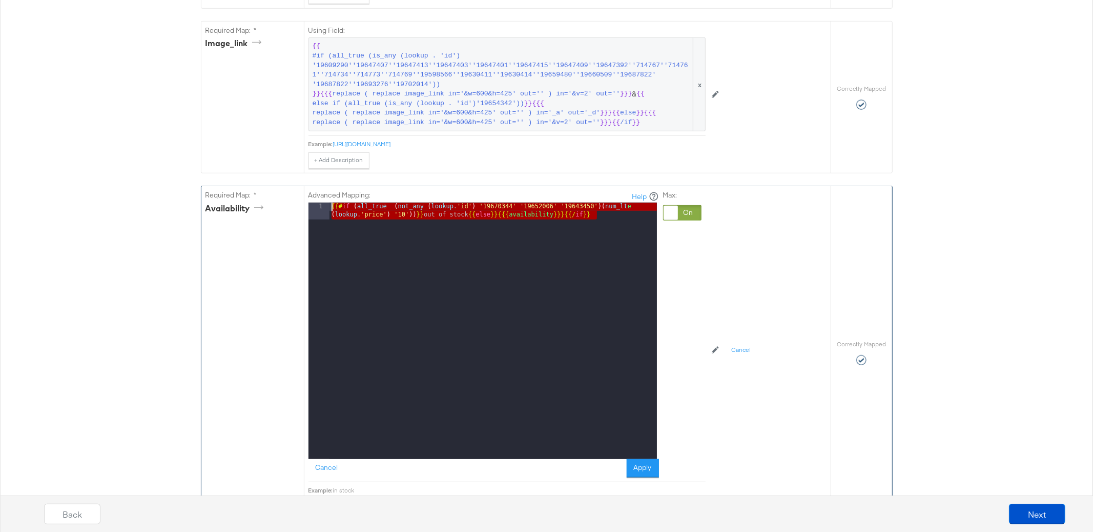
drag, startPoint x: 601, startPoint y: 216, endPoint x: 308, endPoint y: 206, distance: 293.4
click at [309, 206] on div "1 {{# if ( all_true ( not_any ( lookup . 'id' ) '19670344' '19652006' '19643450…" at bounding box center [483, 330] width 349 height 256
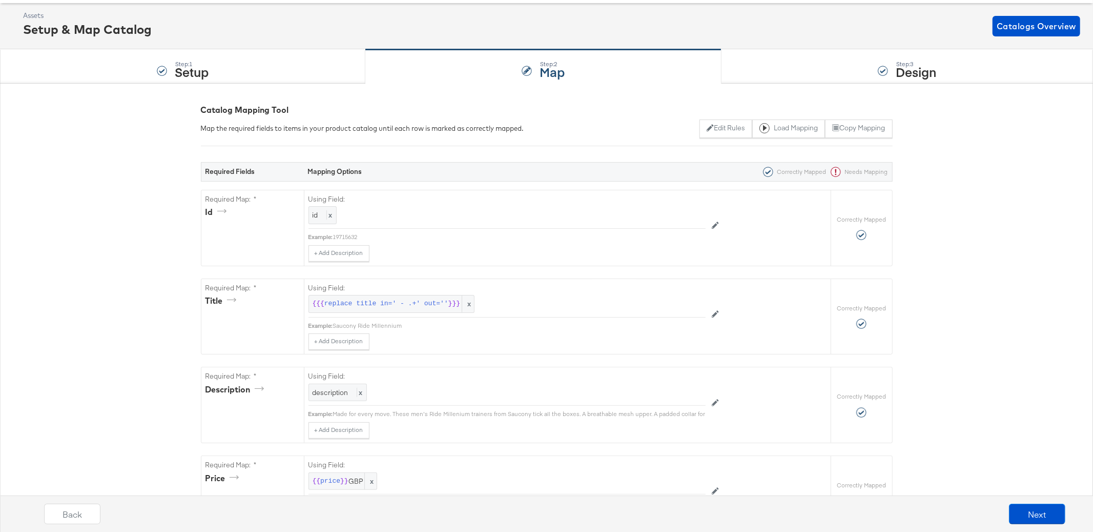
scroll to position [0, 0]
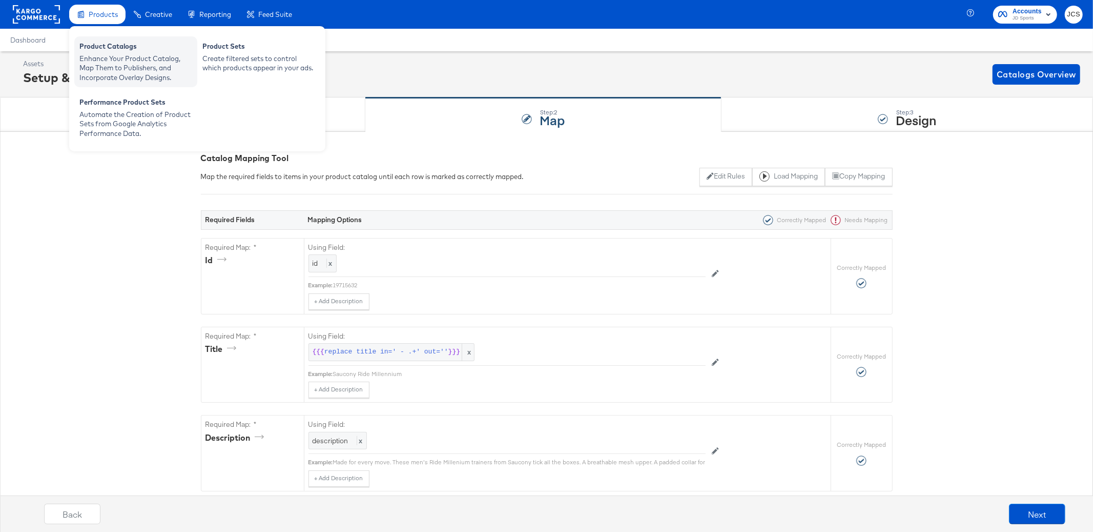
click at [95, 60] on div "Enhance Your Product Catalog, Map Them to Publishers, and Incorporate Overlay D…" at bounding box center [135, 68] width 113 height 29
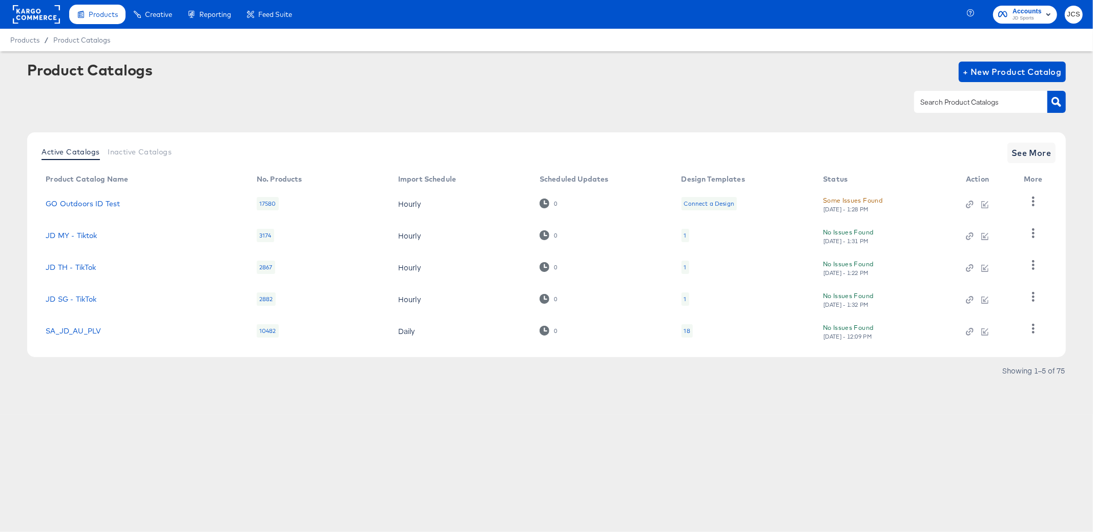
click at [983, 100] on input "text" at bounding box center [972, 102] width 109 height 12
type input "main"
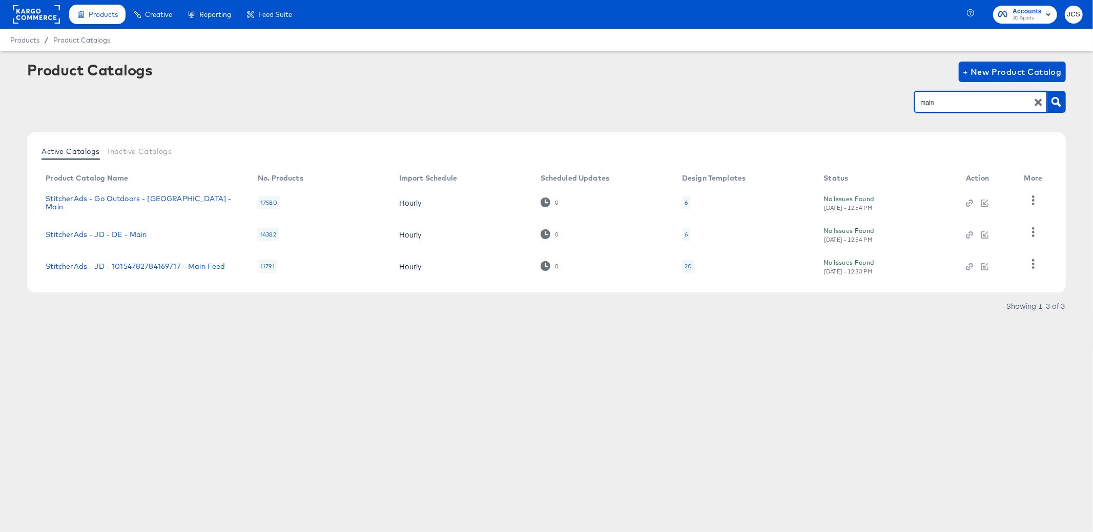
click at [689, 266] on div "20" at bounding box center [688, 266] width 7 height 8
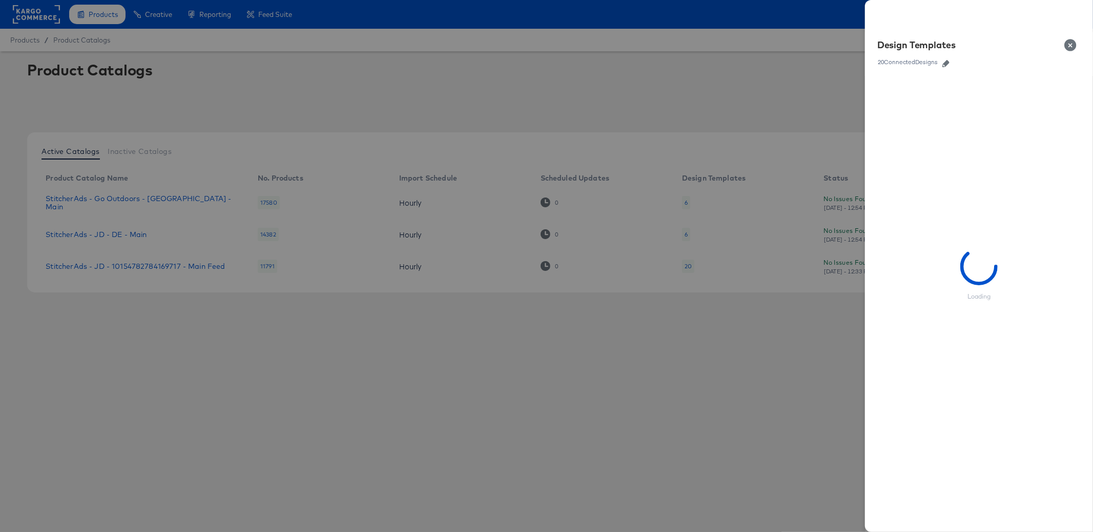
click at [951, 65] on button "button" at bounding box center [945, 63] width 15 height 7
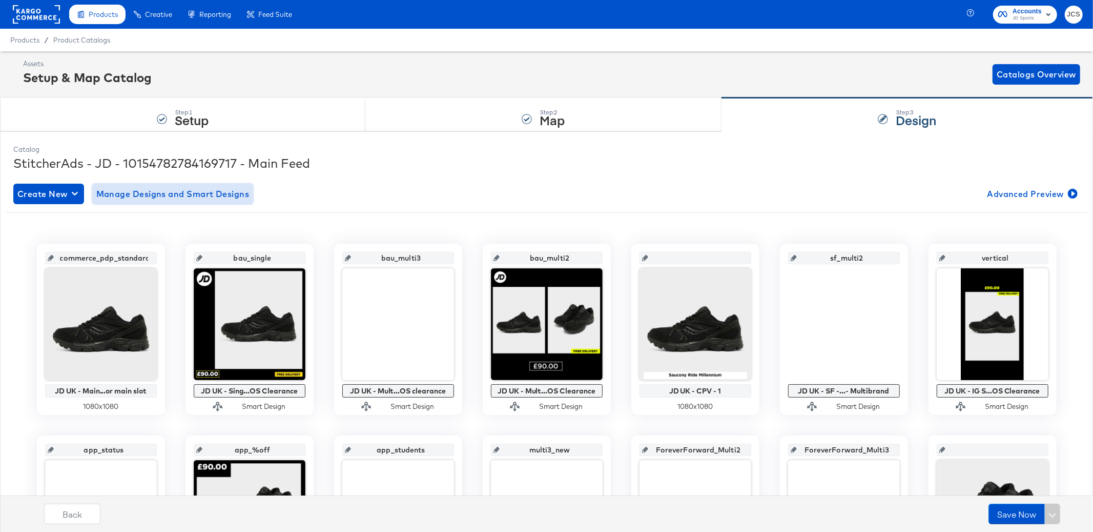
click at [231, 197] on span "Manage Designs and Smart Designs" at bounding box center [172, 194] width 153 height 14
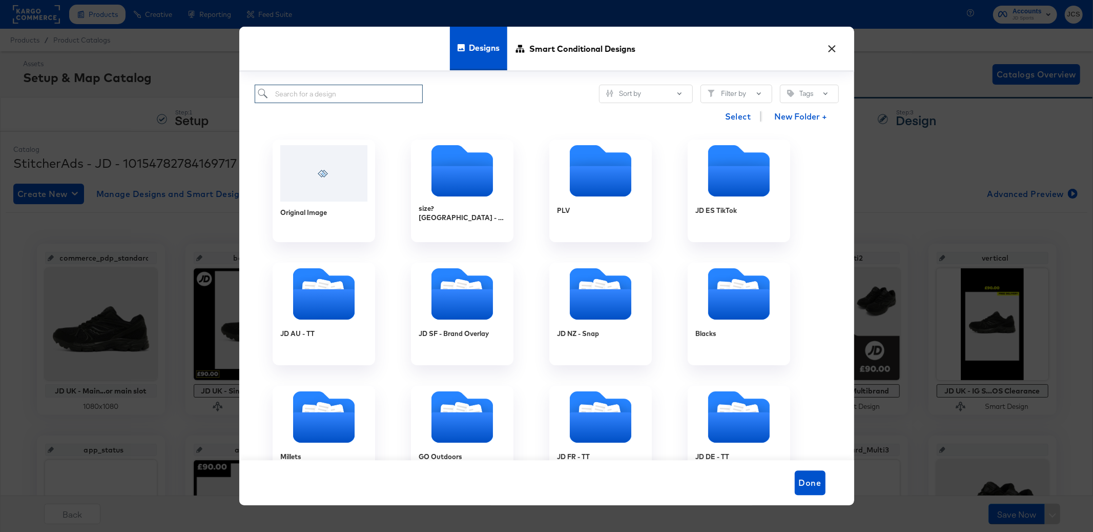
click at [366, 91] on input "search" at bounding box center [339, 94] width 169 height 19
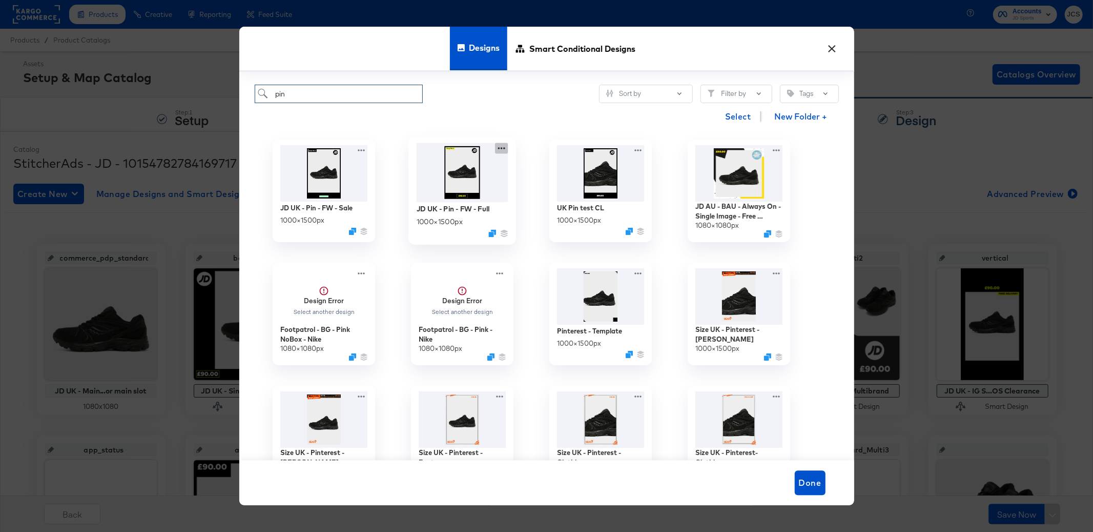
click at [500, 146] on icon at bounding box center [501, 148] width 13 height 11
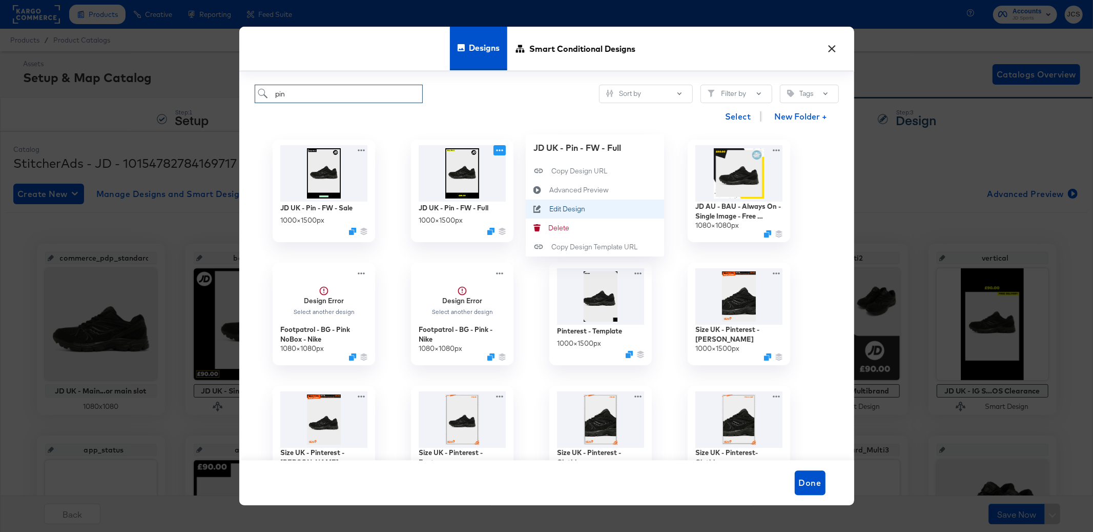
type input "pin"
click at [549, 209] on div "Edit Design Edit Design" at bounding box center [549, 209] width 0 height 0
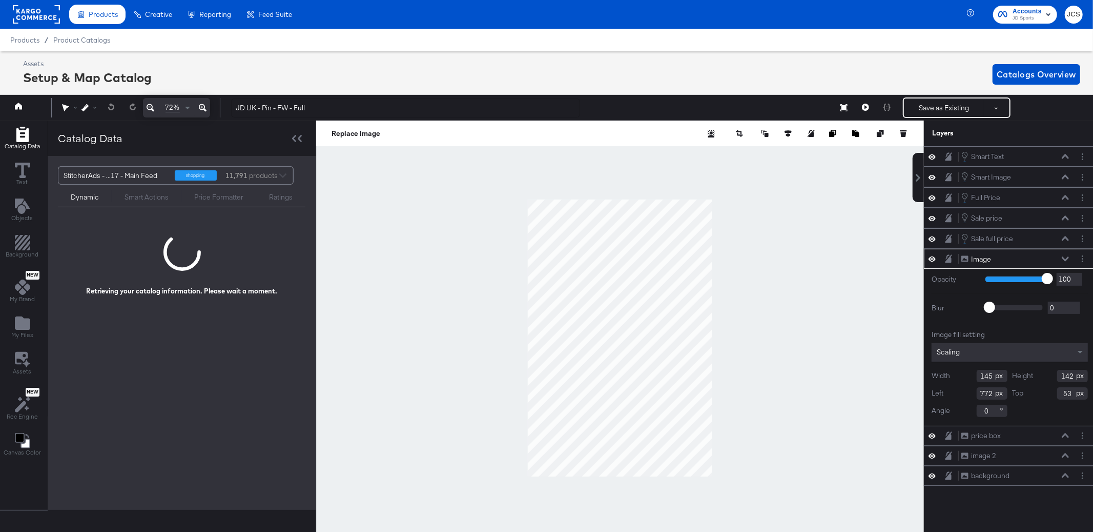
scroll to position [0, 3]
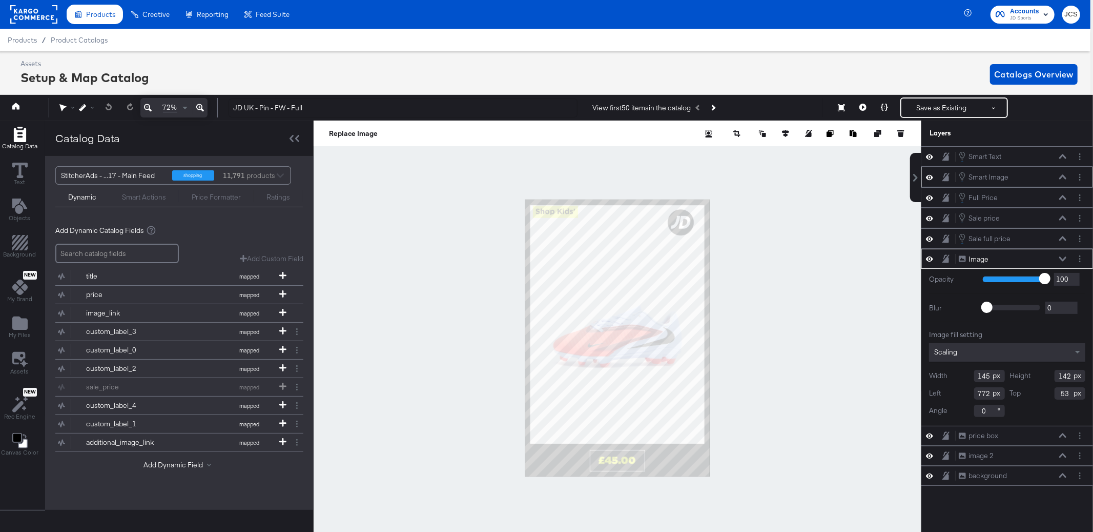
click at [1064, 177] on icon at bounding box center [1062, 177] width 7 height 5
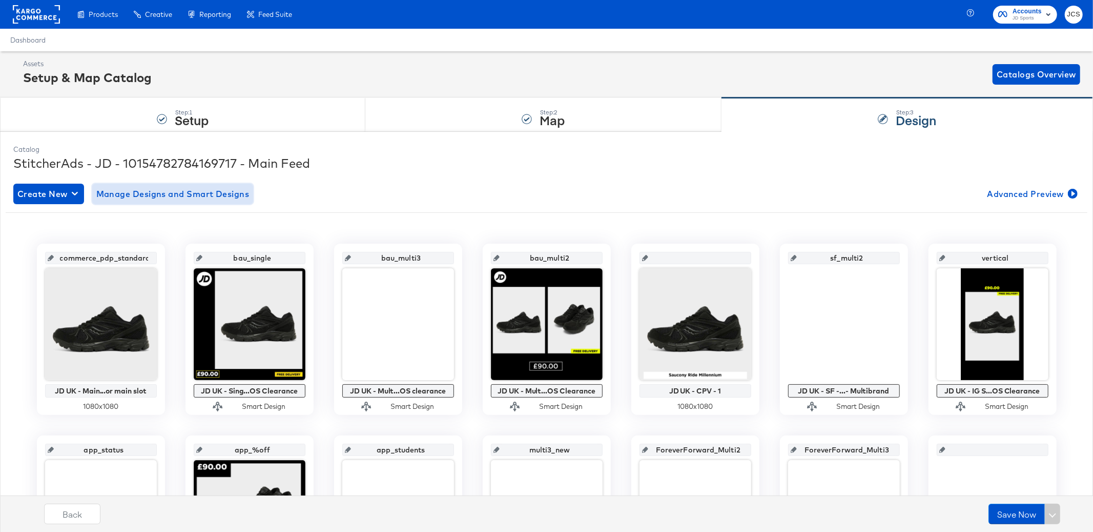
click at [186, 193] on span "Manage Designs and Smart Designs" at bounding box center [172, 194] width 153 height 14
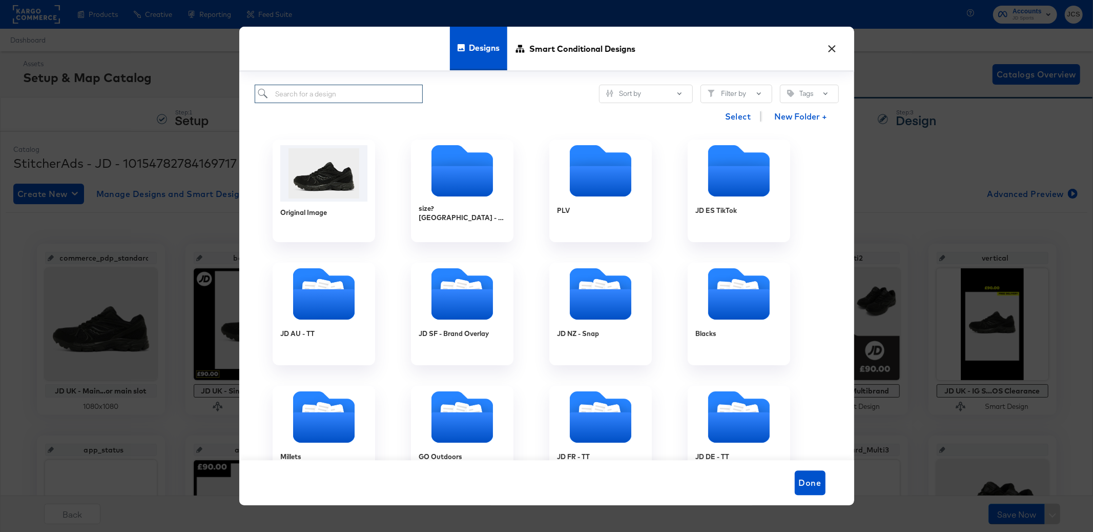
click at [357, 91] on input "search" at bounding box center [339, 94] width 169 height 19
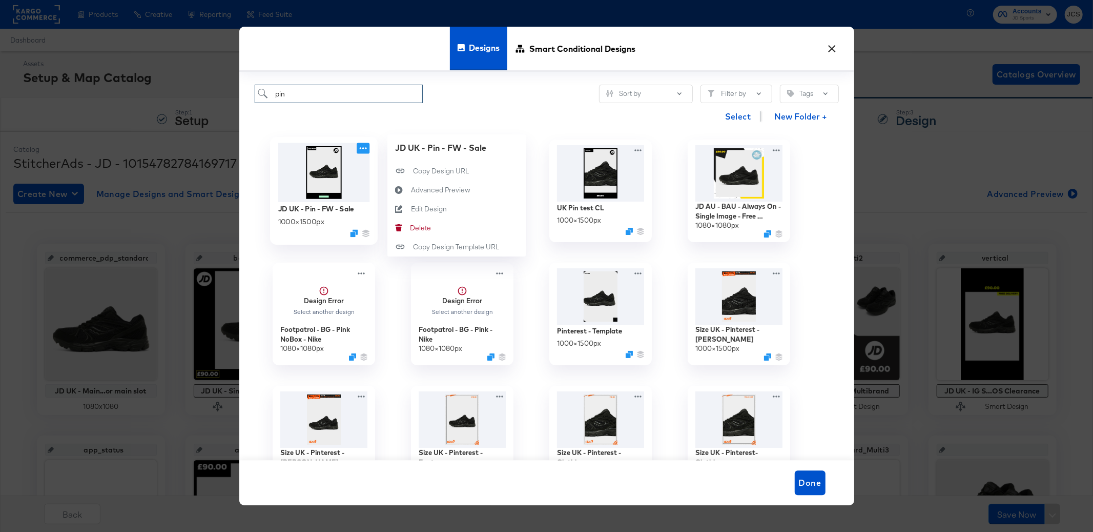
click at [363, 149] on icon at bounding box center [363, 148] width 13 height 11
type input "pin"
click at [411, 209] on div "Edit Design Edit Design" at bounding box center [411, 209] width 0 height 0
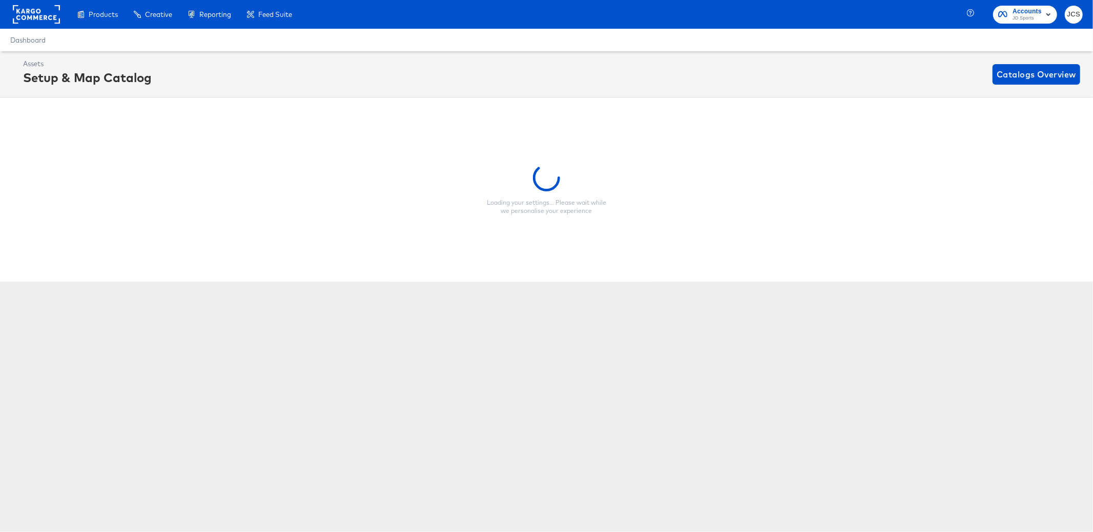
scroll to position [0, 3]
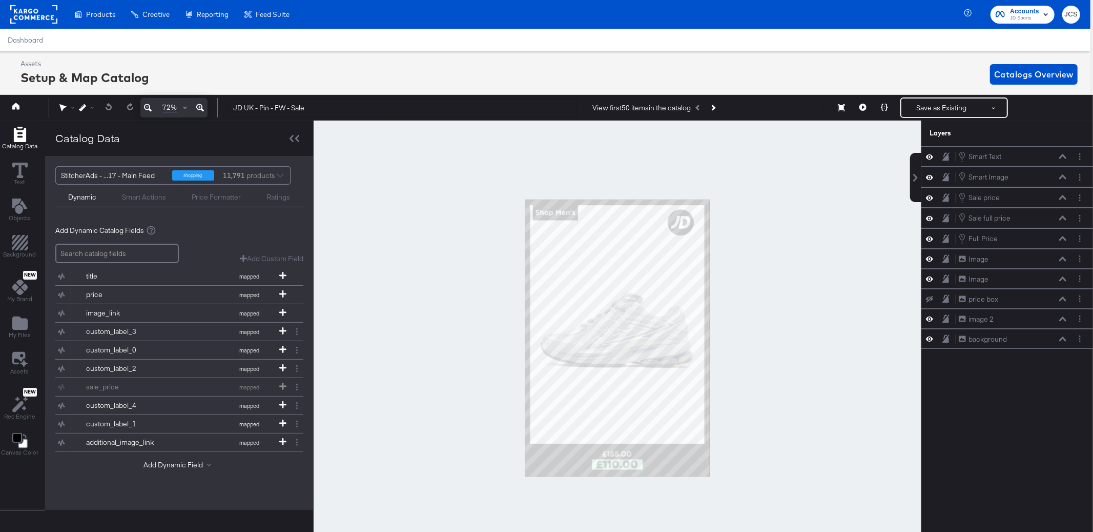
click at [462, 247] on div at bounding box center [618, 337] width 608 height 434
click at [1065, 176] on icon at bounding box center [1062, 176] width 7 height 5
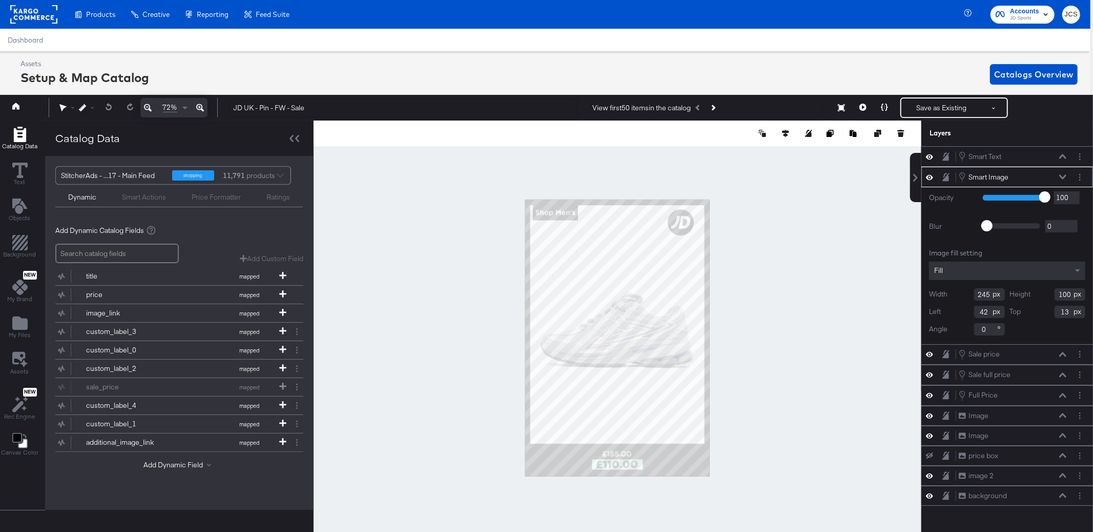
click at [1065, 291] on input "100" at bounding box center [1070, 294] width 31 height 12
type input "67"
click at [1066, 310] on input "13" at bounding box center [1070, 311] width 31 height 12
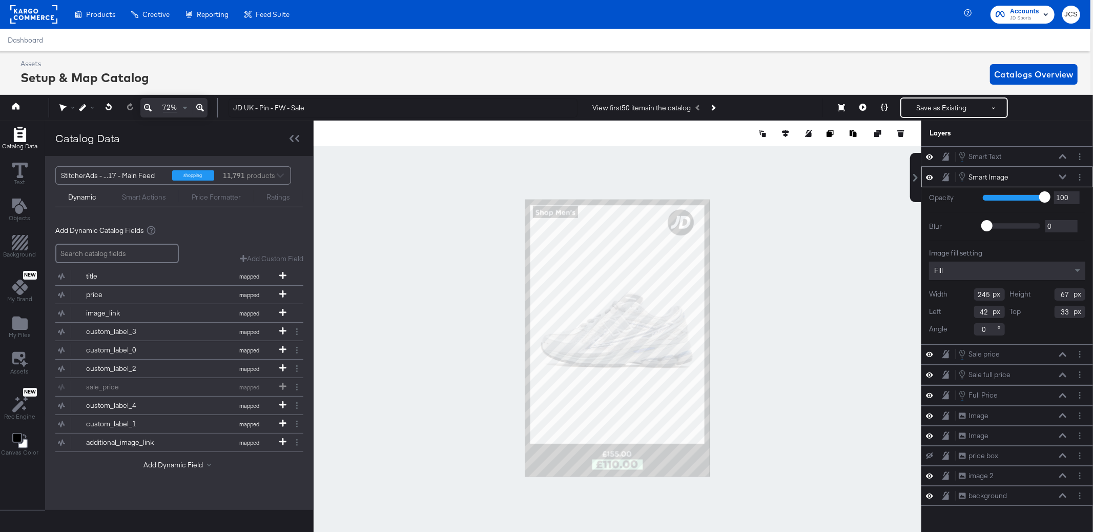
type input "33"
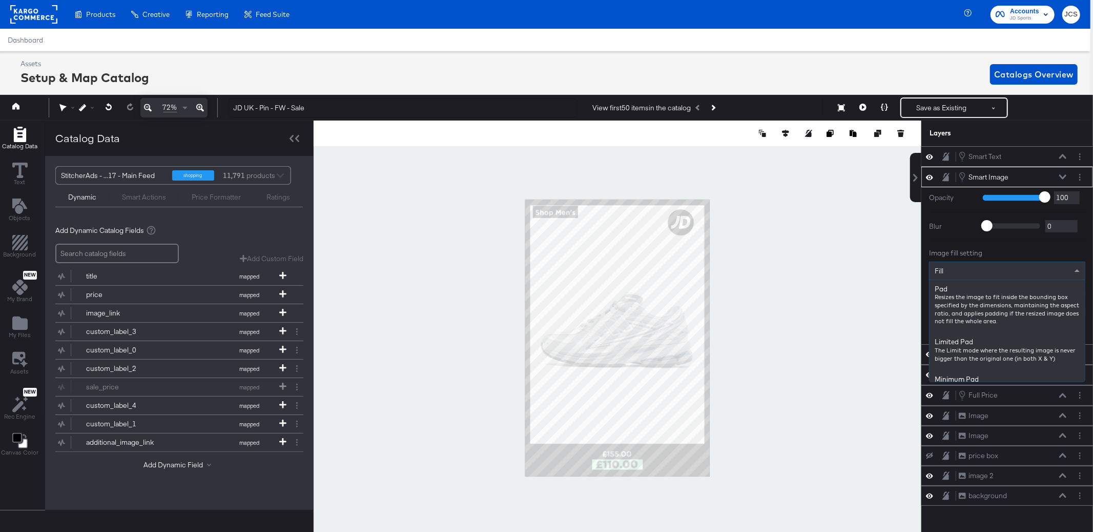
click at [959, 273] on div "Fill" at bounding box center [1007, 270] width 155 height 17
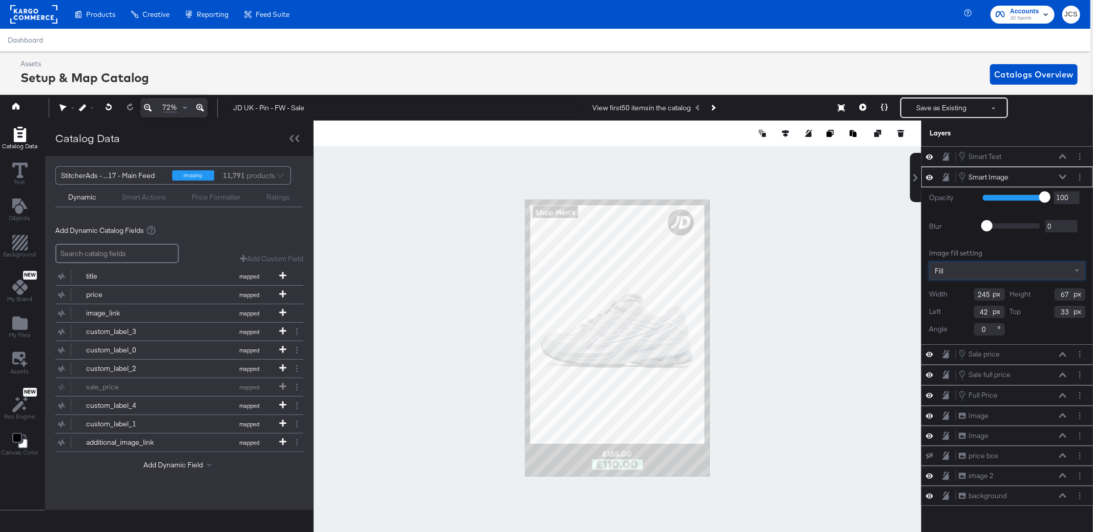
click at [1077, 269] on span at bounding box center [1077, 271] width 5 height 4
click at [1063, 174] on div "Smart Image Smart Image" at bounding box center [1012, 176] width 109 height 11
click at [1063, 176] on icon at bounding box center [1062, 176] width 7 height 5
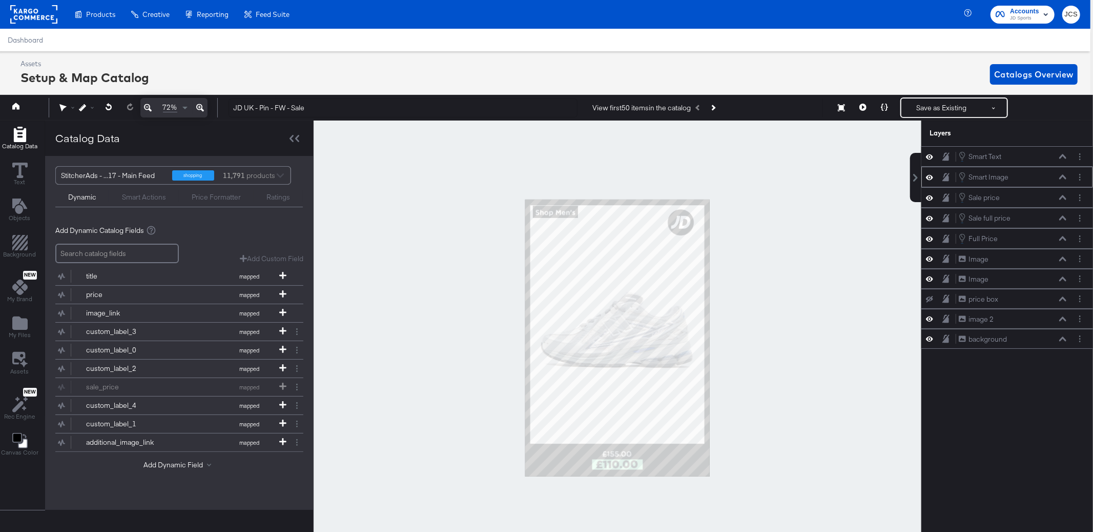
click at [927, 176] on icon at bounding box center [929, 177] width 7 height 9
click at [929, 174] on button at bounding box center [930, 177] width 8 height 8
click at [1083, 176] on button "Layer Options" at bounding box center [1080, 177] width 11 height 11
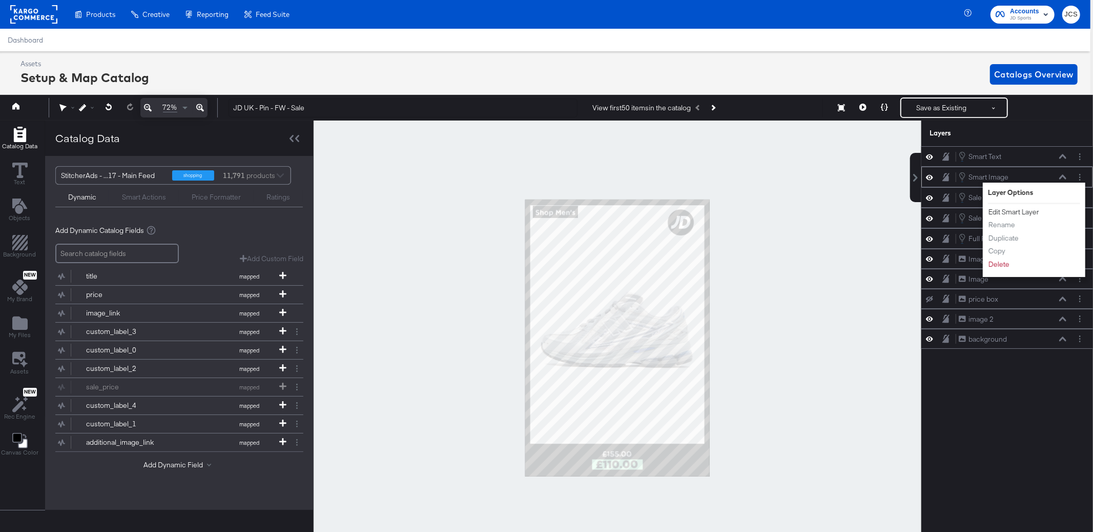
click at [1009, 212] on button "Edit Smart Layer" at bounding box center [1014, 212] width 52 height 11
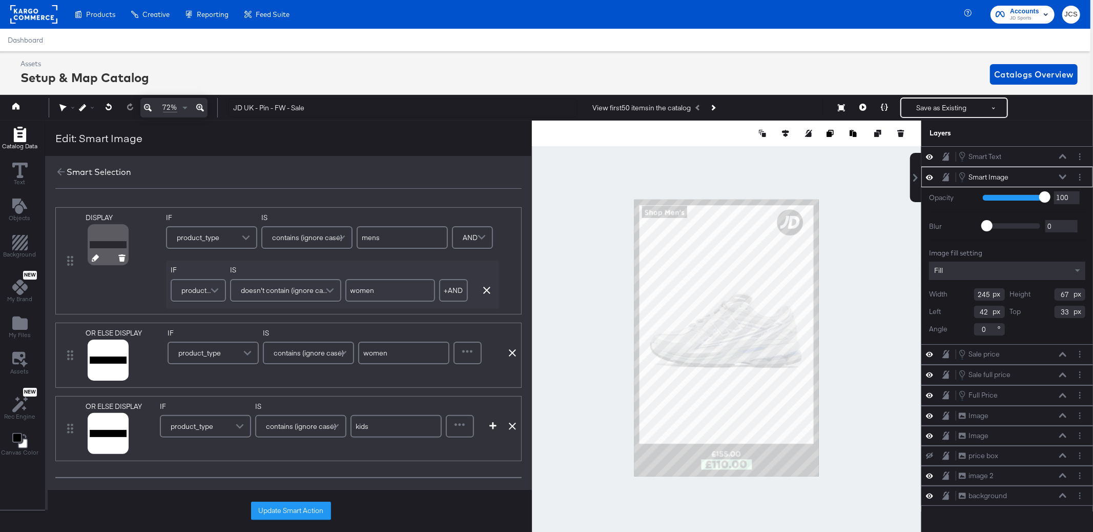
click at [92, 258] on icon at bounding box center [95, 257] width 7 height 7
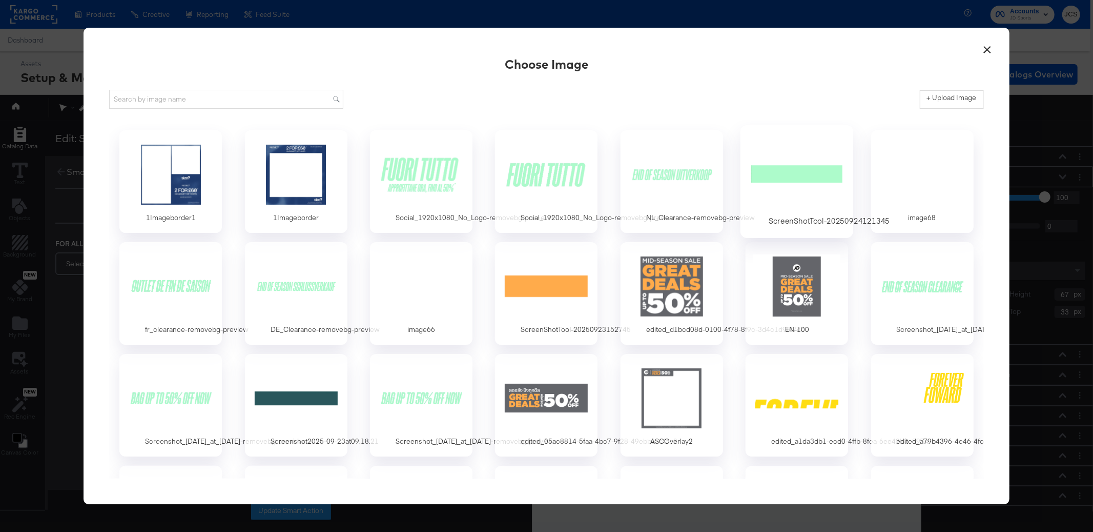
click at [771, 181] on div at bounding box center [797, 173] width 96 height 71
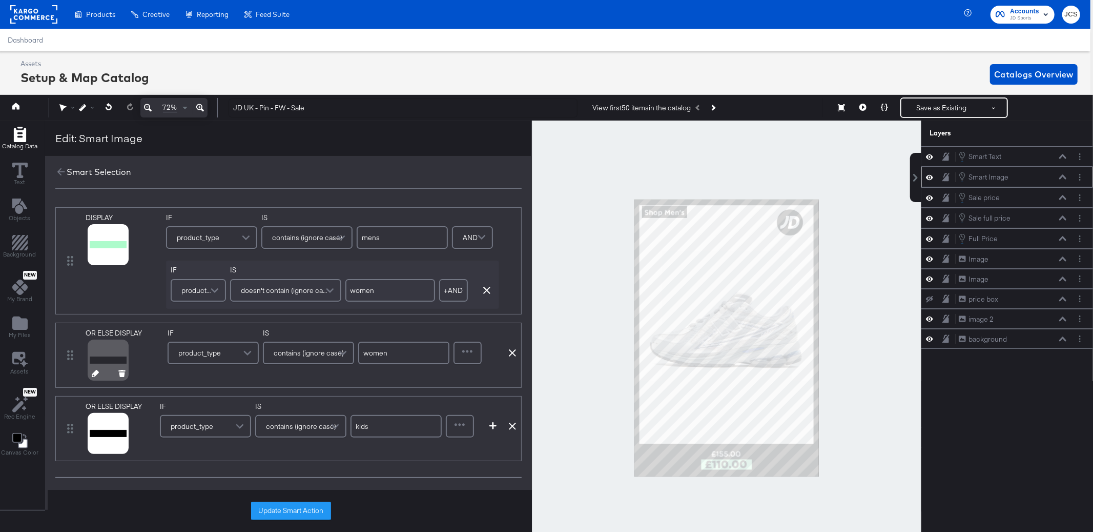
click at [94, 374] on icon at bounding box center [95, 373] width 7 height 7
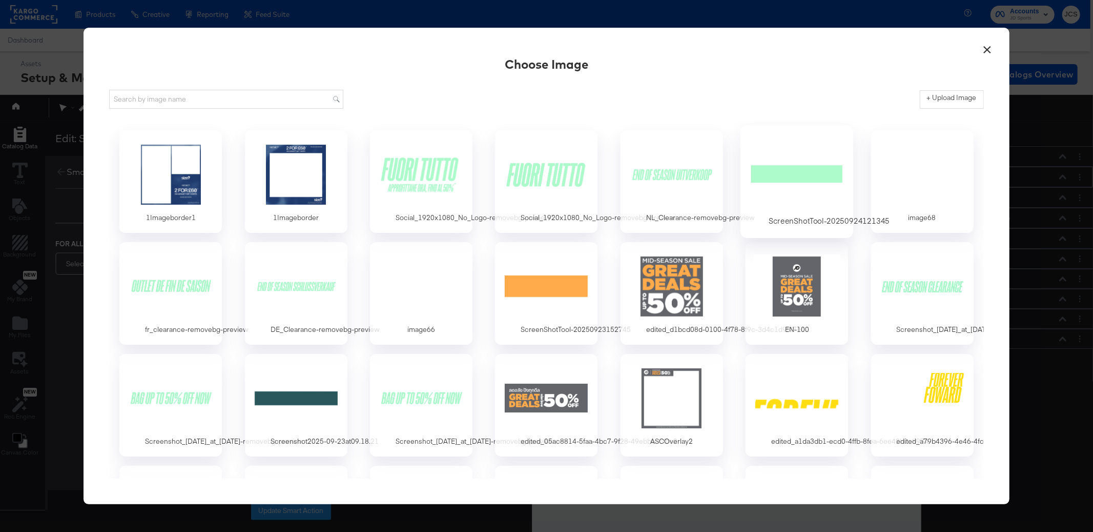
click at [780, 170] on div at bounding box center [797, 173] width 96 height 71
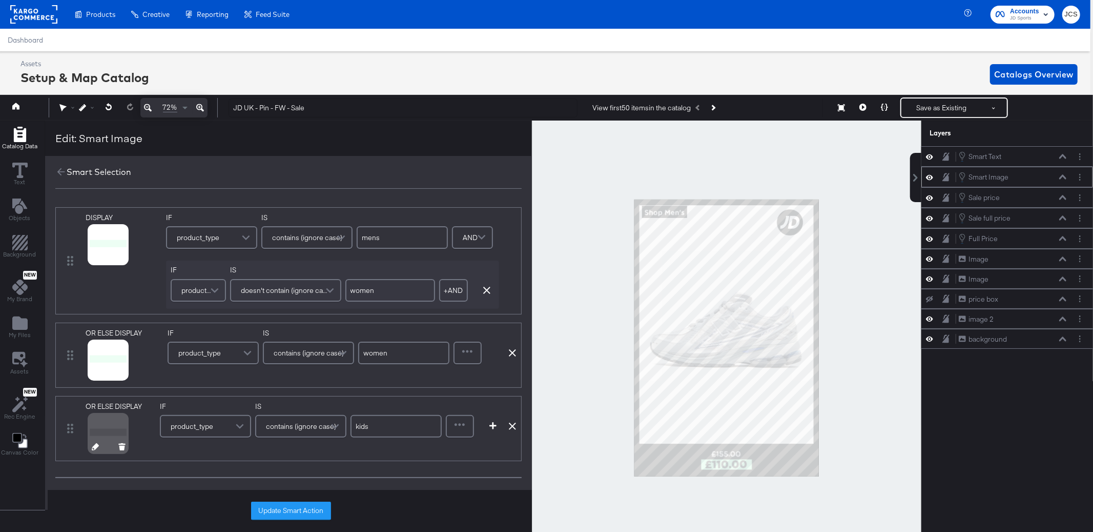
click at [95, 446] on icon at bounding box center [95, 446] width 7 height 7
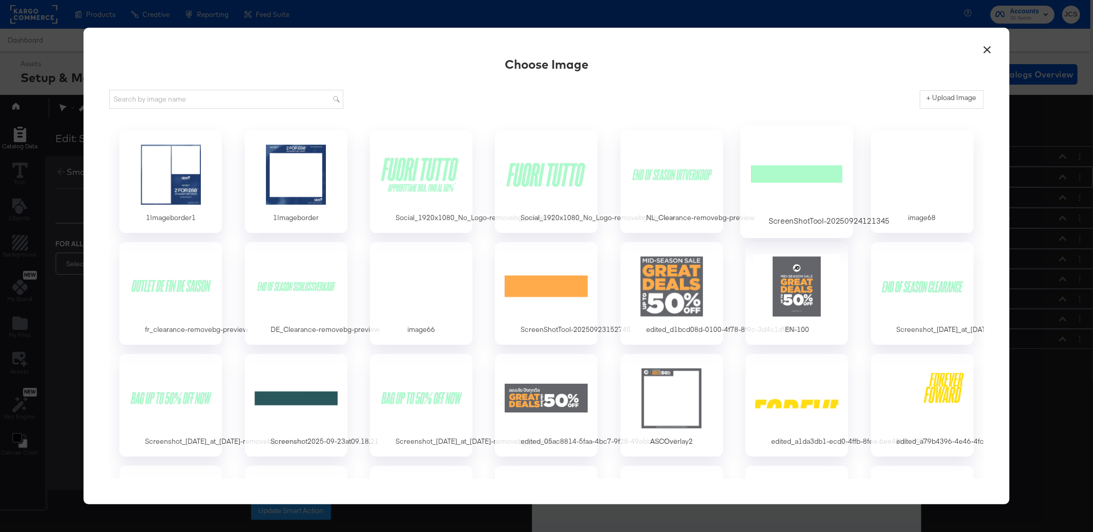
click at [776, 173] on div at bounding box center [797, 173] width 96 height 71
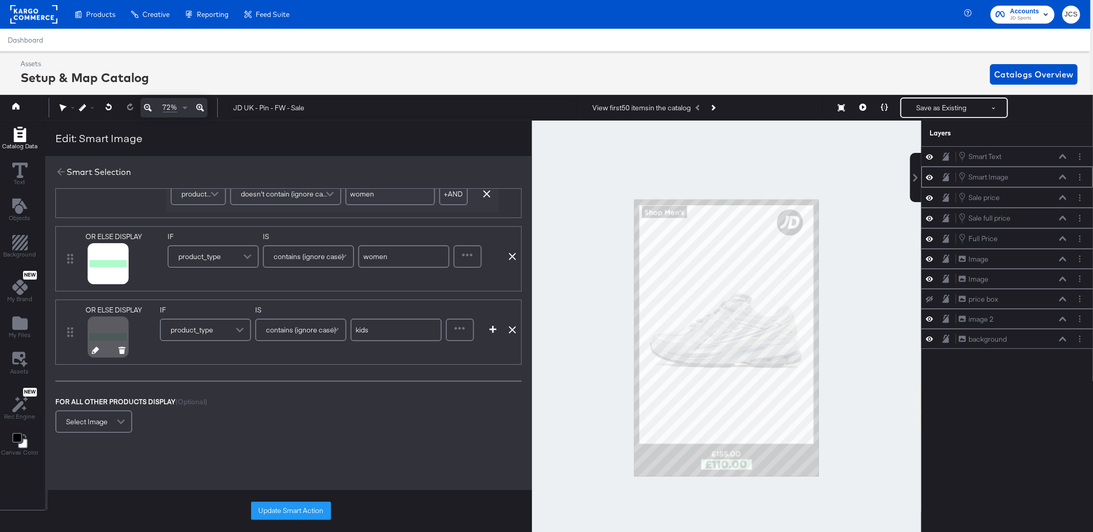
scroll to position [100, 0]
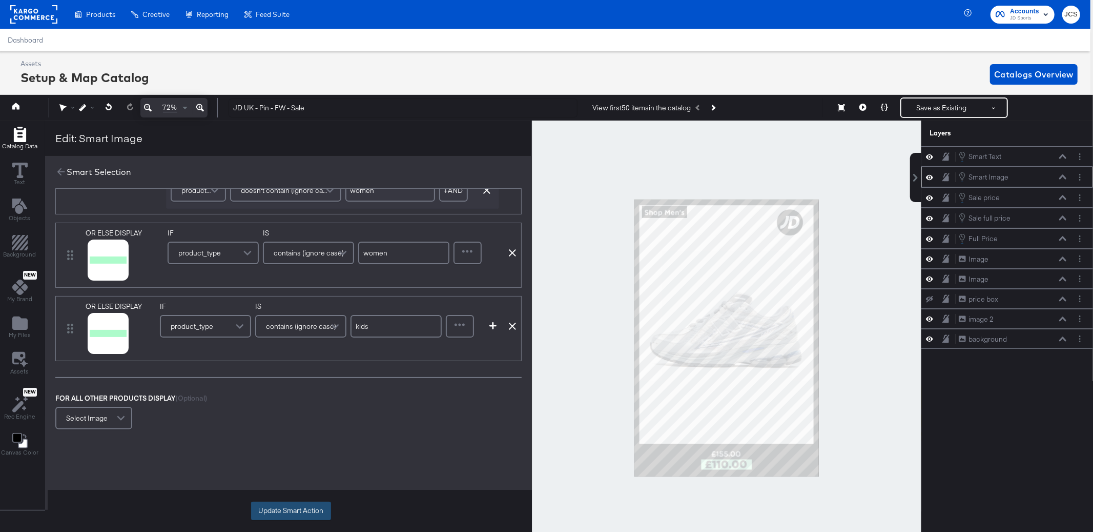
click at [278, 508] on button "Update Smart Action" at bounding box center [291, 510] width 80 height 18
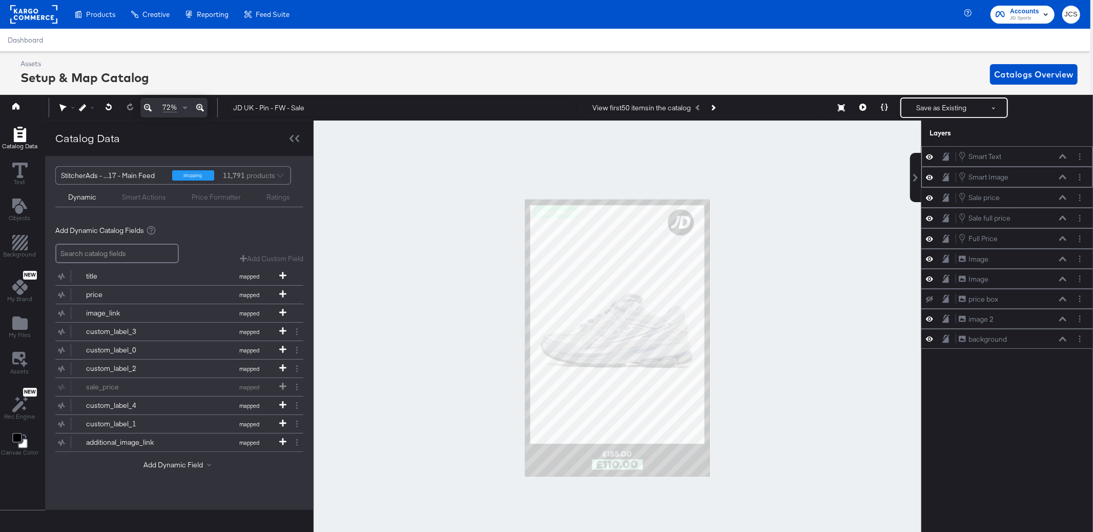
scroll to position [2, 3]
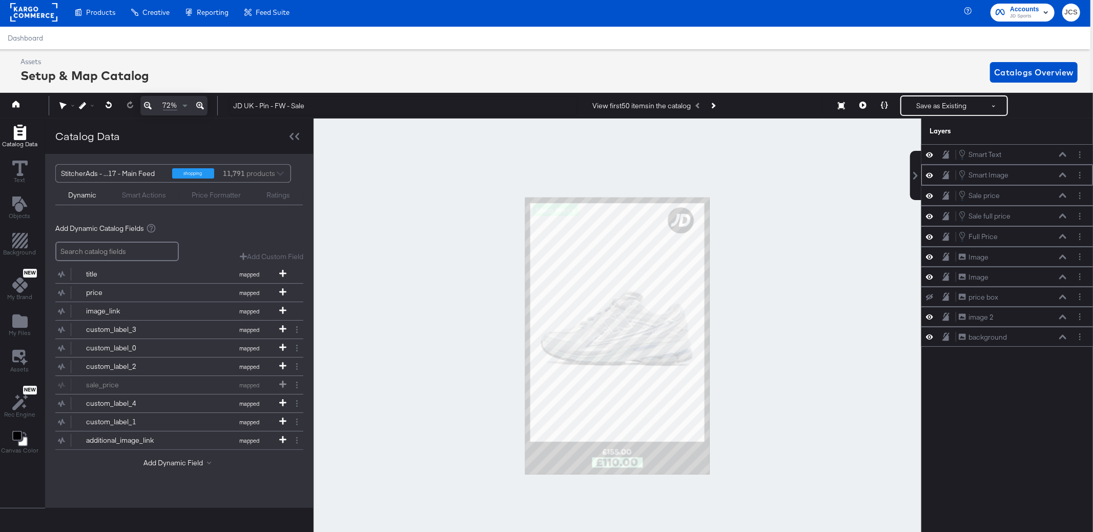
click at [1059, 173] on icon at bounding box center [1062, 174] width 7 height 5
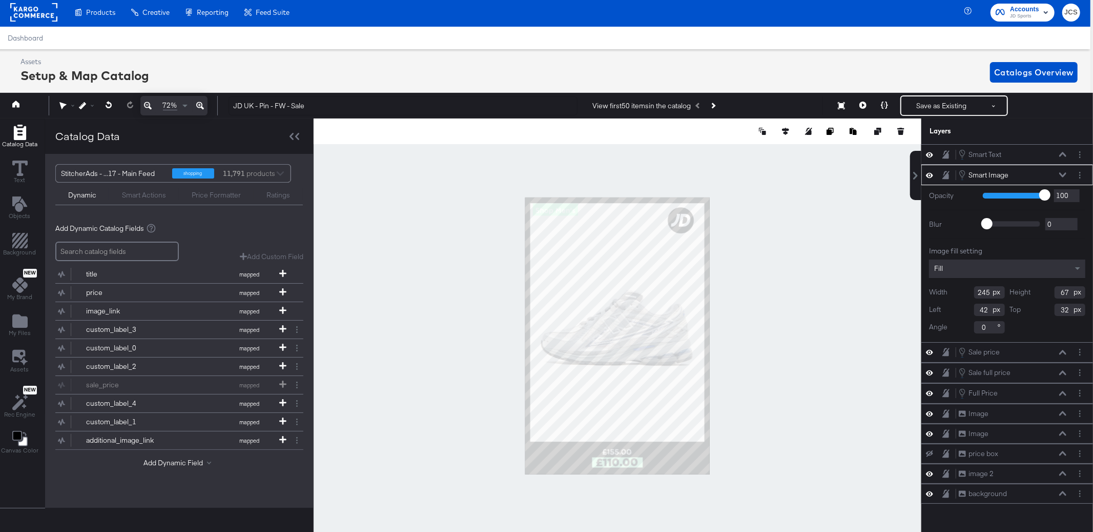
type input "31"
click at [1064, 154] on icon at bounding box center [1062, 154] width 7 height 5
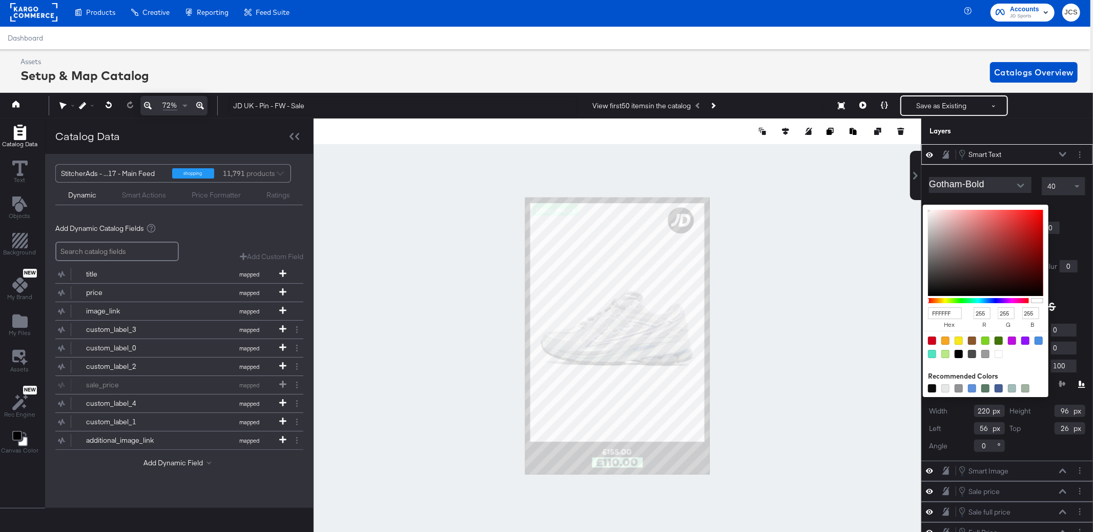
click at [986, 208] on div "FFFFFF hex 255 r 255 g 255 b 100 a Recommended Colors" at bounding box center [1034, 209] width 103 height 8
click at [928, 388] on div at bounding box center [932, 388] width 8 height 8
type input "0C0D0D"
type input "12"
type input "13"
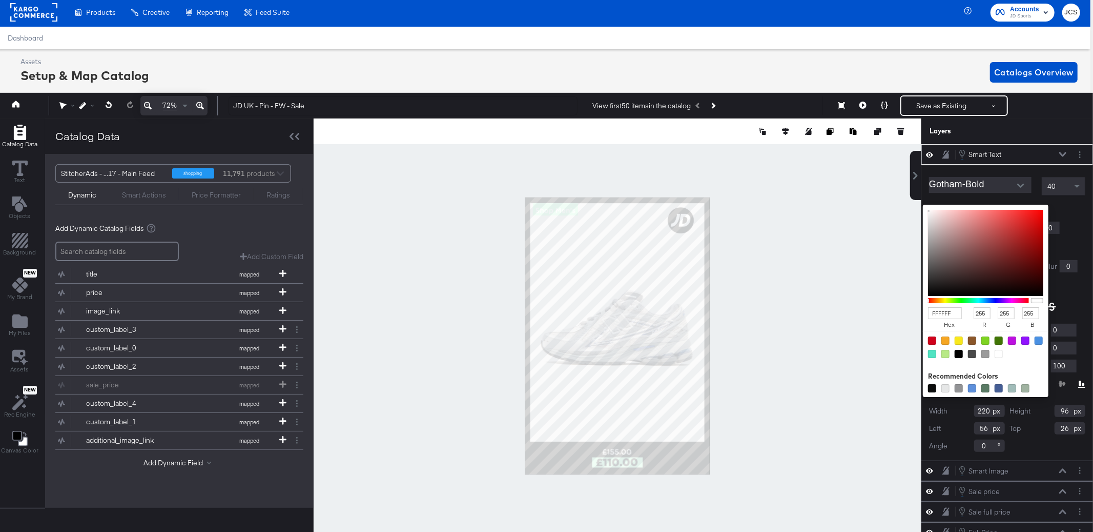
type input "13"
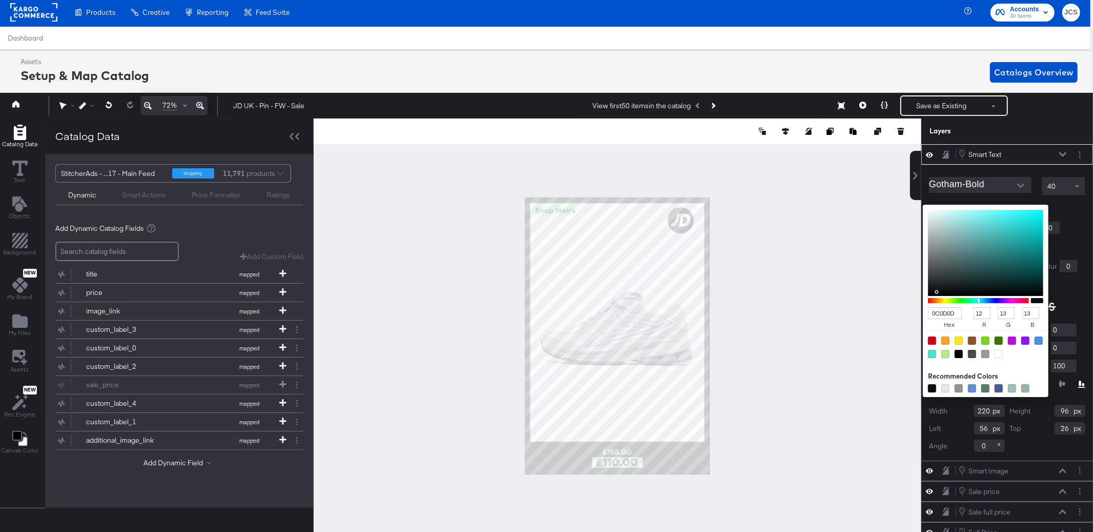
click at [934, 388] on div at bounding box center [932, 388] width 8 height 8
type input "0D0D0D"
type input "13"
type input "080808"
type input "8"
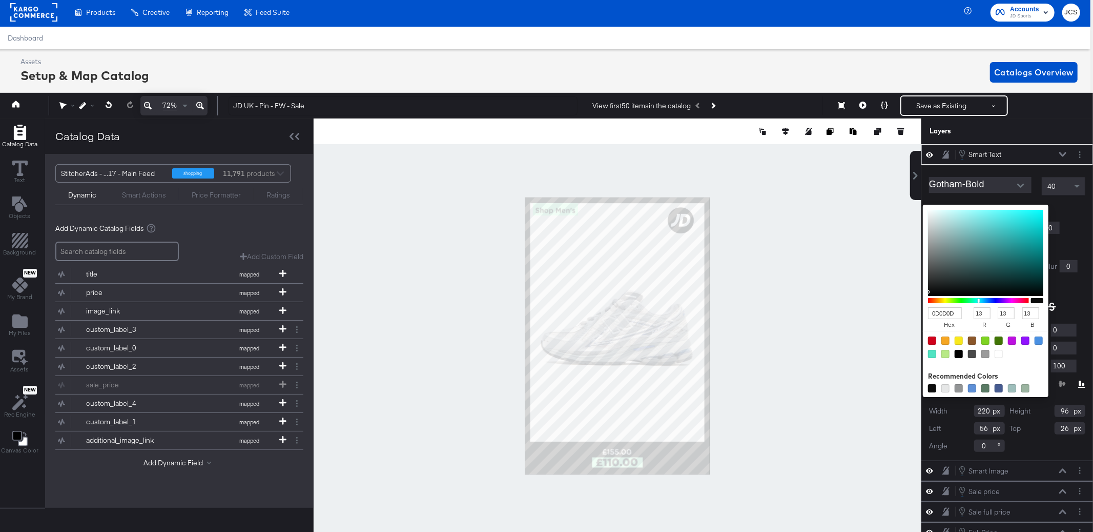
type input "8"
type input "060606"
type input "6"
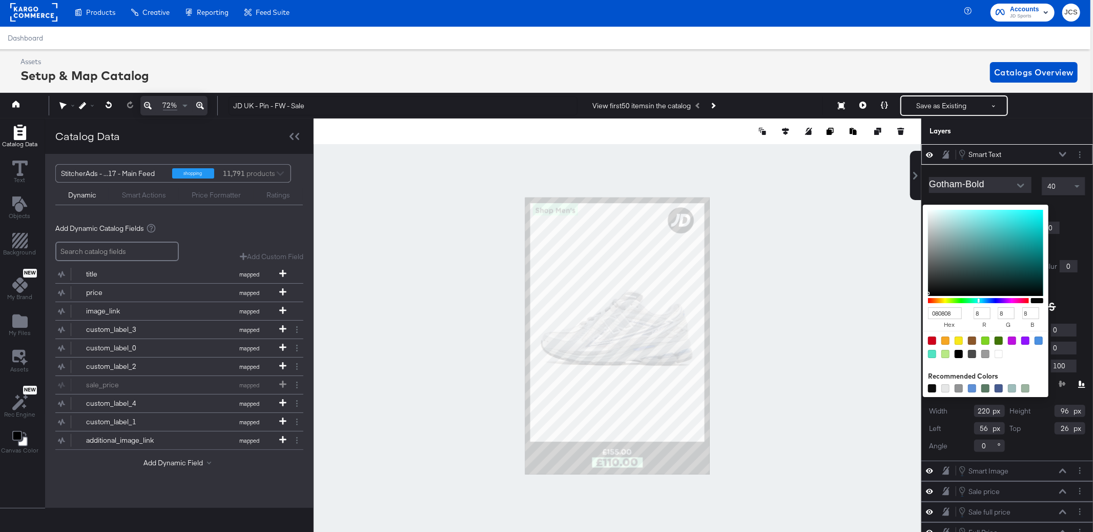
type input "6"
type input "000000"
type input "0"
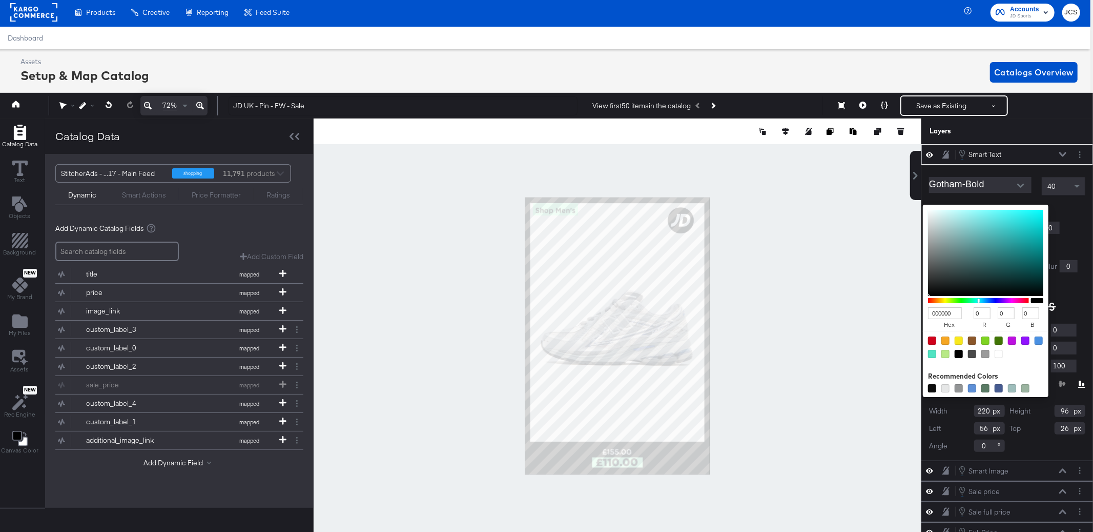
drag, startPoint x: 931, startPoint y: 294, endPoint x: 926, endPoint y: 301, distance: 8.8
click at [926, 301] on div "000000 hex 0 r 0 g 0 b 100 a" at bounding box center [986, 301] width 126 height 192
click at [1079, 291] on div "Gotham-Bold 40 Fill Color: 000000 hex 0 r 0 g 0 b 100 a Recommended Colors Stro…" at bounding box center [1008, 312] width 172 height 295
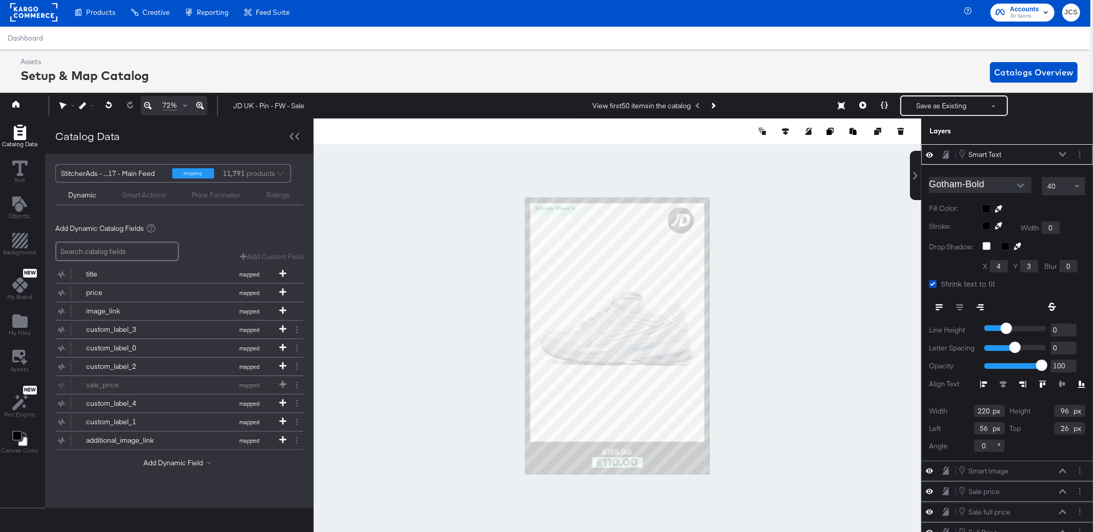
type input "61"
type input "31"
click at [819, 231] on div at bounding box center [618, 335] width 608 height 434
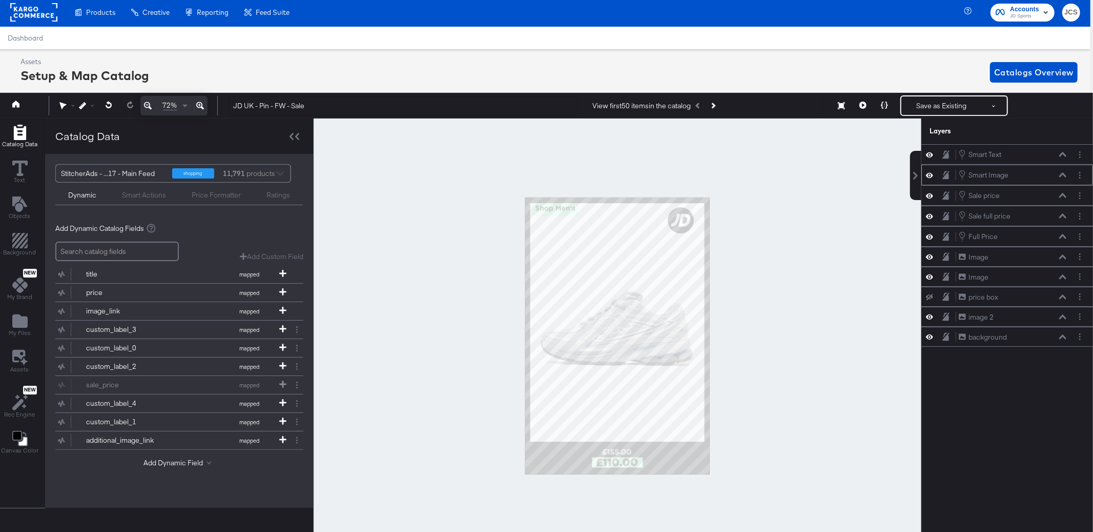
click at [1064, 175] on icon at bounding box center [1062, 175] width 7 height 5
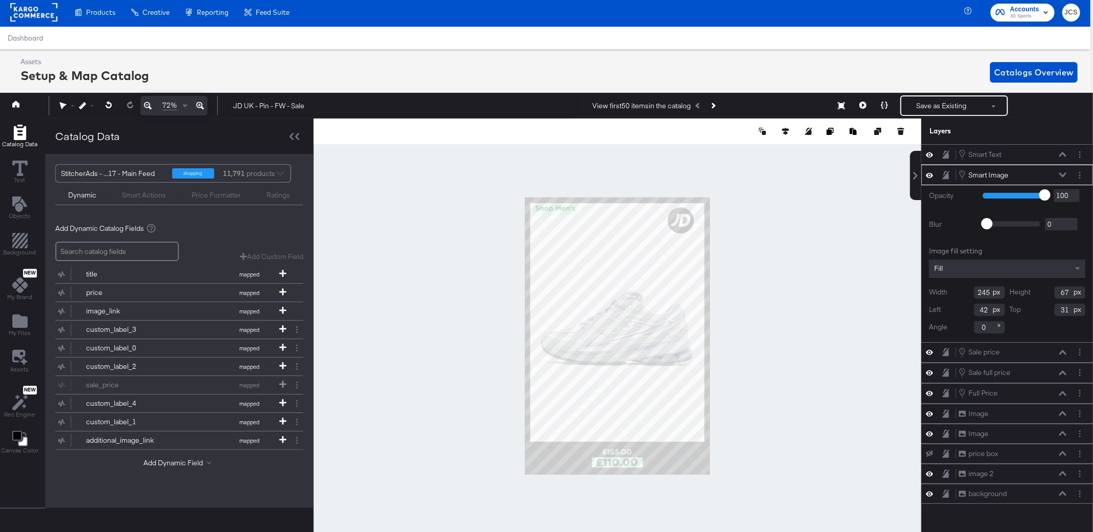
type input "30"
click at [810, 267] on div at bounding box center [618, 335] width 608 height 434
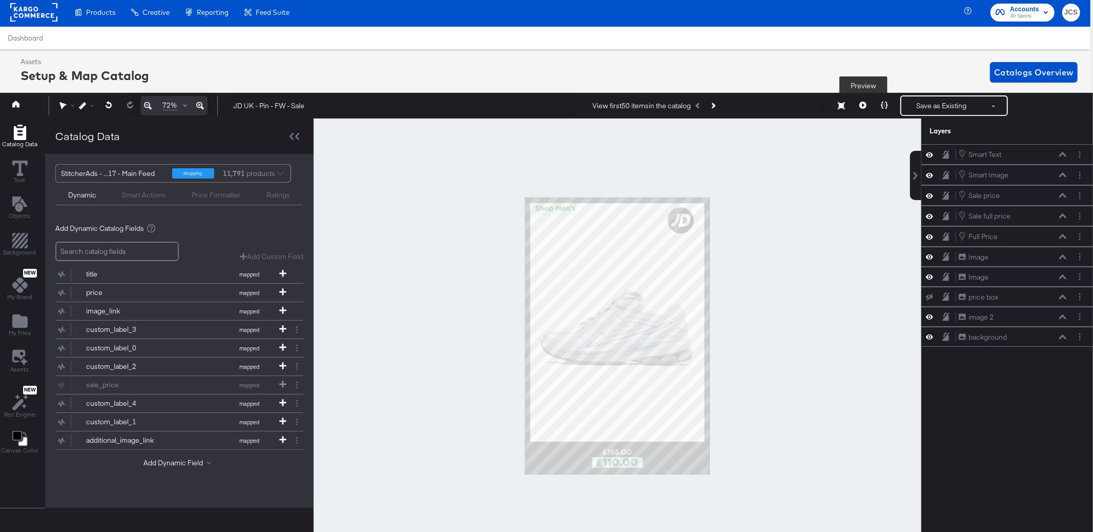
click at [860, 103] on icon at bounding box center [863, 104] width 7 height 7
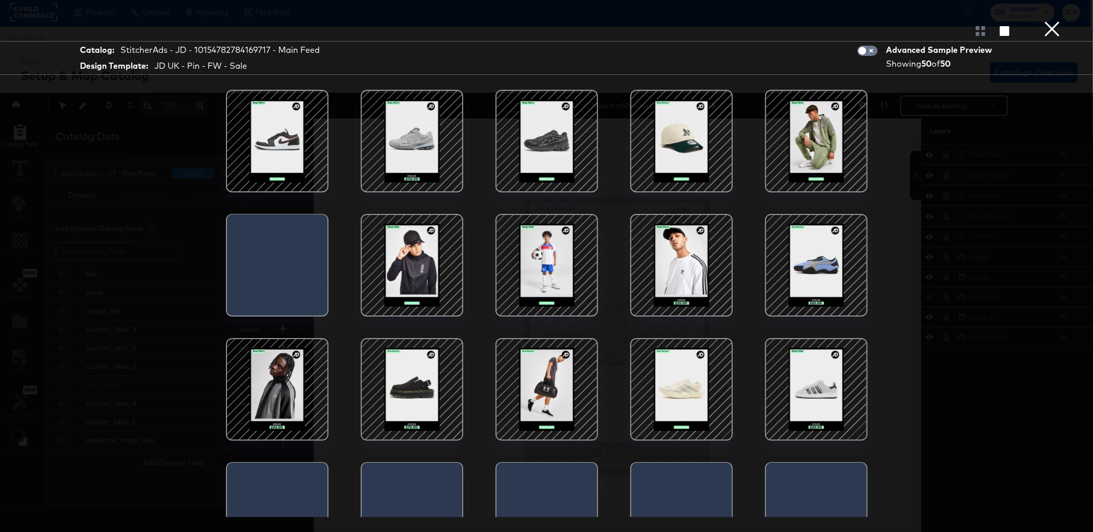
scroll to position [154, 0]
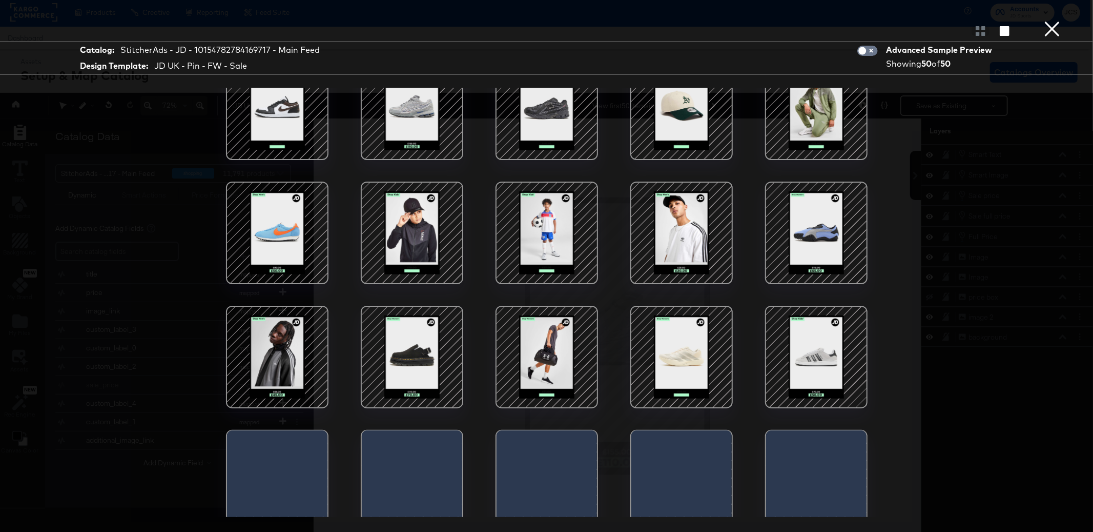
click at [818, 355] on div at bounding box center [816, 356] width 87 height 87
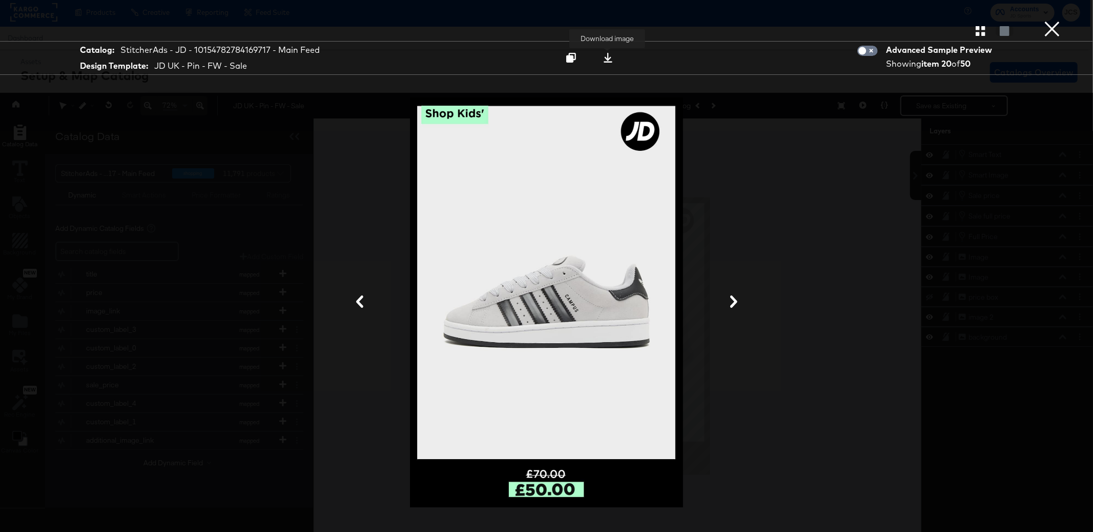
click at [606, 57] on icon at bounding box center [608, 58] width 10 height 10
click at [994, 127] on div "Catalog: StitcherAds - JD - 10154782784169717 - Main Feed Design Template: JD U…" at bounding box center [546, 266] width 1093 height 491
click at [1057, 21] on button "×" at bounding box center [1052, 10] width 21 height 21
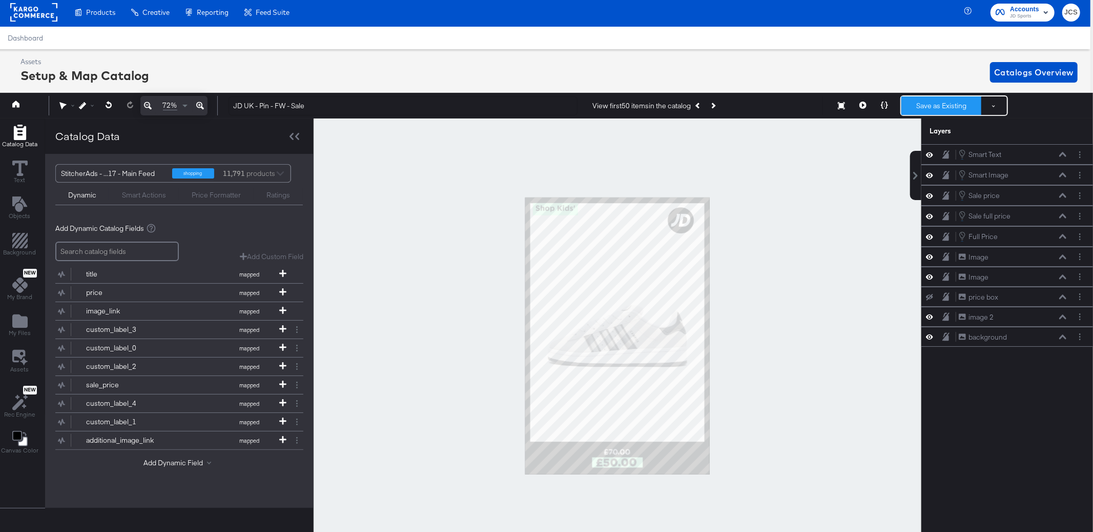
click at [930, 101] on button "Save as Existing" at bounding box center [942, 105] width 80 height 18
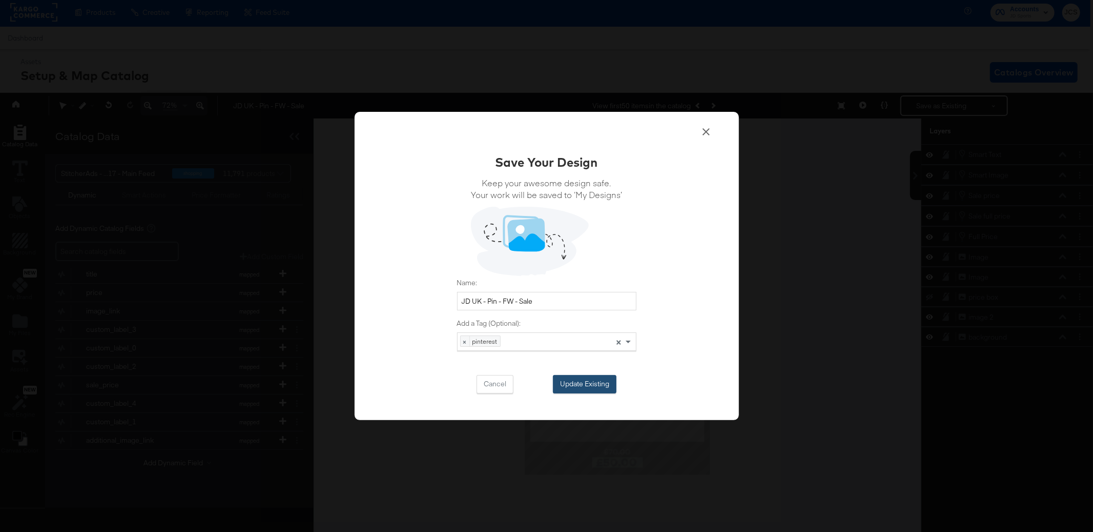
click at [595, 386] on button "Update Existing" at bounding box center [585, 384] width 64 height 18
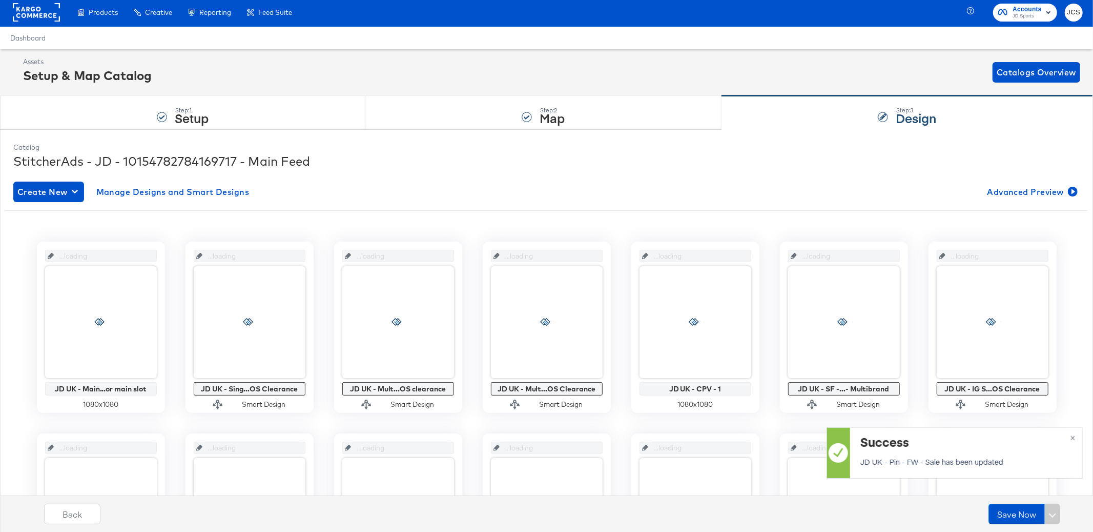
scroll to position [2, 0]
